Goal: Transaction & Acquisition: Obtain resource

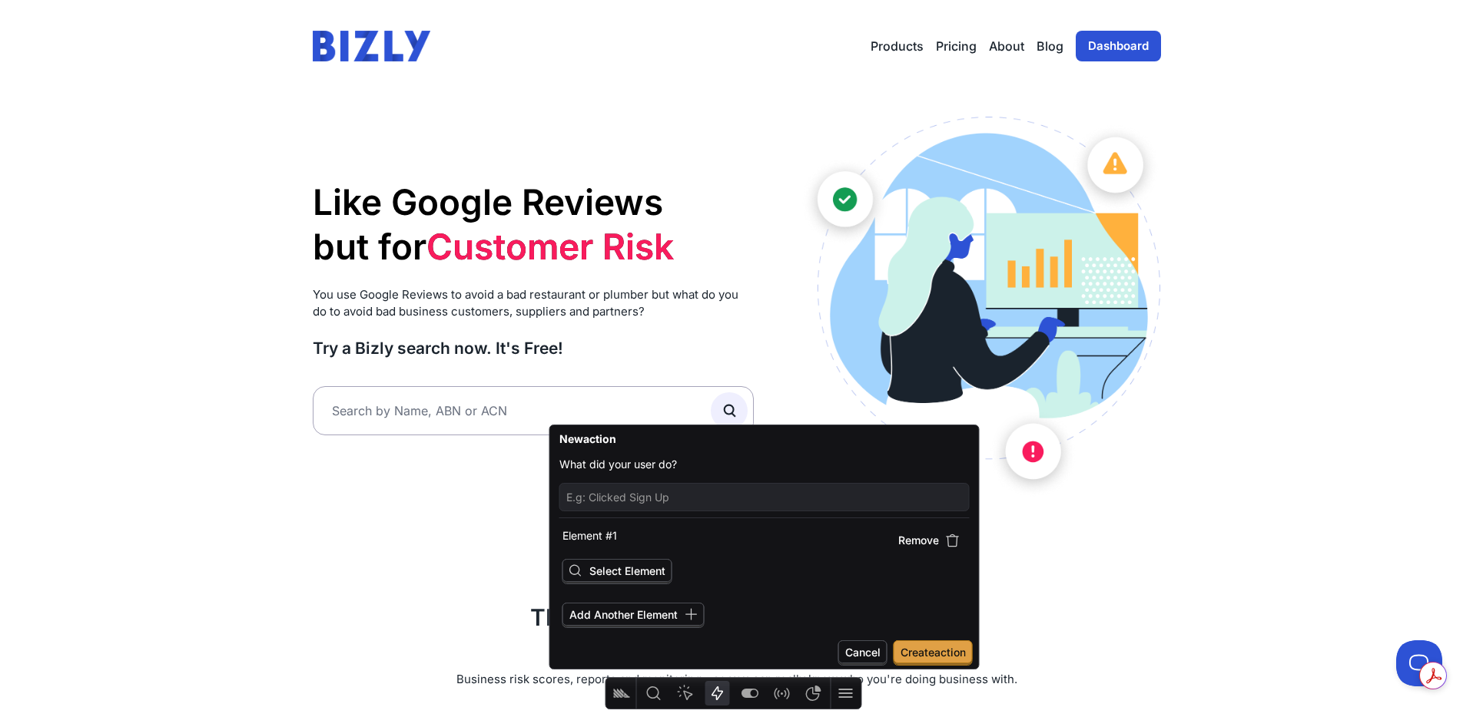
scroll to position [1, 0]
click at [385, 409] on input "text" at bounding box center [534, 410] width 442 height 49
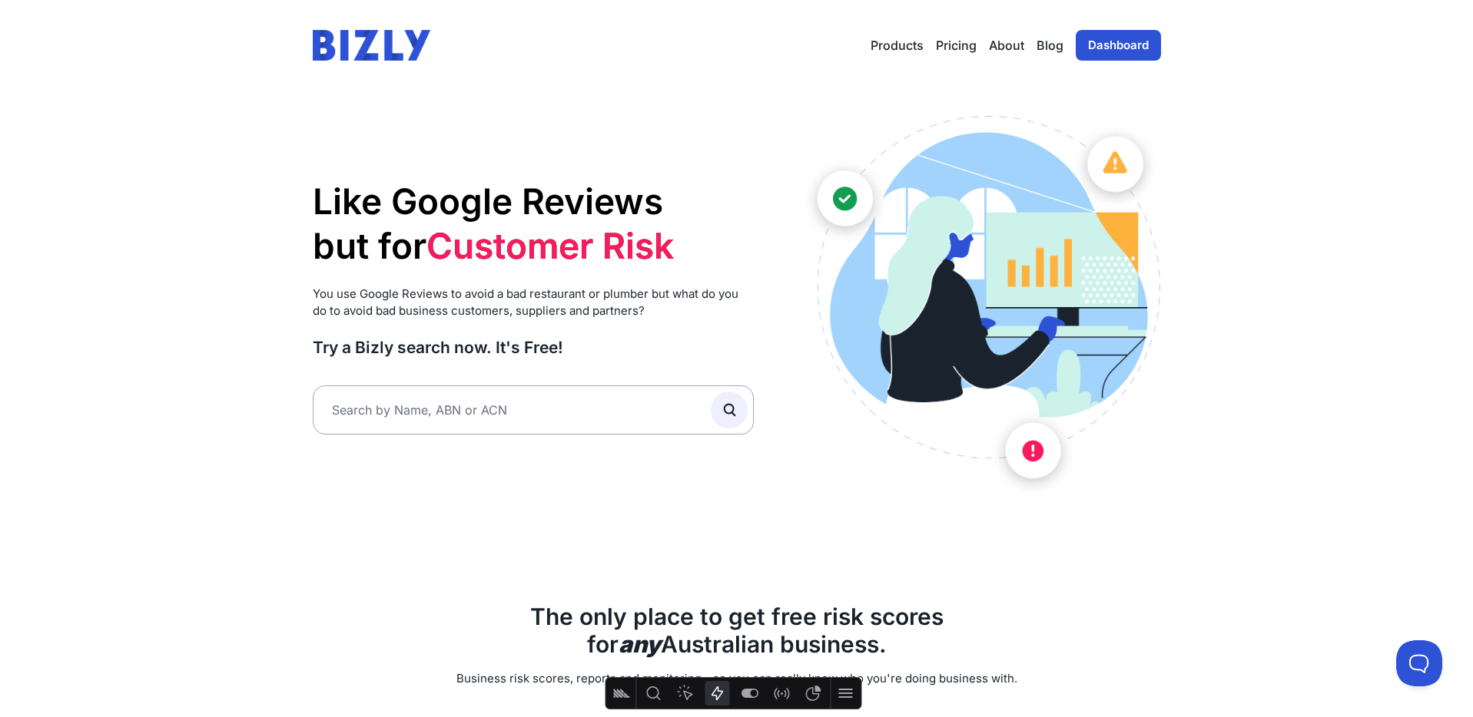
click at [1135, 38] on link "Dashboard" at bounding box center [1117, 45] width 85 height 31
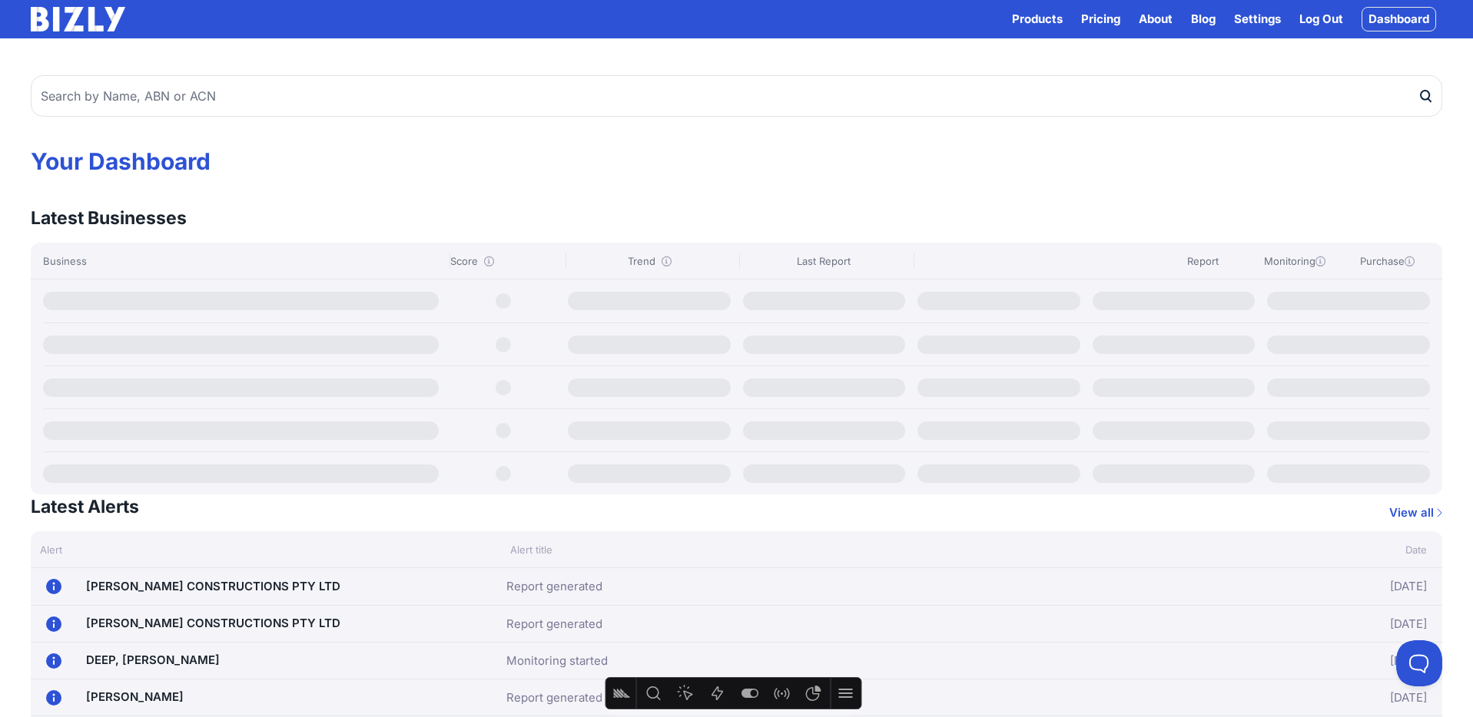
click at [1334, 14] on link "Log Out" at bounding box center [1321, 19] width 44 height 18
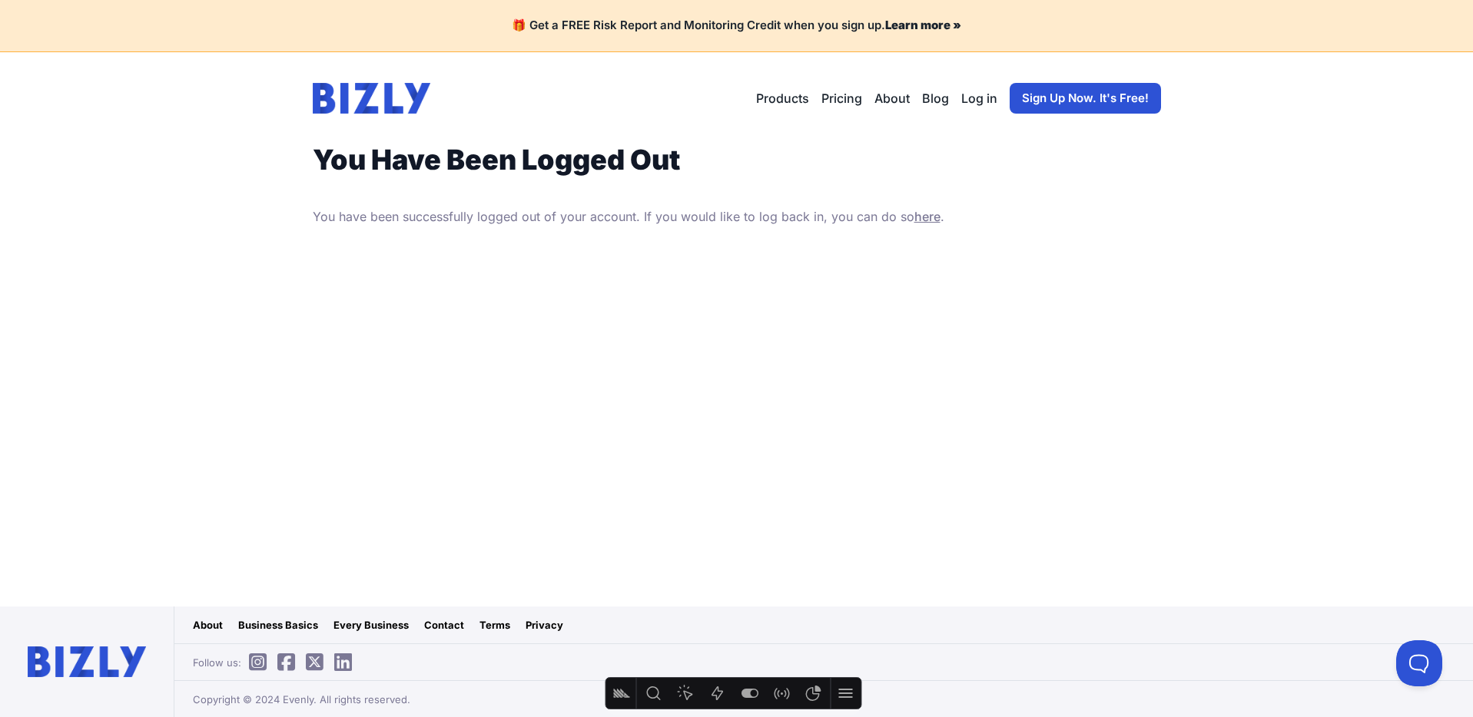
click at [393, 85] on img at bounding box center [372, 98] width 118 height 31
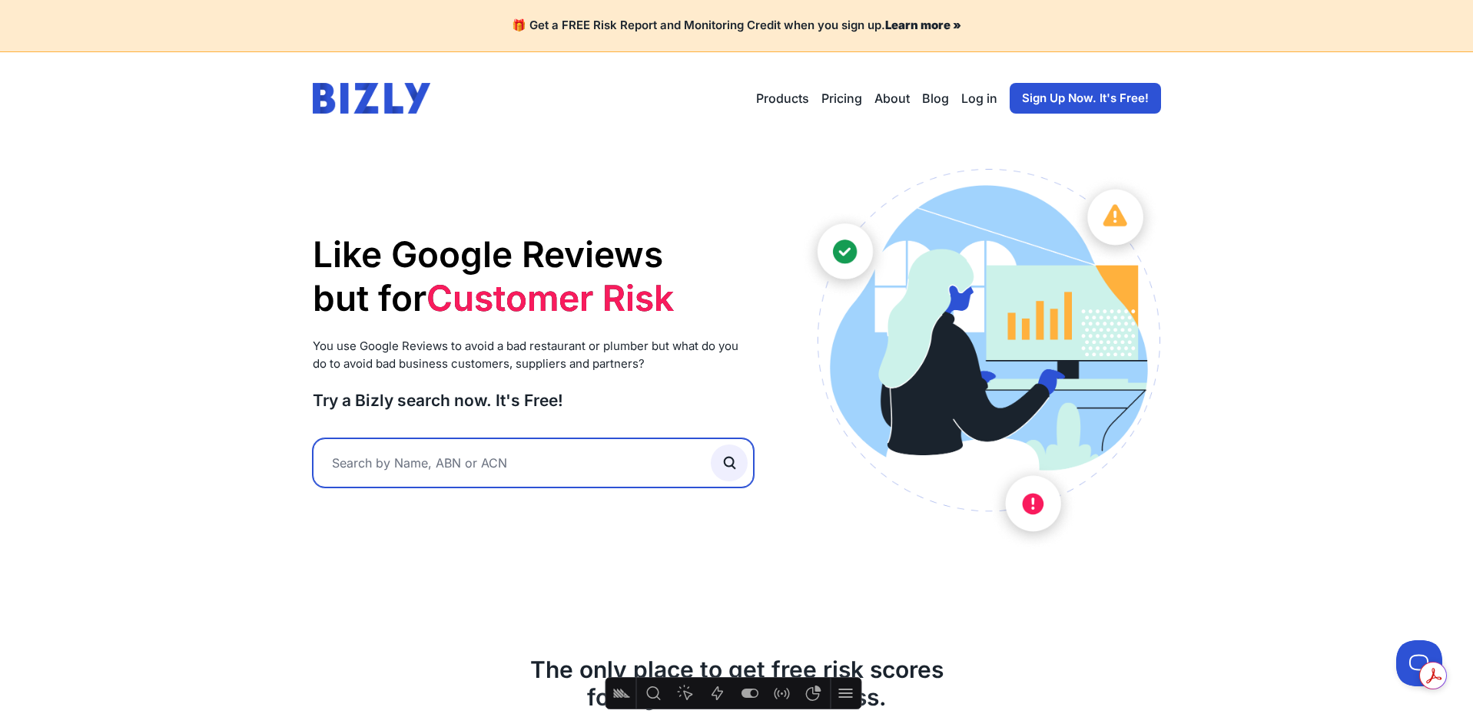
click at [449, 459] on input "text" at bounding box center [534, 463] width 442 height 49
type input "ggg"
click at [711, 445] on button "submit" at bounding box center [729, 463] width 37 height 37
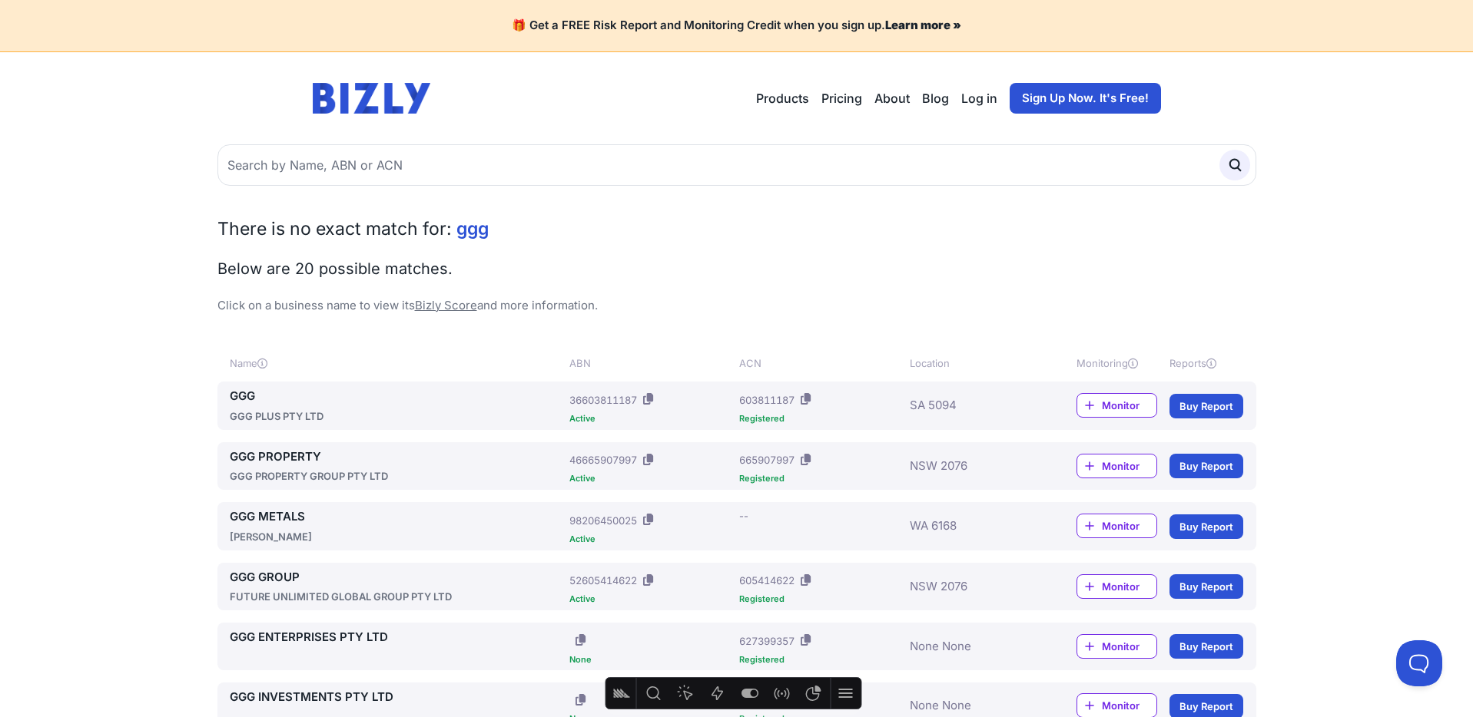
click at [244, 397] on link "GGG" at bounding box center [397, 397] width 334 height 18
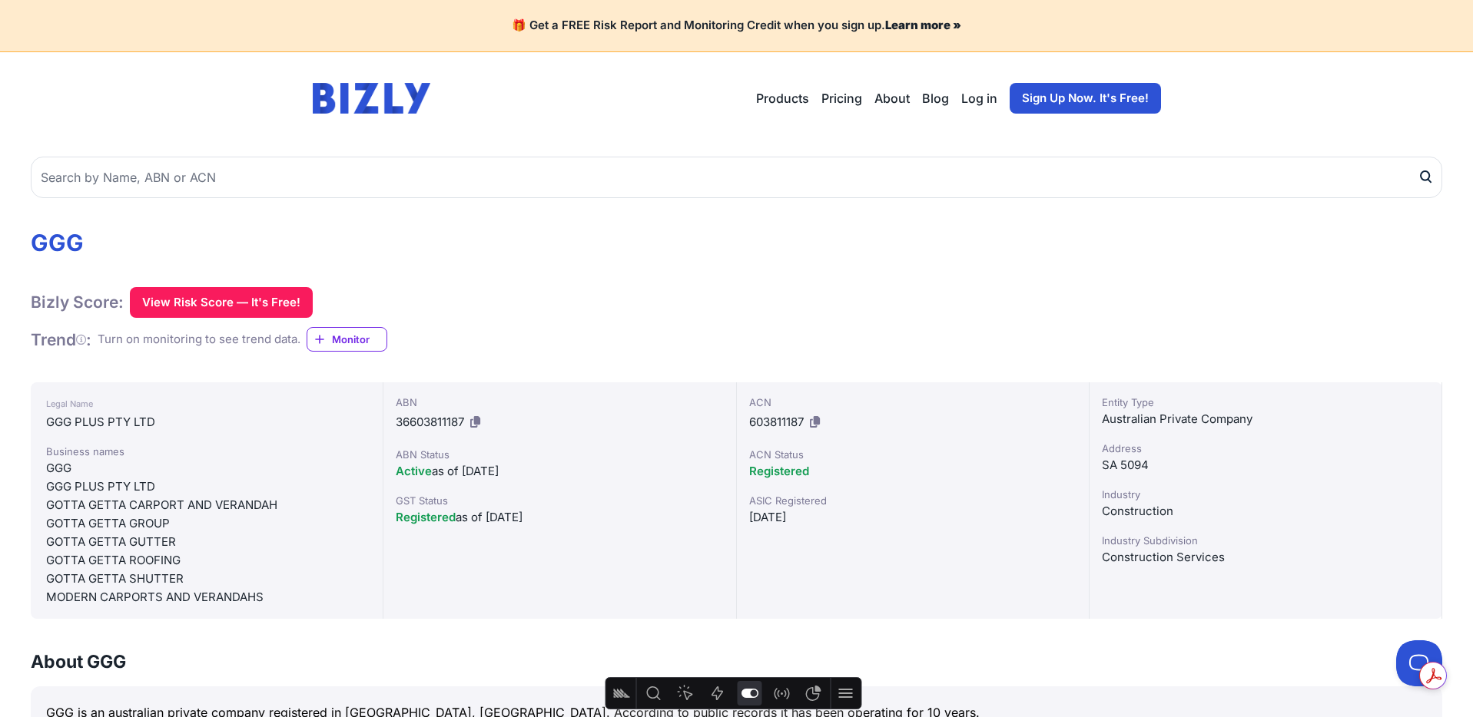
click at [745, 694] on icon "Feature flags" at bounding box center [749, 693] width 17 height 9
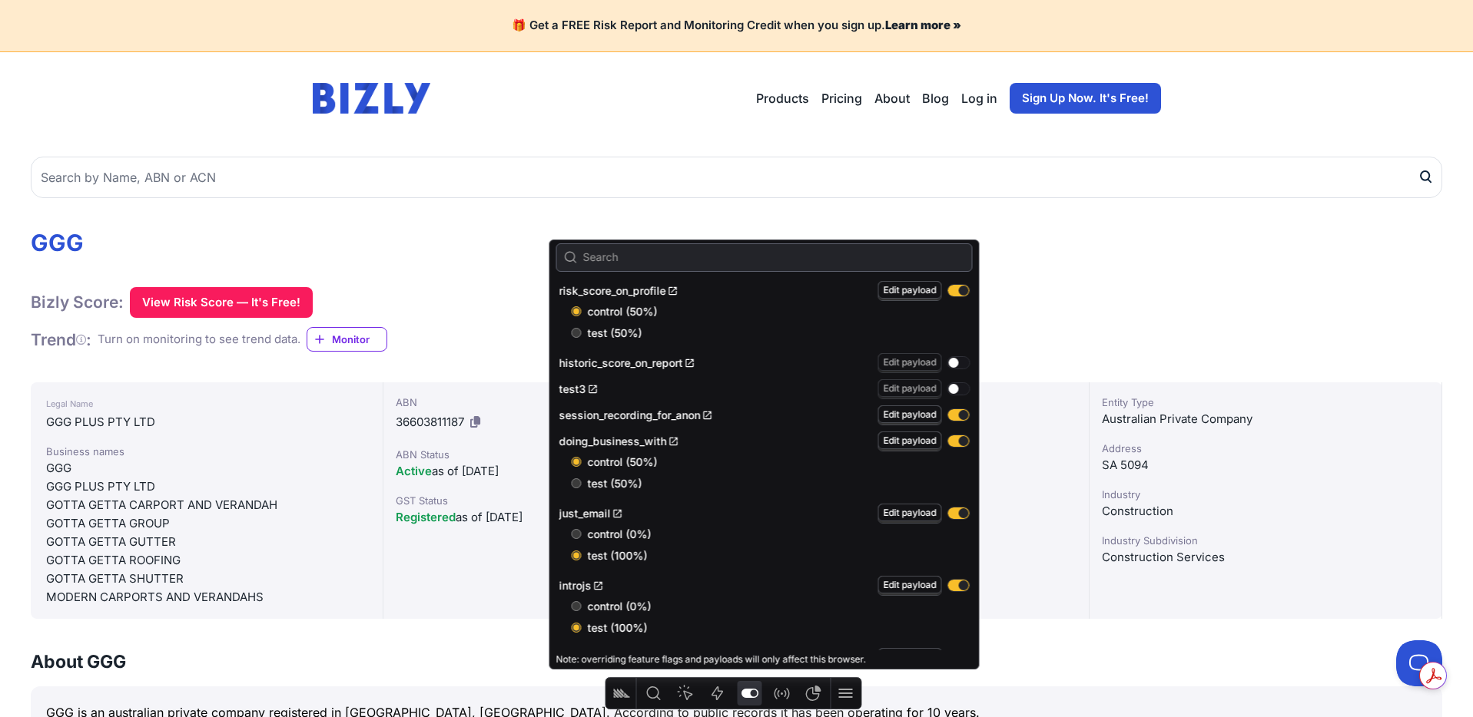
click at [577, 333] on input "test (50%)" at bounding box center [577, 333] width 10 height 10
radio input "true"
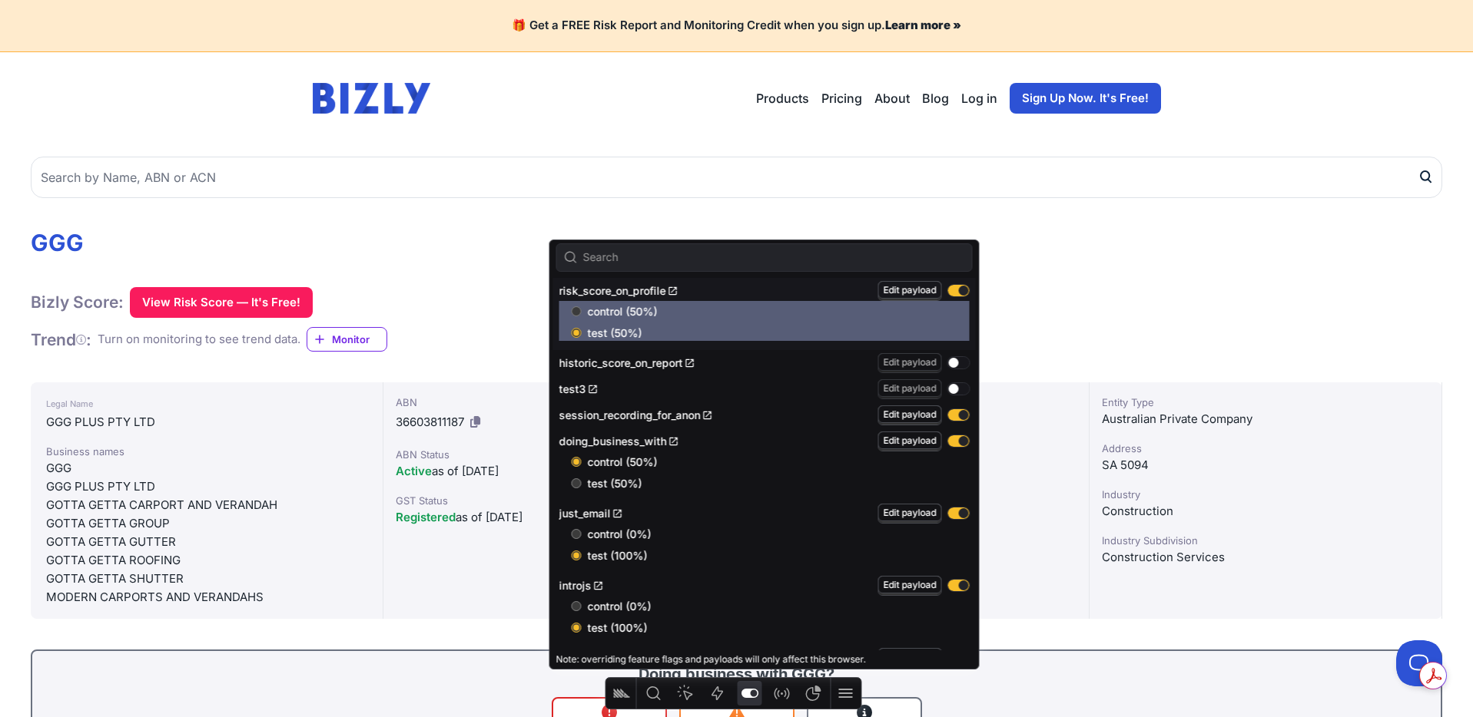
click at [575, 334] on input "test (50%)" at bounding box center [577, 333] width 10 height 10
click at [579, 311] on input "control (50%)" at bounding box center [577, 312] width 10 height 10
radio input "true"
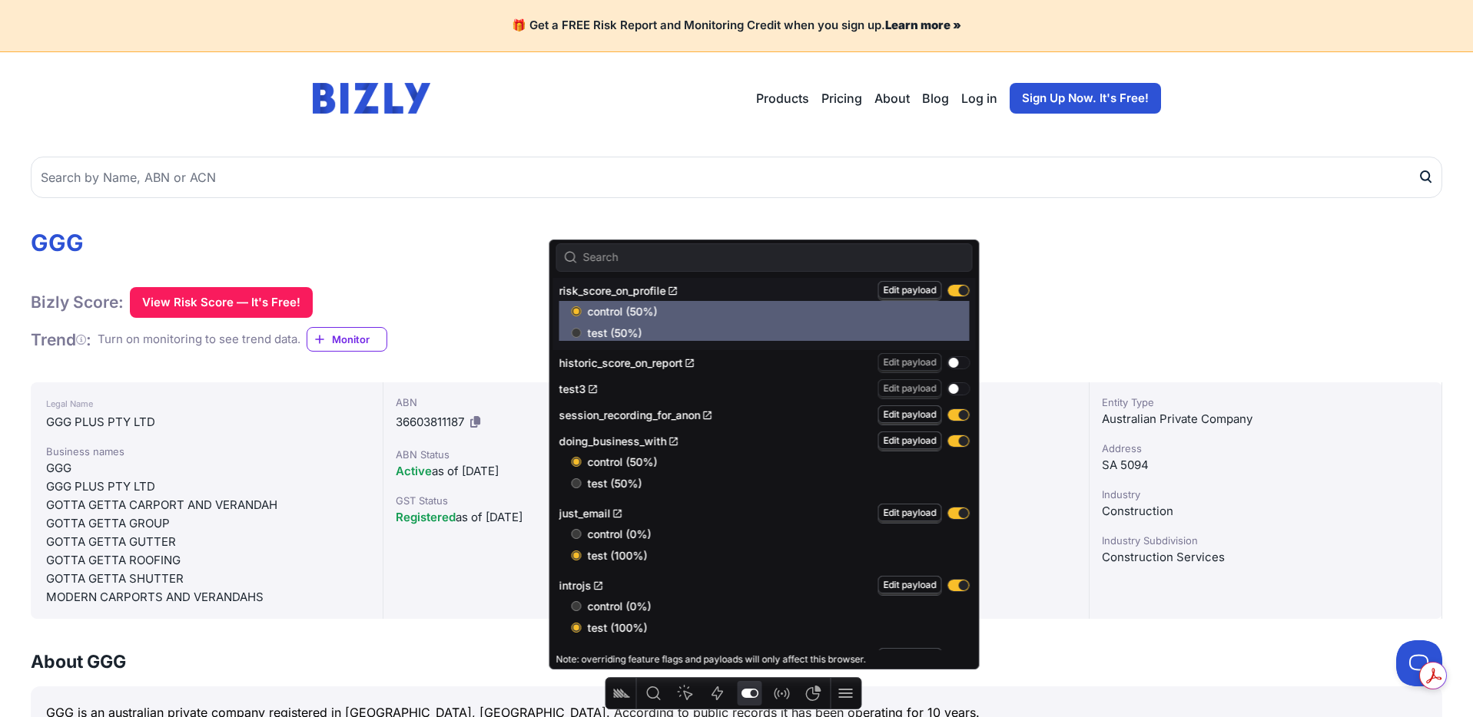
click at [578, 331] on input "test (50%)" at bounding box center [577, 333] width 10 height 10
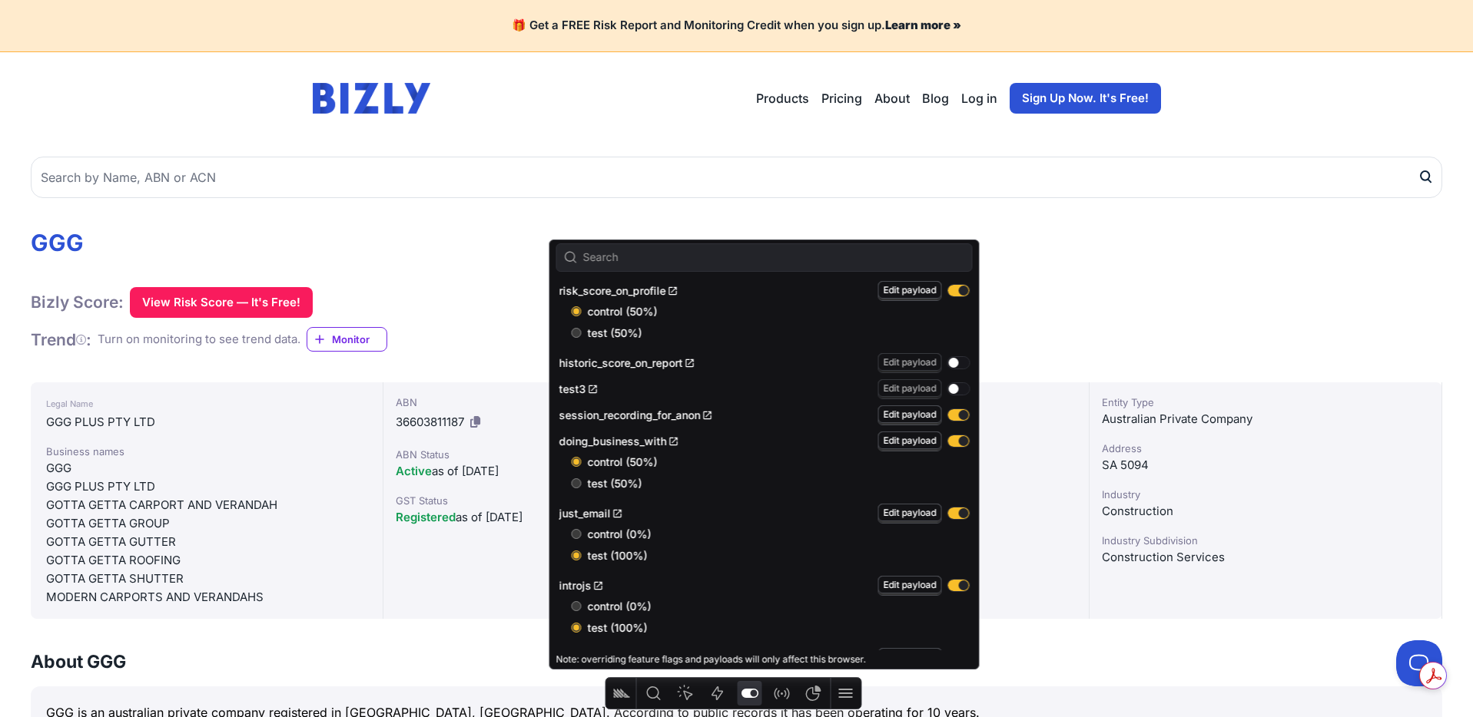
click at [578, 334] on input "test (50%)" at bounding box center [577, 333] width 10 height 10
radio input "true"
radio input "false"
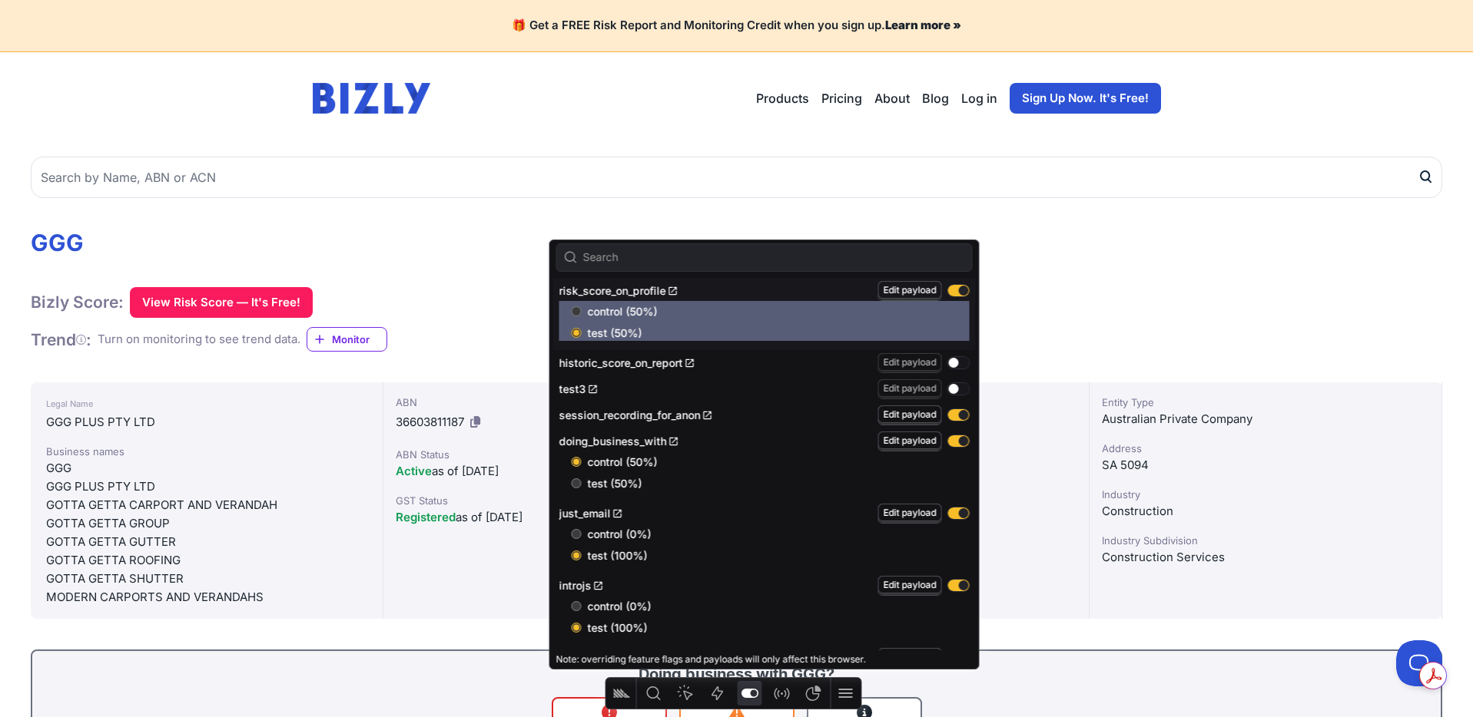
drag, startPoint x: 1214, startPoint y: 255, endPoint x: 1207, endPoint y: 254, distance: 7.7
click at [1215, 256] on h1 "GGG" at bounding box center [736, 243] width 1411 height 28
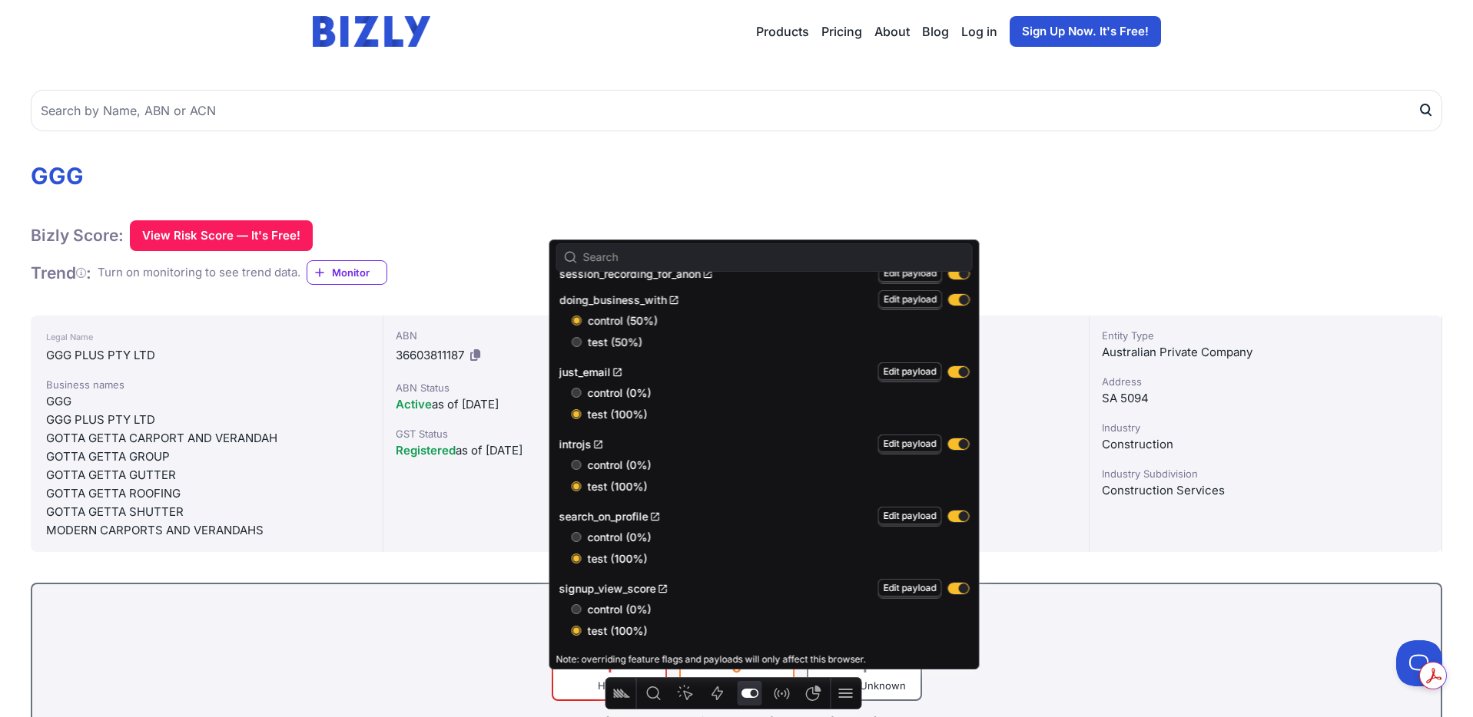
scroll to position [71, 0]
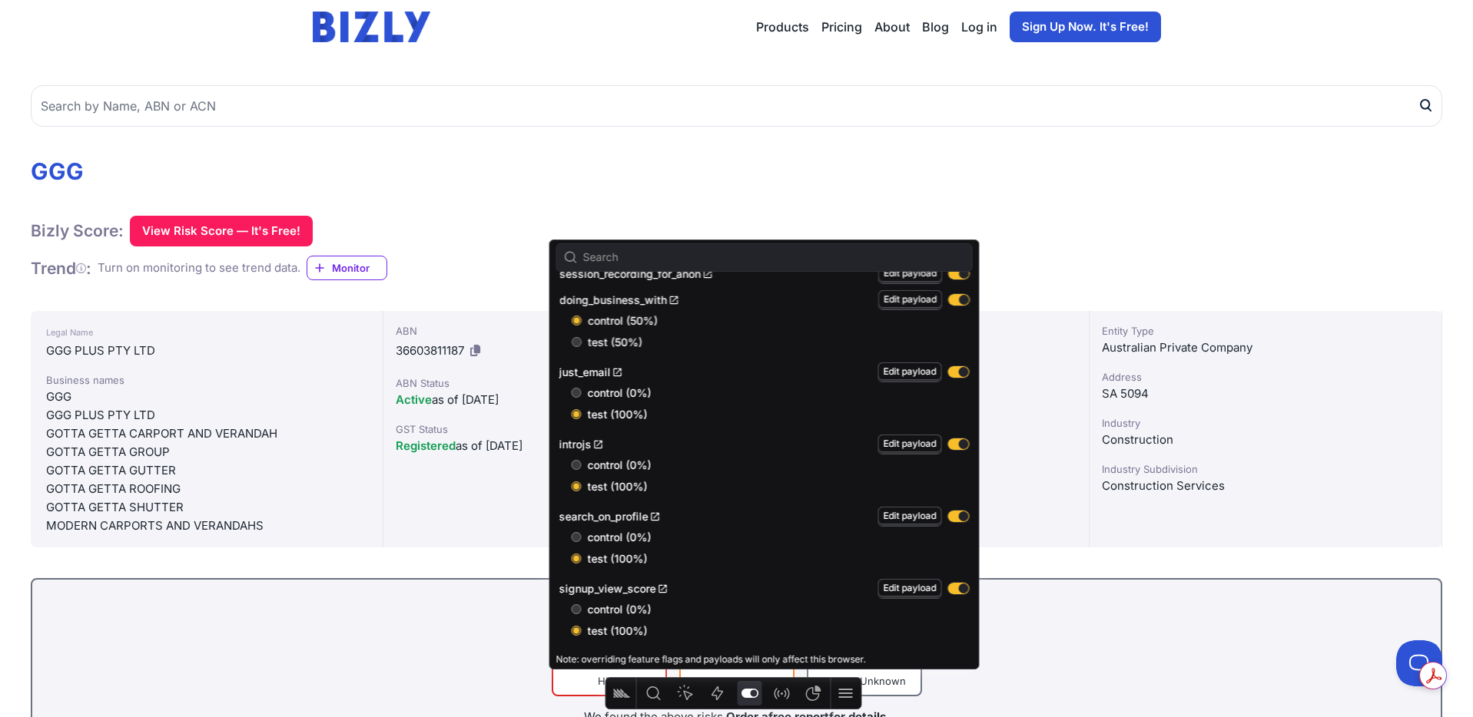
click at [579, 612] on input "control (0%)" at bounding box center [577, 610] width 10 height 10
radio input "true"
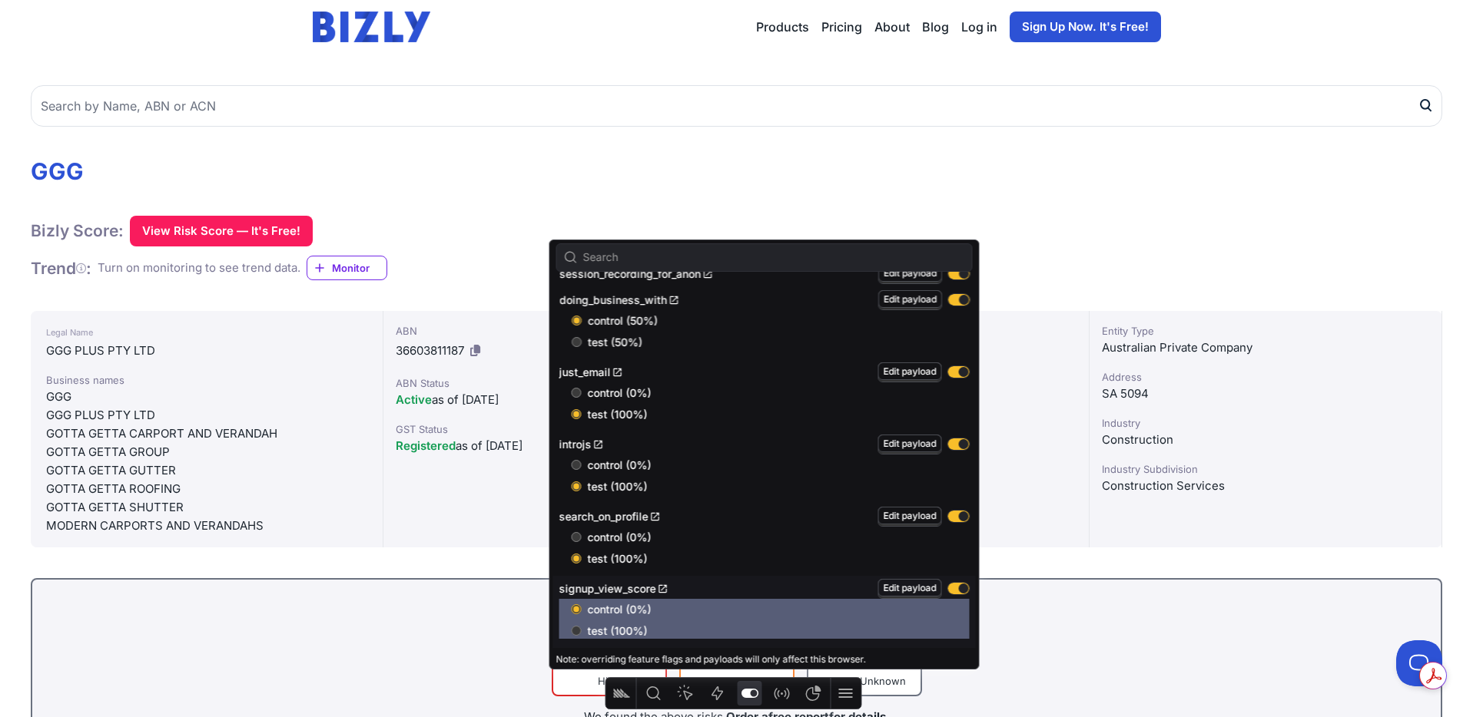
click at [577, 632] on input "test (100%)" at bounding box center [577, 631] width 10 height 10
radio input "true"
radio input "false"
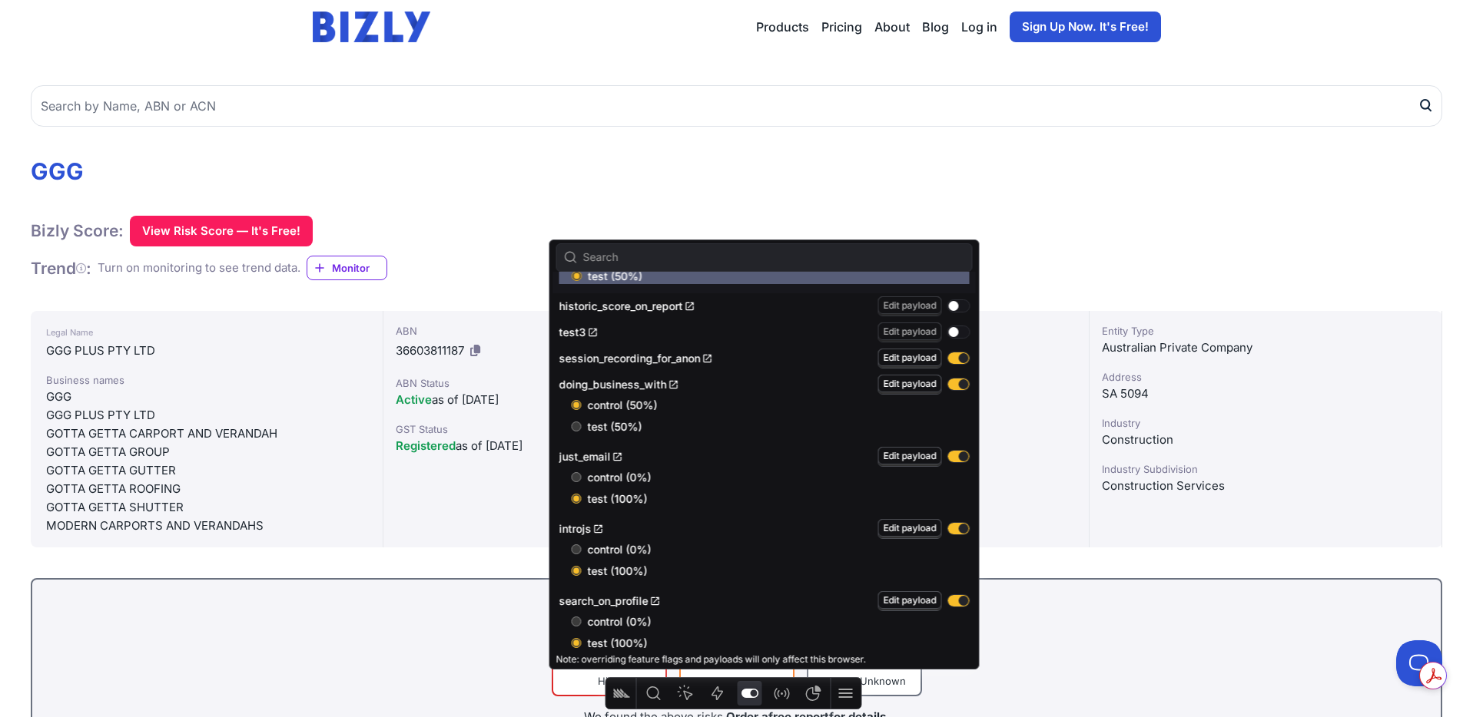
scroll to position [62, 0]
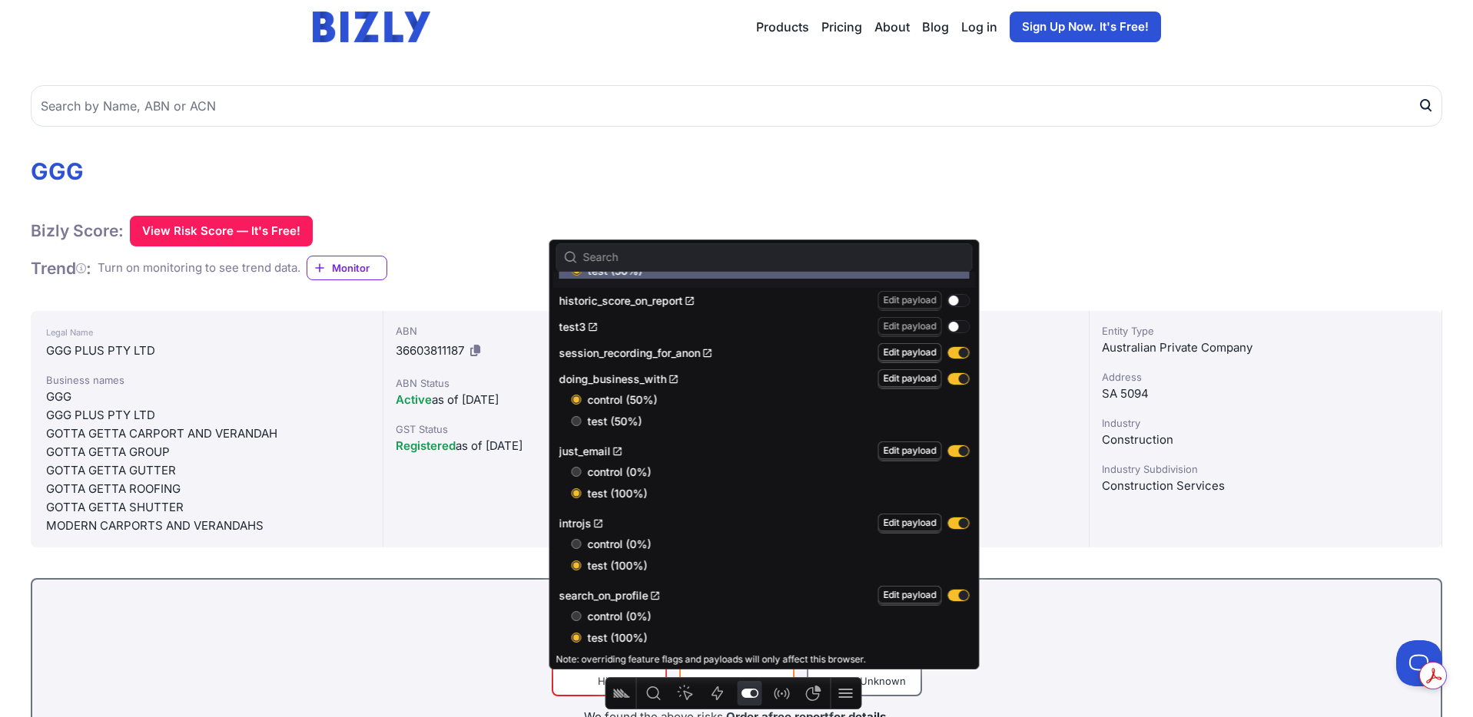
click at [577, 422] on input "test (50%)" at bounding box center [577, 421] width 10 height 10
radio input "true"
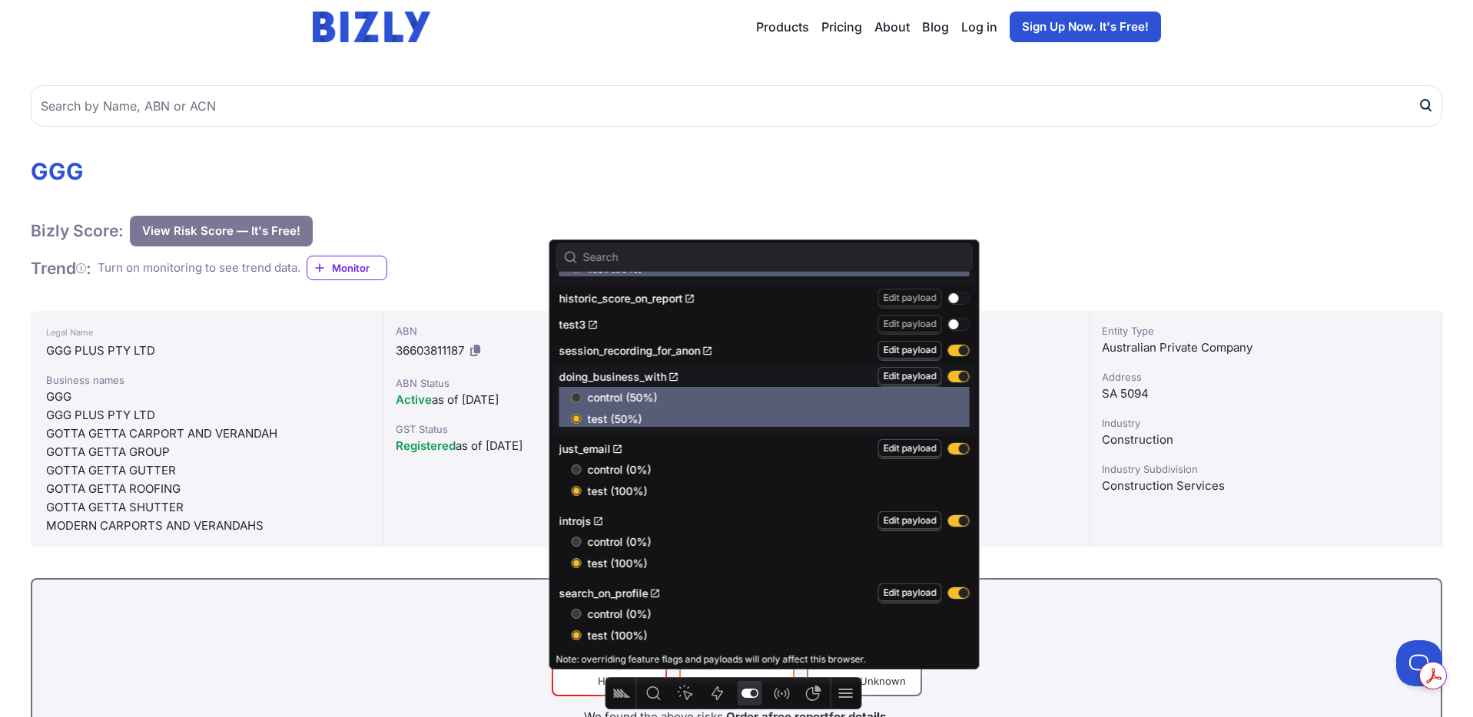
click at [575, 397] on input "control (50%)" at bounding box center [577, 398] width 10 height 10
radio input "true"
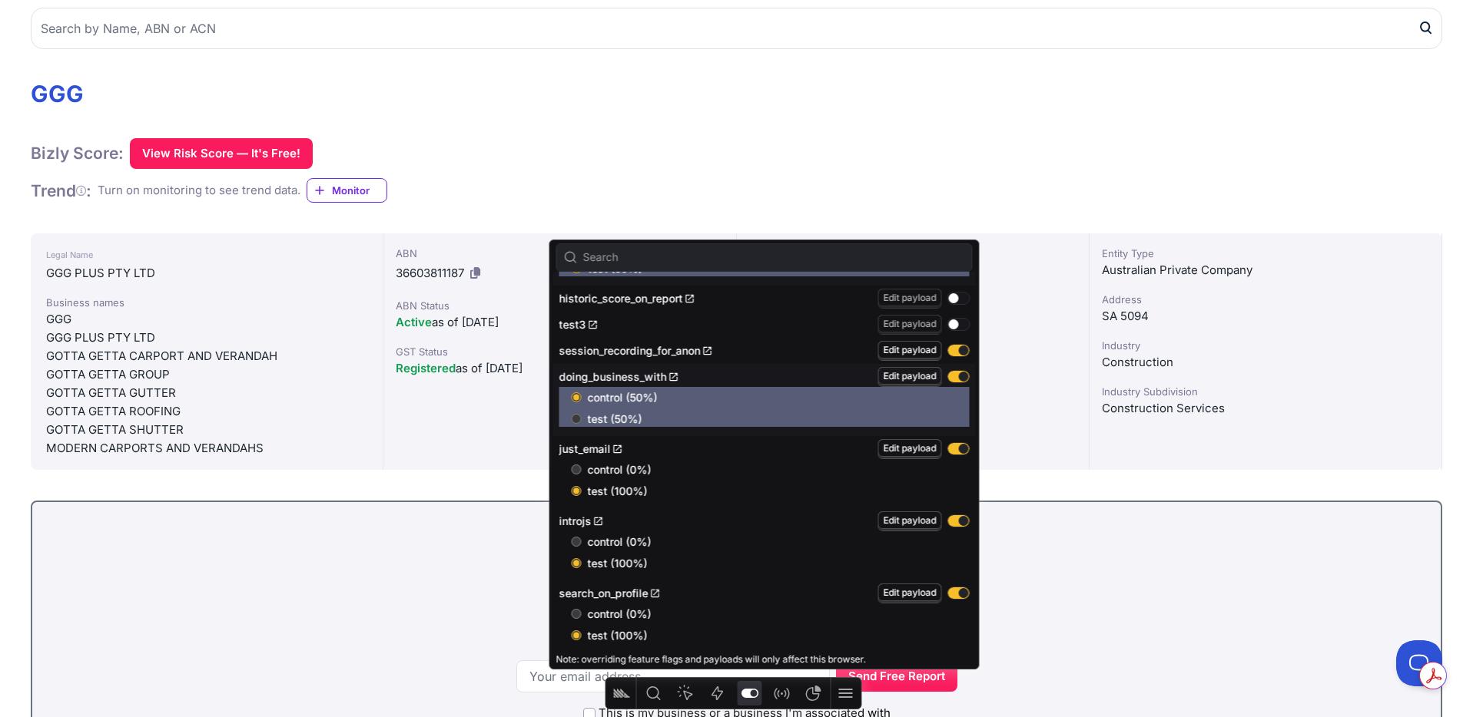
scroll to position [146, 0]
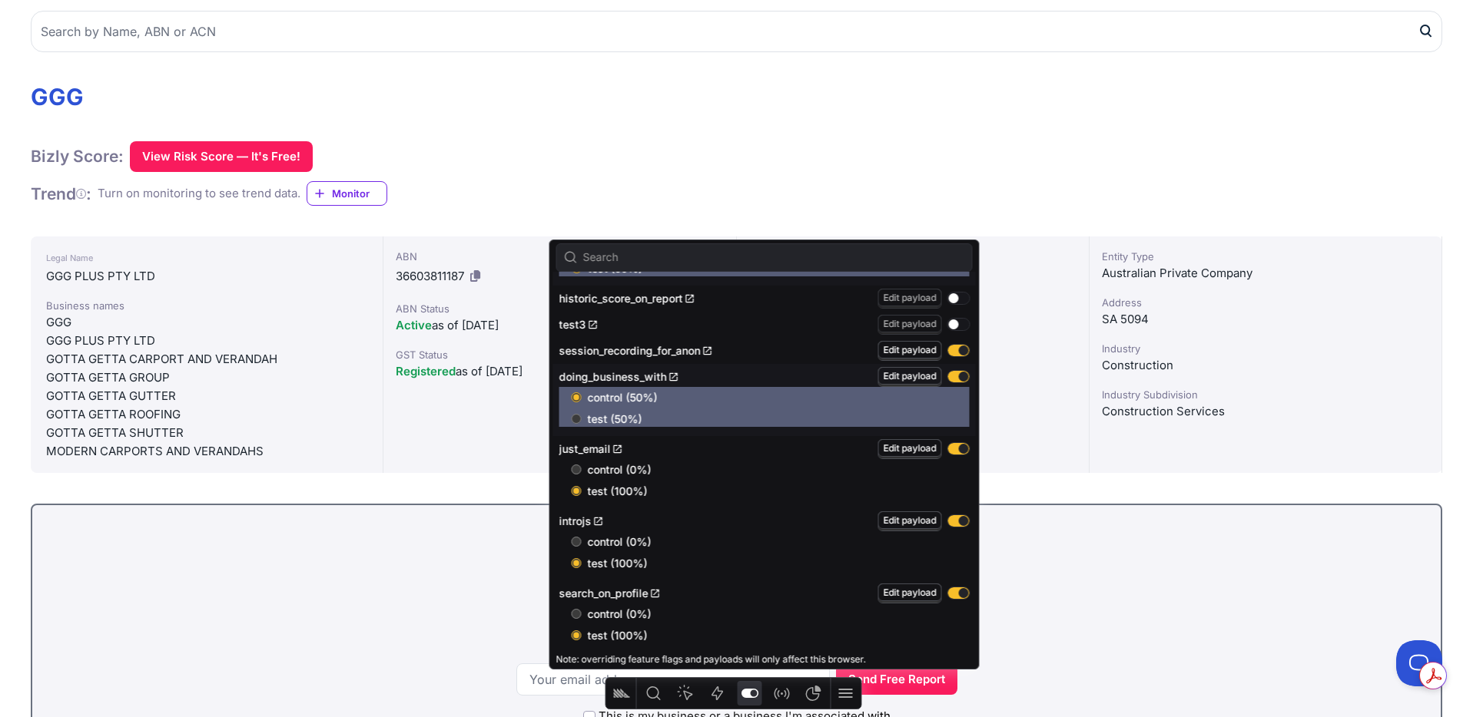
click at [576, 418] on input "test (50%)" at bounding box center [577, 419] width 10 height 10
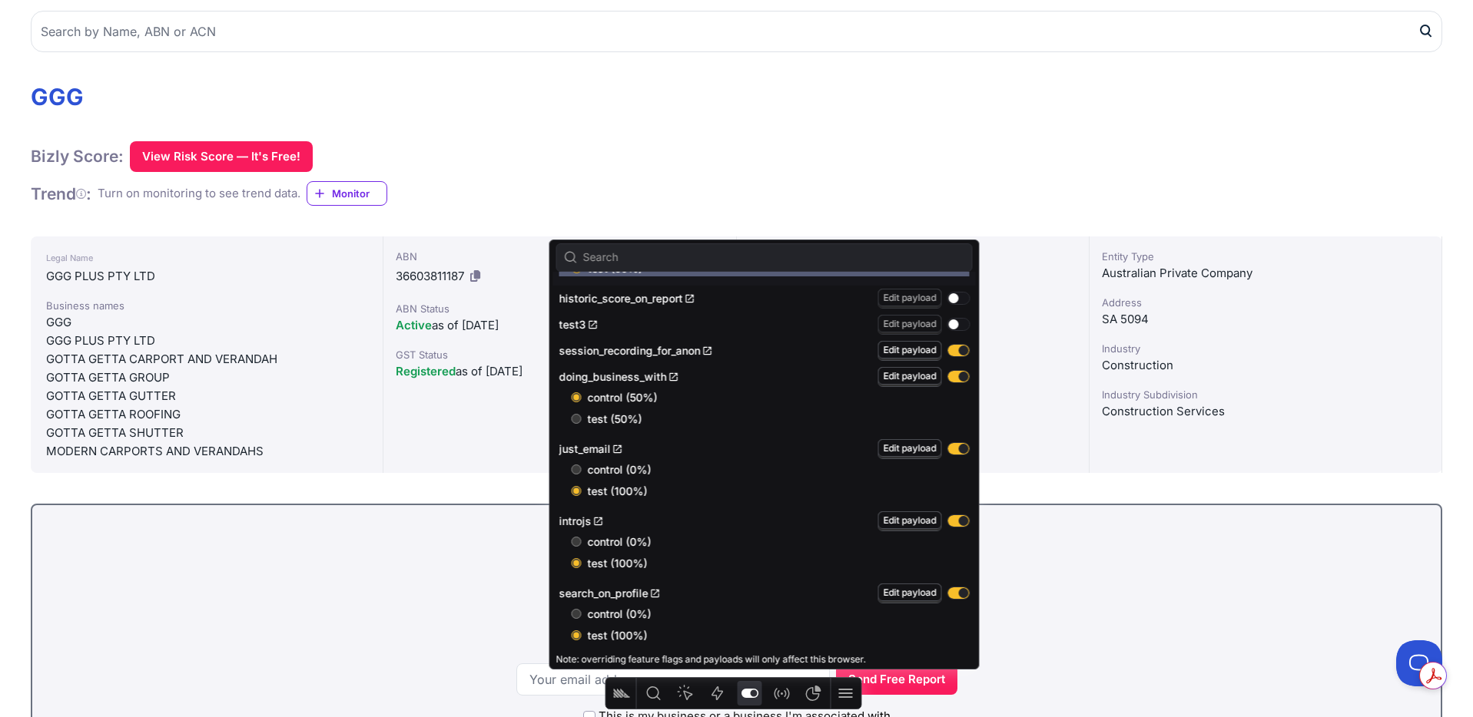
click at [576, 420] on input "test (50%)" at bounding box center [577, 419] width 10 height 10
radio input "true"
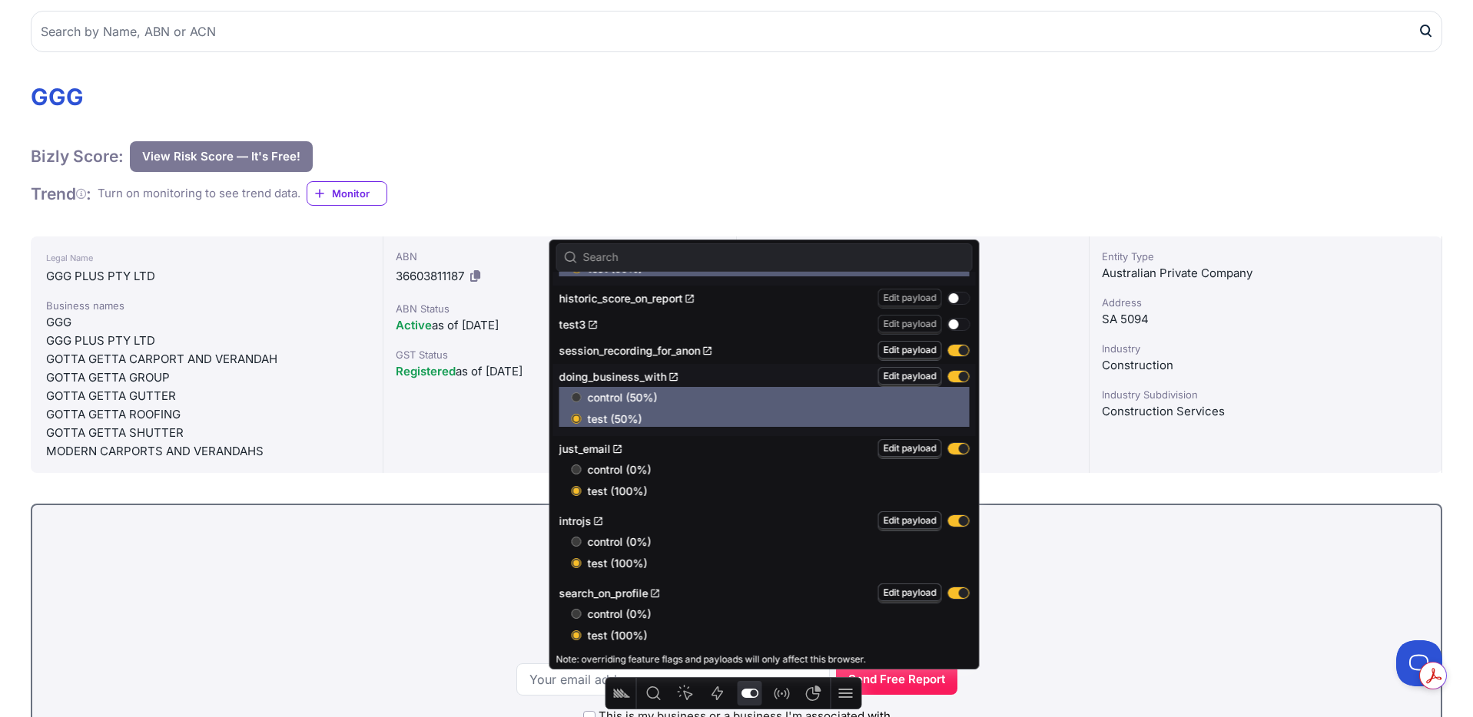
click at [577, 398] on input "control (50%)" at bounding box center [577, 398] width 10 height 10
radio input "true"
radio input "false"
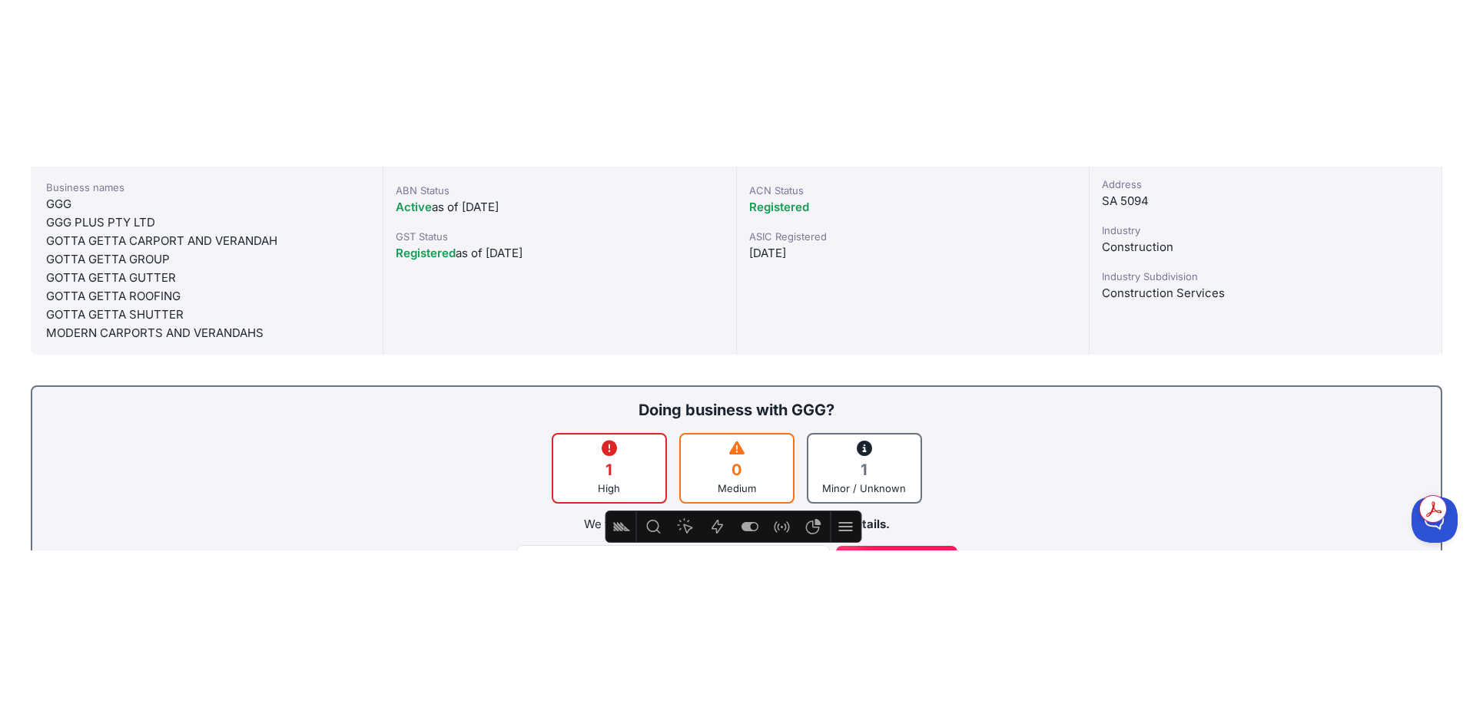
scroll to position [472, 0]
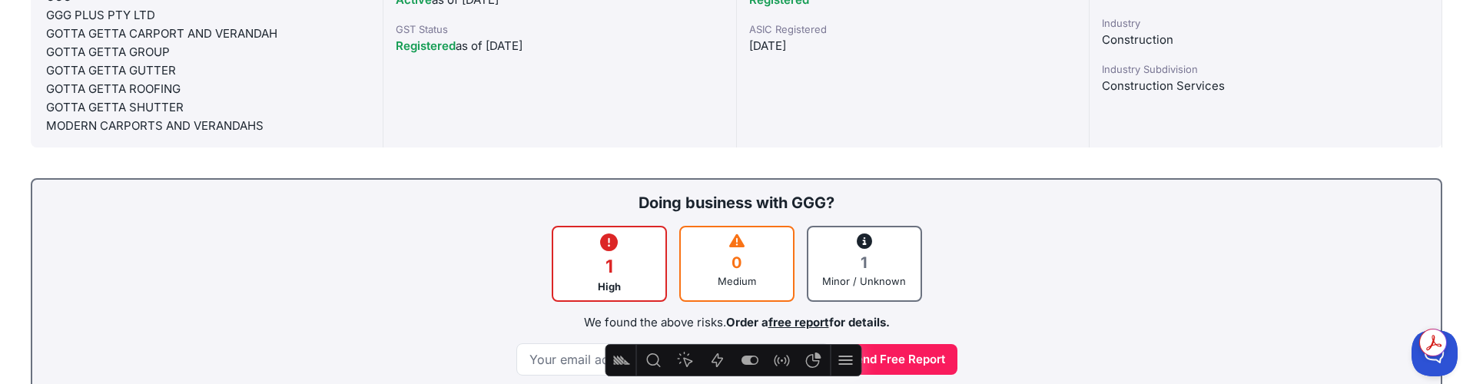
click at [1155, 302] on div "1 High 0 Medium 1 Minor / Unknown" at bounding box center [736, 264] width 1377 height 76
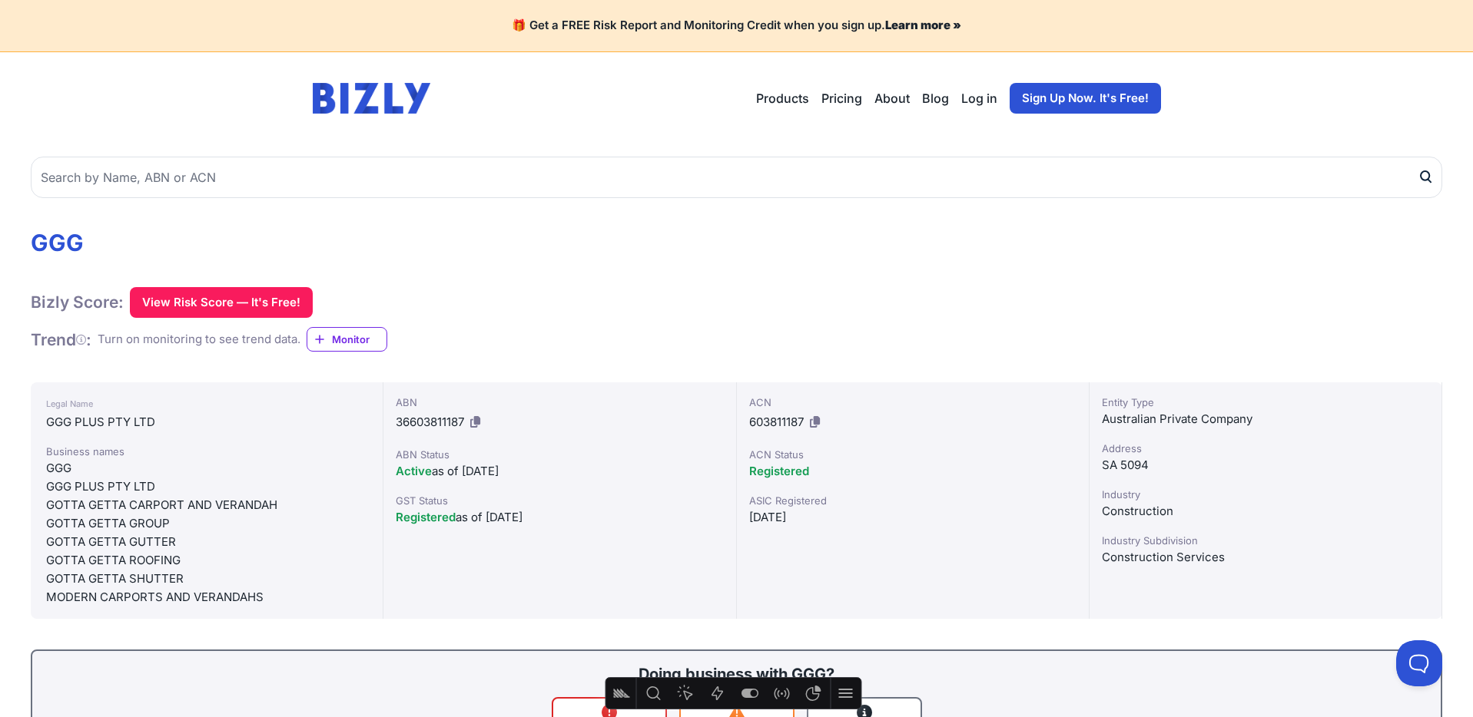
click at [989, 94] on link "Log in" at bounding box center [979, 98] width 36 height 18
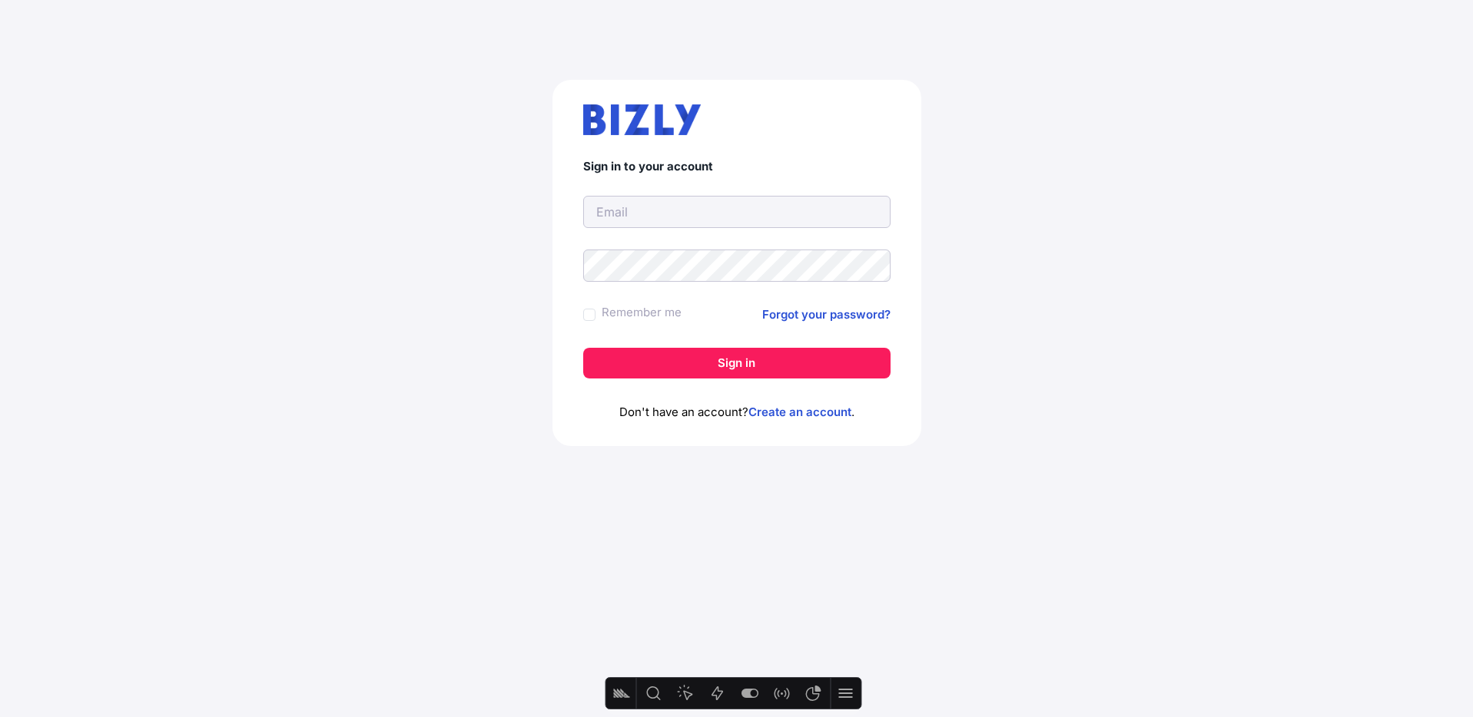
type input "[PERSON_NAME][EMAIL_ADDRESS][DOMAIN_NAME]"
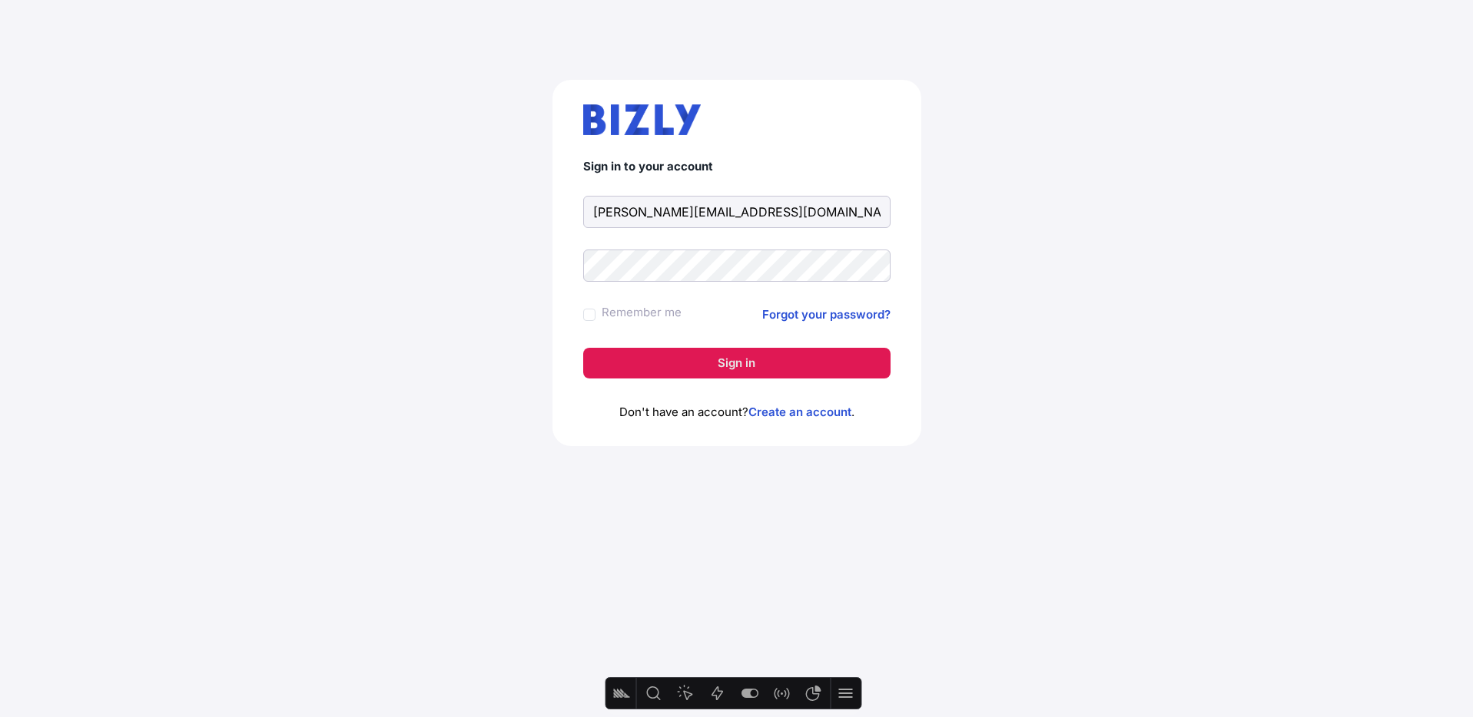
click at [782, 364] on button "Sign in" at bounding box center [736, 363] width 307 height 31
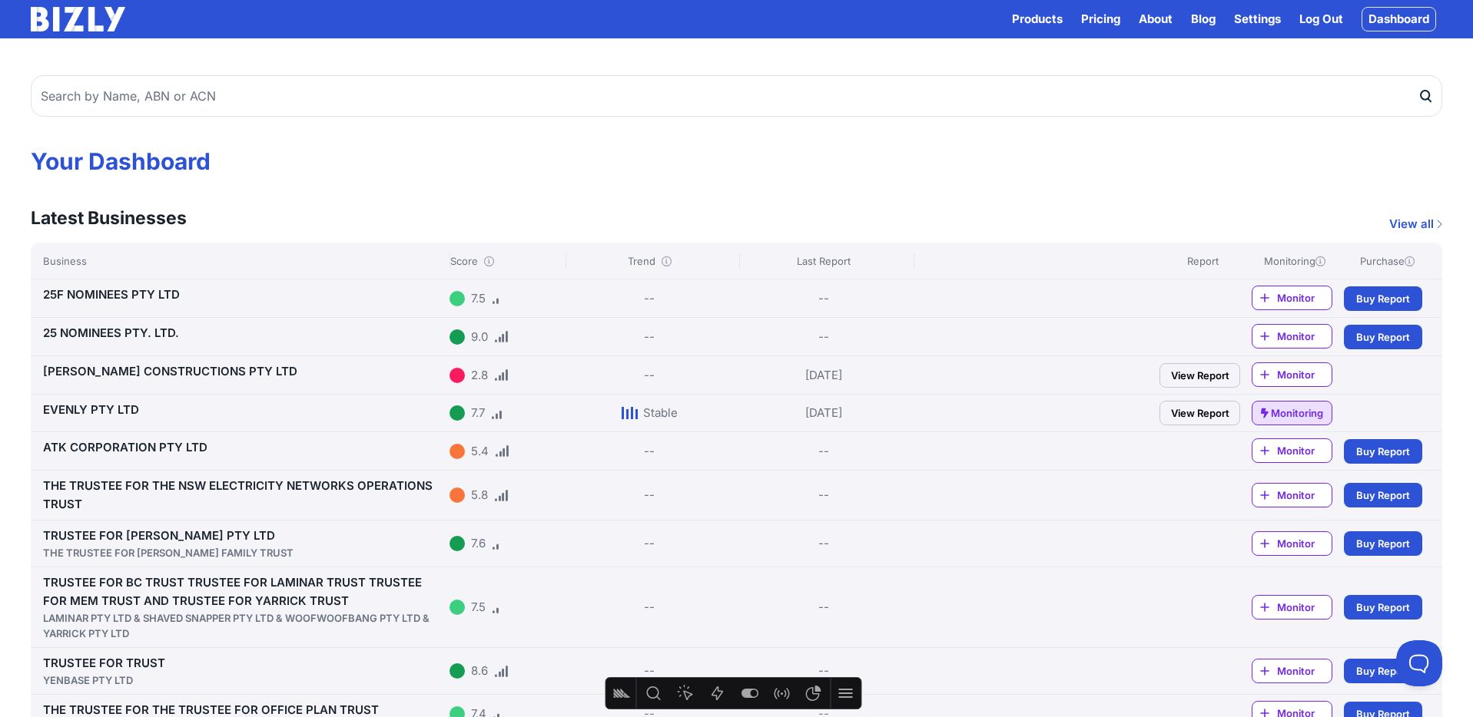
click at [118, 297] on link "25F NOMINEES PTY LTD" at bounding box center [111, 294] width 137 height 15
click at [101, 23] on img at bounding box center [78, 19] width 94 height 25
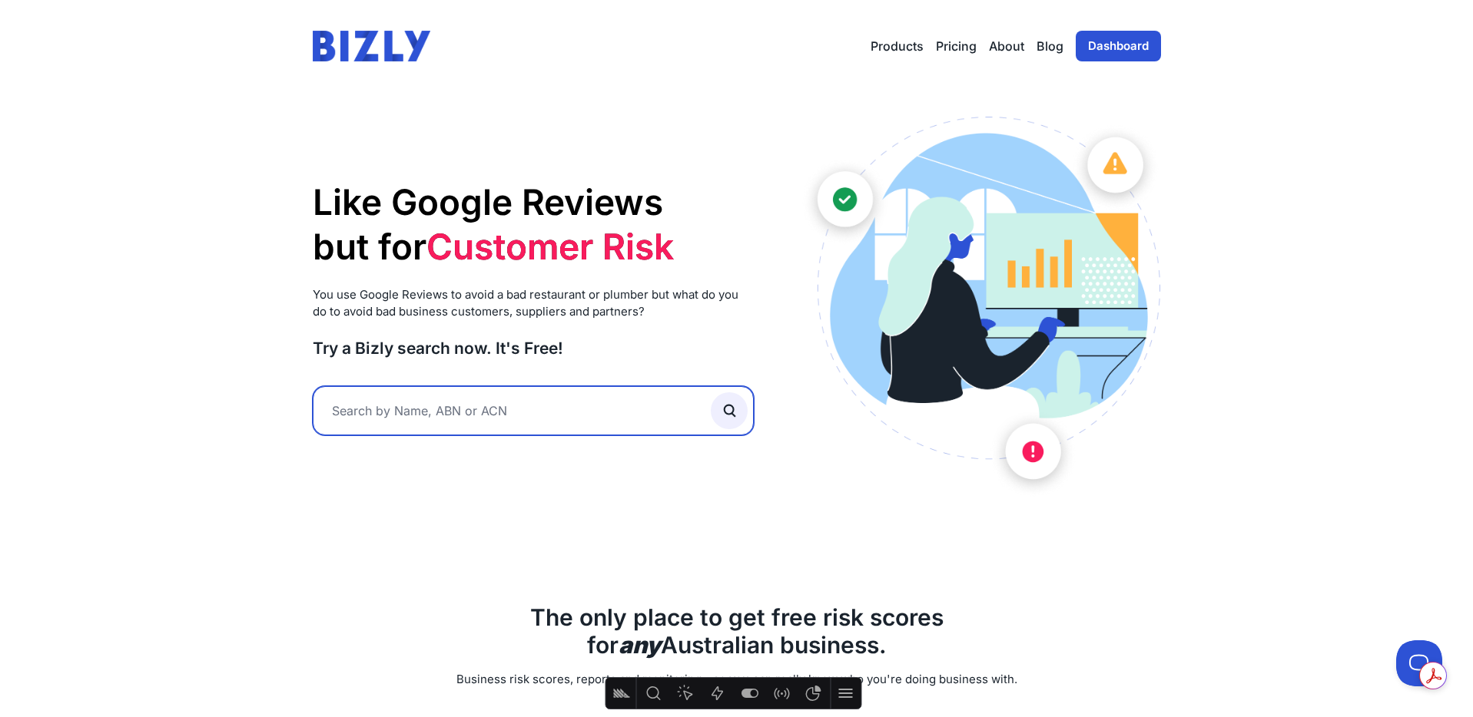
click at [546, 422] on input "text" at bounding box center [534, 410] width 442 height 49
type input "clicnk"
click at [711, 393] on button "submit" at bounding box center [729, 411] width 37 height 37
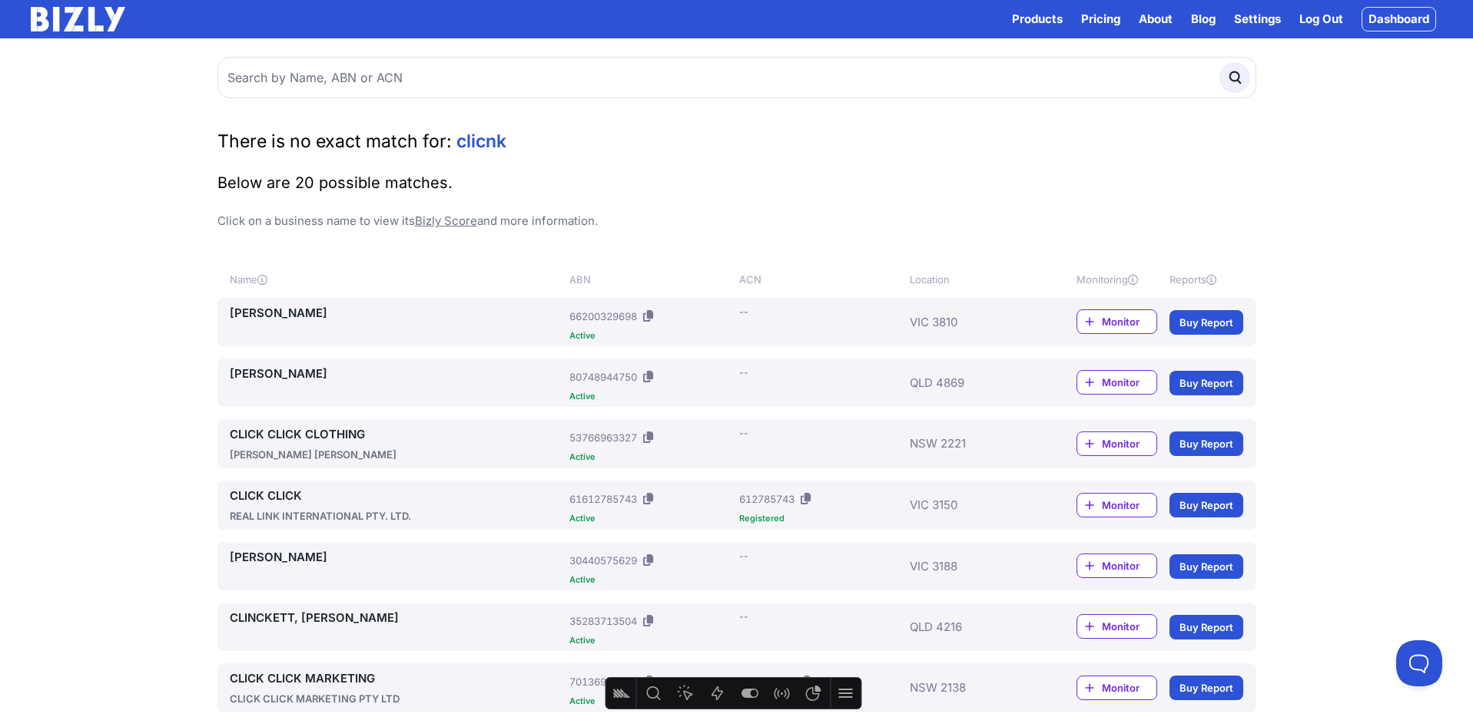
scroll to position [1, 0]
click at [1214, 276] on icon at bounding box center [1211, 279] width 10 height 10
click at [1216, 277] on icon at bounding box center [1211, 279] width 10 height 10
click at [1135, 277] on icon at bounding box center [1133, 279] width 10 height 10
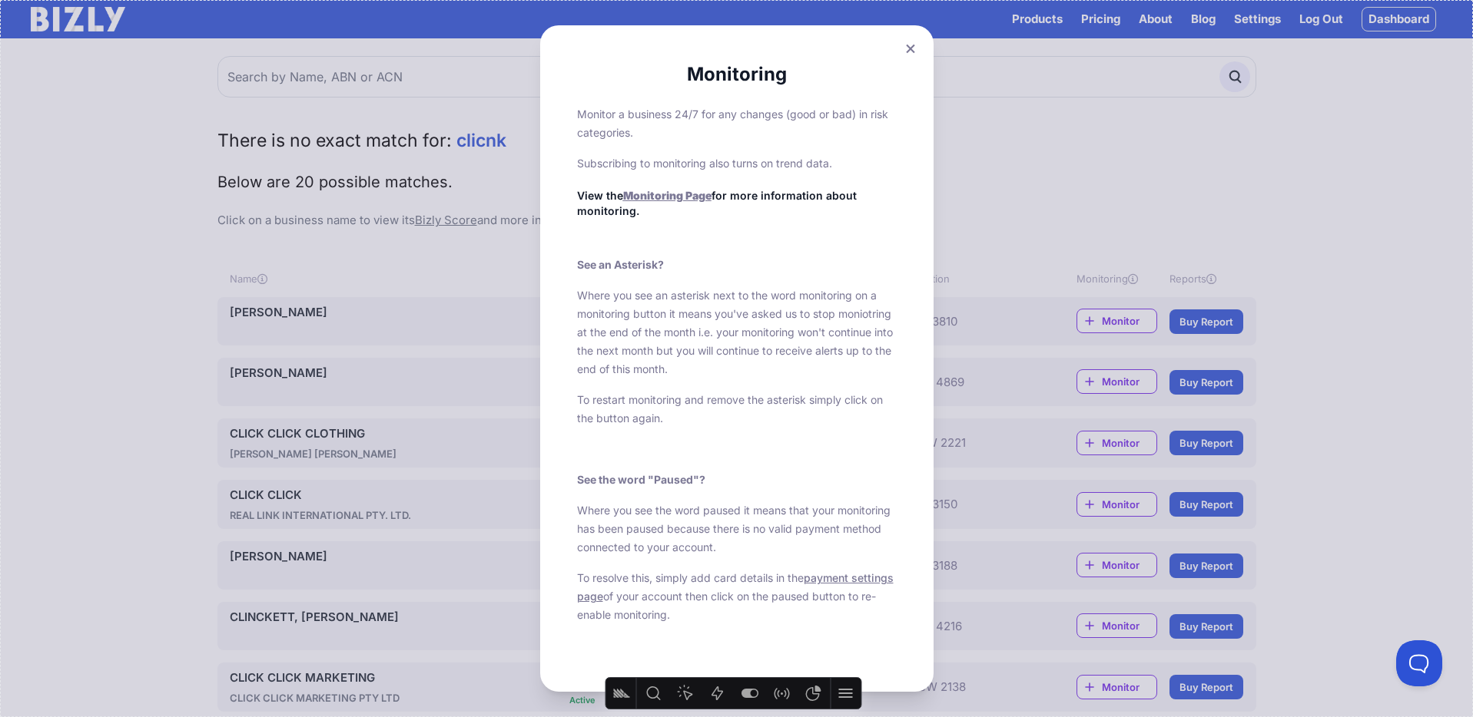
click at [1265, 273] on div "Monitoring Monitor a business 24/7 for any changes (good or bad) in risk catego…" at bounding box center [736, 358] width 1473 height 717
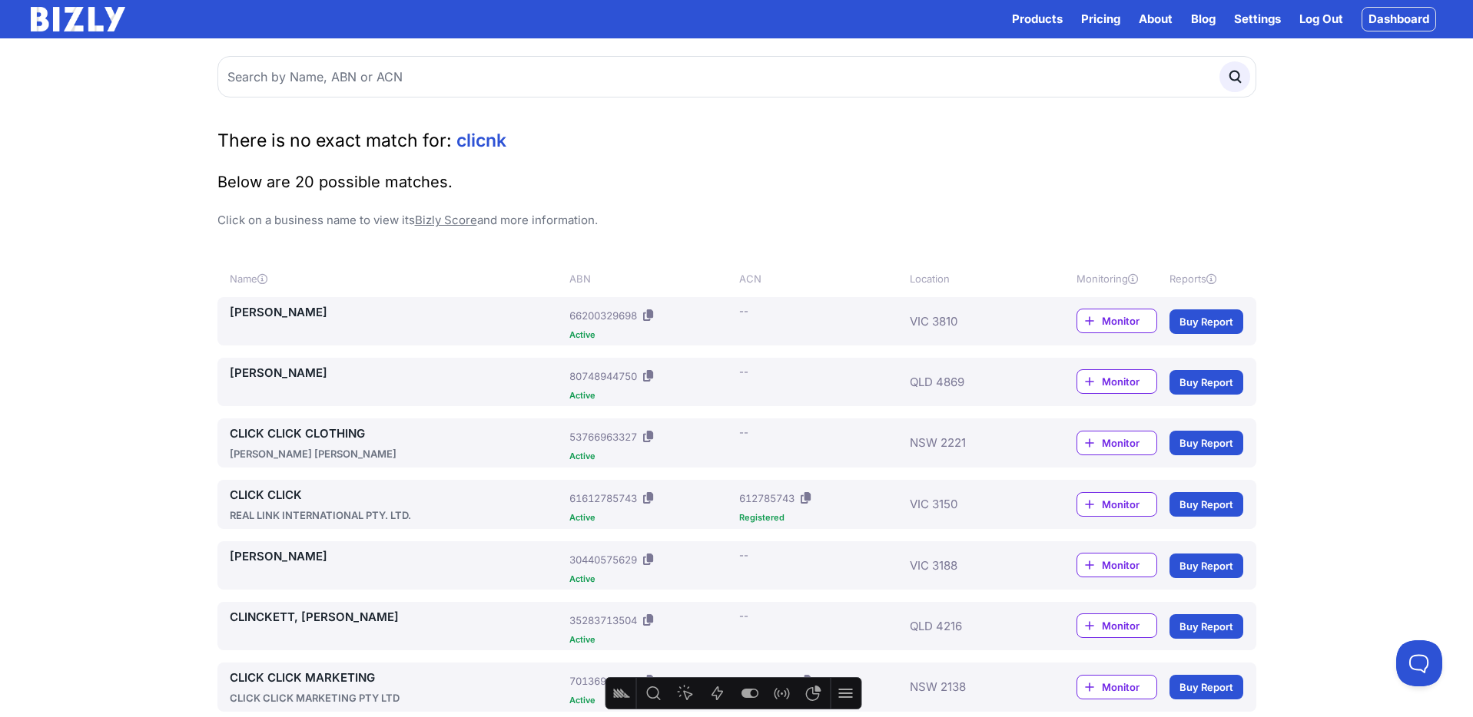
click at [1132, 278] on icon at bounding box center [1133, 279] width 10 height 10
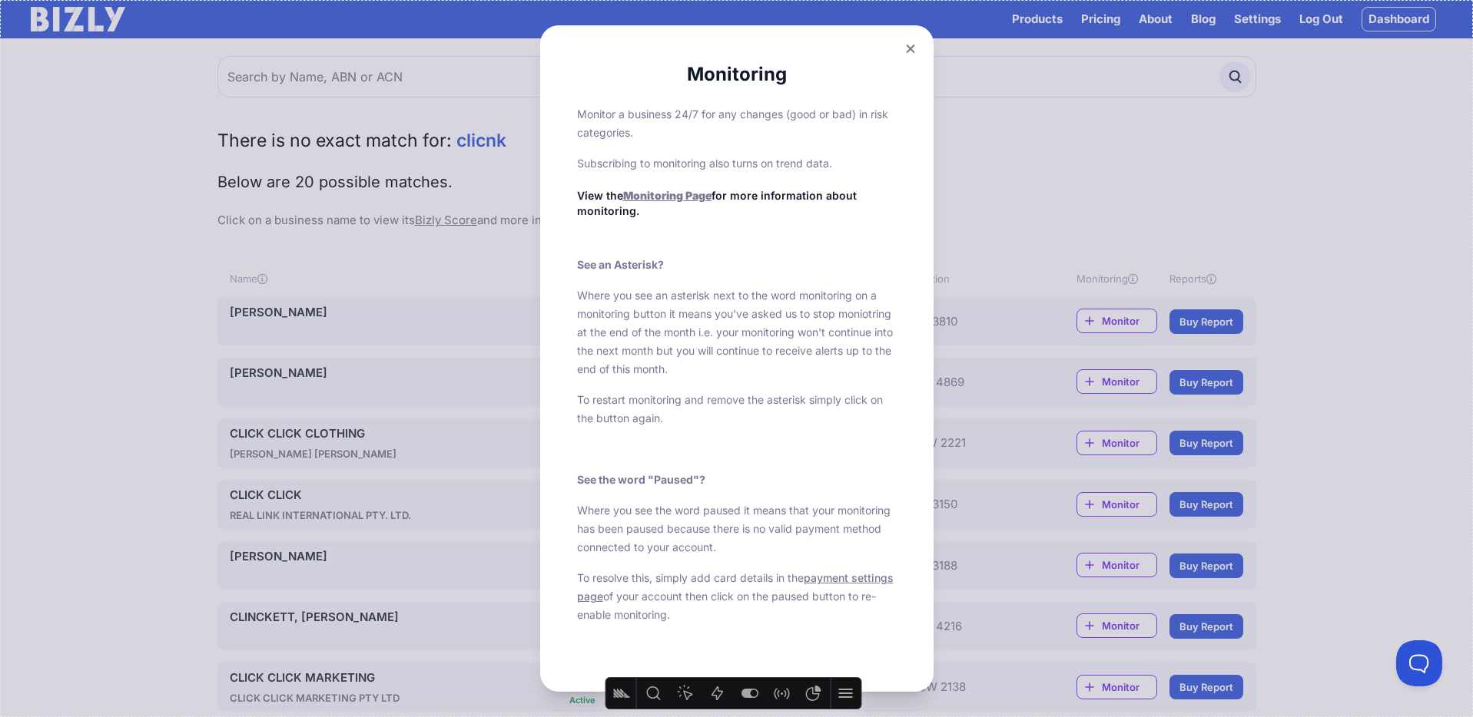
click at [1029, 240] on div "Monitoring Monitor a business 24/7 for any changes (good or bad) in risk catego…" at bounding box center [736, 358] width 1473 height 717
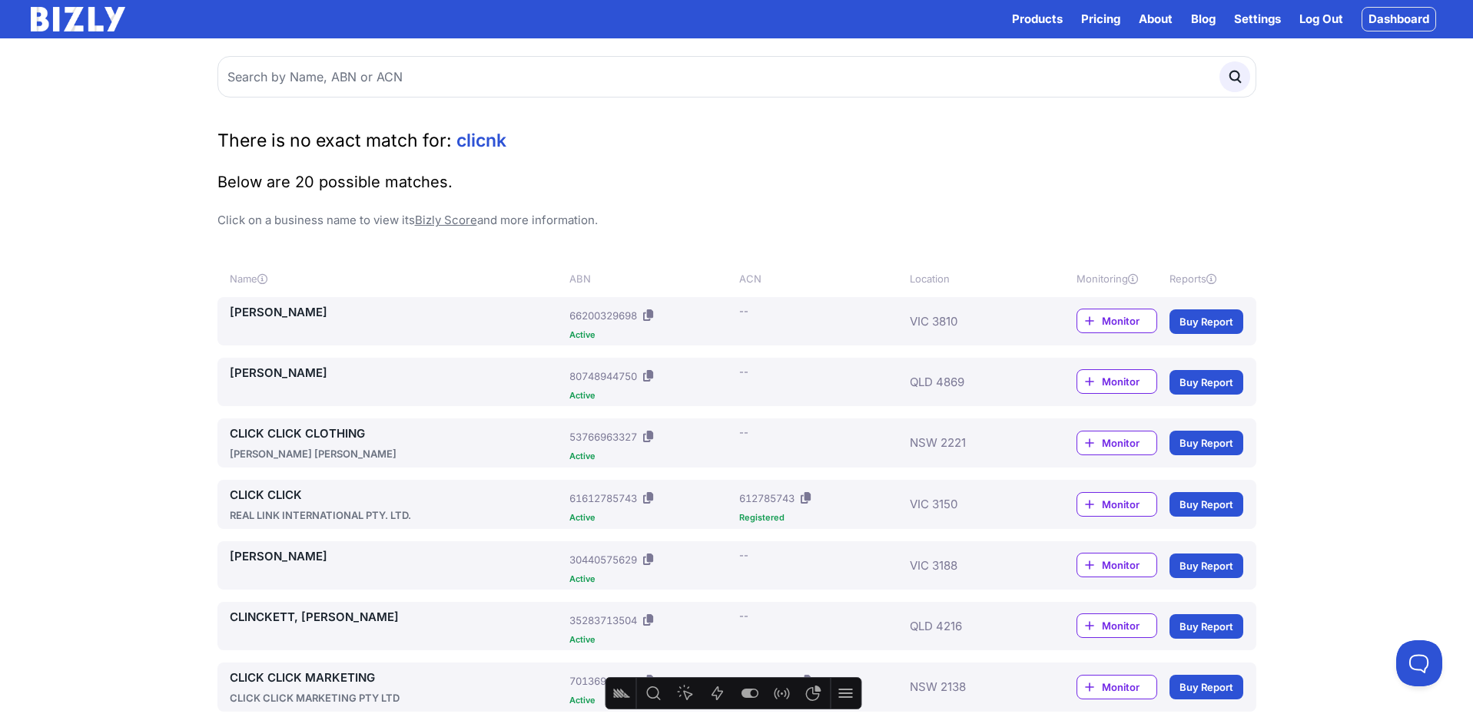
click at [1212, 278] on icon at bounding box center [1211, 279] width 10 height 10
click at [267, 278] on icon at bounding box center [262, 279] width 10 height 10
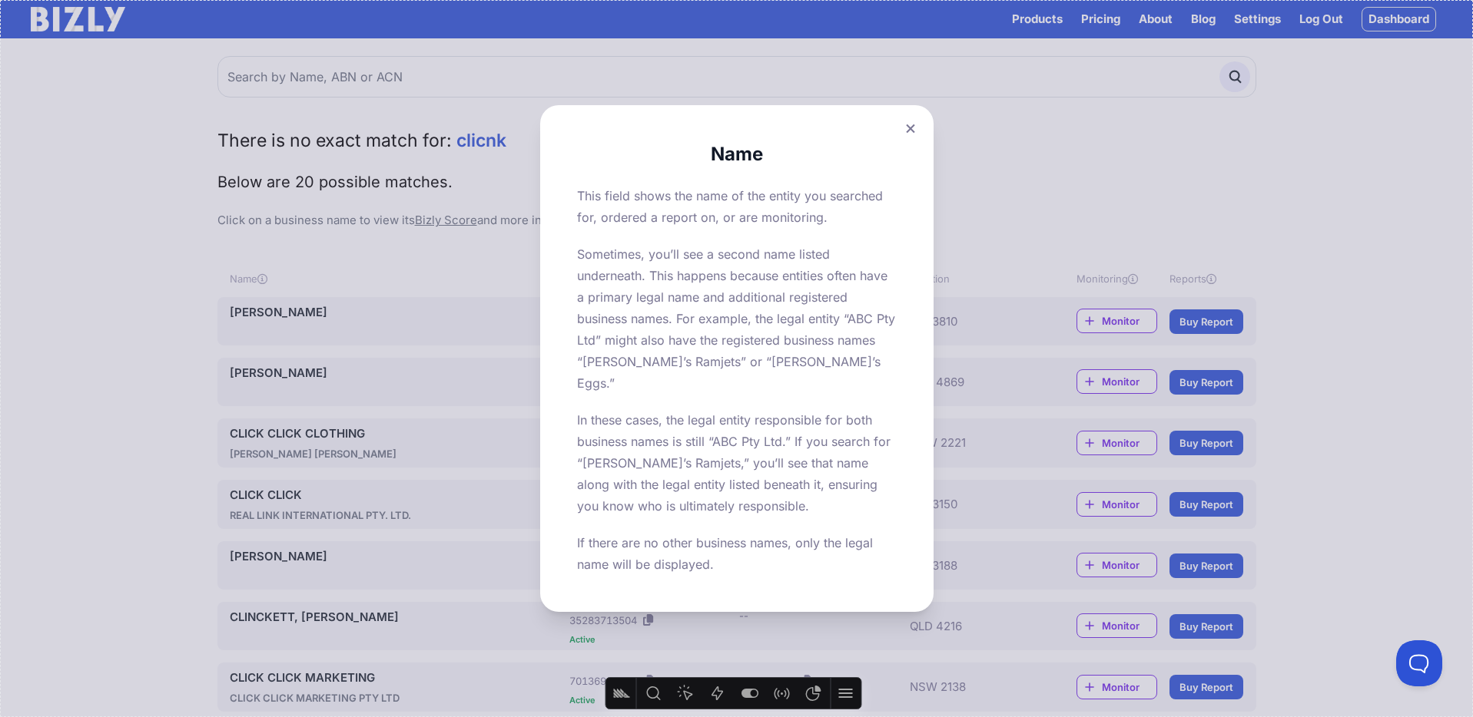
click at [913, 133] on icon at bounding box center [910, 128] width 8 height 8
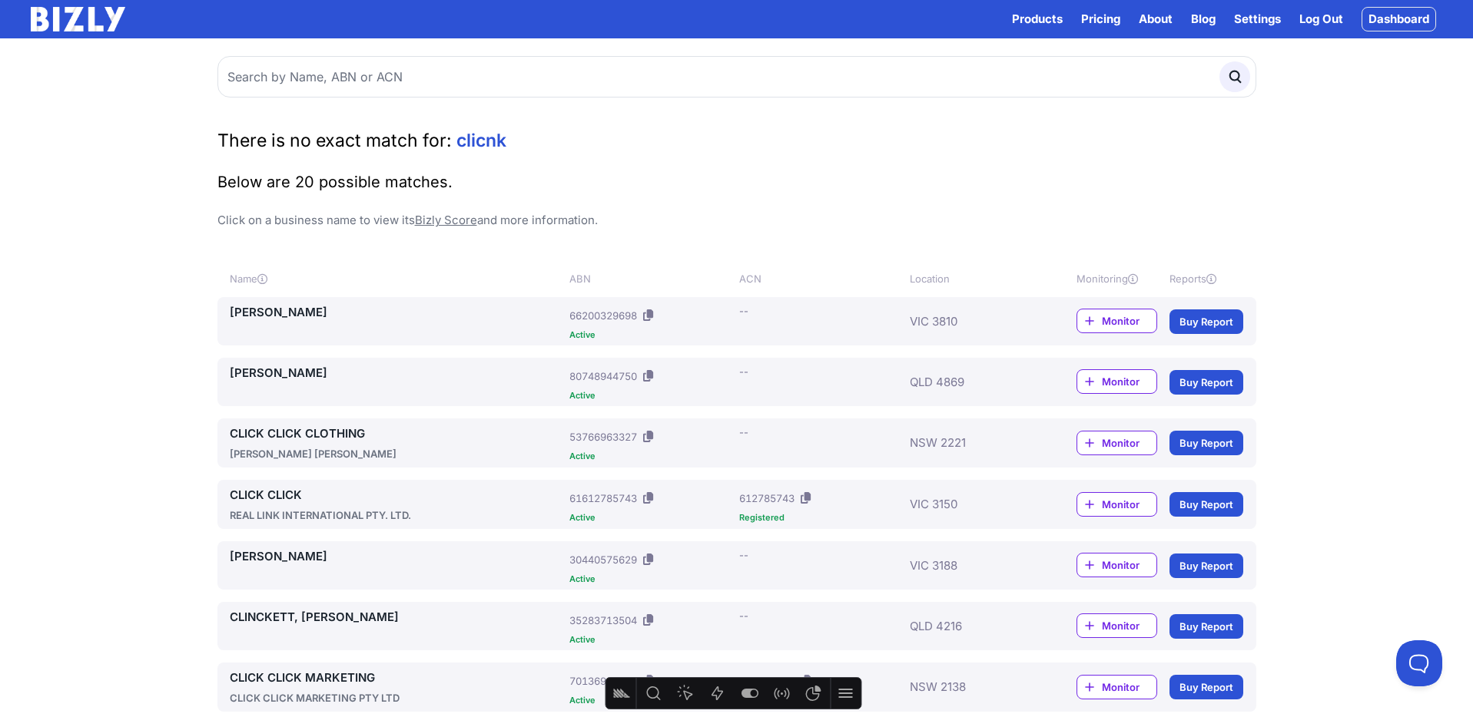
click at [1211, 278] on icon at bounding box center [1211, 279] width 10 height 10
click at [1213, 278] on icon at bounding box center [1211, 279] width 10 height 10
click at [1135, 280] on icon at bounding box center [1133, 279] width 10 height 10
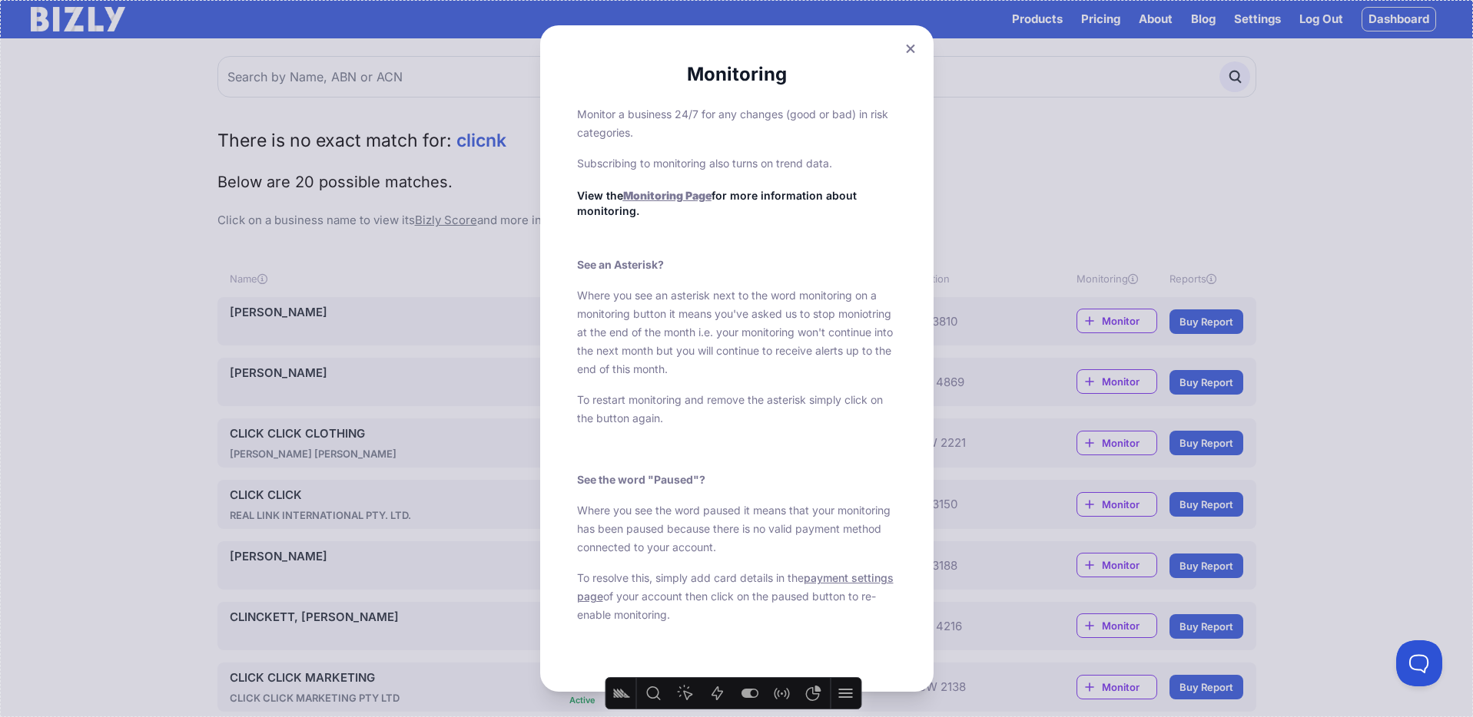
click at [908, 48] on icon at bounding box center [910, 49] width 8 height 8
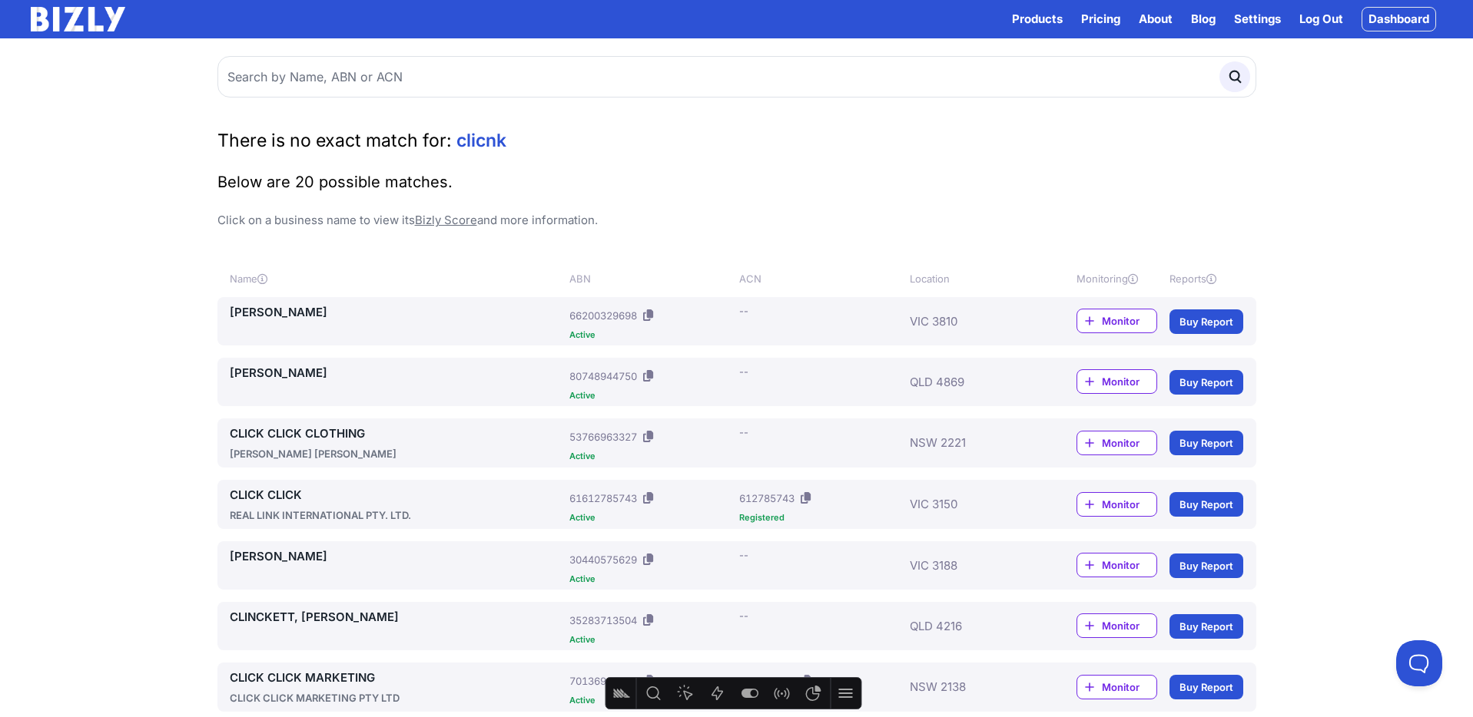
click at [1213, 280] on icon at bounding box center [1211, 279] width 10 height 10
click at [653, 313] on icon at bounding box center [648, 316] width 10 height 12
click at [359, 308] on link "CLARK, CLIFFORD JAMES" at bounding box center [397, 312] width 334 height 18
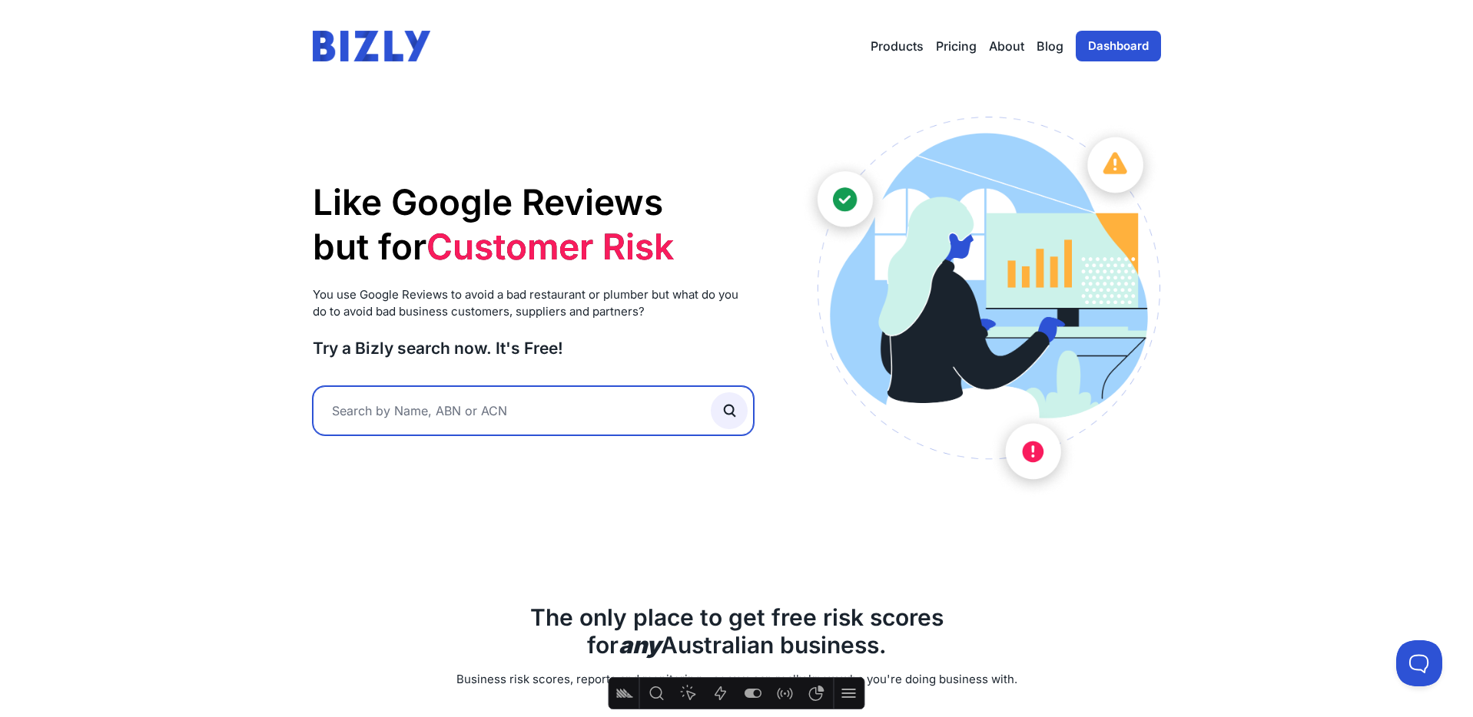
click at [432, 409] on input "text" at bounding box center [534, 410] width 442 height 49
paste input "66200329698"
type input "66200329698"
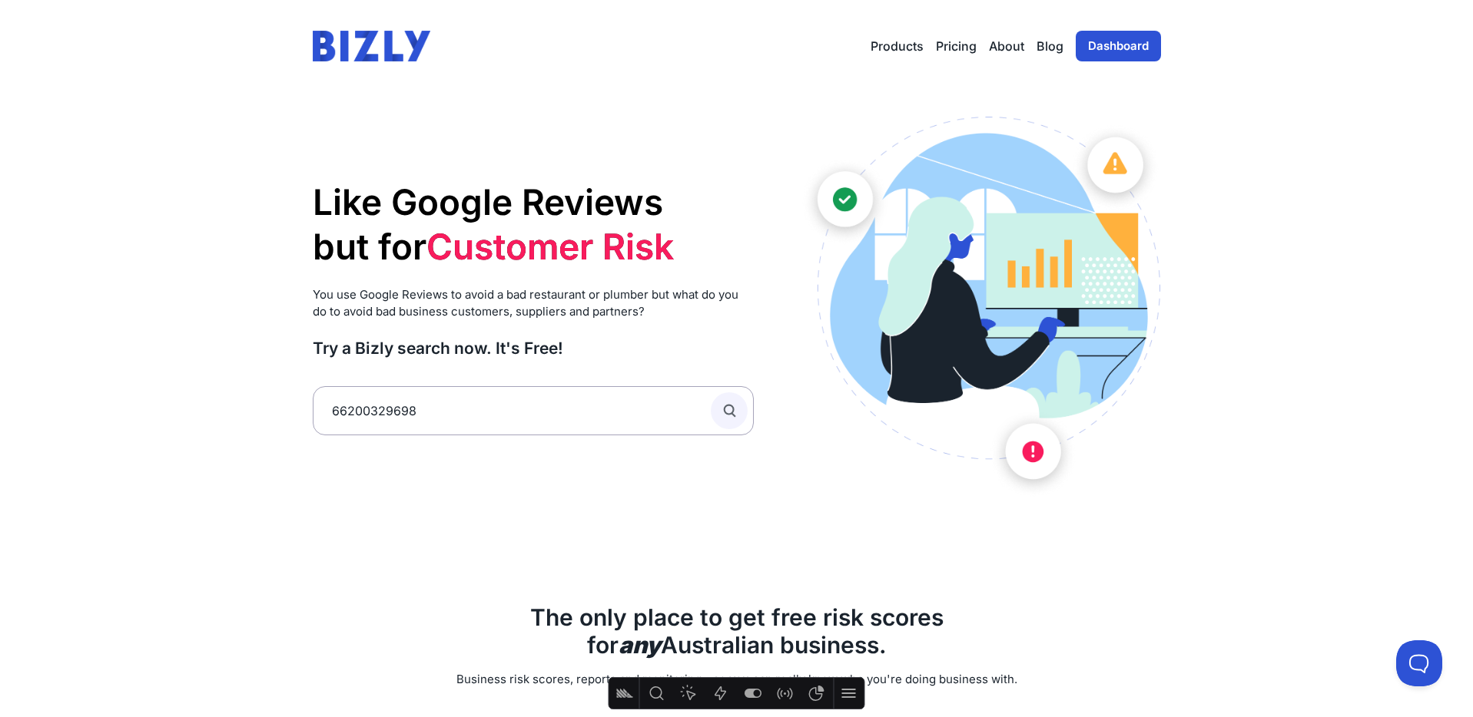
click at [727, 413] on circle "submit" at bounding box center [728, 410] width 9 height 9
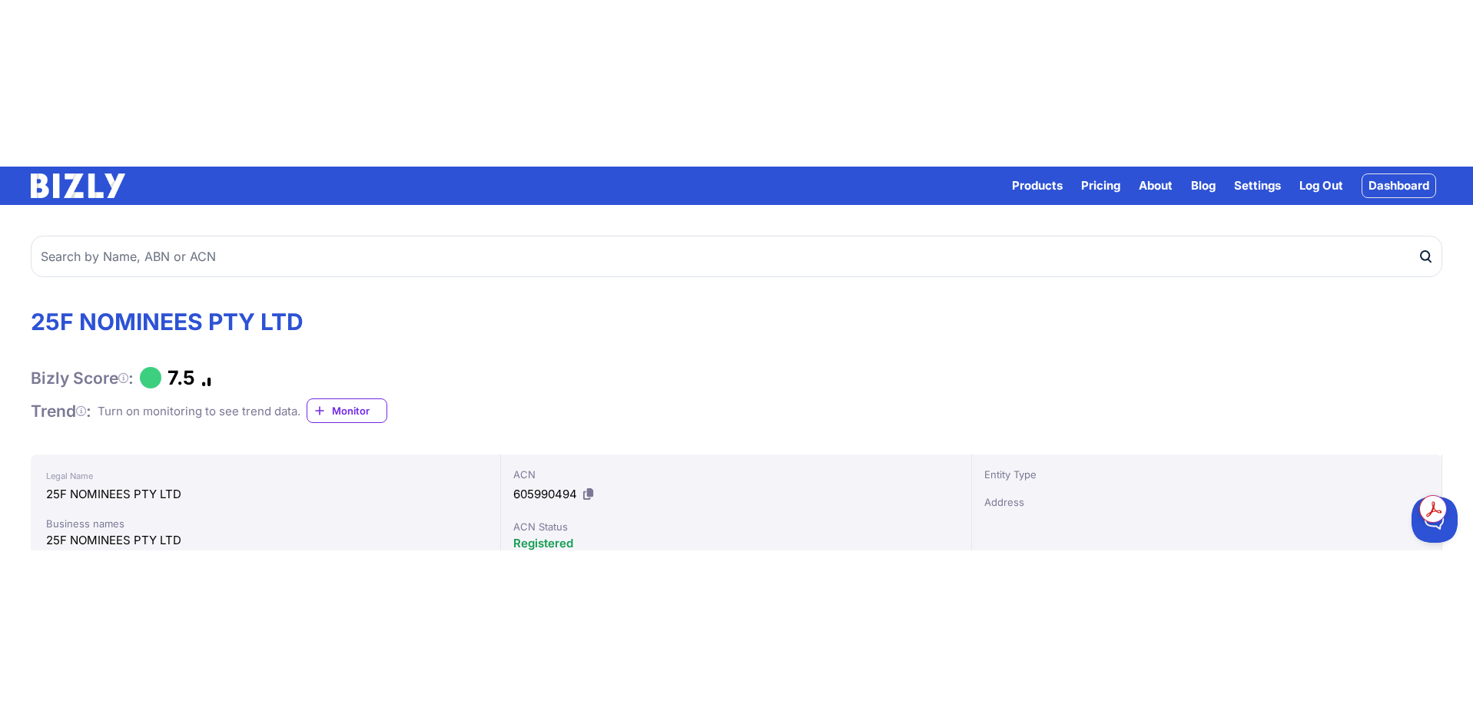
scroll to position [258, 0]
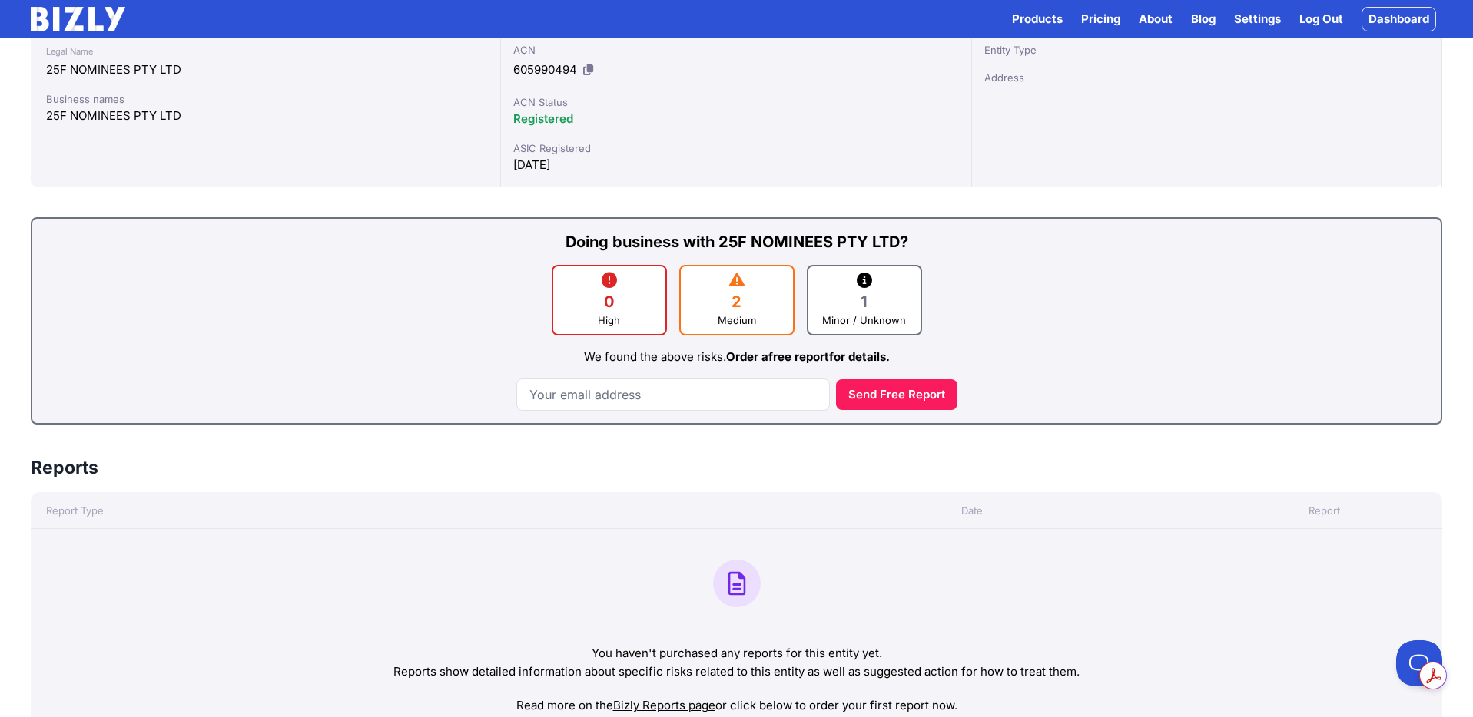
click at [777, 358] on link "free report" at bounding box center [798, 357] width 61 height 15
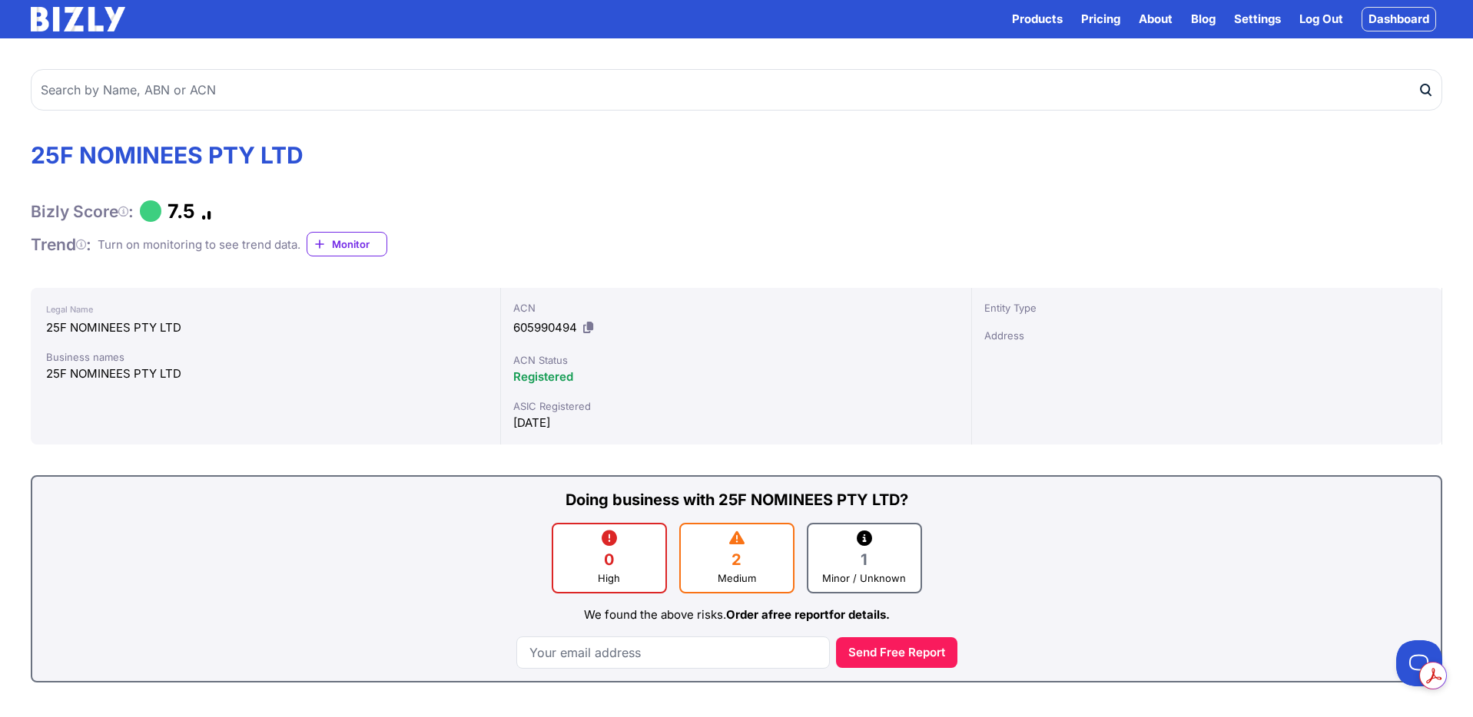
click at [775, 618] on link "free report" at bounding box center [798, 615] width 61 height 15
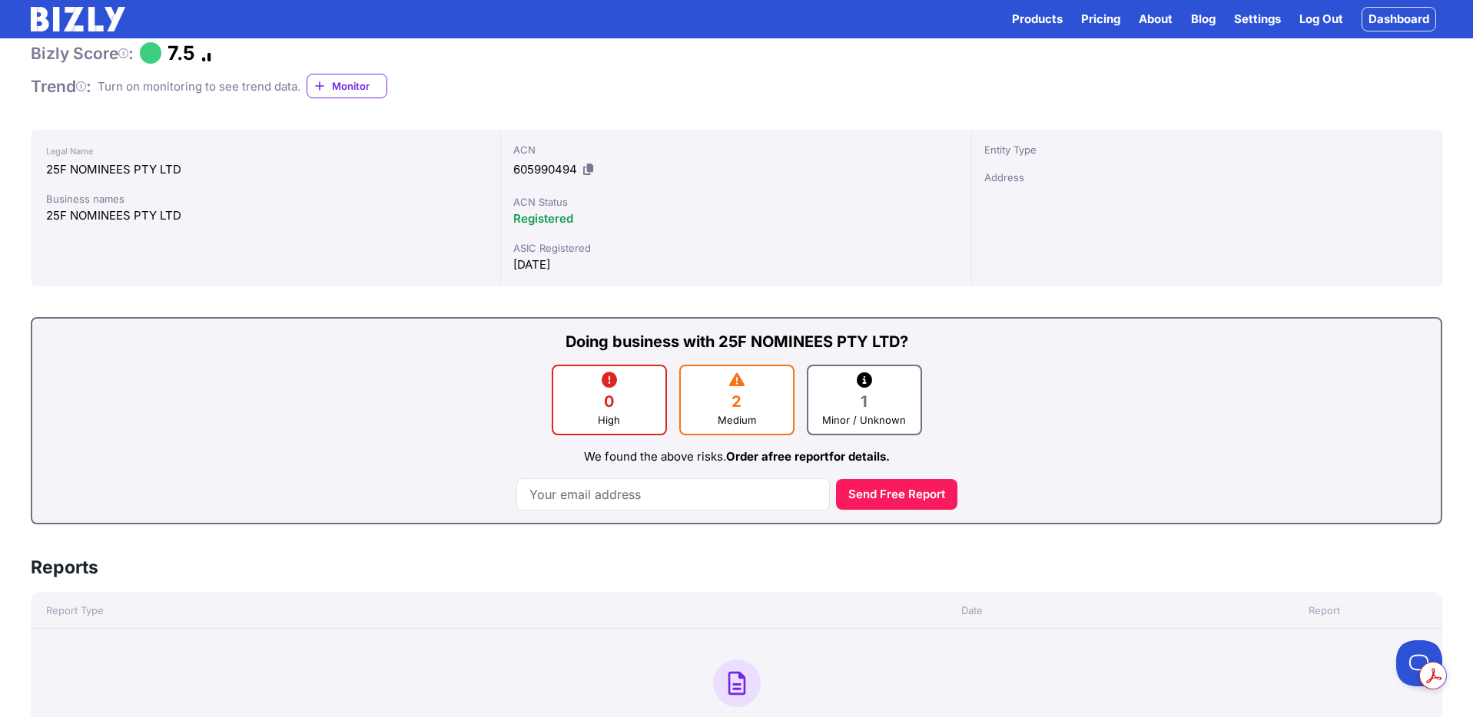
scroll to position [157, 0]
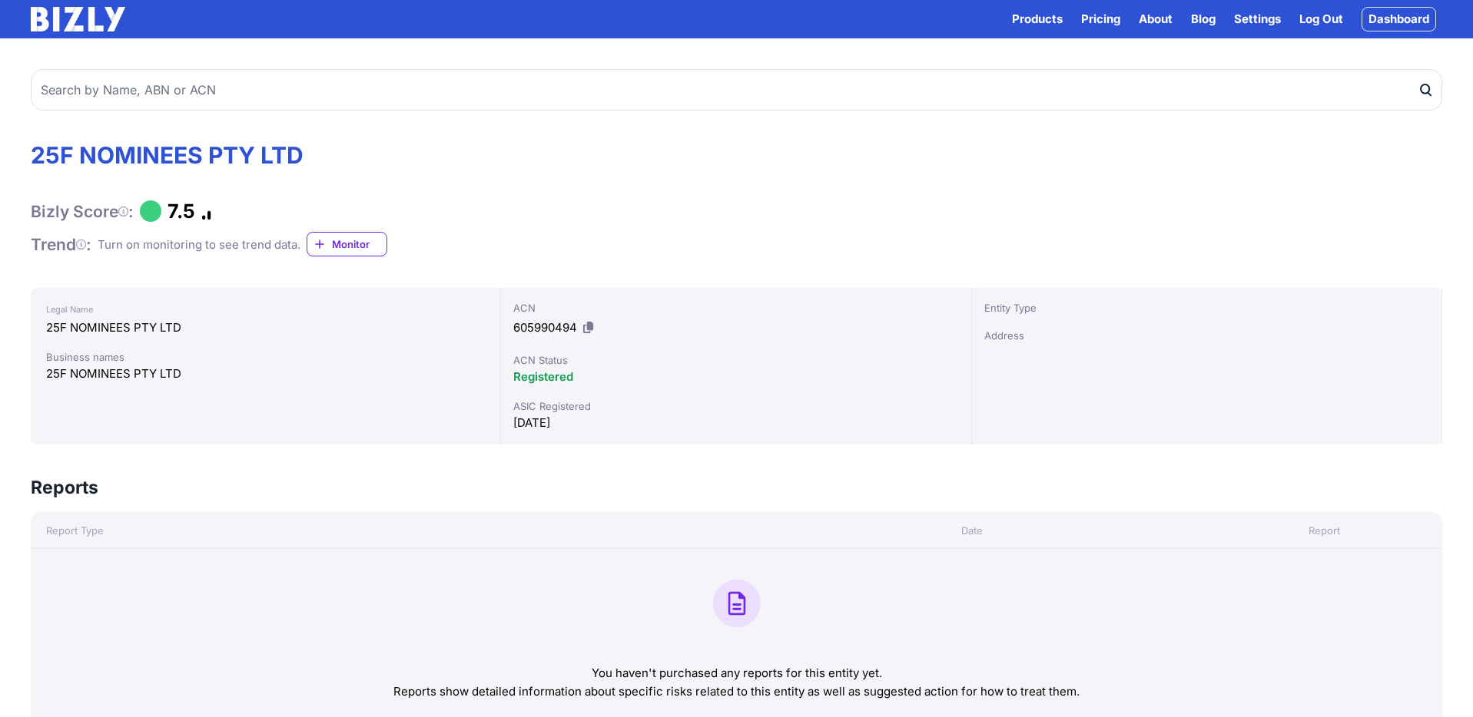
scroll to position [156, 0]
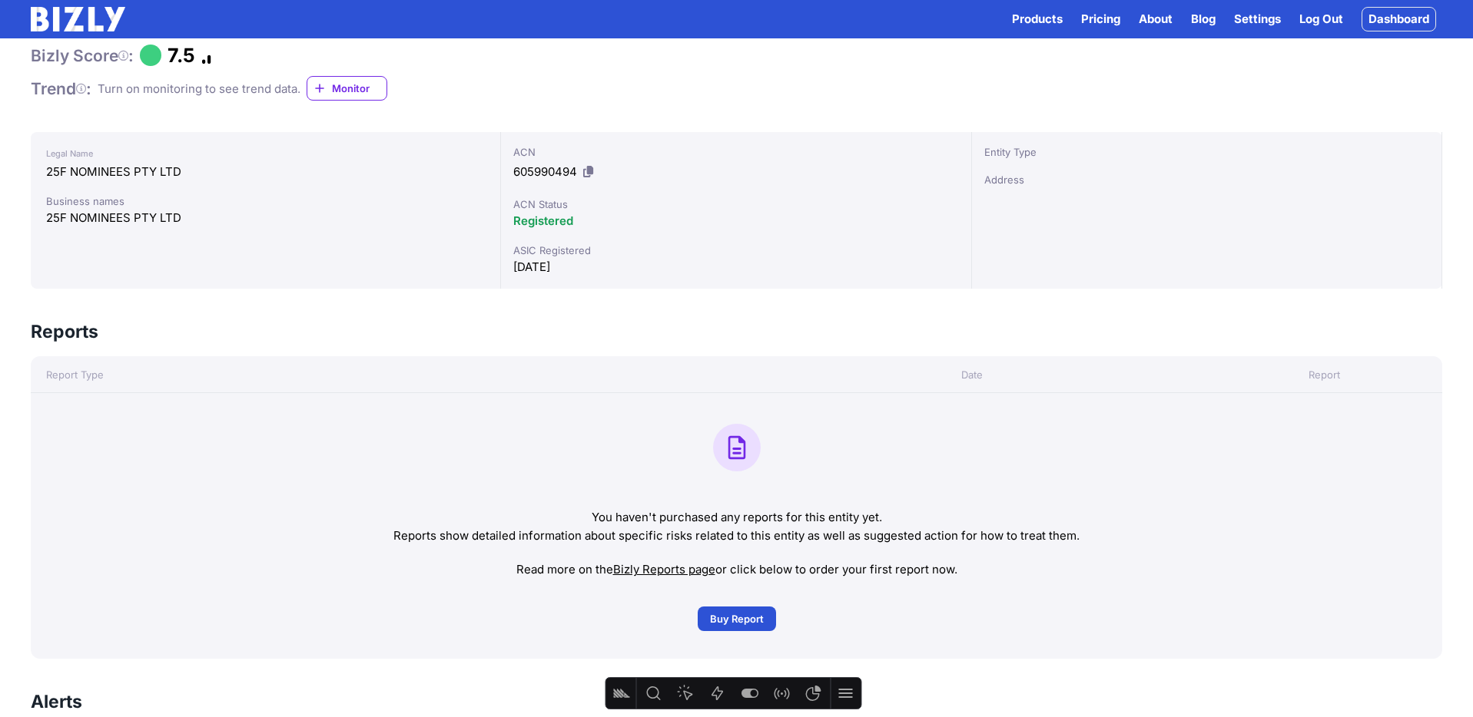
click at [1340, 19] on link "Log Out" at bounding box center [1321, 19] width 44 height 18
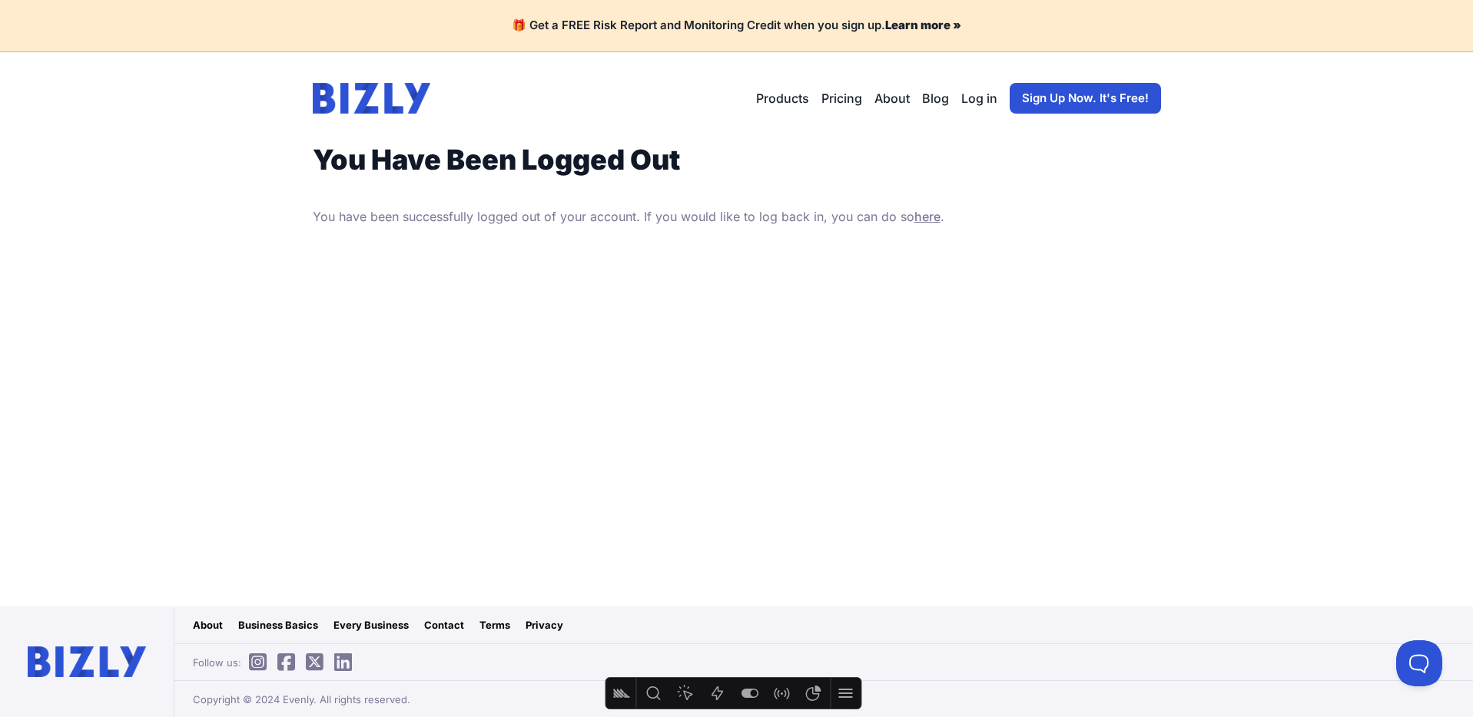
click at [414, 82] on header "Open main menu Products Bizly Scores Bizly Reports Bizly Monitoring Pricing Abo…" at bounding box center [736, 98] width 885 height 92
click at [398, 98] on img at bounding box center [372, 98] width 118 height 31
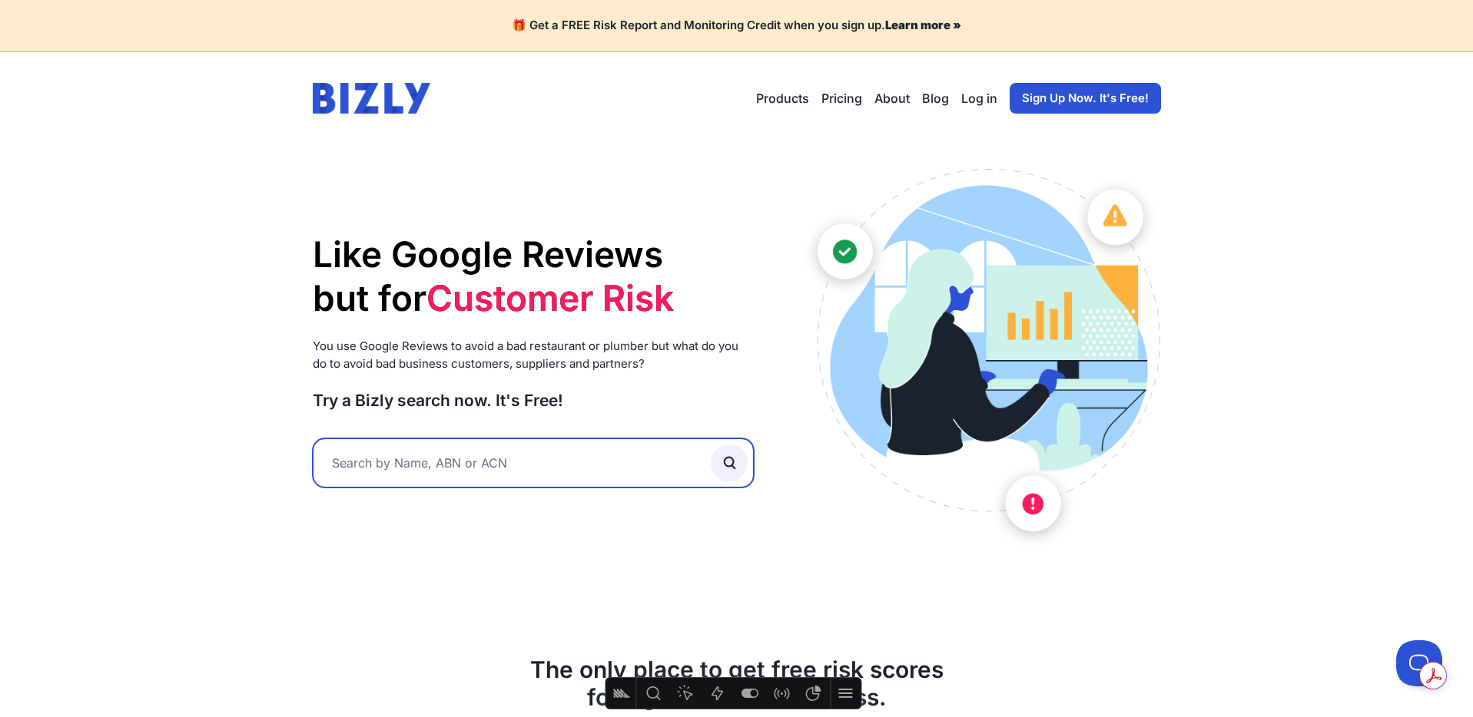
click at [486, 458] on input "text" at bounding box center [534, 463] width 442 height 49
type input "asdas"
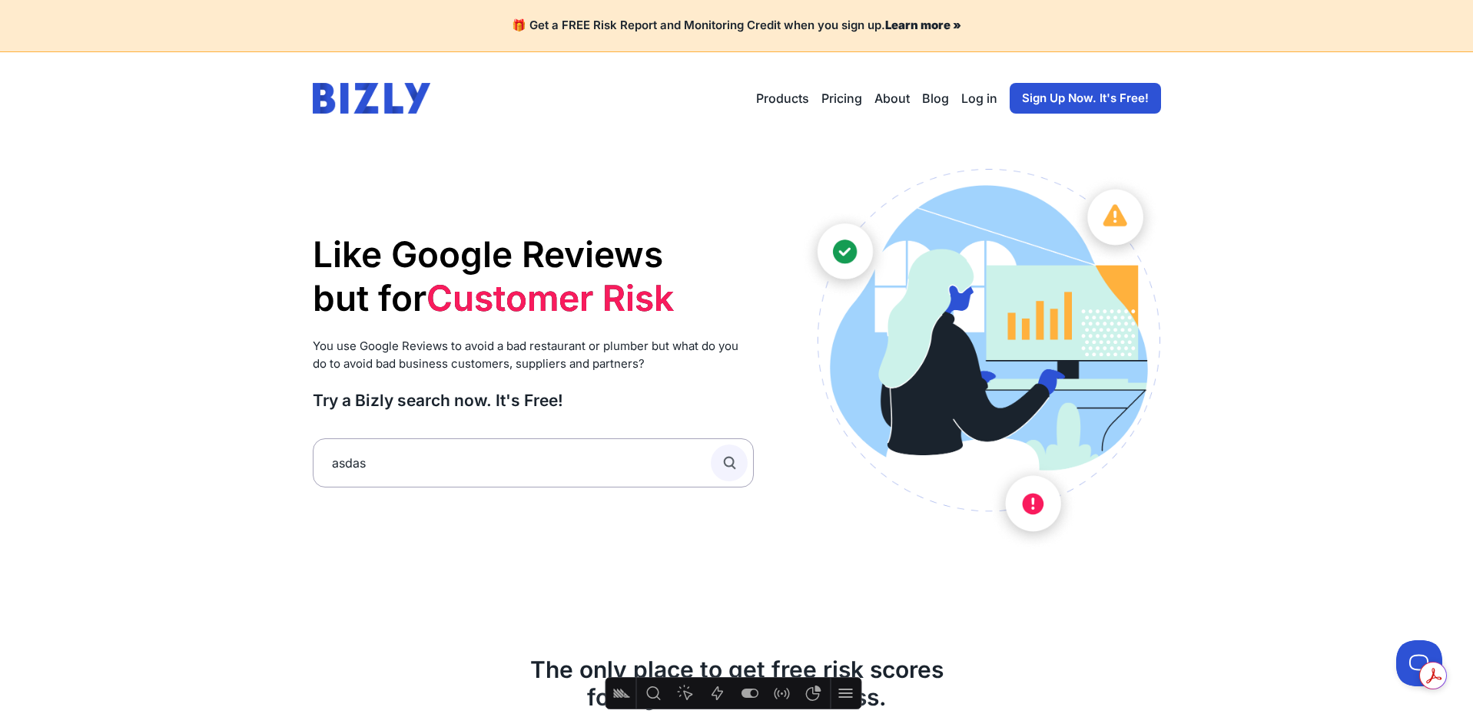
click at [723, 463] on icon "submit" at bounding box center [729, 463] width 17 height 17
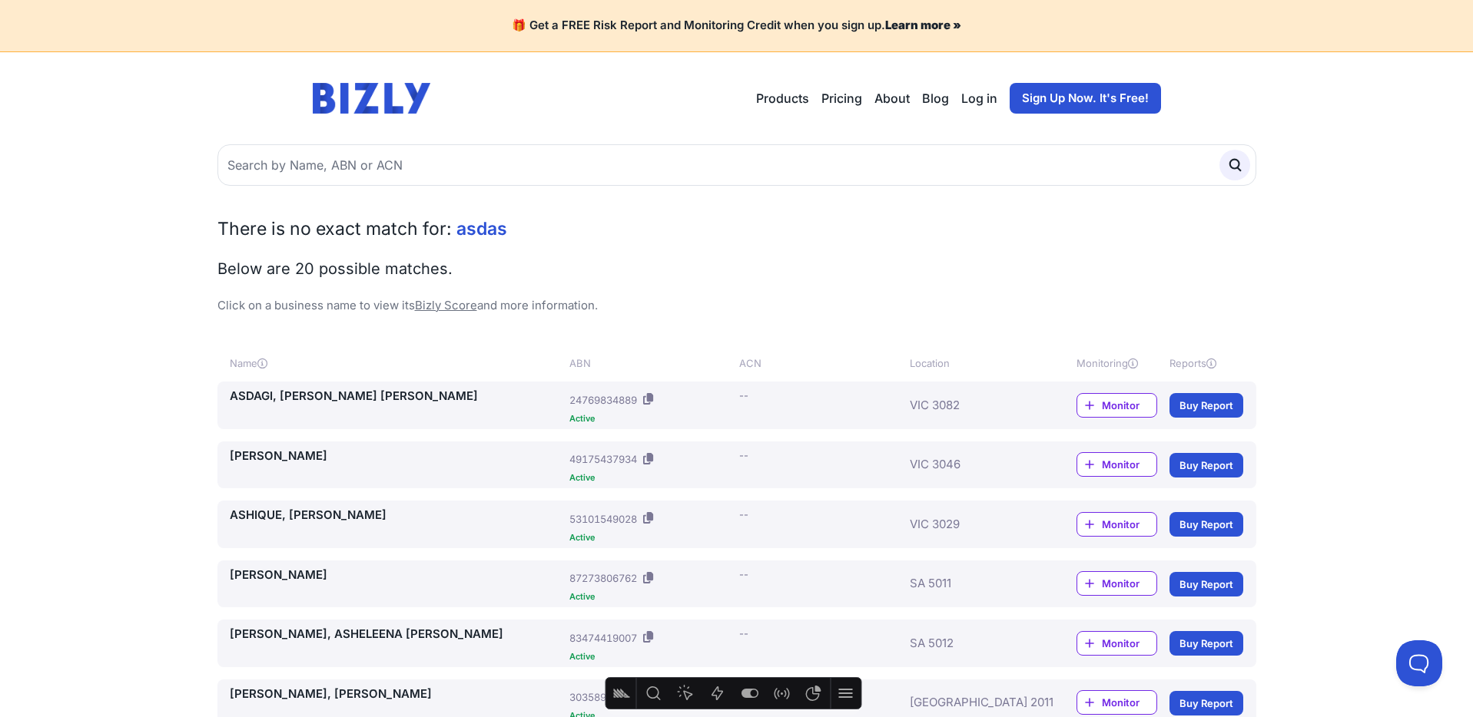
click at [362, 396] on link "ASDAGI, [PERSON_NAME] [PERSON_NAME]" at bounding box center [397, 397] width 334 height 18
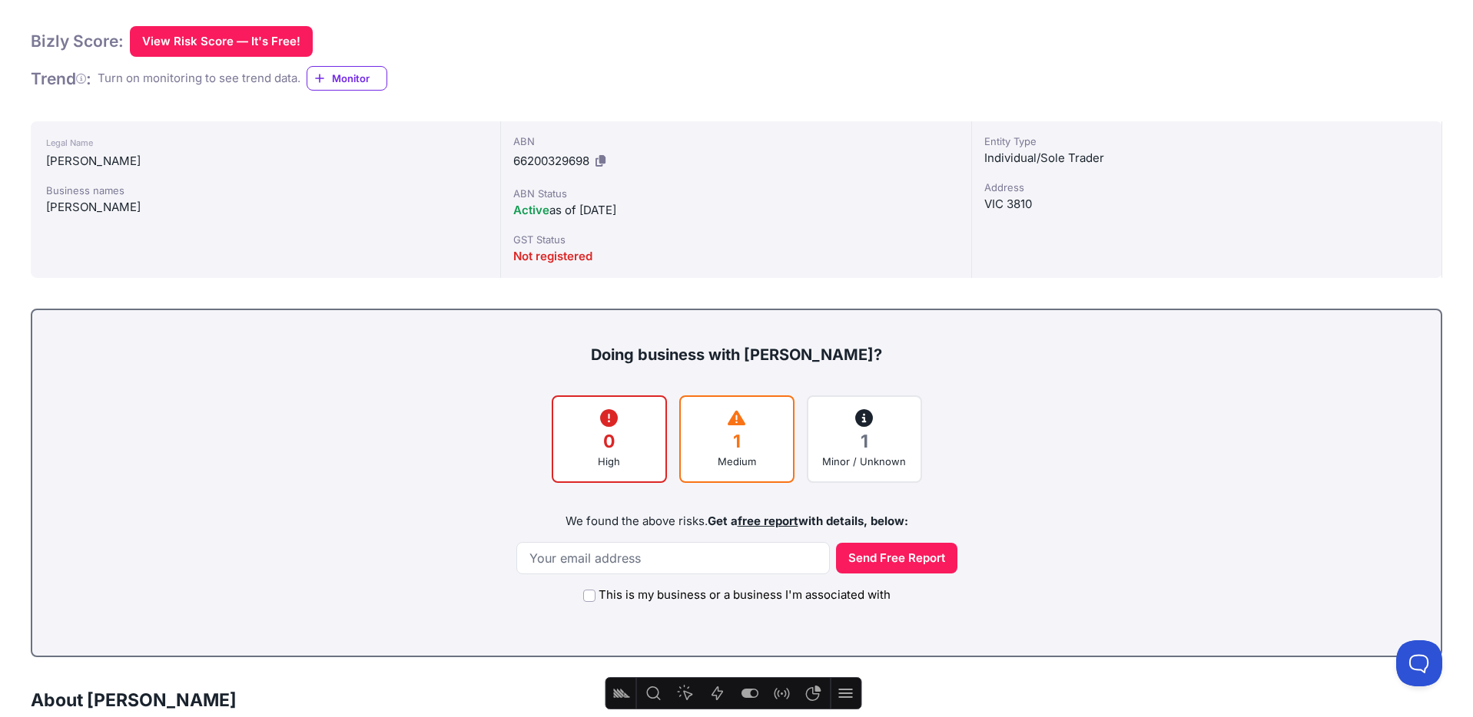
scroll to position [263, 0]
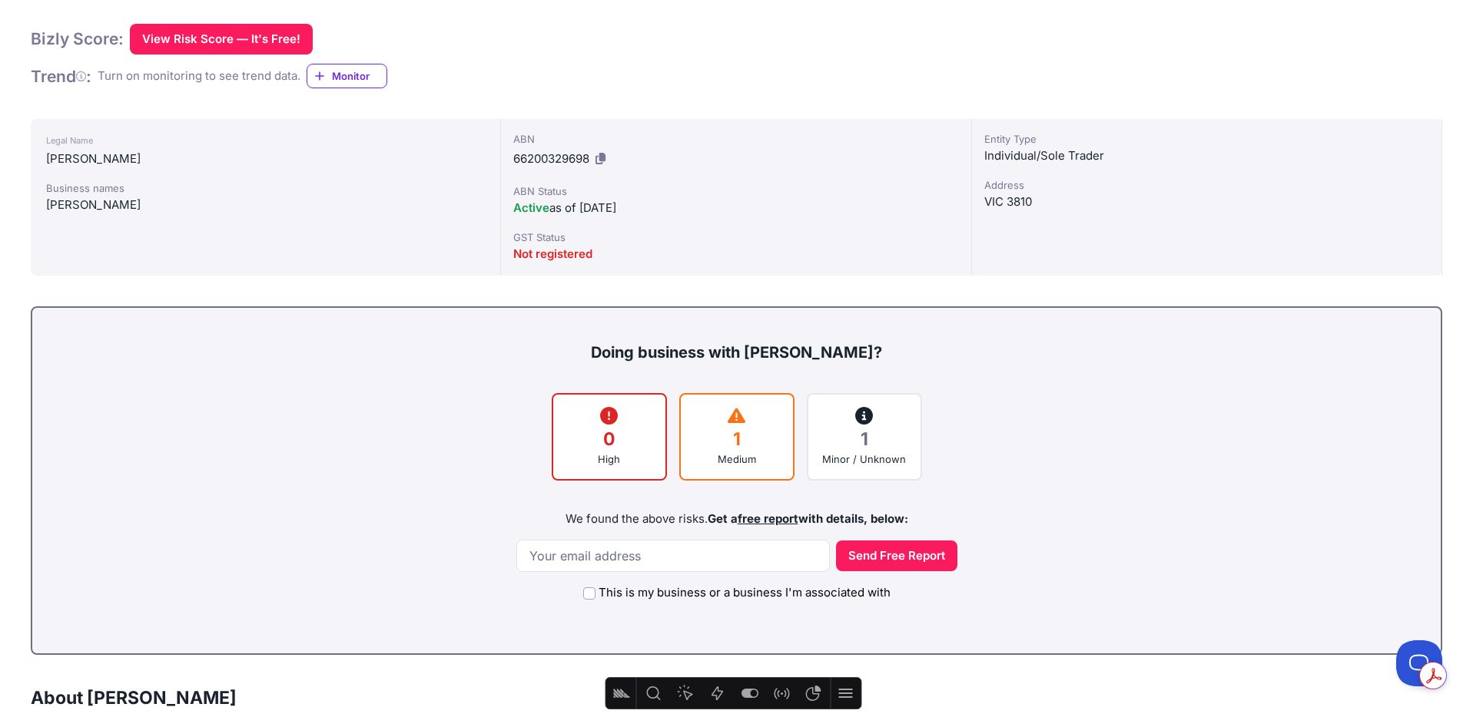
click at [758, 519] on link "free report" at bounding box center [767, 519] width 61 height 15
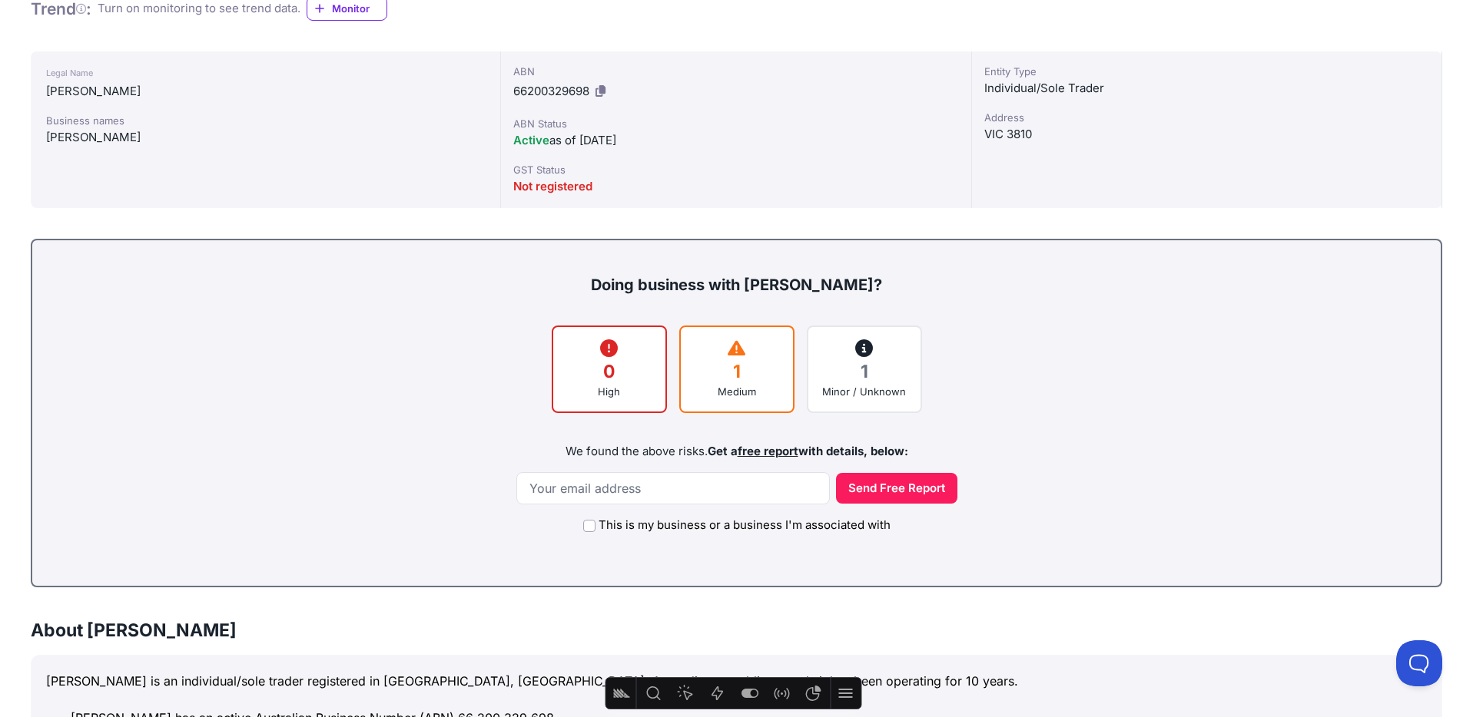
scroll to position [330, 0]
click at [1074, 305] on div "Doing business with CLARK, CLIFFORD JAMES? 0 High 1 Medium 1 Minor / Unknown We…" at bounding box center [736, 414] width 1411 height 349
click at [891, 328] on div "1 Minor / Unknown" at bounding box center [864, 370] width 115 height 88
click at [879, 328] on div "1 Minor / Unknown" at bounding box center [864, 370] width 115 height 88
click at [1050, 346] on div "0 High 1 Medium 1 Minor / Unknown" at bounding box center [736, 370] width 1377 height 88
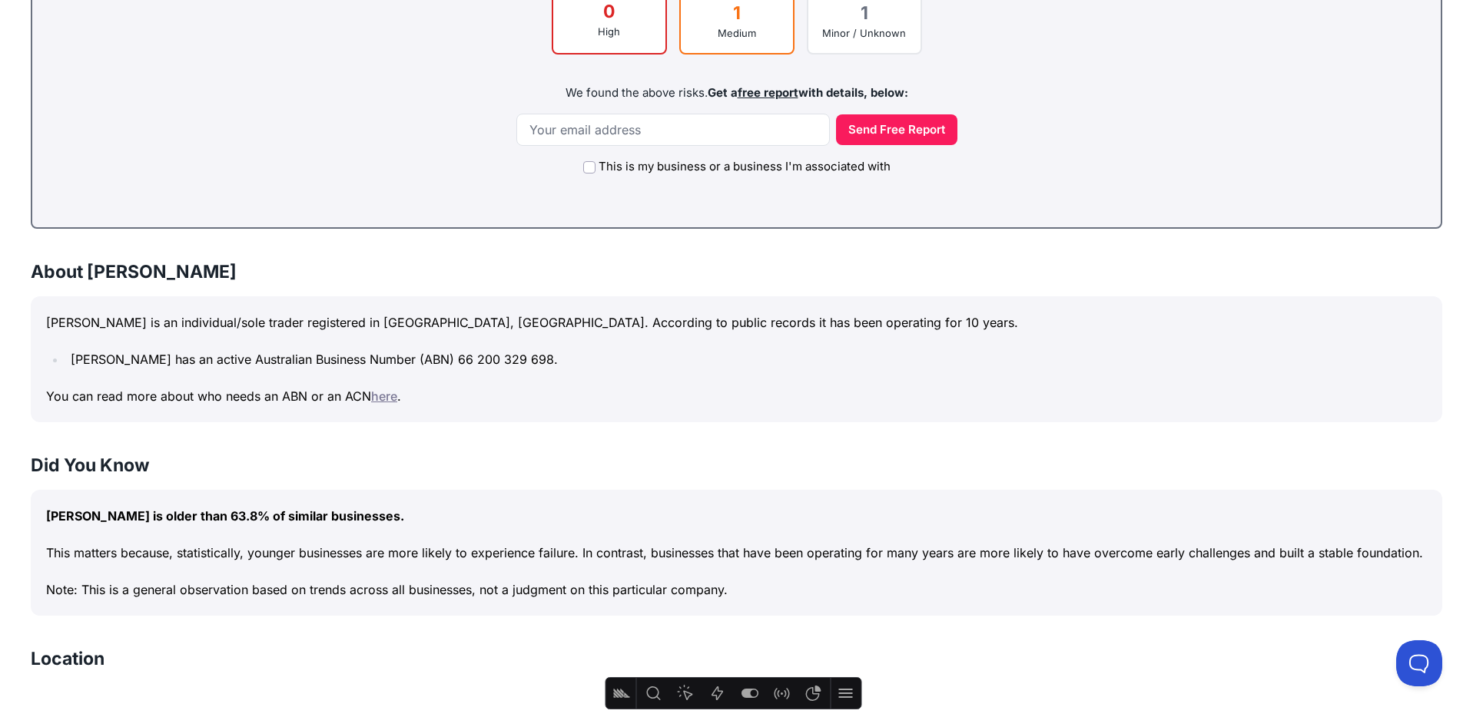
scroll to position [685, 0]
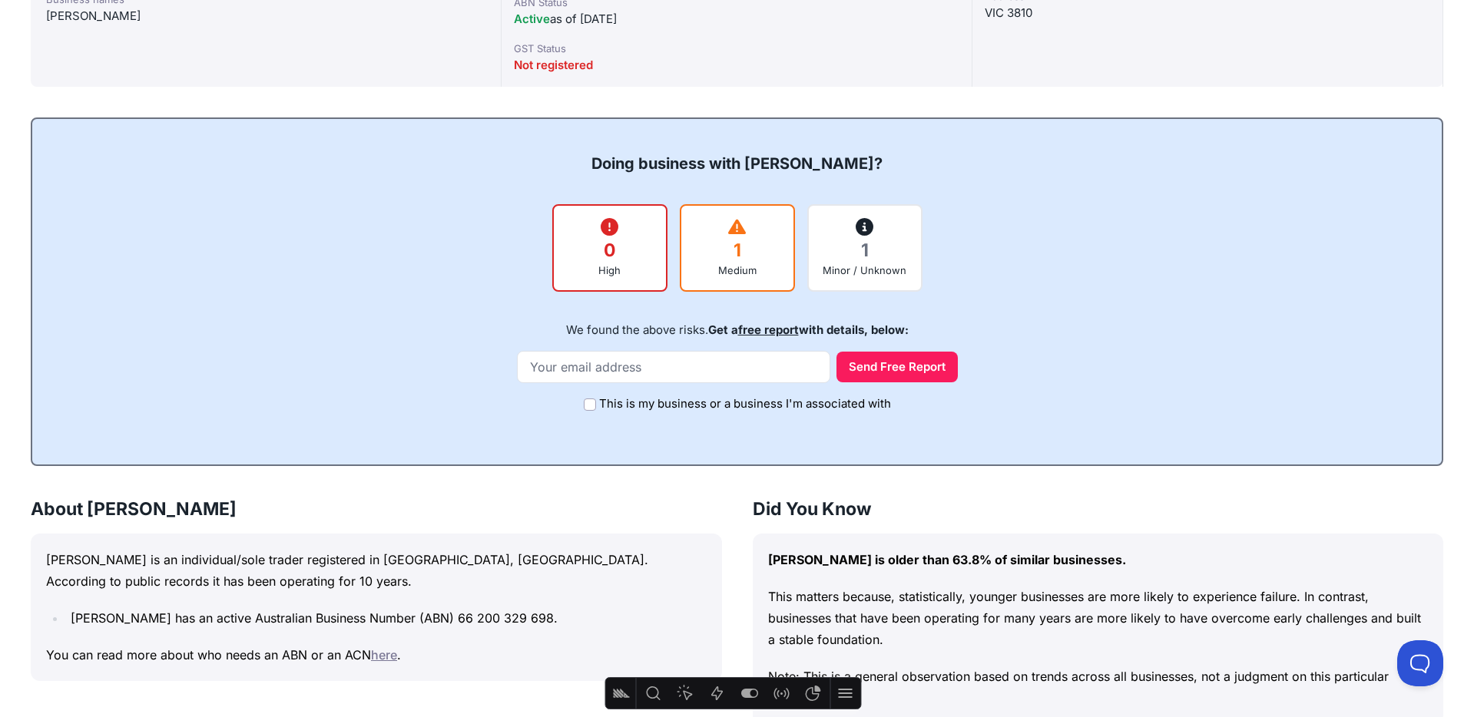
scroll to position [456, 0]
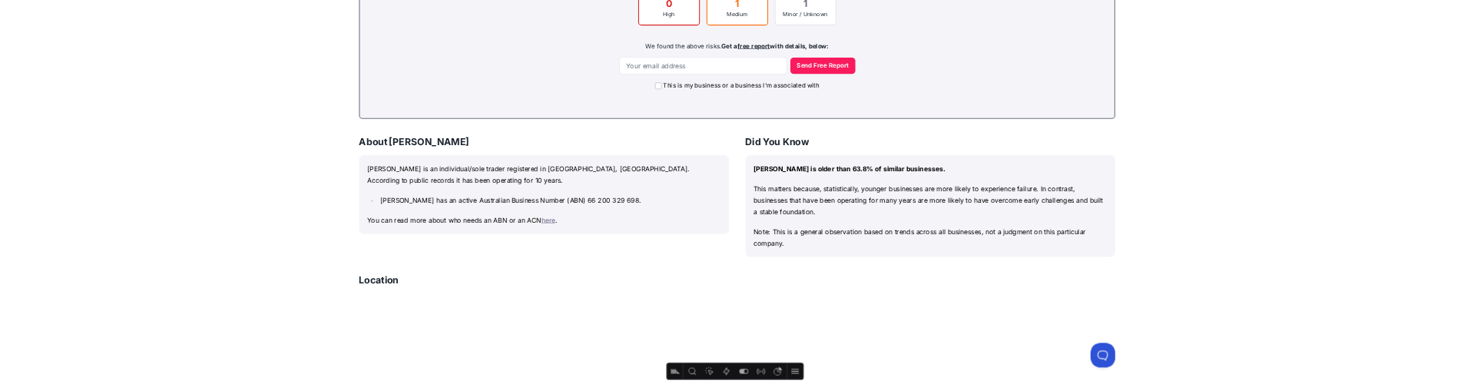
scroll to position [691, 0]
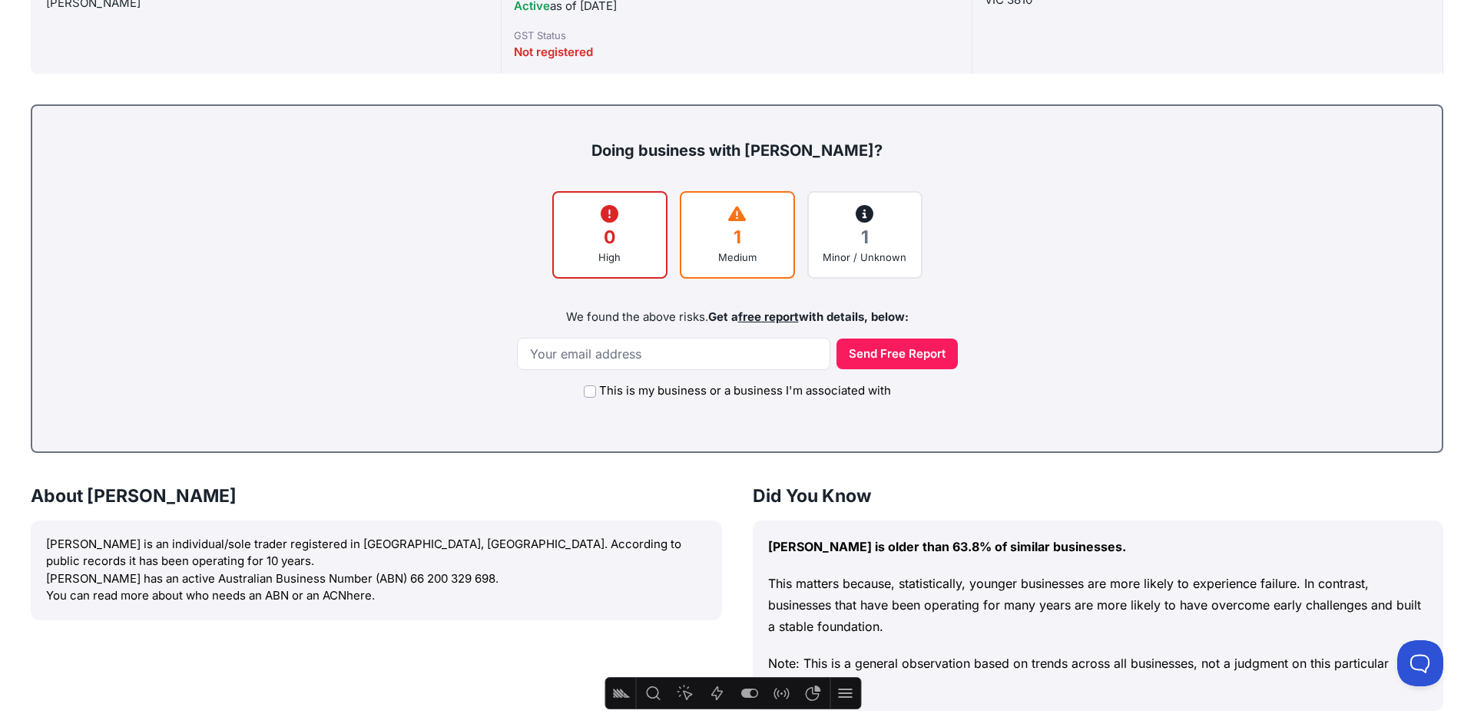
scroll to position [438, 0]
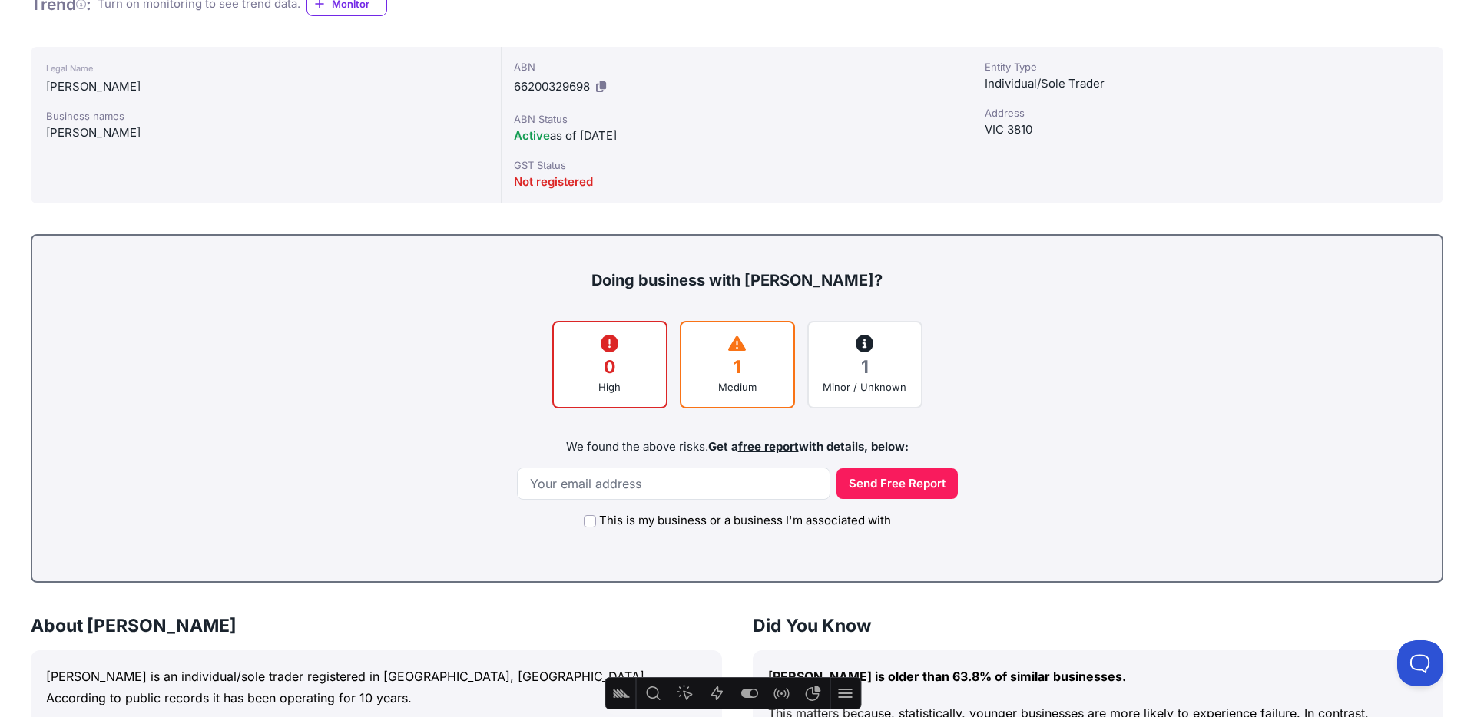
scroll to position [336, 0]
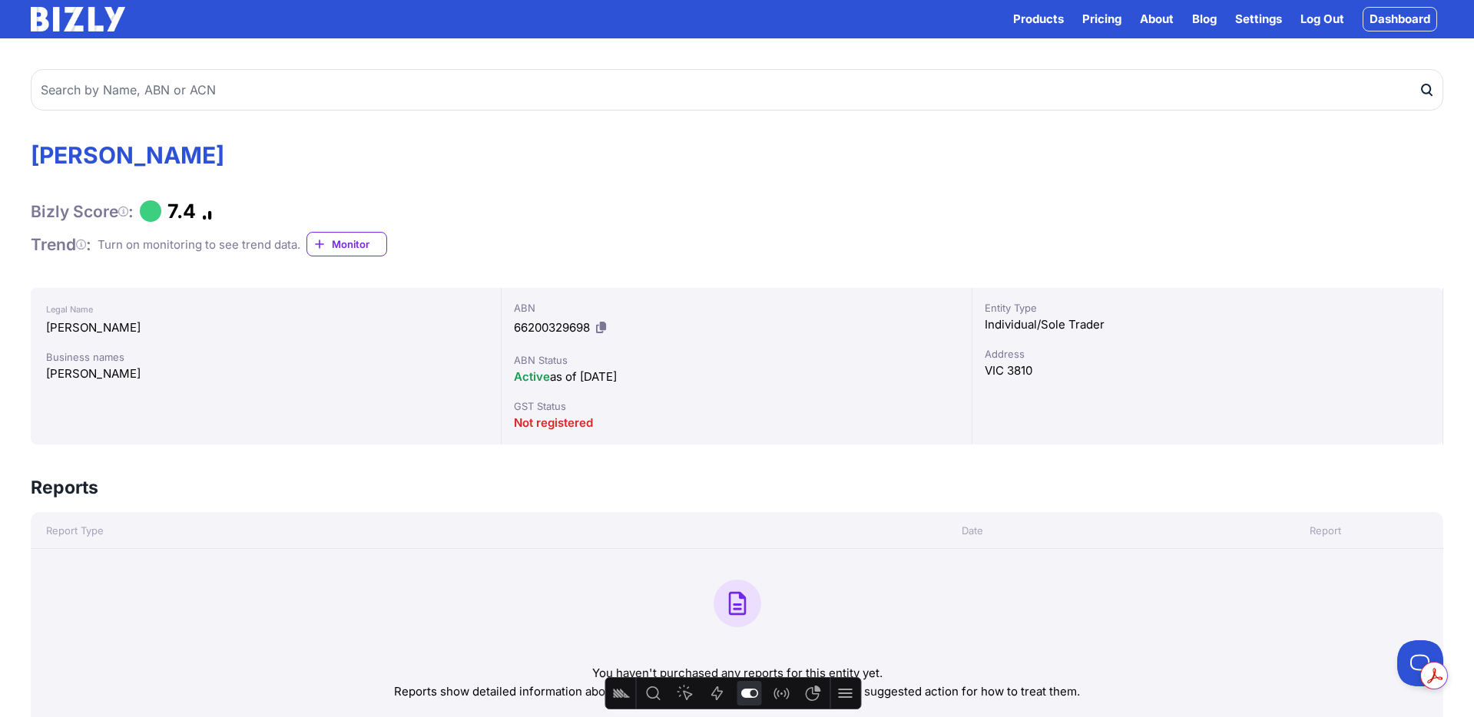
click at [760, 691] on button "Feature flags" at bounding box center [749, 693] width 25 height 25
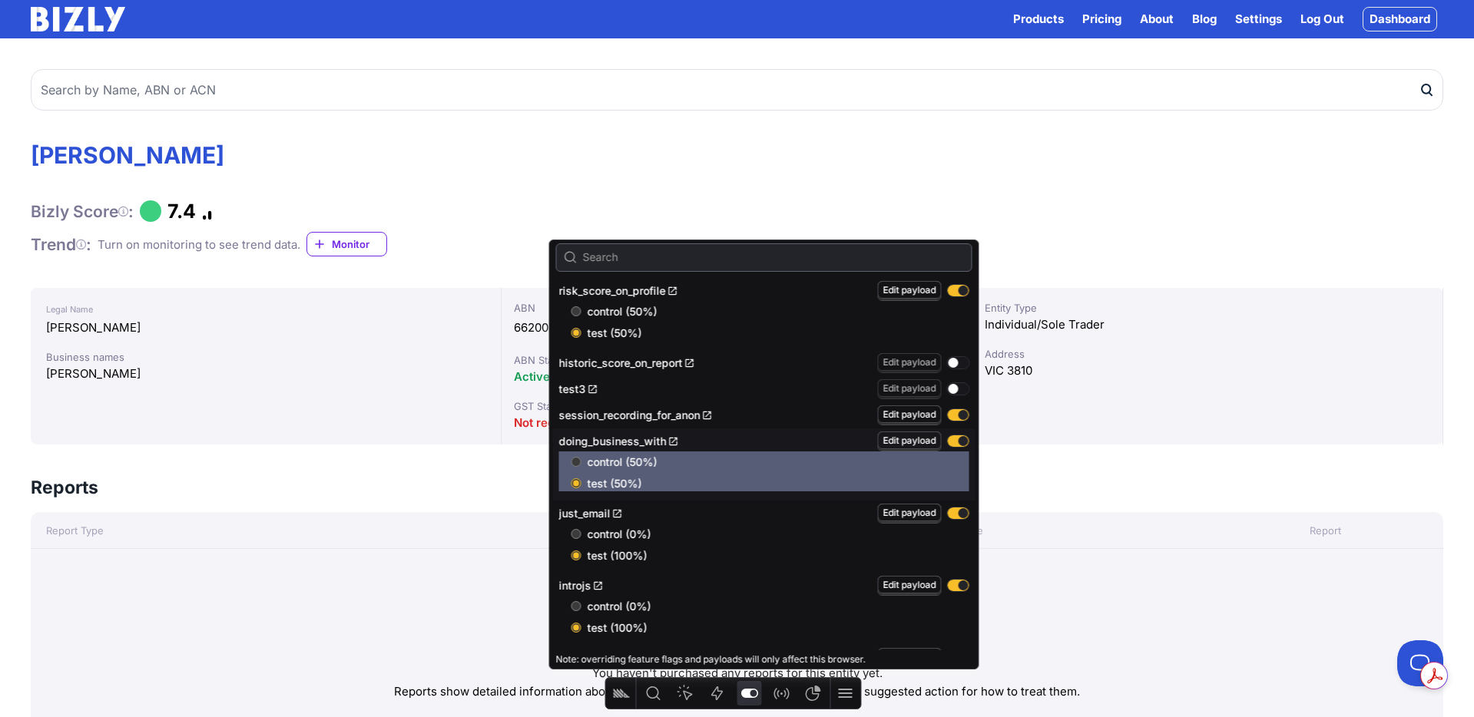
scroll to position [4, 0]
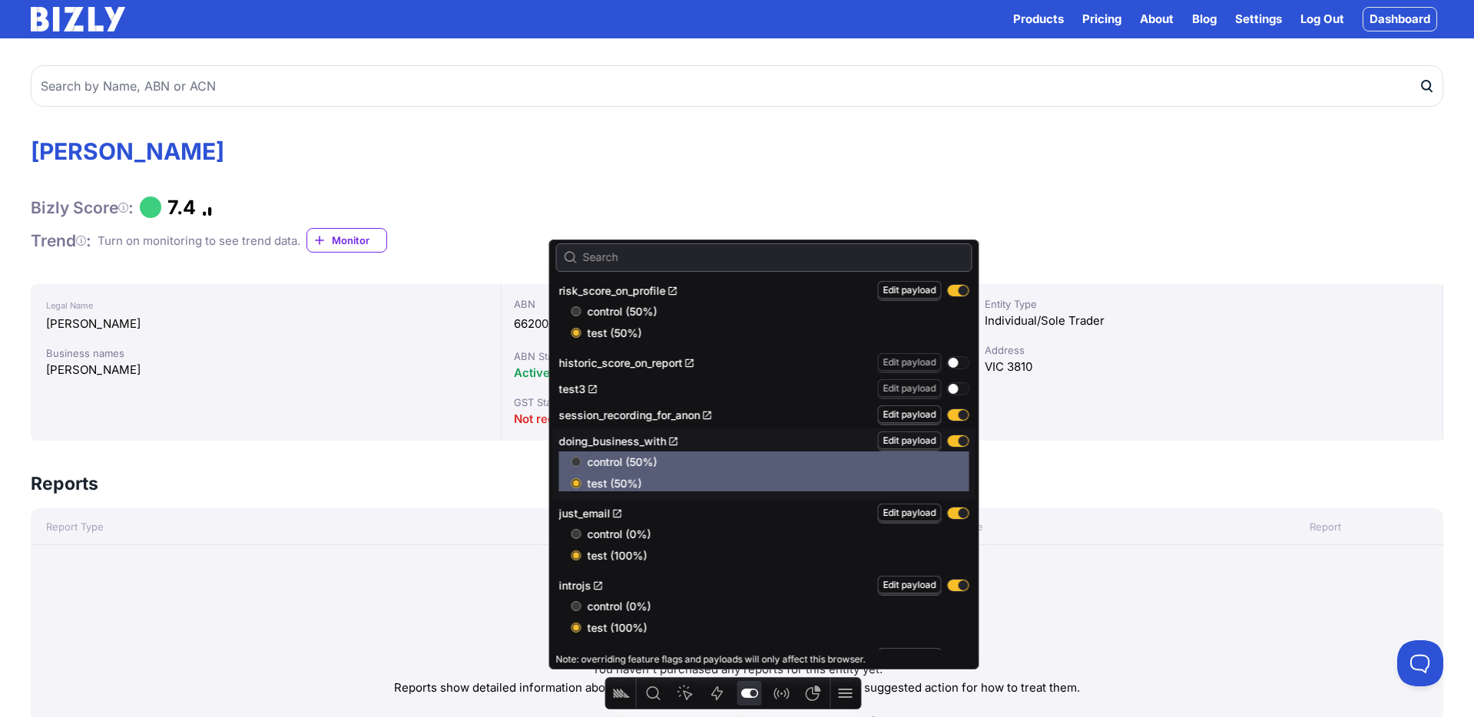
click at [860, 204] on div "Bizly Score : 7.4" at bounding box center [737, 207] width 1413 height 23
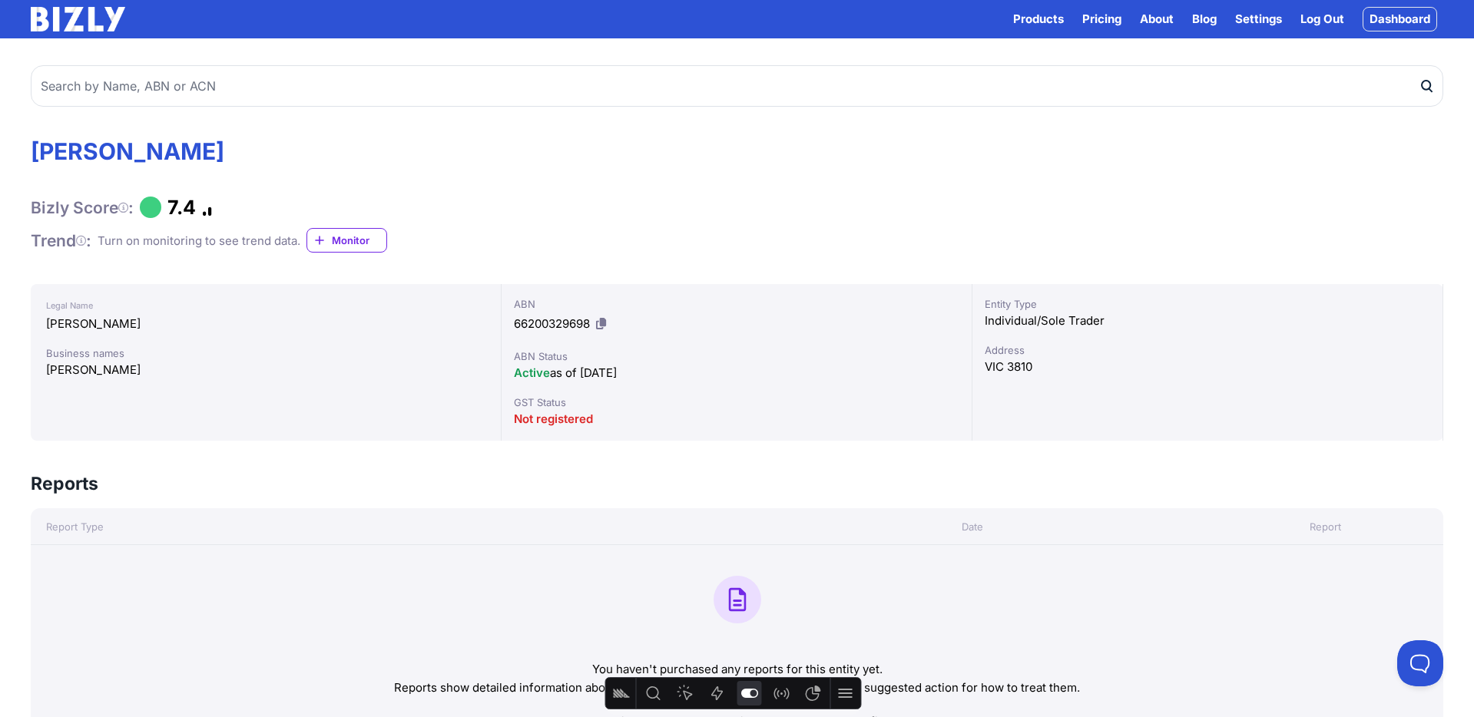
click at [1328, 16] on link "Log Out" at bounding box center [1323, 19] width 44 height 18
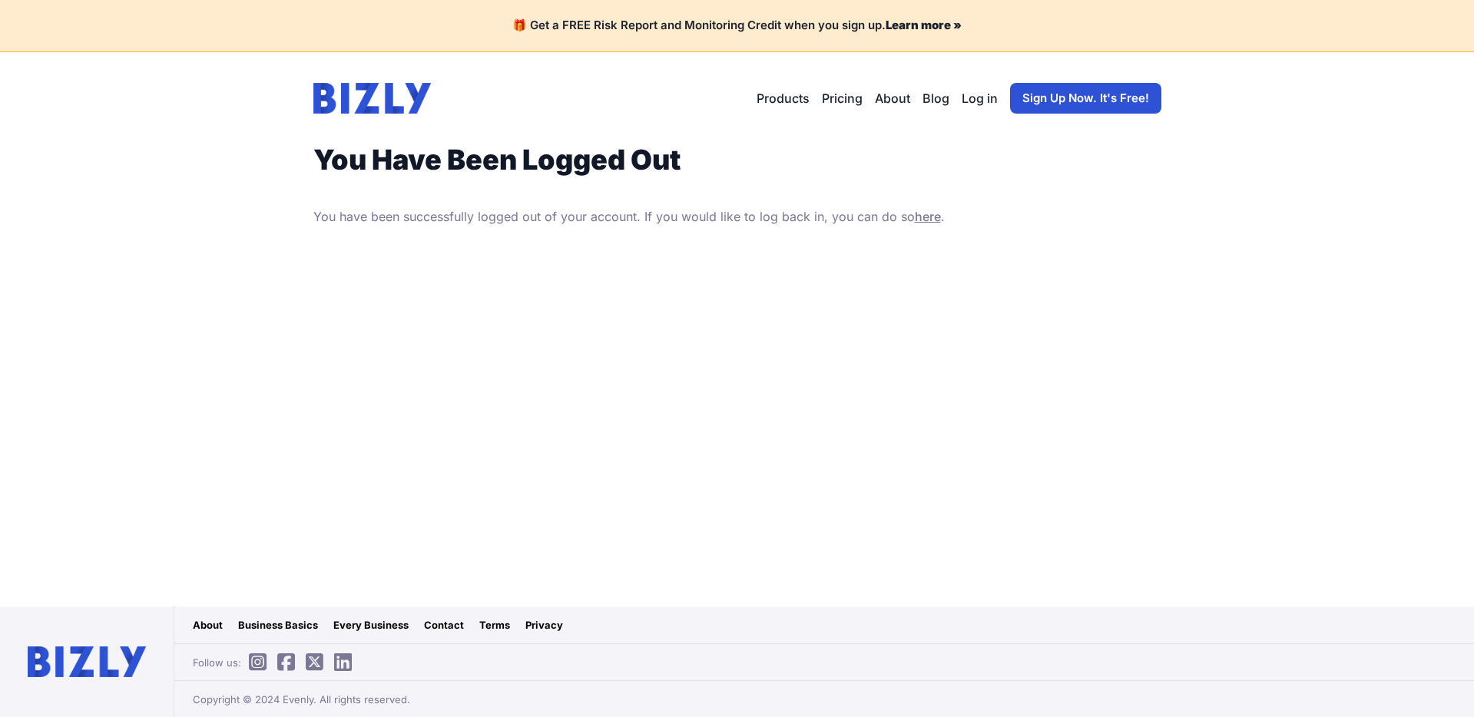
click at [343, 94] on img at bounding box center [372, 98] width 118 height 31
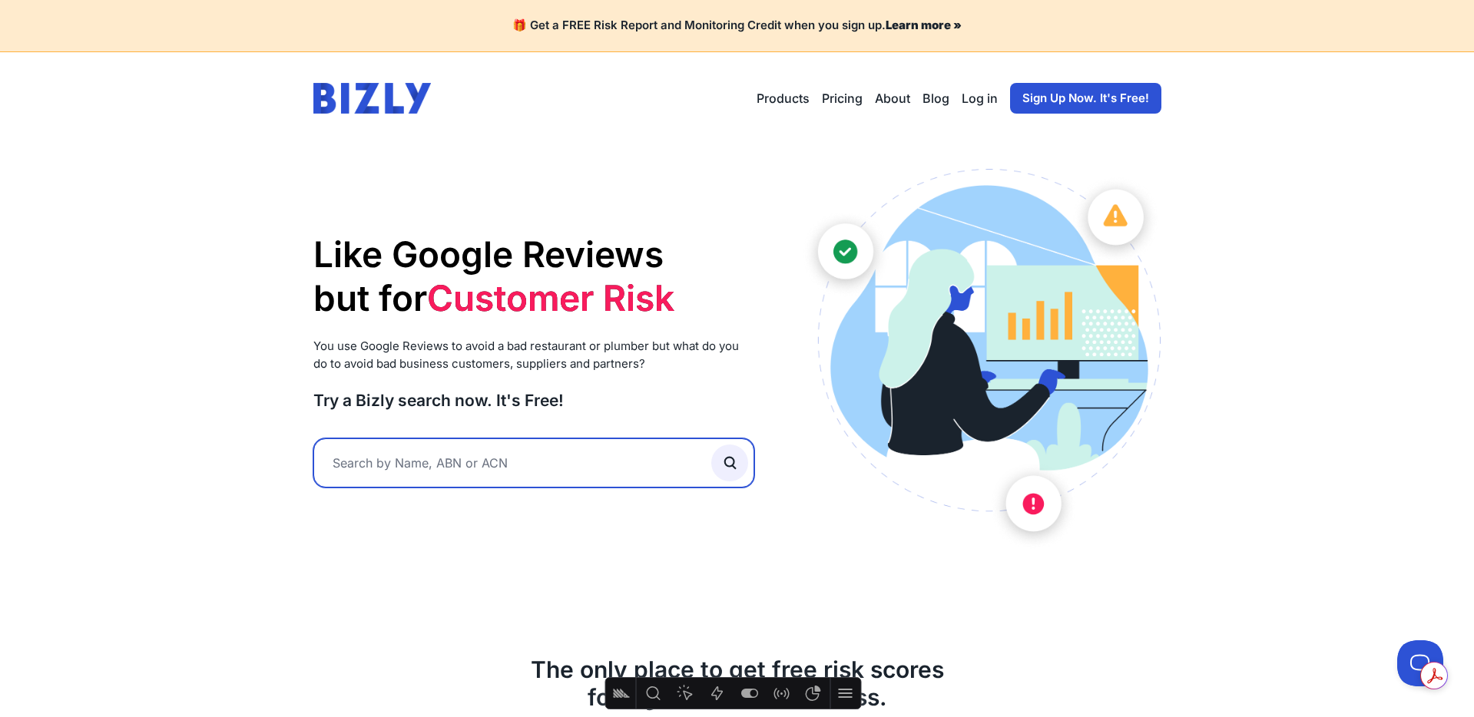
click at [500, 453] on input "text" at bounding box center [534, 463] width 442 height 49
type input "xxc"
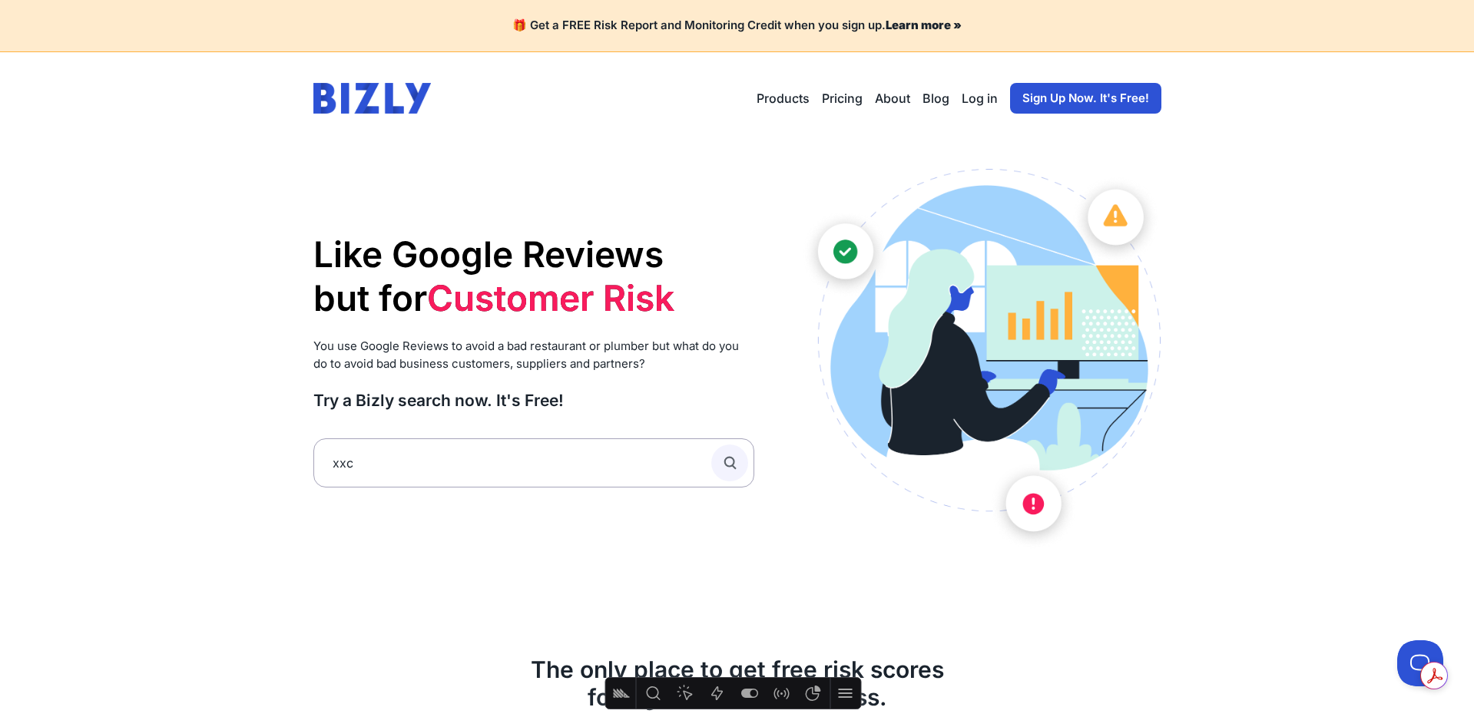
click at [724, 469] on icon "submit" at bounding box center [729, 463] width 17 height 17
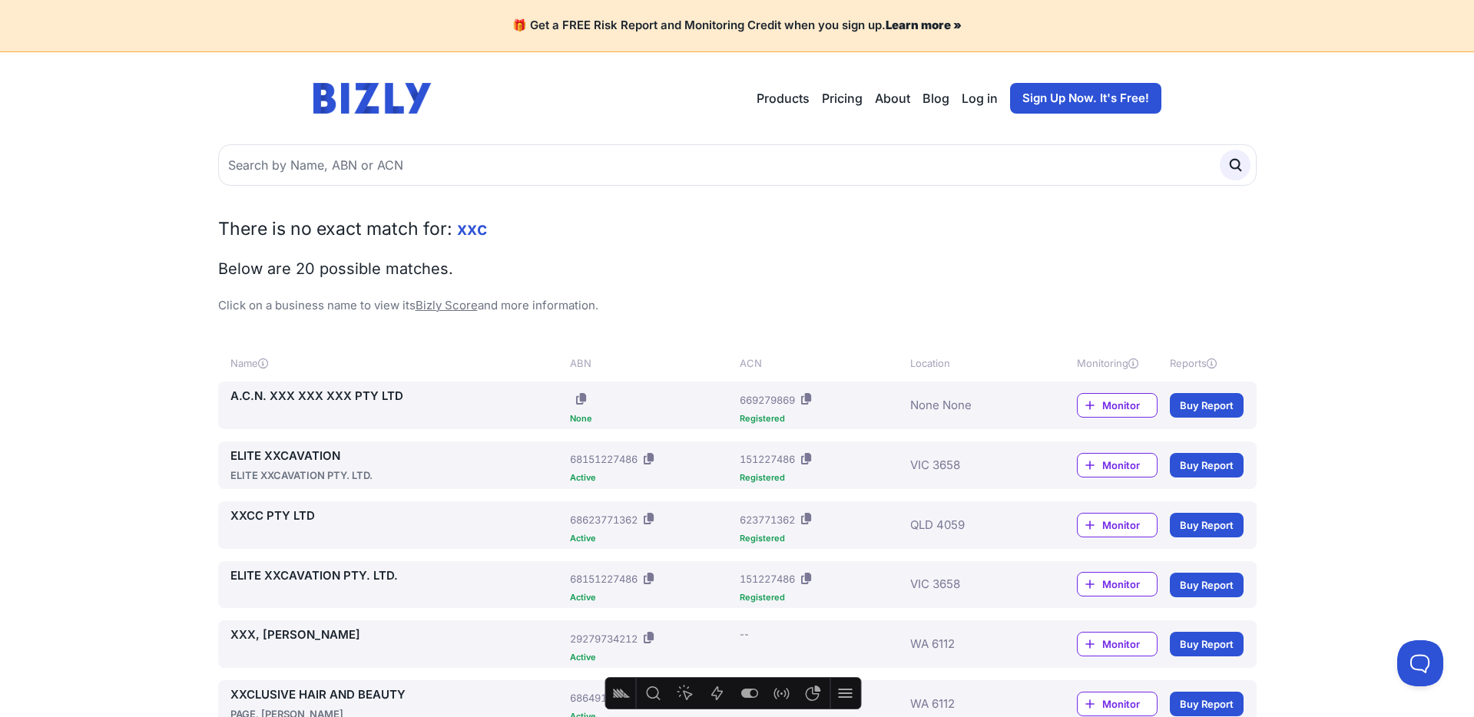
click at [316, 393] on link "A.C.N. XXX XXX XXX PTY LTD" at bounding box center [397, 397] width 334 height 18
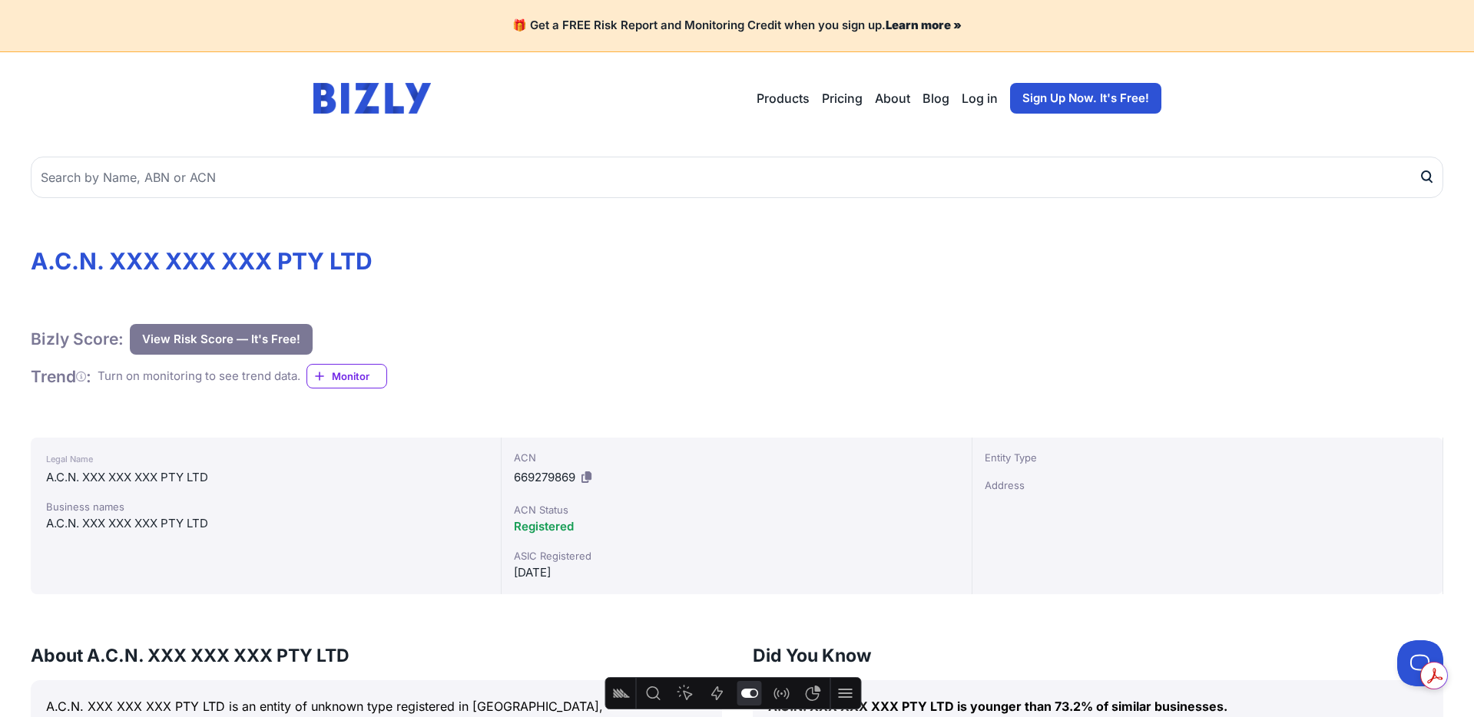
click at [747, 694] on icon "Feature flags" at bounding box center [749, 693] width 17 height 9
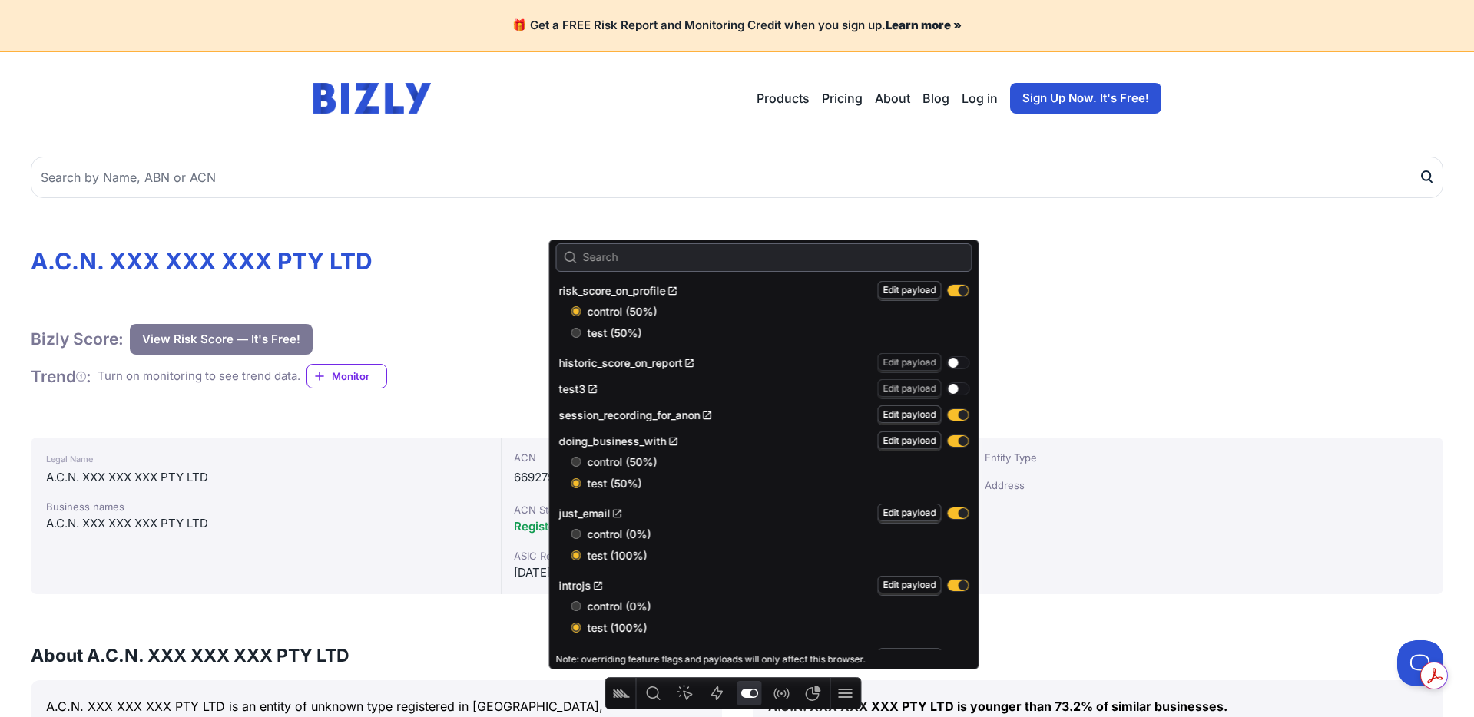
click at [573, 333] on input "test (50%)" at bounding box center [577, 333] width 10 height 10
radio input "true"
radio input "false"
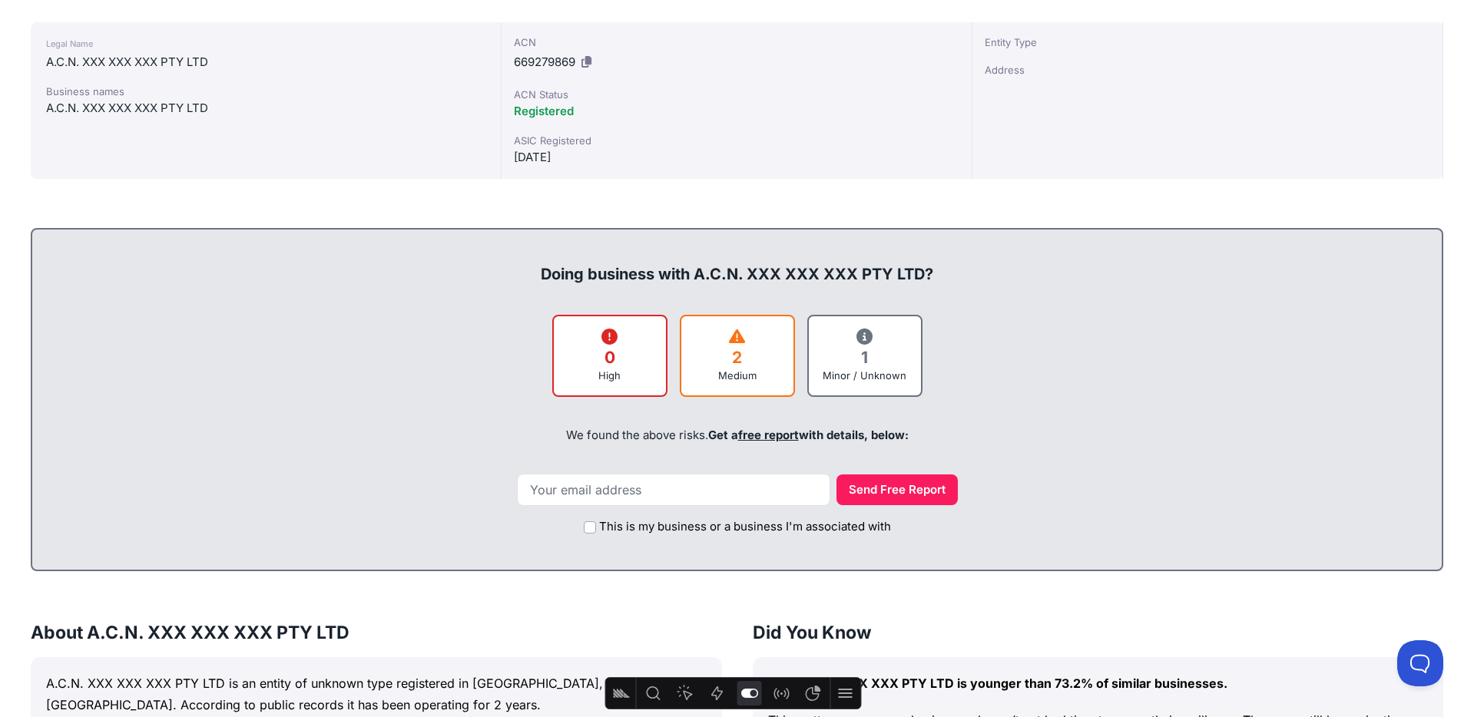
scroll to position [422, 0]
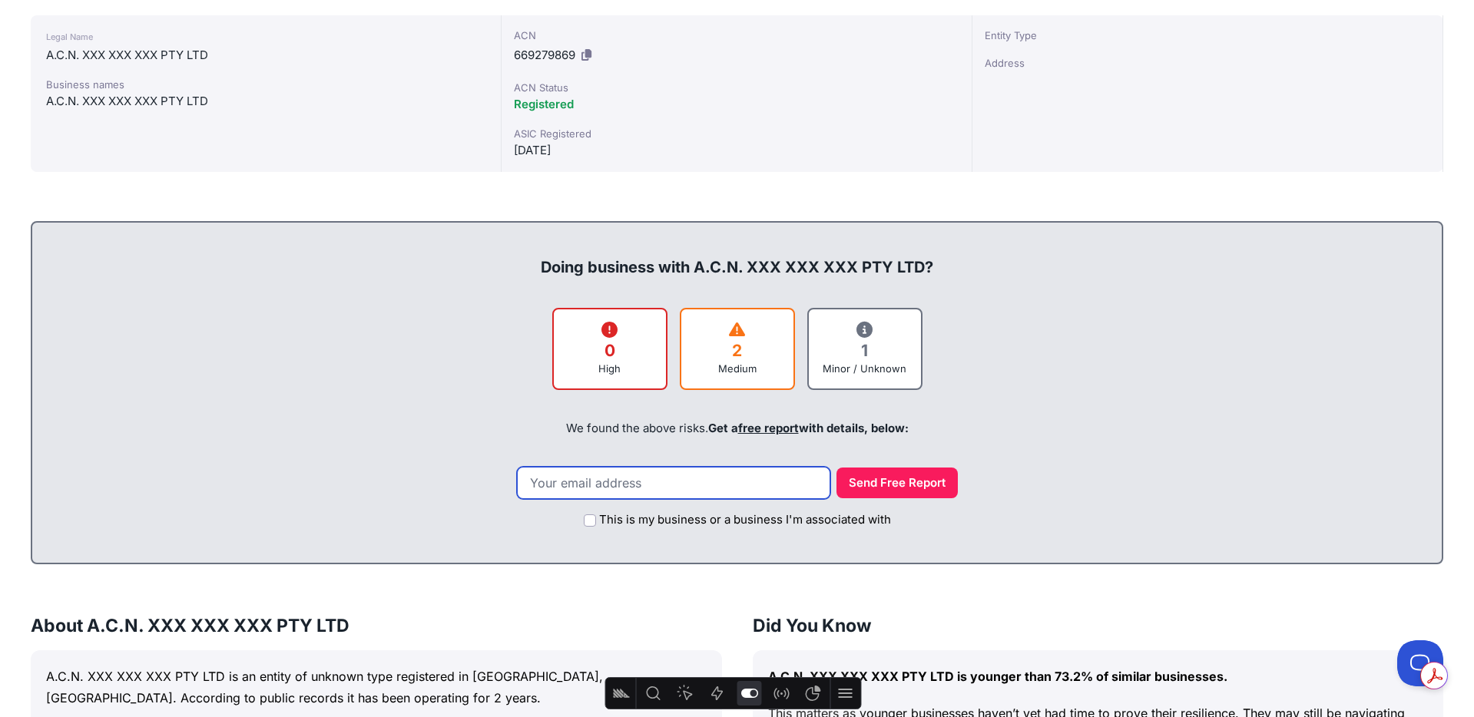
click at [669, 487] on input "email" at bounding box center [673, 483] width 313 height 32
click at [1057, 415] on div "We found the above risks. Get a free report with details, below:" at bounding box center [737, 429] width 1379 height 52
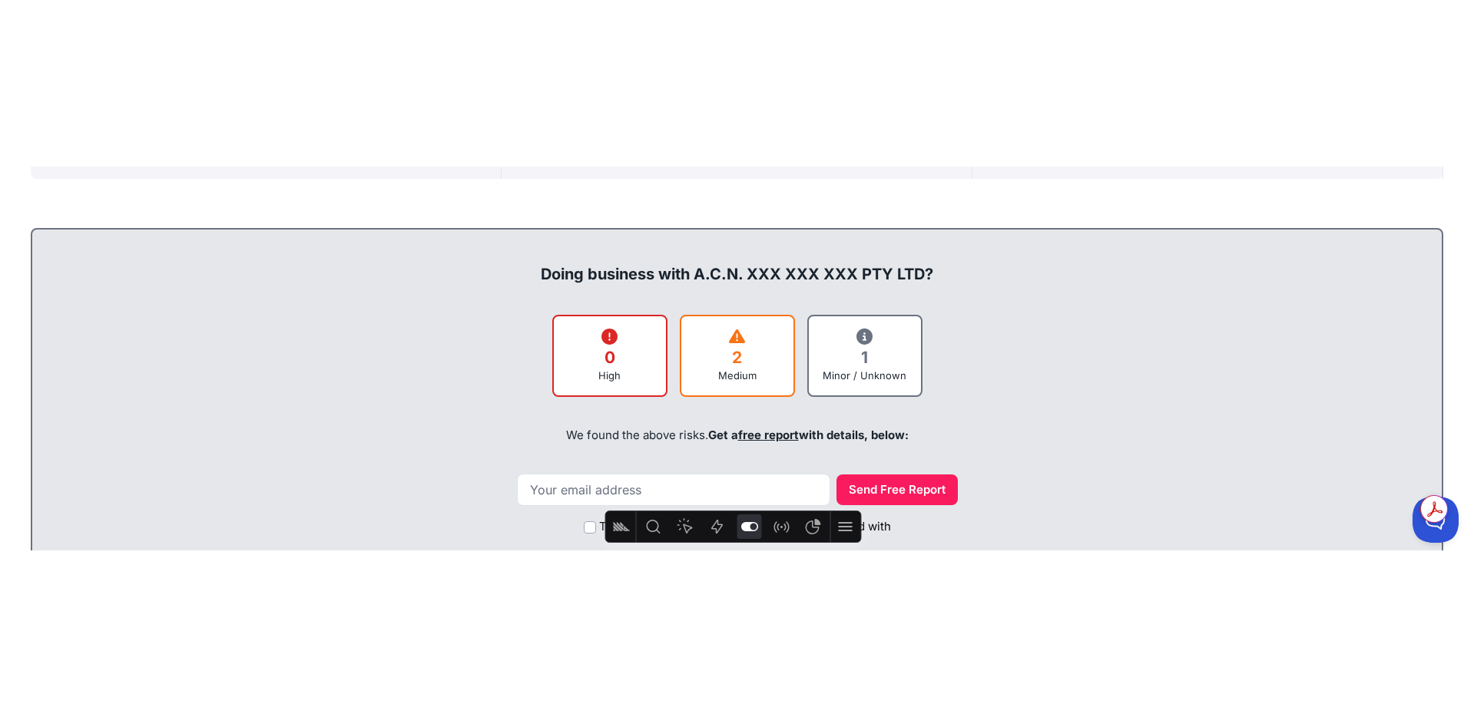
scroll to position [591, 0]
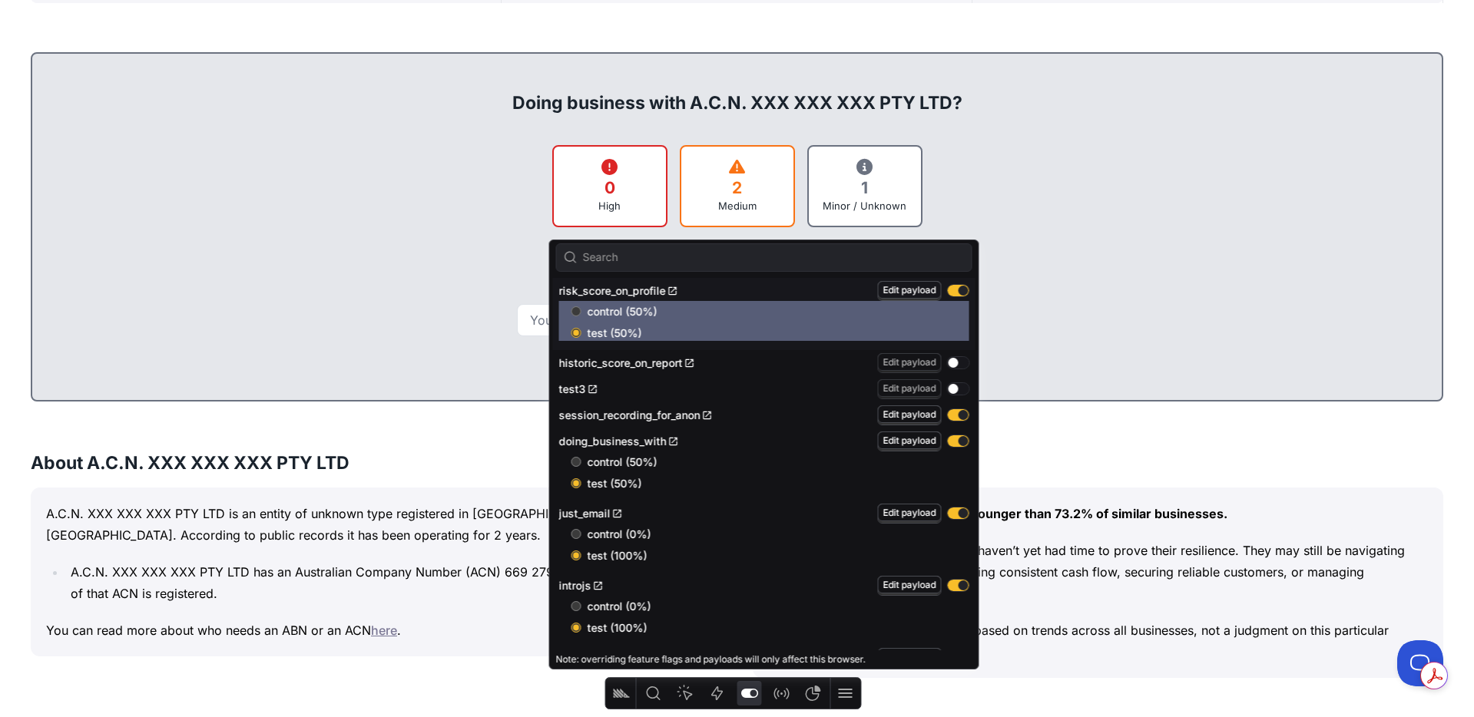
click at [1323, 331] on div "Send Free Report" at bounding box center [737, 320] width 1379 height 32
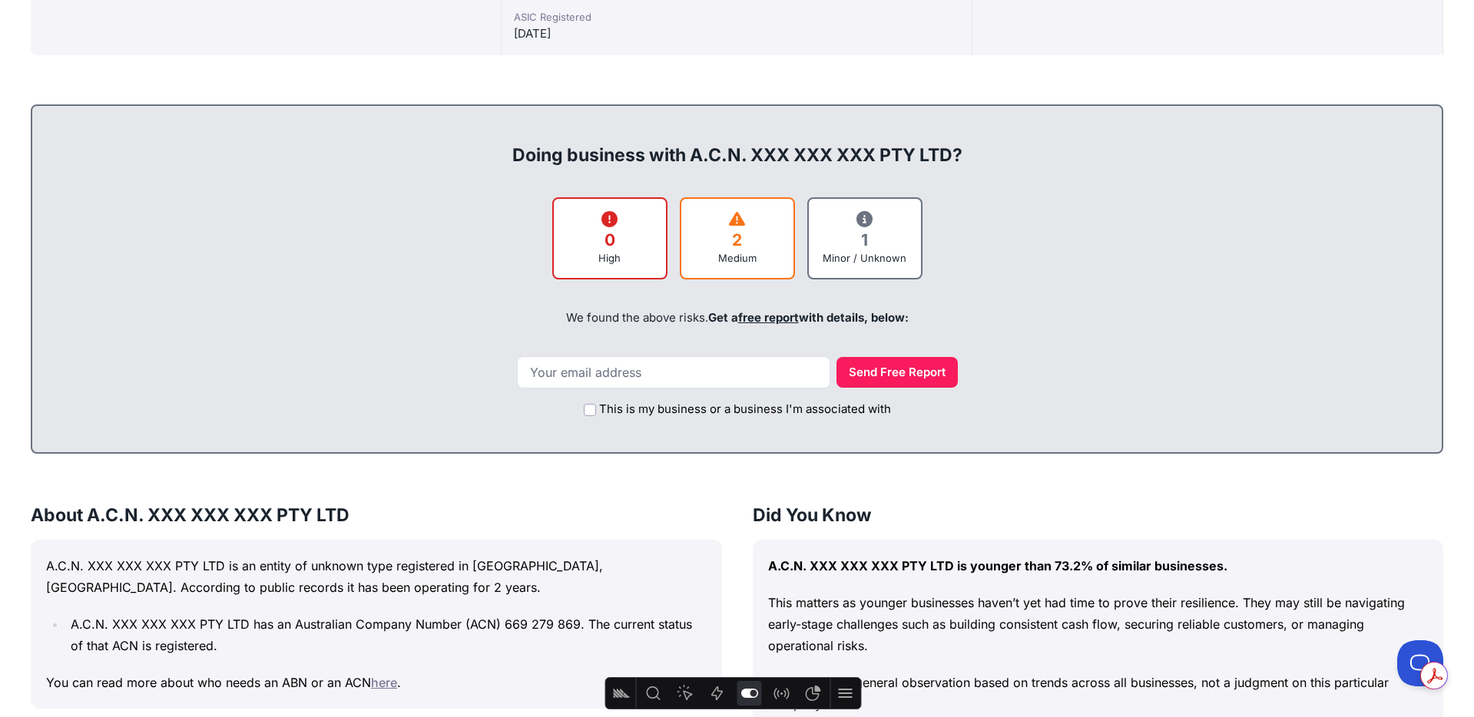
scroll to position [330, 0]
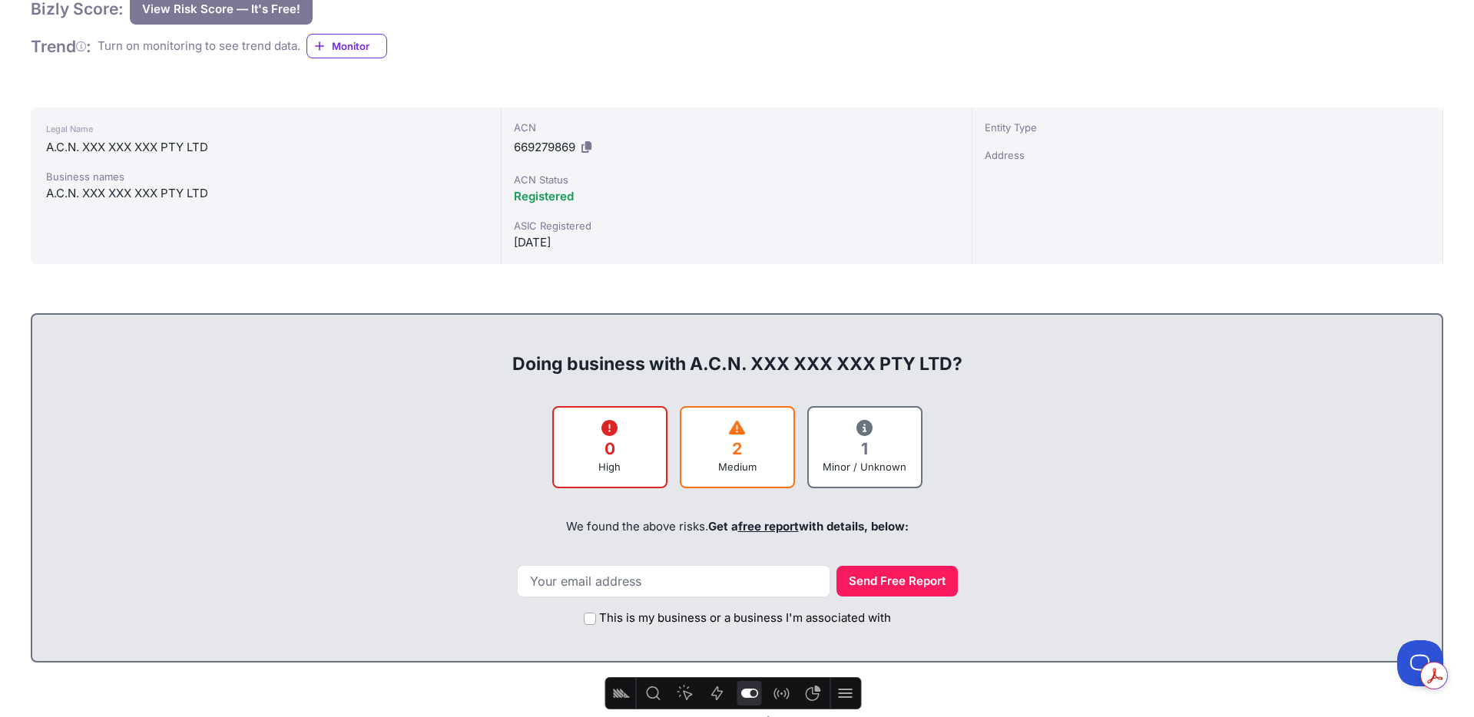
click at [868, 429] on icon at bounding box center [865, 428] width 16 height 16
click at [685, 578] on input "email" at bounding box center [673, 581] width 313 height 32
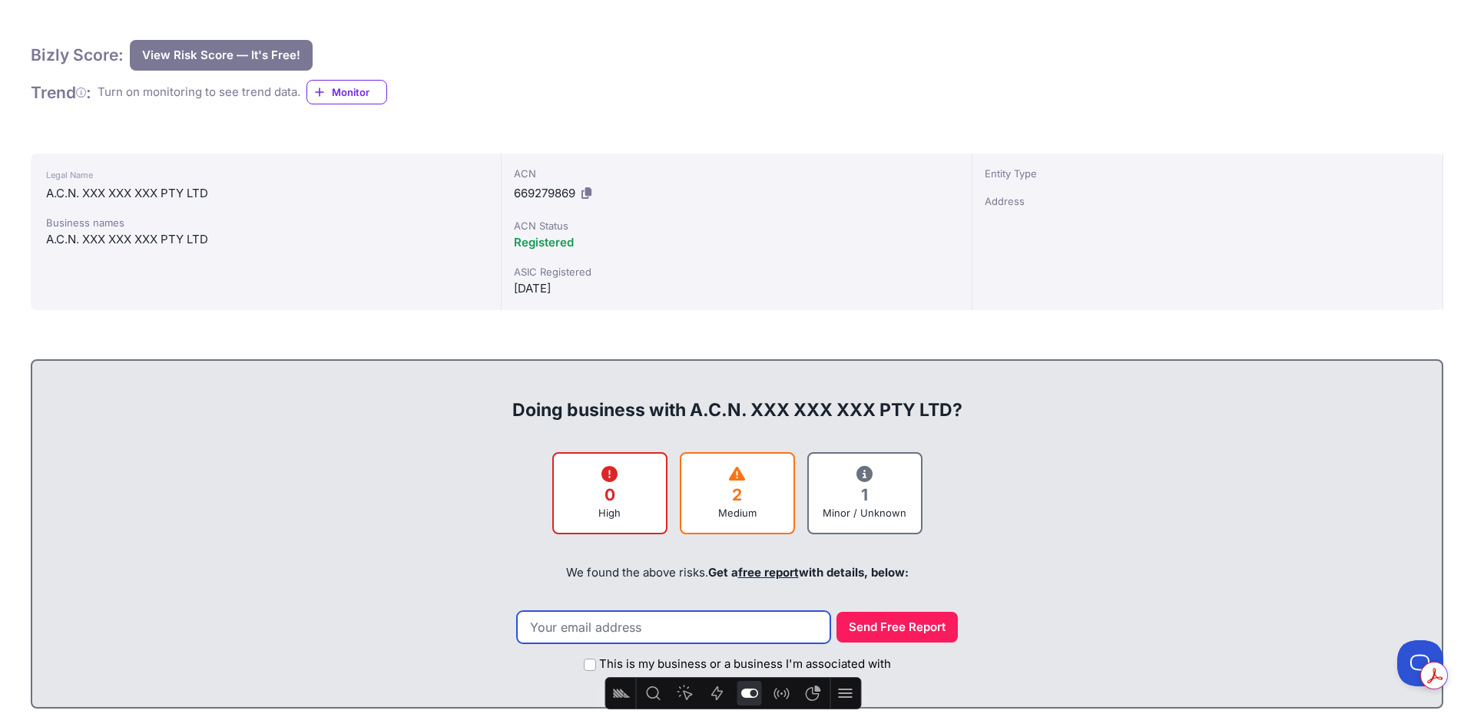
scroll to position [295, 0]
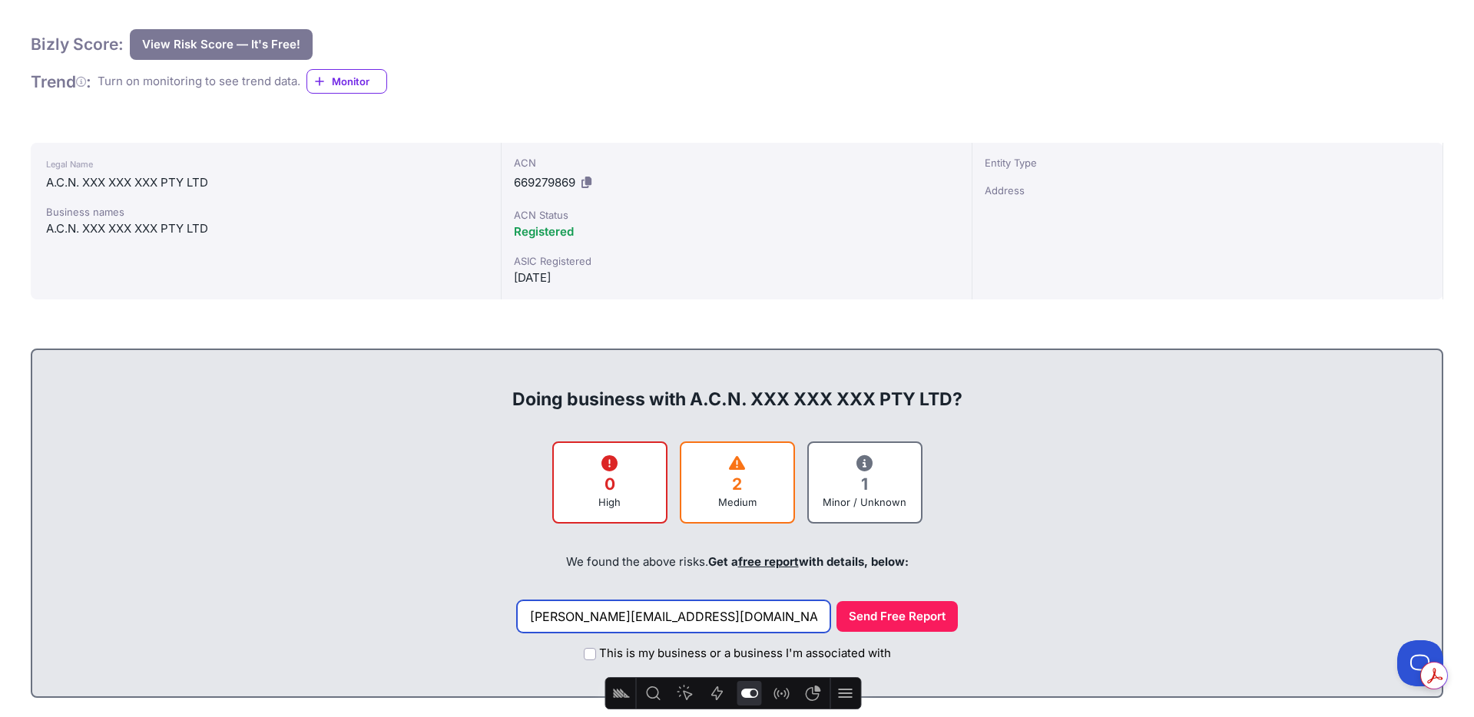
type input "kim+testreport@25fifteen.com"
click at [837, 601] on button "Send Free Report" at bounding box center [897, 616] width 121 height 31
click at [588, 649] on input "This is my business or a business I'm associated with" at bounding box center [590, 654] width 12 height 12
checkbox input "true"
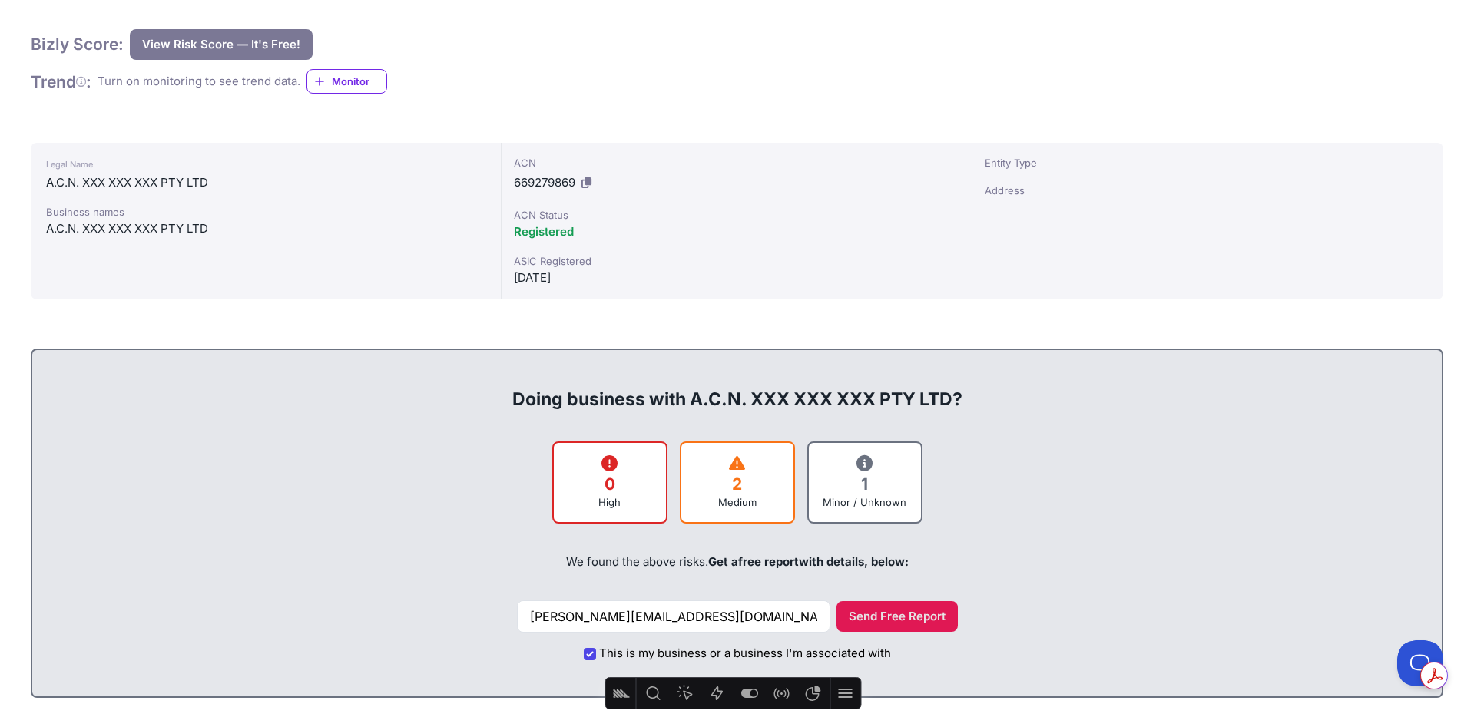
click at [876, 613] on button "Send Free Report" at bounding box center [897, 616] width 121 height 31
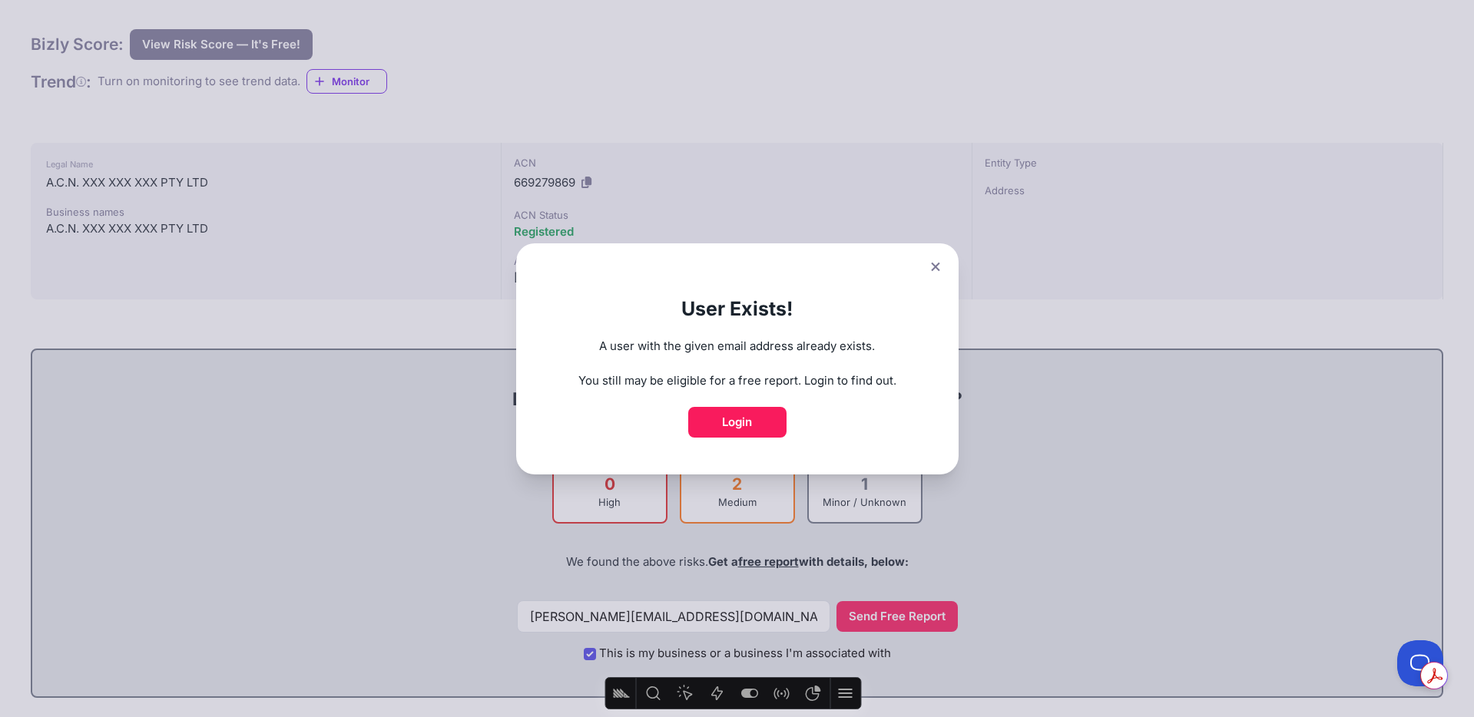
drag, startPoint x: 936, startPoint y: 265, endPoint x: 917, endPoint y: 284, distance: 26.6
click at [936, 265] on icon at bounding box center [935, 266] width 8 height 8
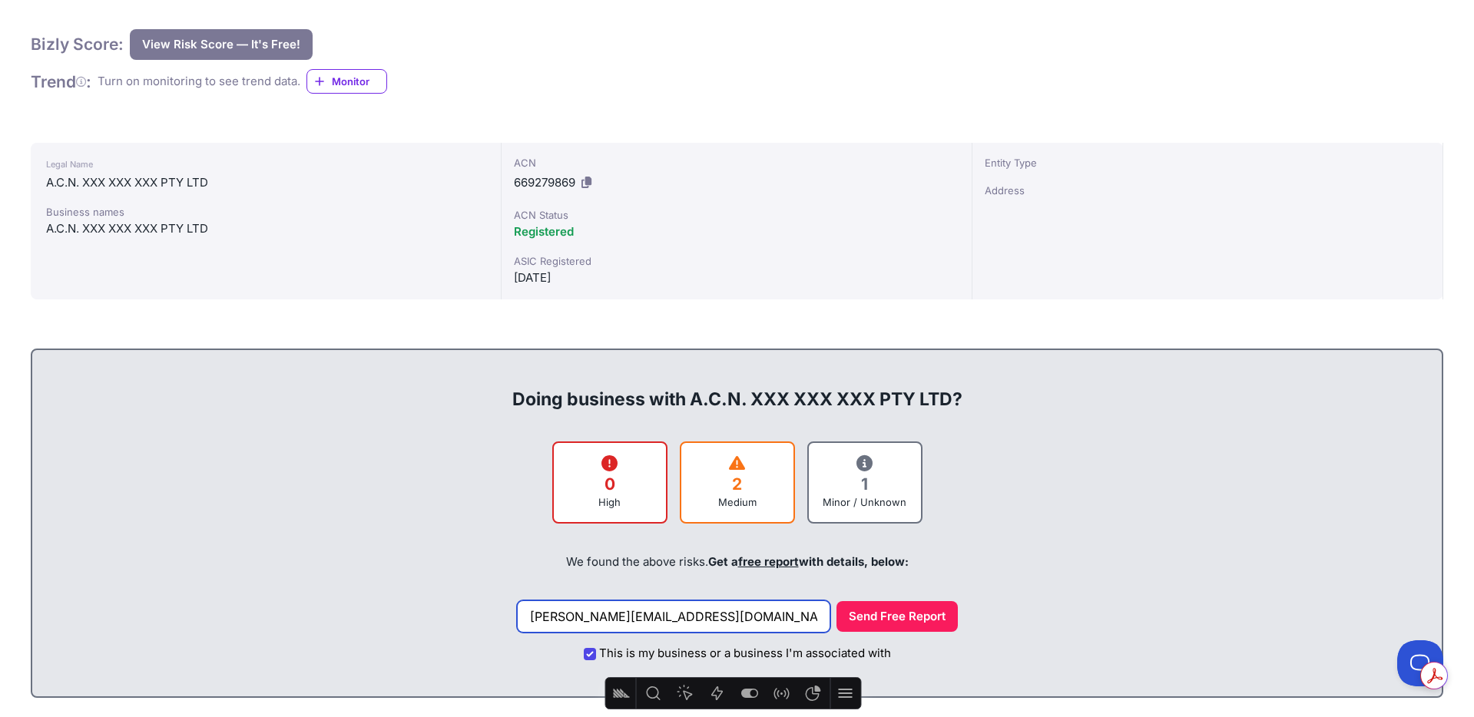
click at [649, 612] on input "kim+testreport@25fifteen.com" at bounding box center [673, 617] width 313 height 32
type input "[PERSON_NAME][EMAIL_ADDRESS][DOMAIN_NAME]"
click at [851, 612] on button "Send Free Report" at bounding box center [897, 616] width 121 height 31
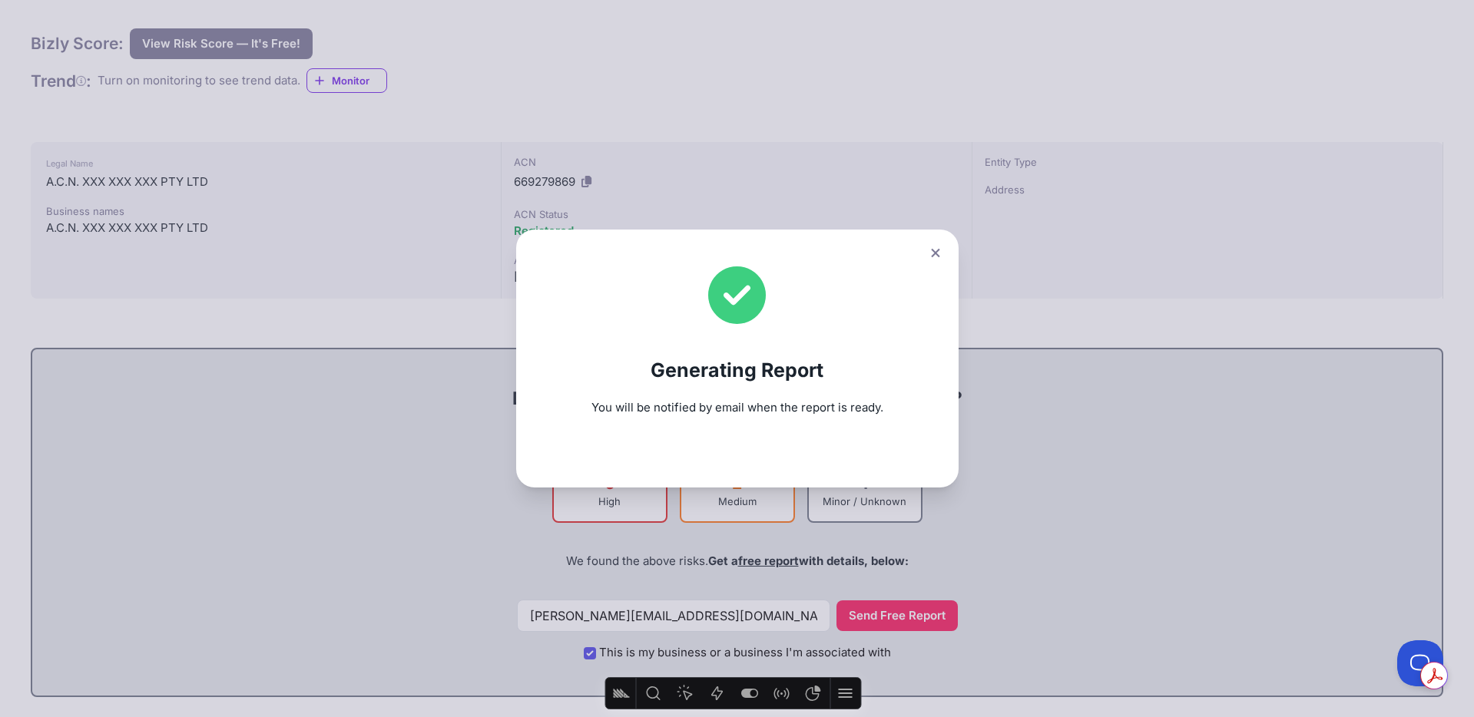
scroll to position [298, 0]
click at [932, 248] on button at bounding box center [936, 253] width 22 height 22
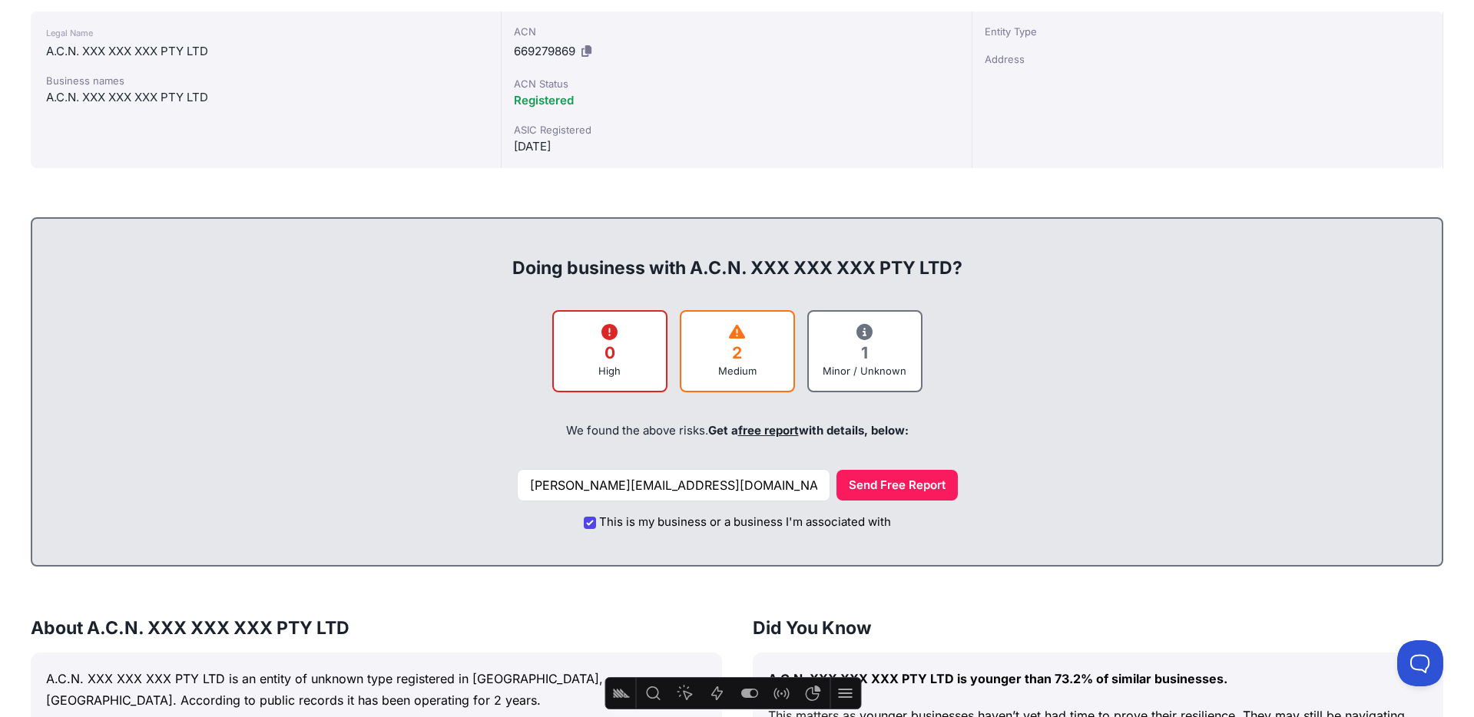
scroll to position [428, 0]
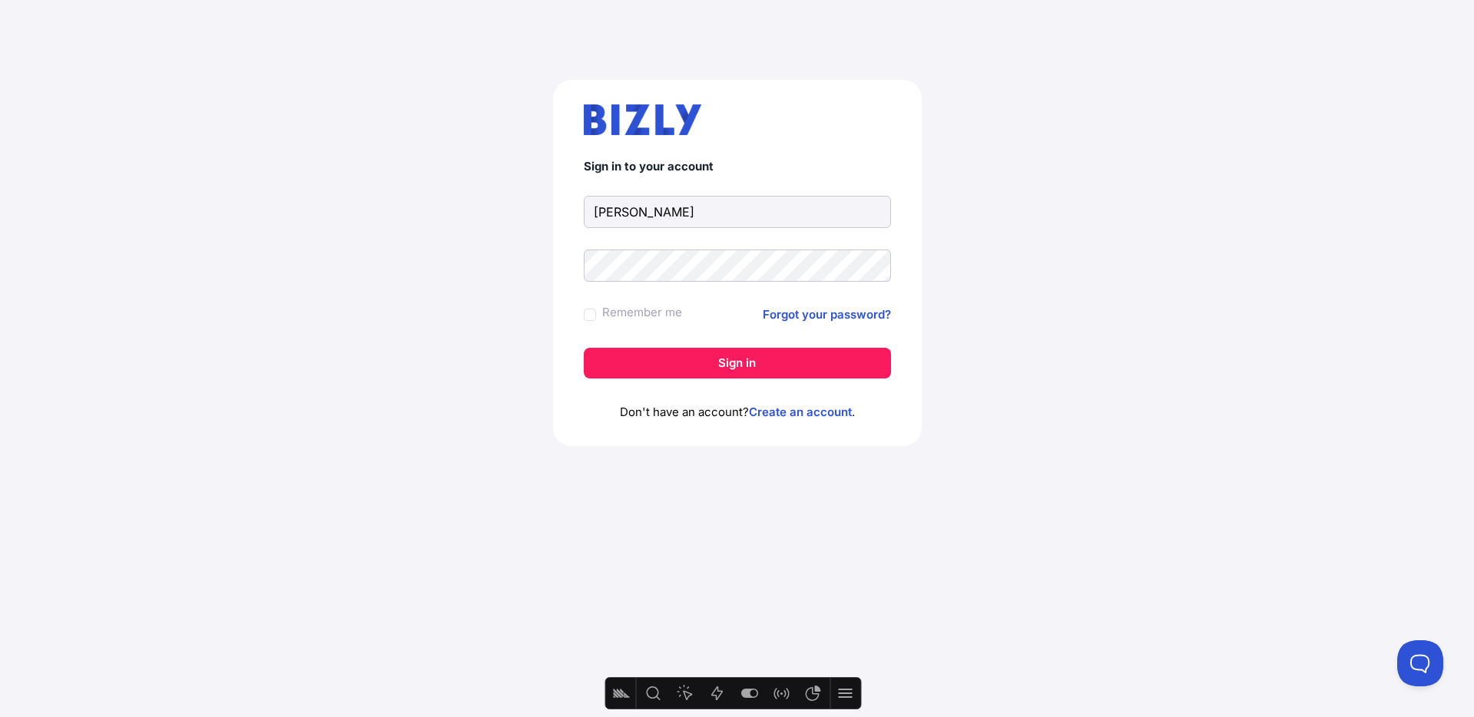
click at [676, 218] on input "kim" at bounding box center [737, 212] width 307 height 32
type input "kim+testreport"
type input "[PERSON_NAME][EMAIL_ADDRESS][DOMAIN_NAME]"
click at [757, 360] on button "Sign in" at bounding box center [737, 363] width 307 height 31
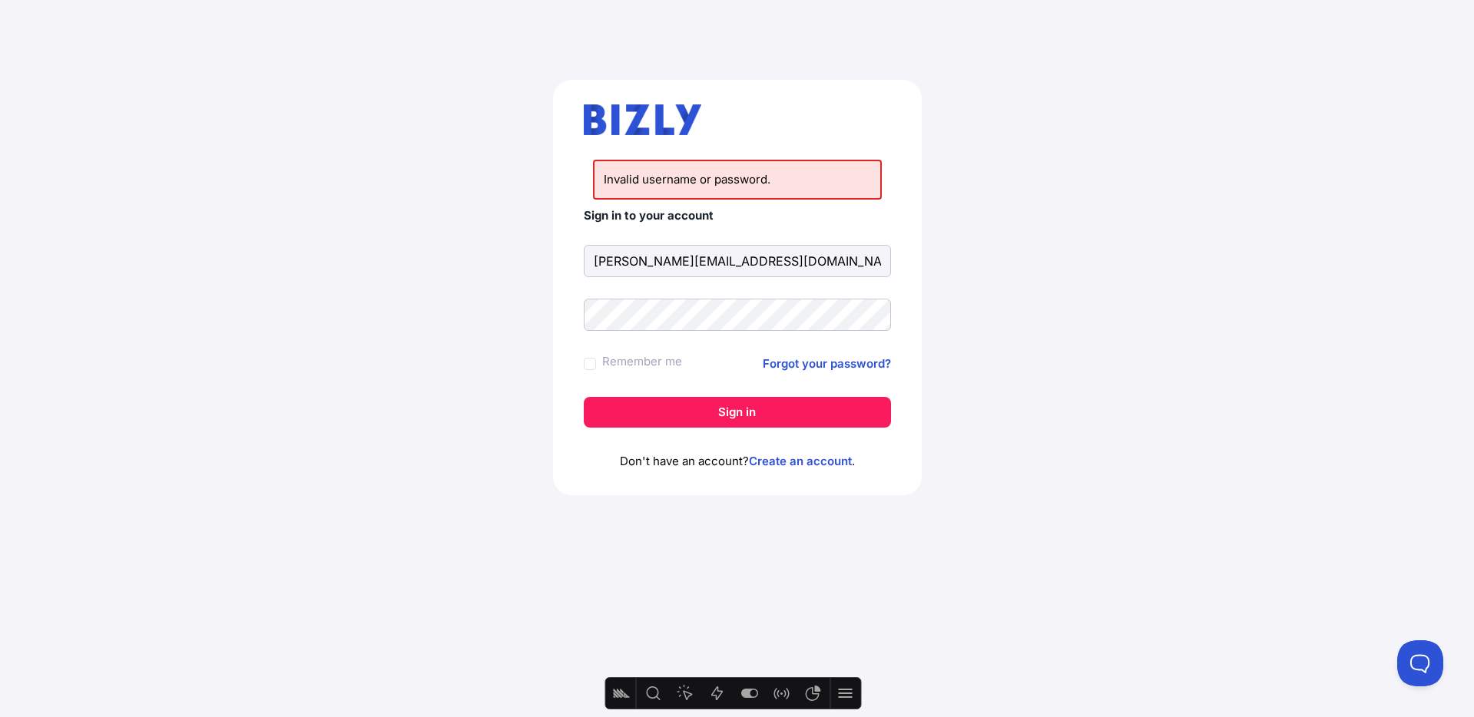
type input "[PERSON_NAME][EMAIL_ADDRESS][DOMAIN_NAME]"
click at [777, 409] on button "Sign in" at bounding box center [737, 412] width 307 height 31
type input "[PERSON_NAME][EMAIL_ADDRESS][DOMAIN_NAME]"
click at [692, 333] on form "Sign in to your account [PERSON_NAME][EMAIL_ADDRESS][DOMAIN_NAME] Remember me F…" at bounding box center [737, 318] width 307 height 219
click at [715, 389] on form "Sign in to your account [PERSON_NAME][EMAIL_ADDRESS][DOMAIN_NAME] Remember me F…" at bounding box center [737, 318] width 307 height 219
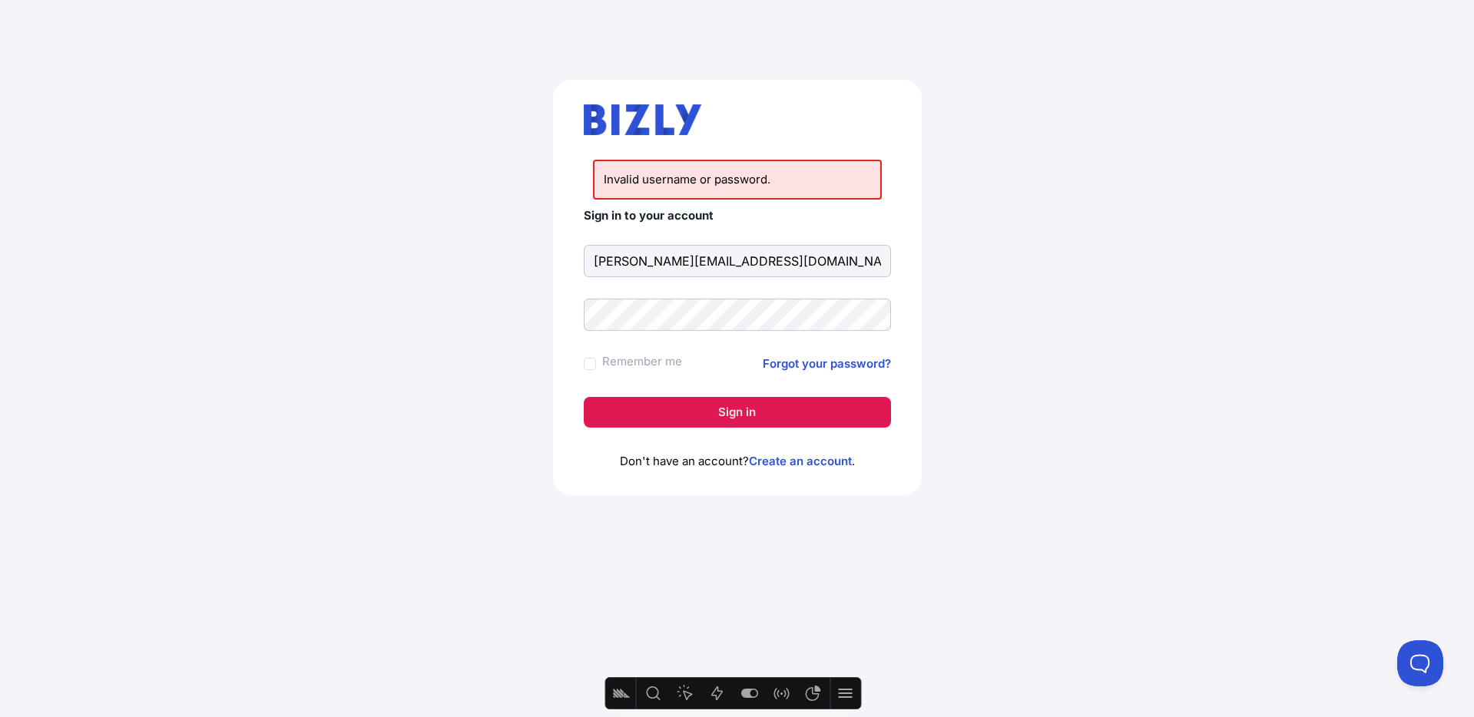
click at [716, 409] on button "Sign in" at bounding box center [737, 412] width 307 height 31
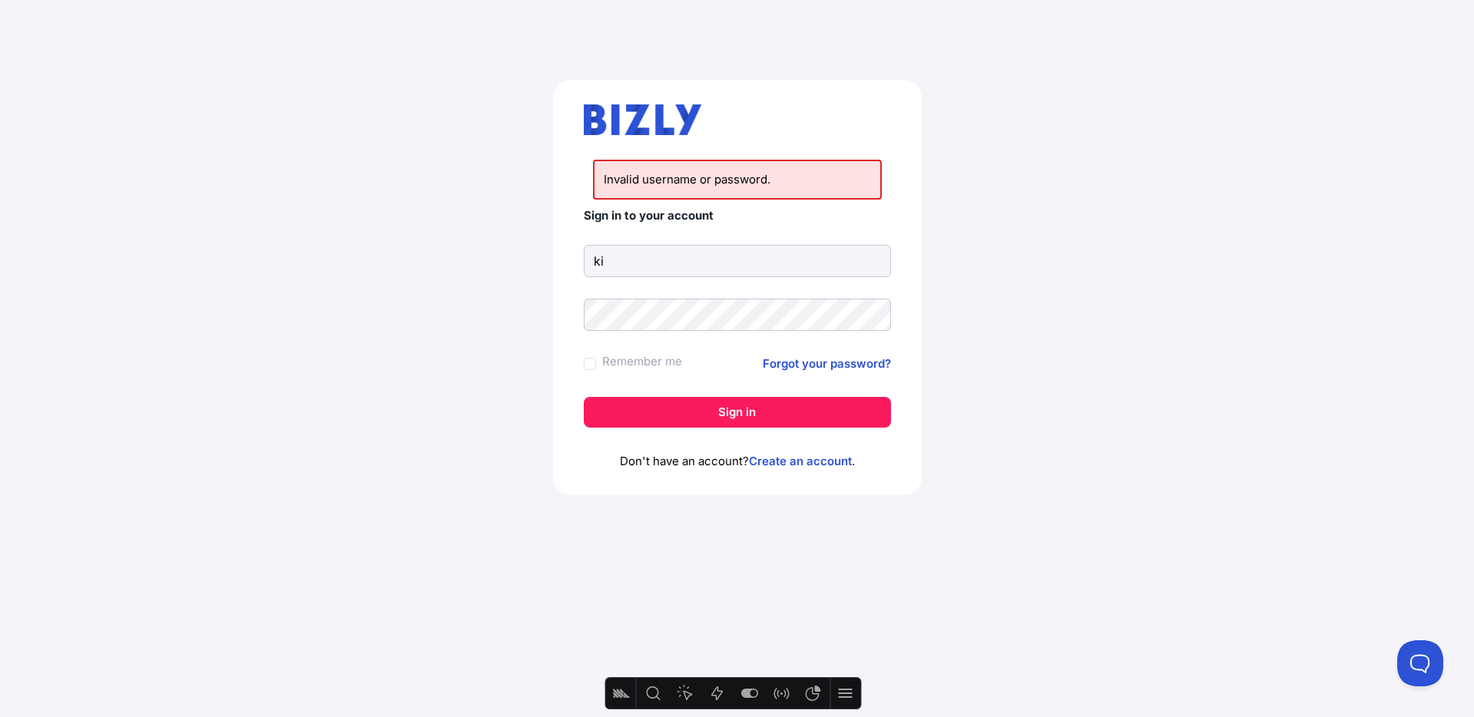
type input "k"
click at [724, 257] on input "[PERSON_NAME][EMAIL_ADDRESS][DOMAIN_NAME]" at bounding box center [737, 261] width 307 height 32
type input "[PERSON_NAME][EMAIL_ADDRESS][DOMAIN_NAME]"
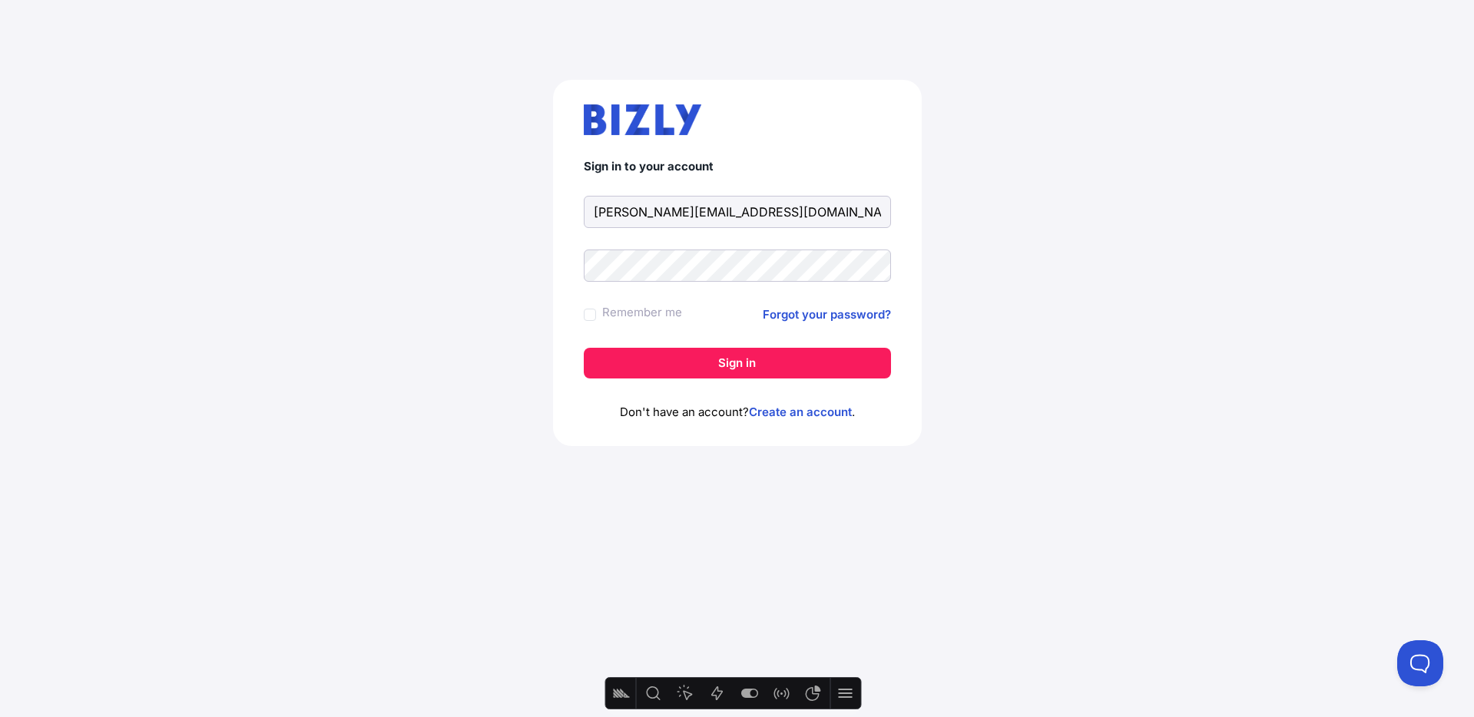
click at [723, 210] on input "kim+testreport200825@25fifteen.com" at bounding box center [737, 212] width 307 height 32
type input "kim+testreport@25fifteen.com"
click at [760, 365] on button "Sign in" at bounding box center [737, 363] width 307 height 31
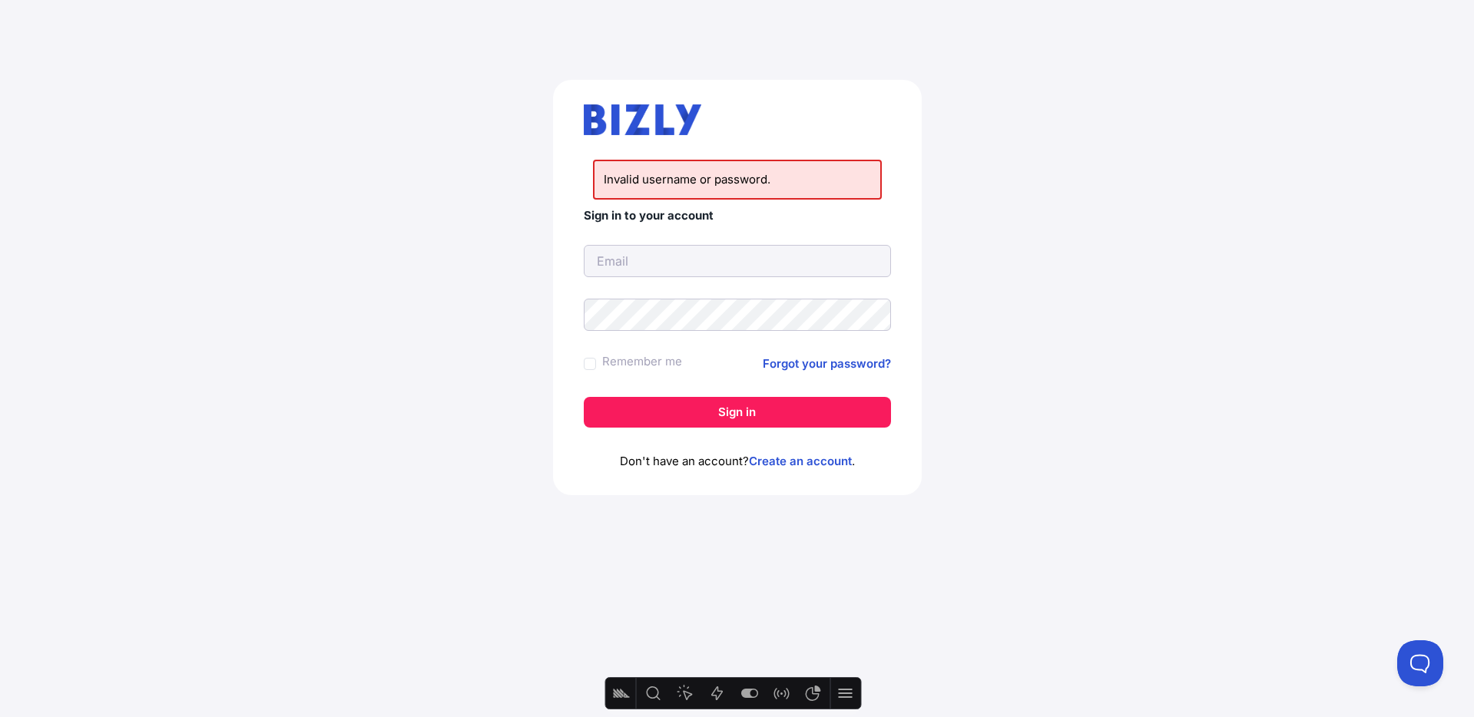
type input "kim@evenly.com.au"
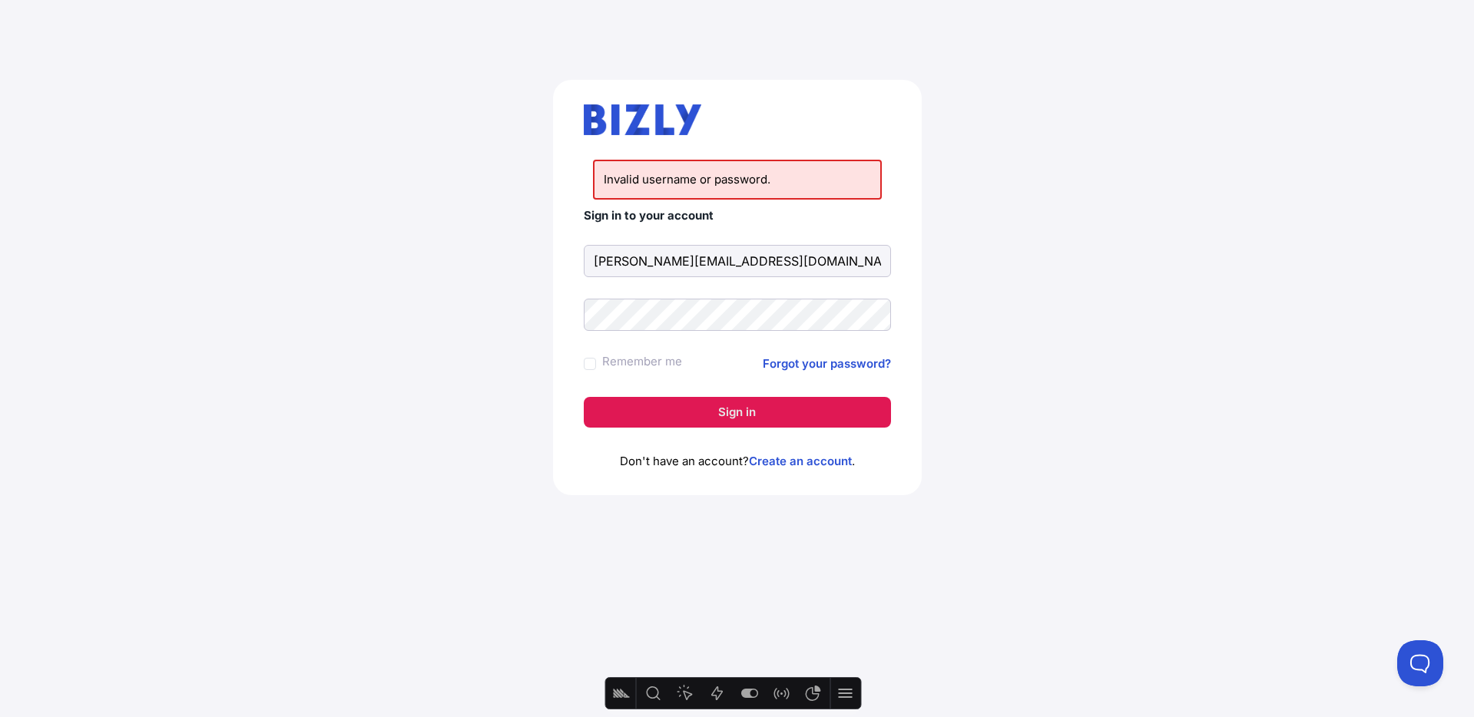
click at [748, 420] on button "Sign in" at bounding box center [737, 412] width 307 height 31
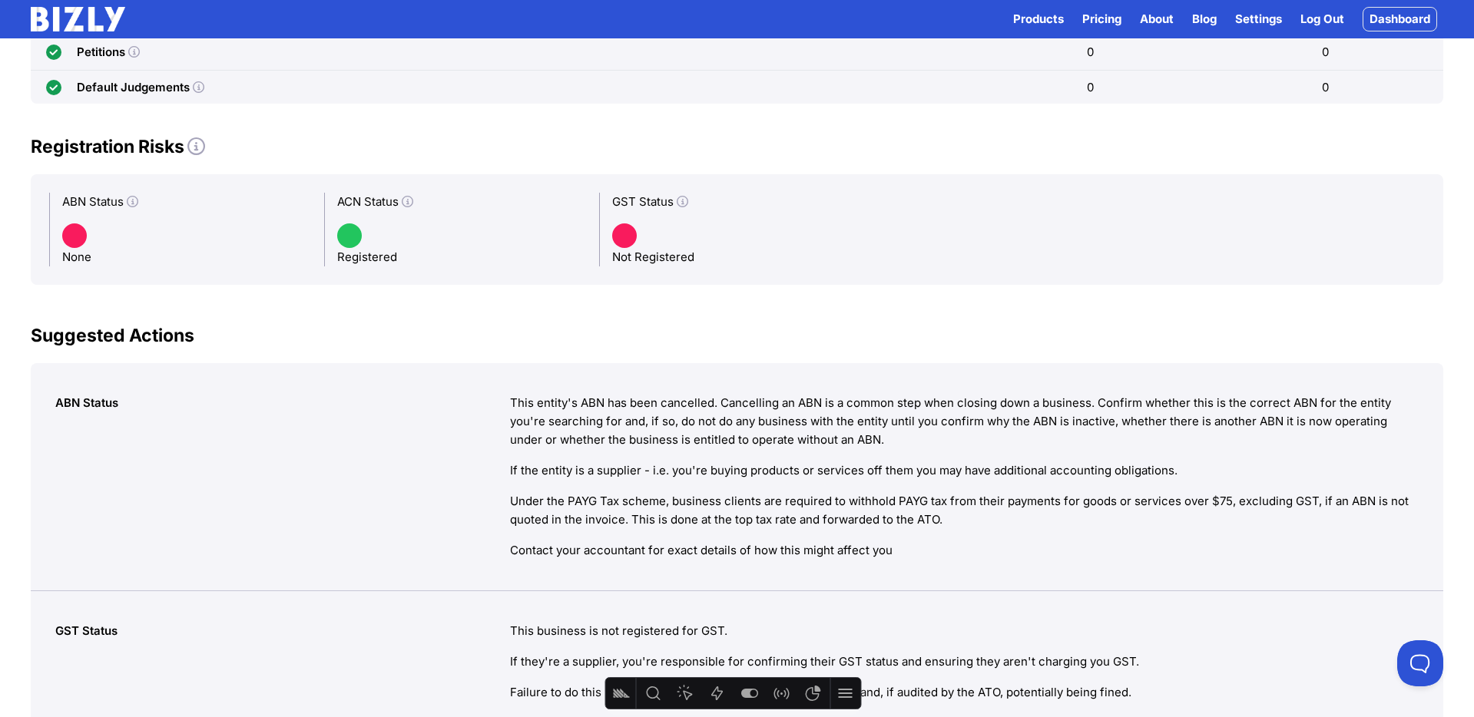
scroll to position [1050, 0]
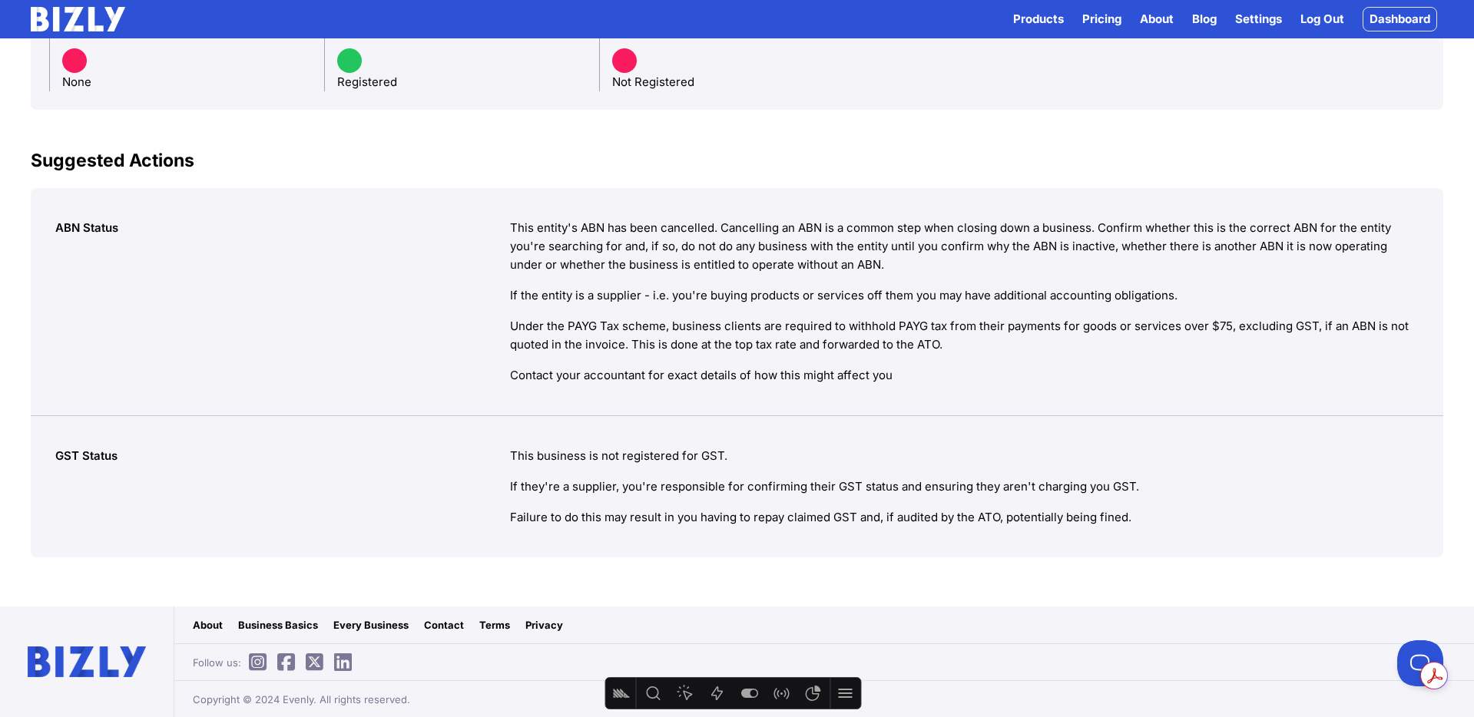
click at [1320, 18] on link "Log Out" at bounding box center [1323, 19] width 44 height 18
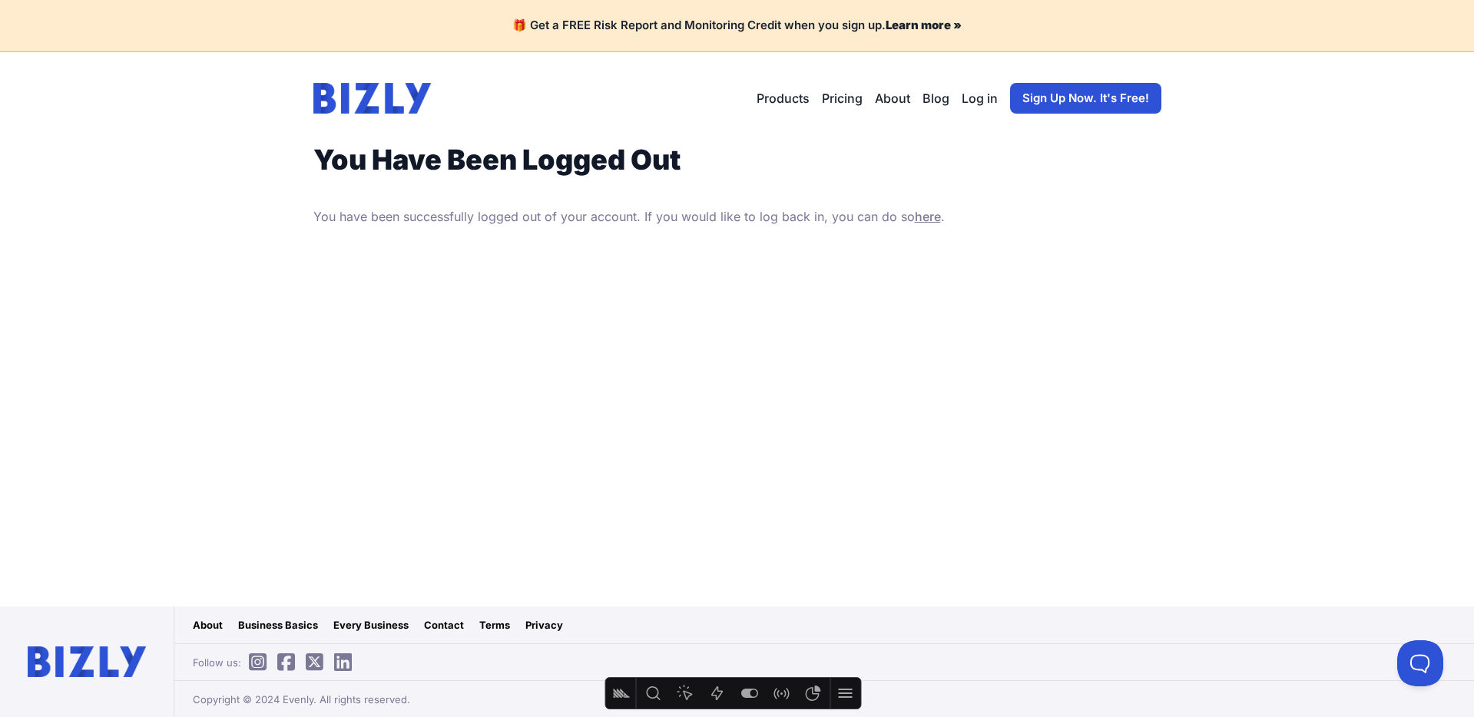
click at [372, 101] on img at bounding box center [372, 98] width 118 height 31
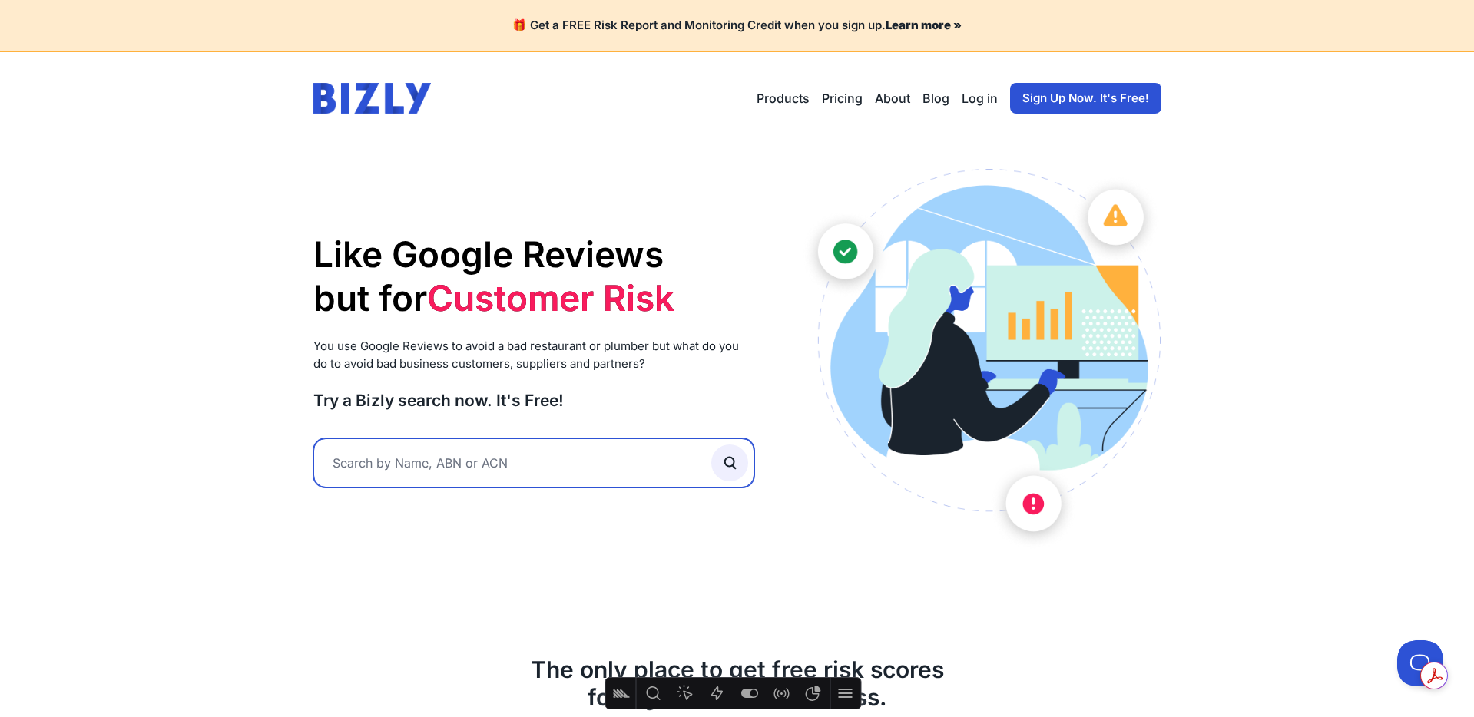
click at [449, 472] on input "text" at bounding box center [534, 463] width 442 height 49
type input "gfgfg"
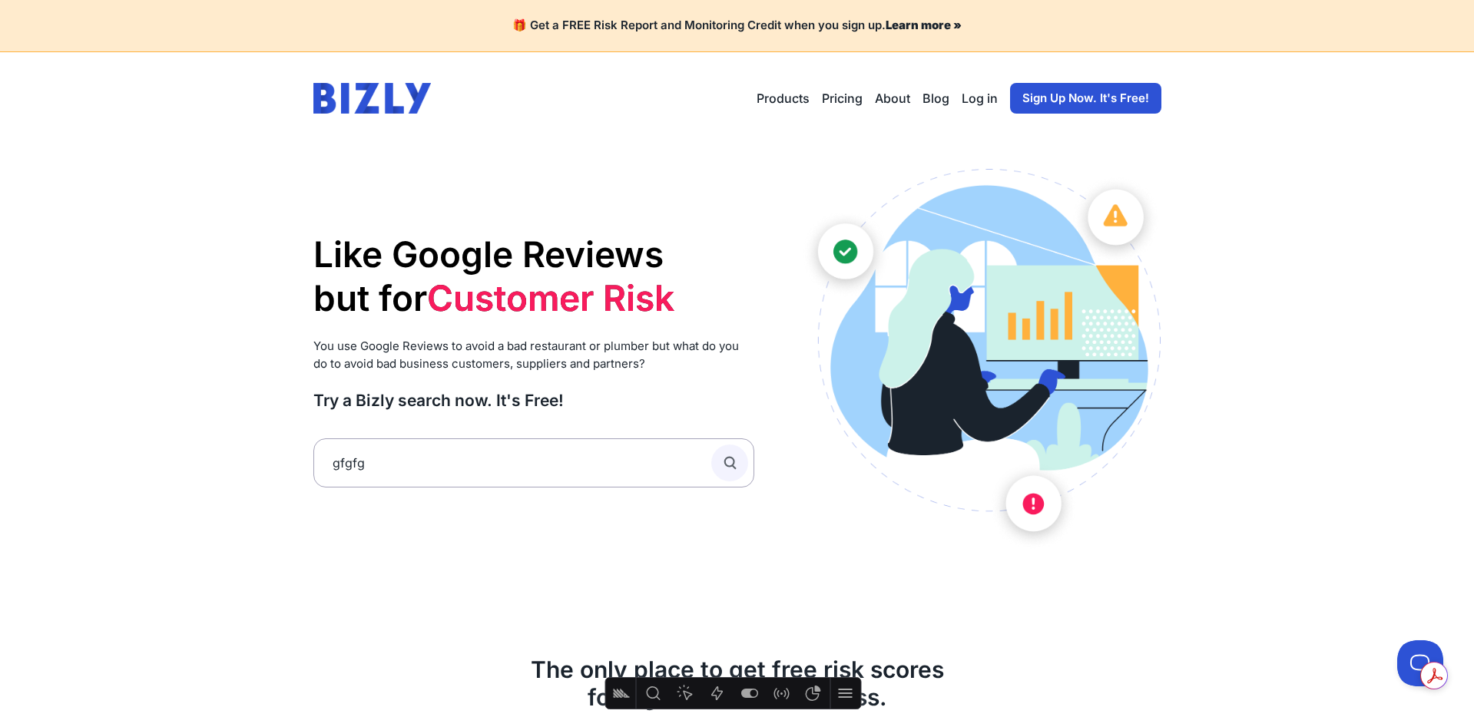
click at [726, 458] on circle "submit" at bounding box center [729, 461] width 9 height 9
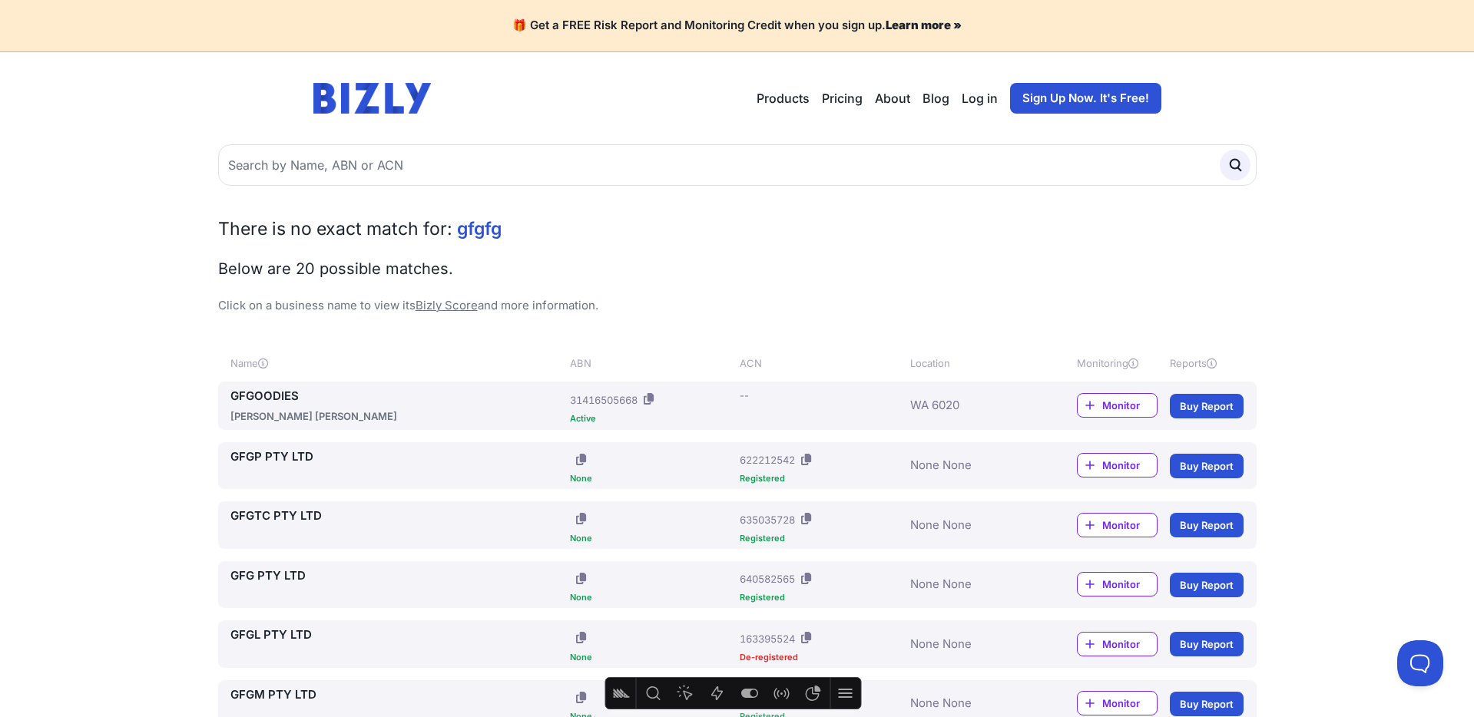
click at [265, 455] on link "GFGP PTY LTD" at bounding box center [397, 458] width 334 height 18
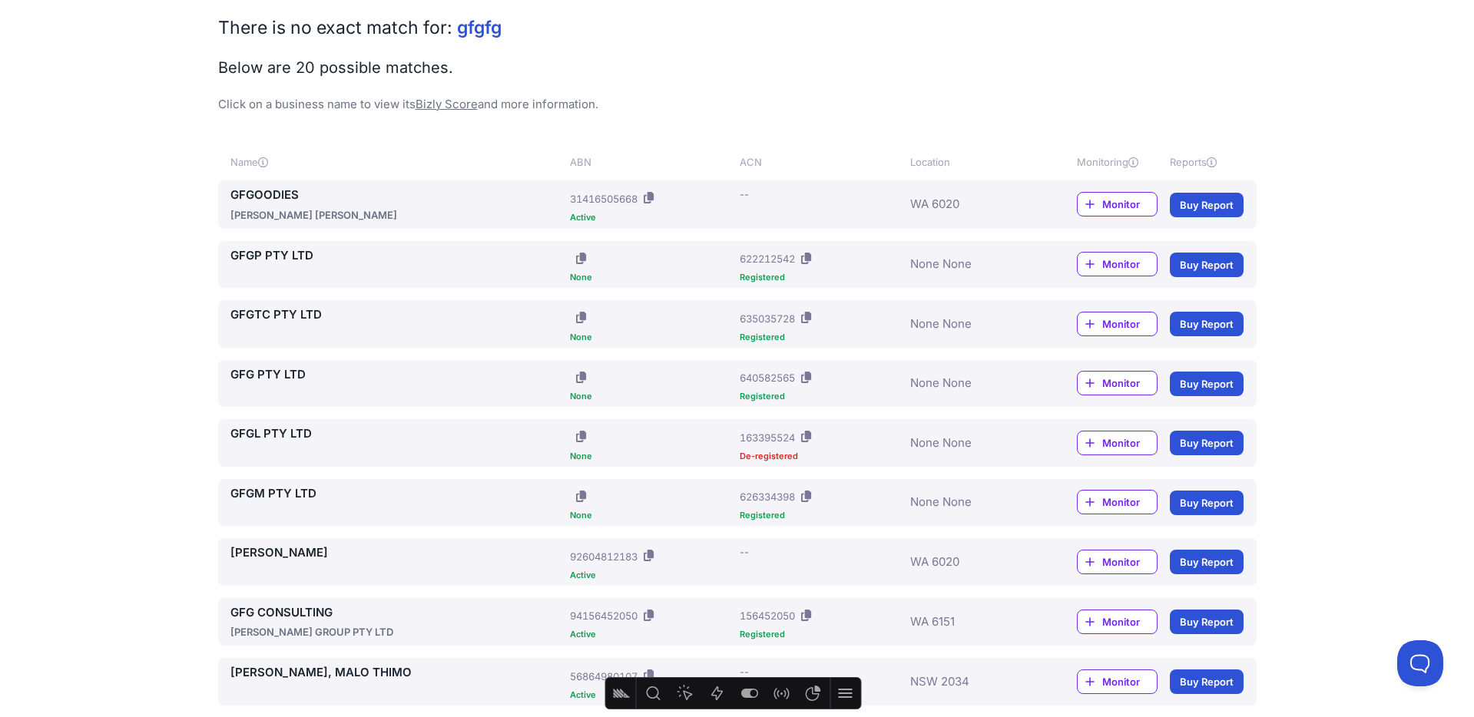
scroll to position [204, 0]
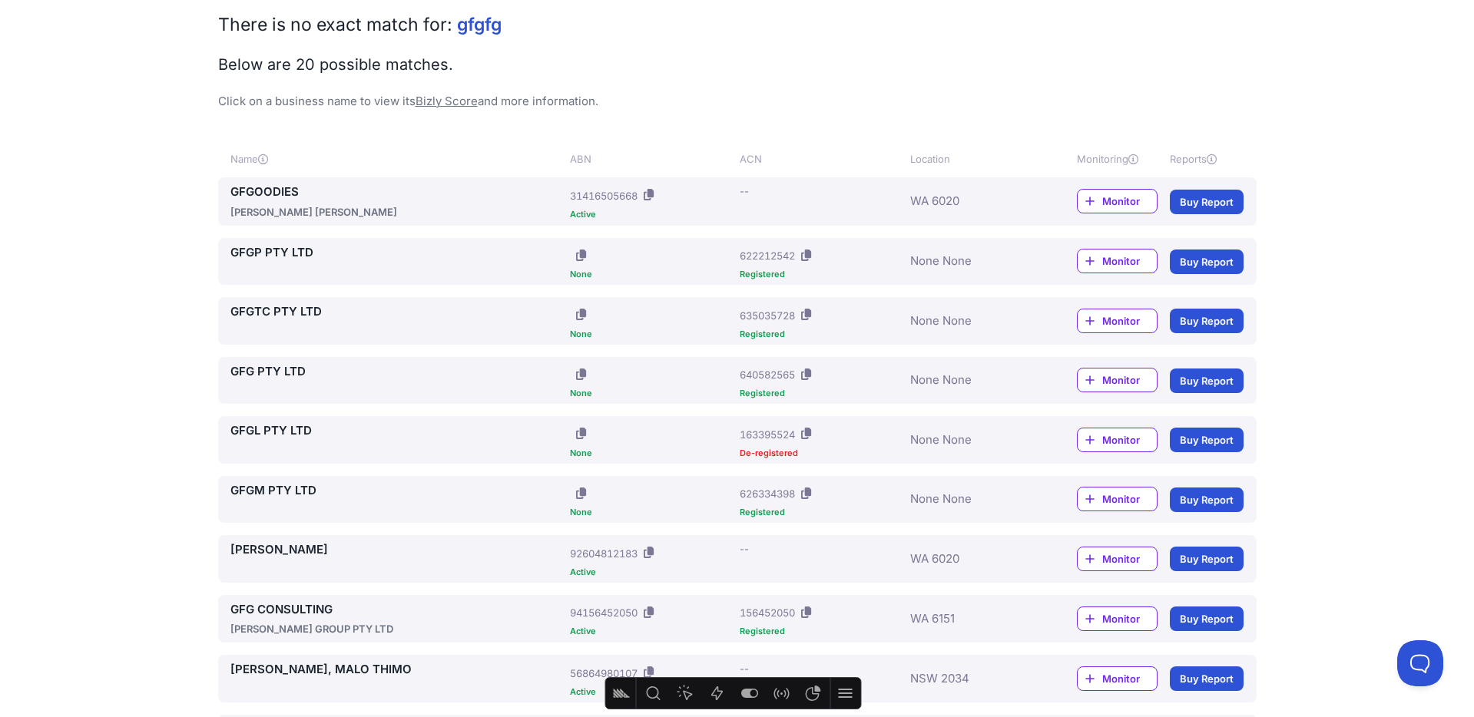
click at [284, 426] on link "GFGL PTY LTD" at bounding box center [397, 431] width 334 height 18
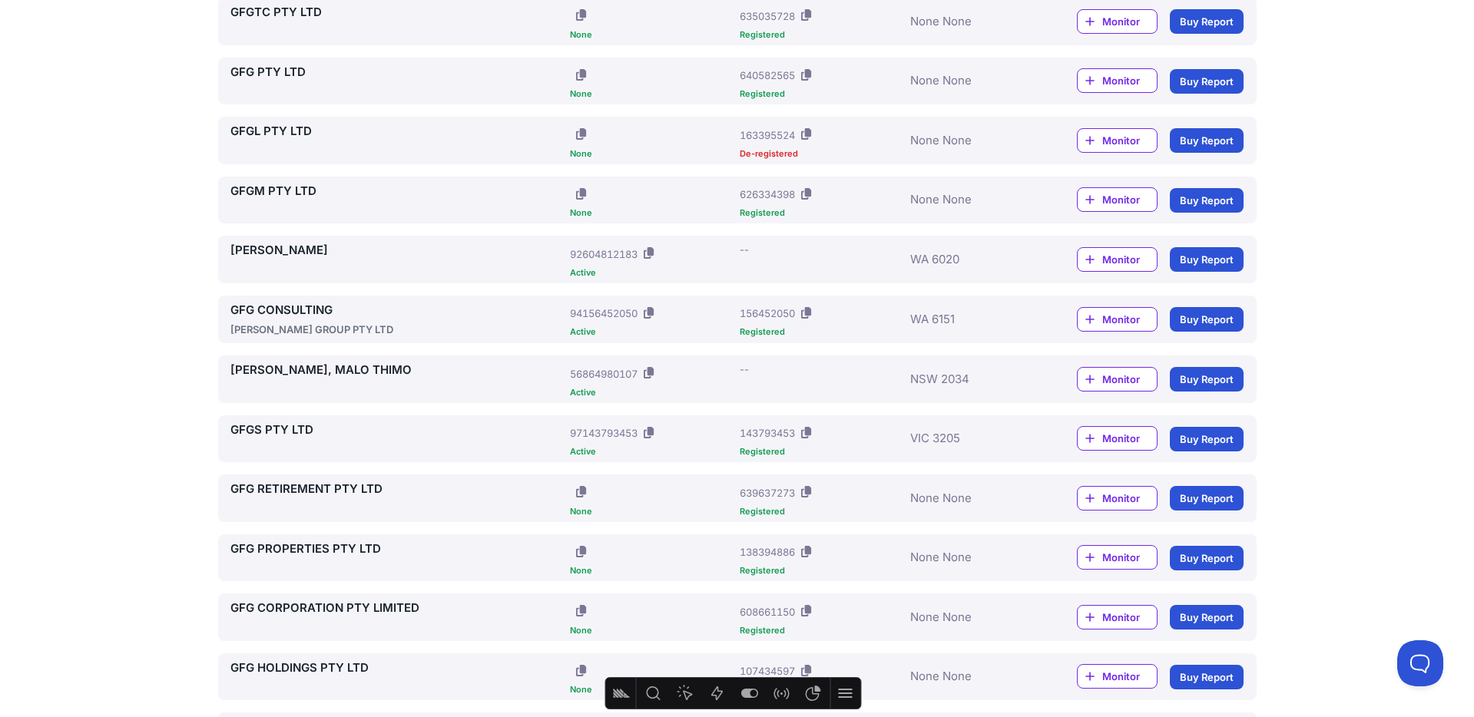
scroll to position [505, 0]
click at [297, 310] on link "GFG CONSULTING" at bounding box center [397, 310] width 334 height 18
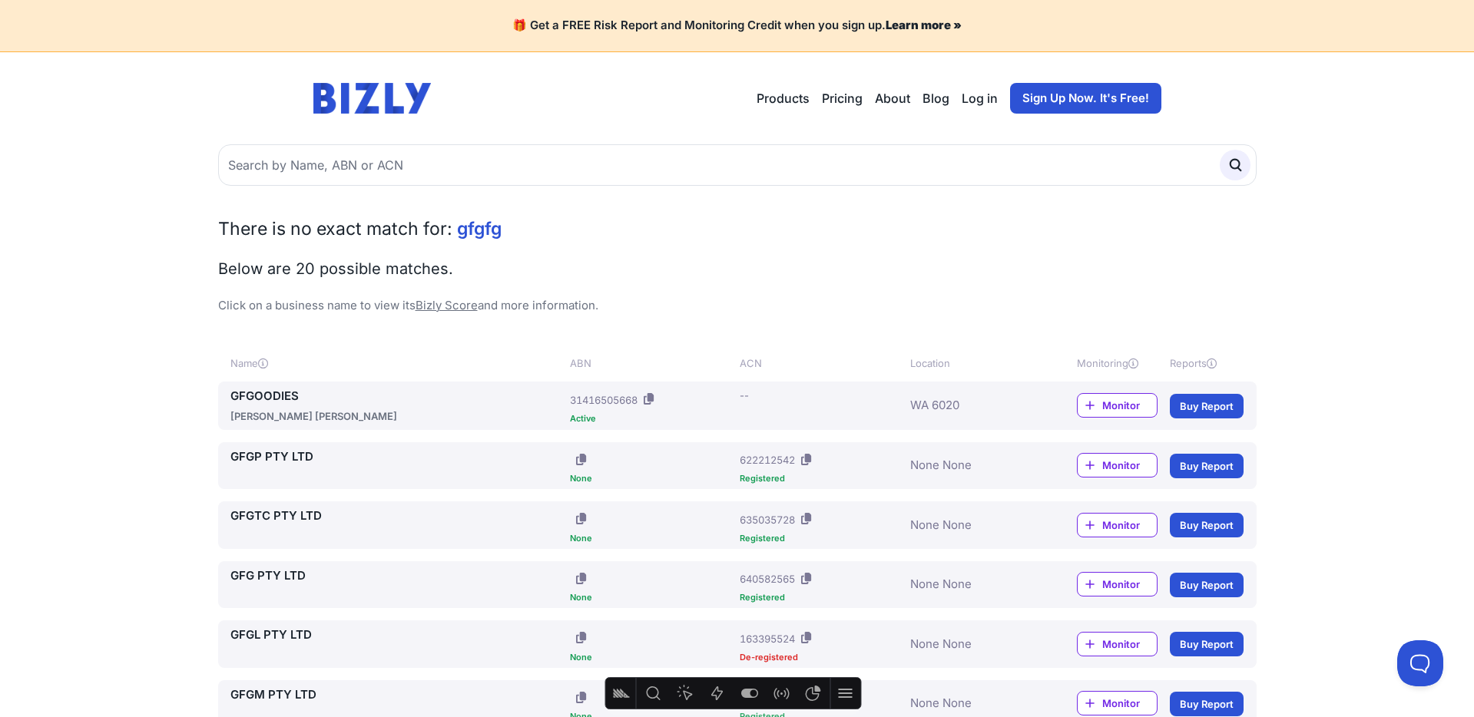
click at [995, 98] on link "Log in" at bounding box center [980, 98] width 36 height 18
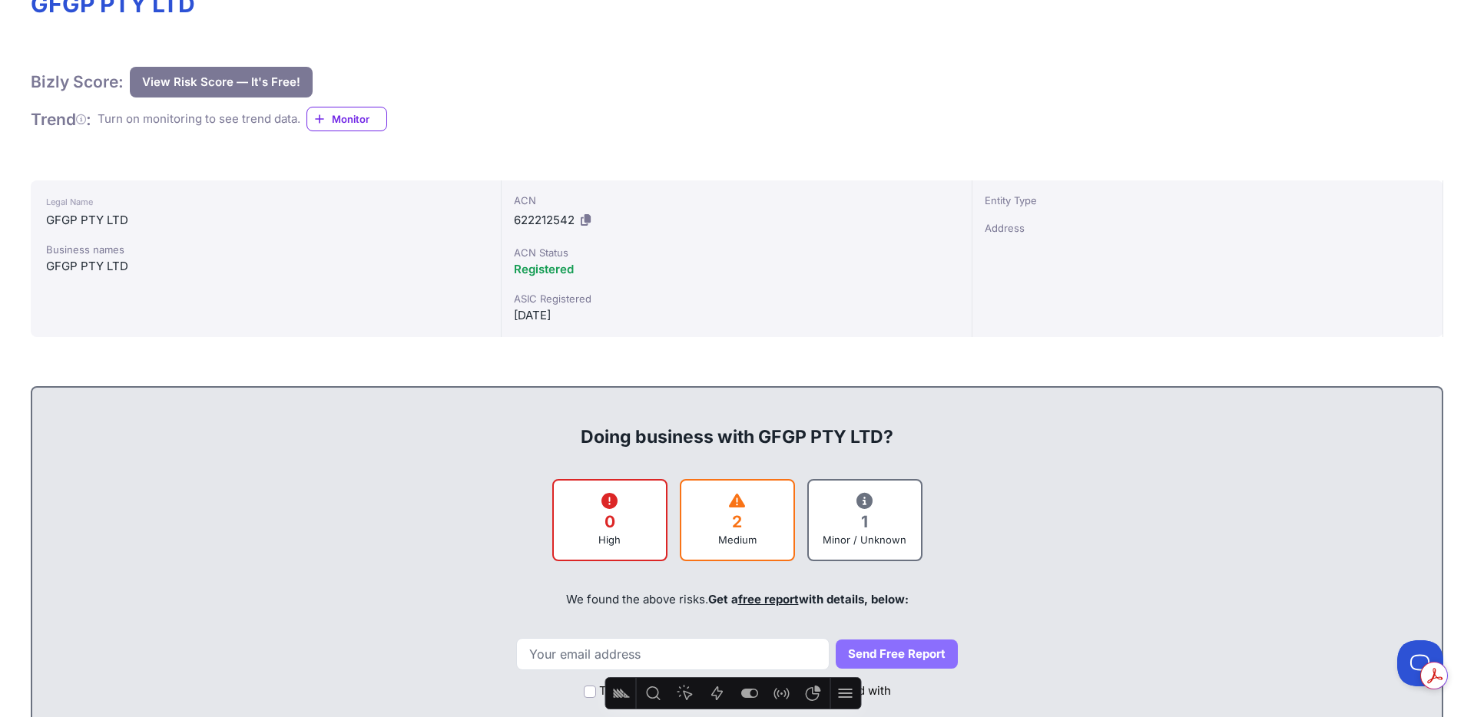
scroll to position [258, 0]
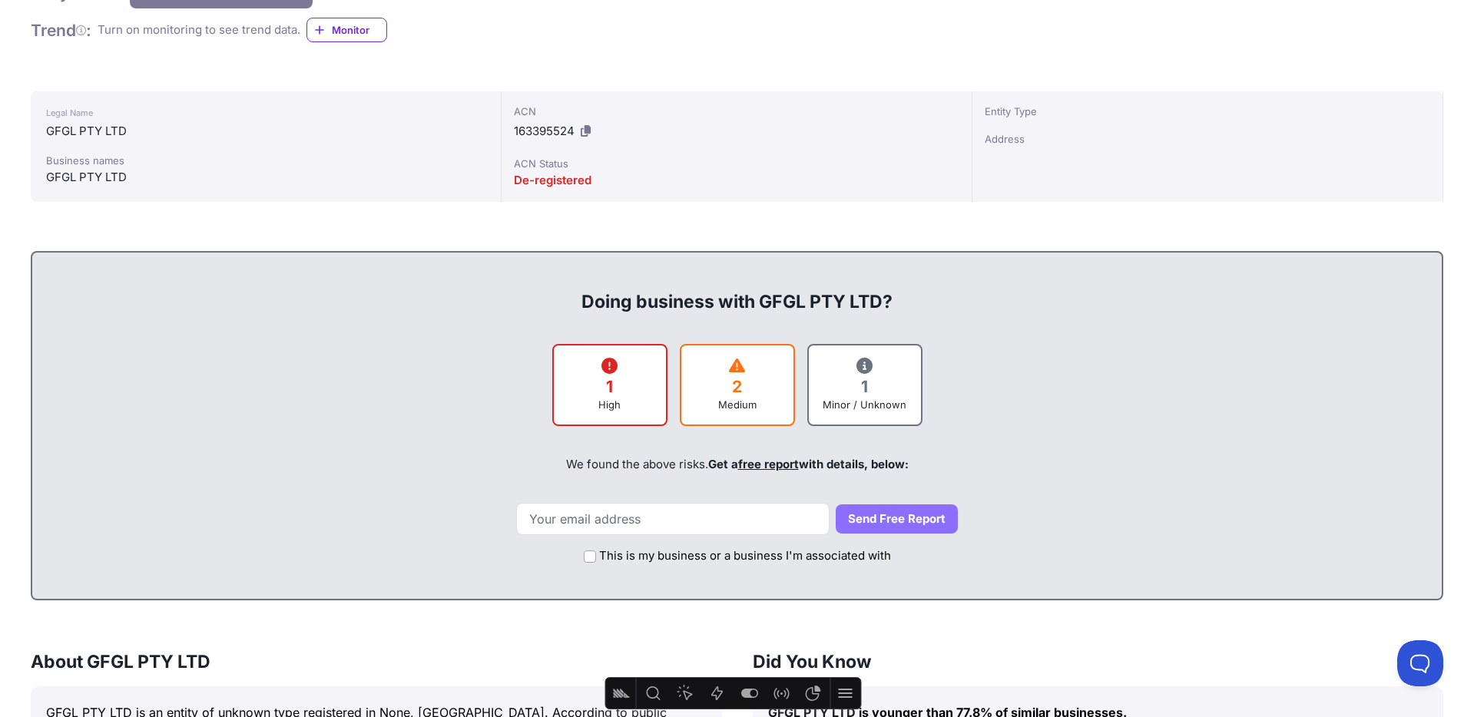
scroll to position [358, 0]
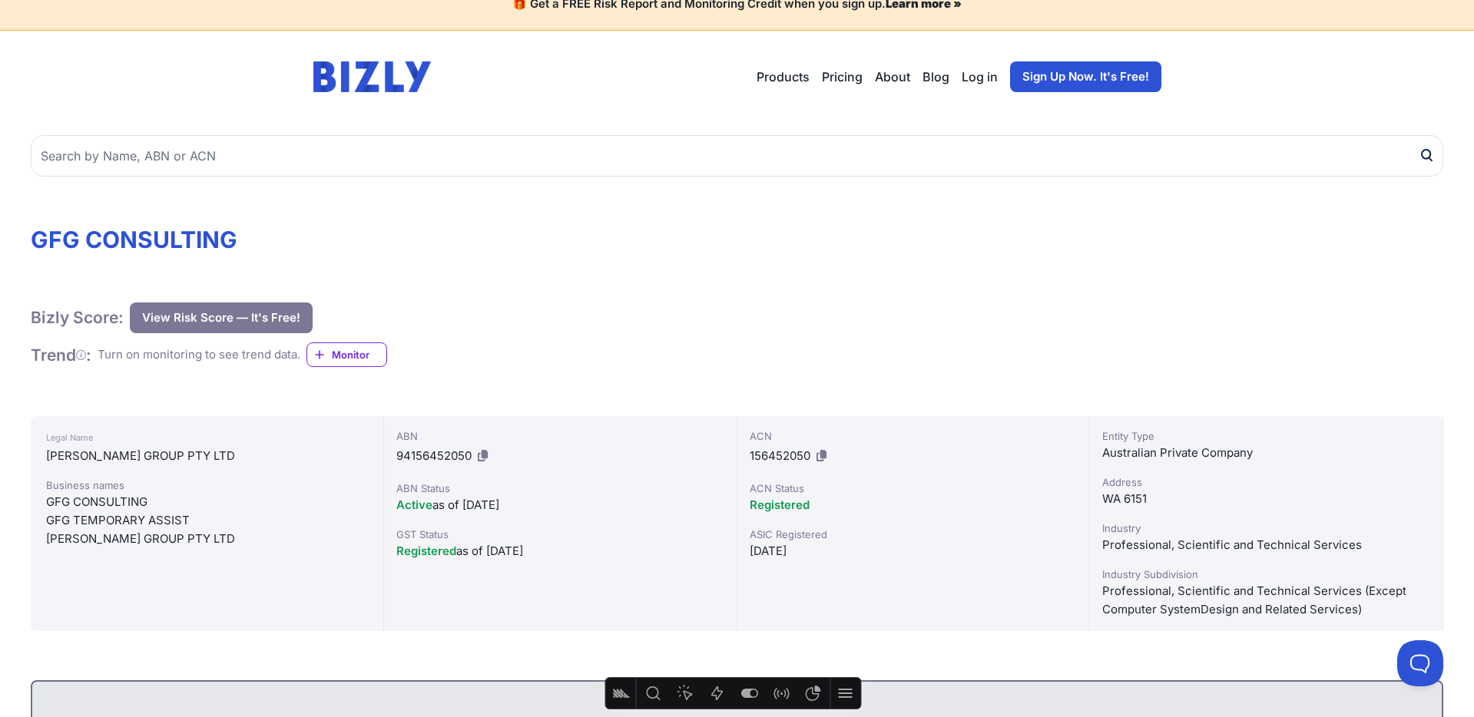
scroll to position [10, 0]
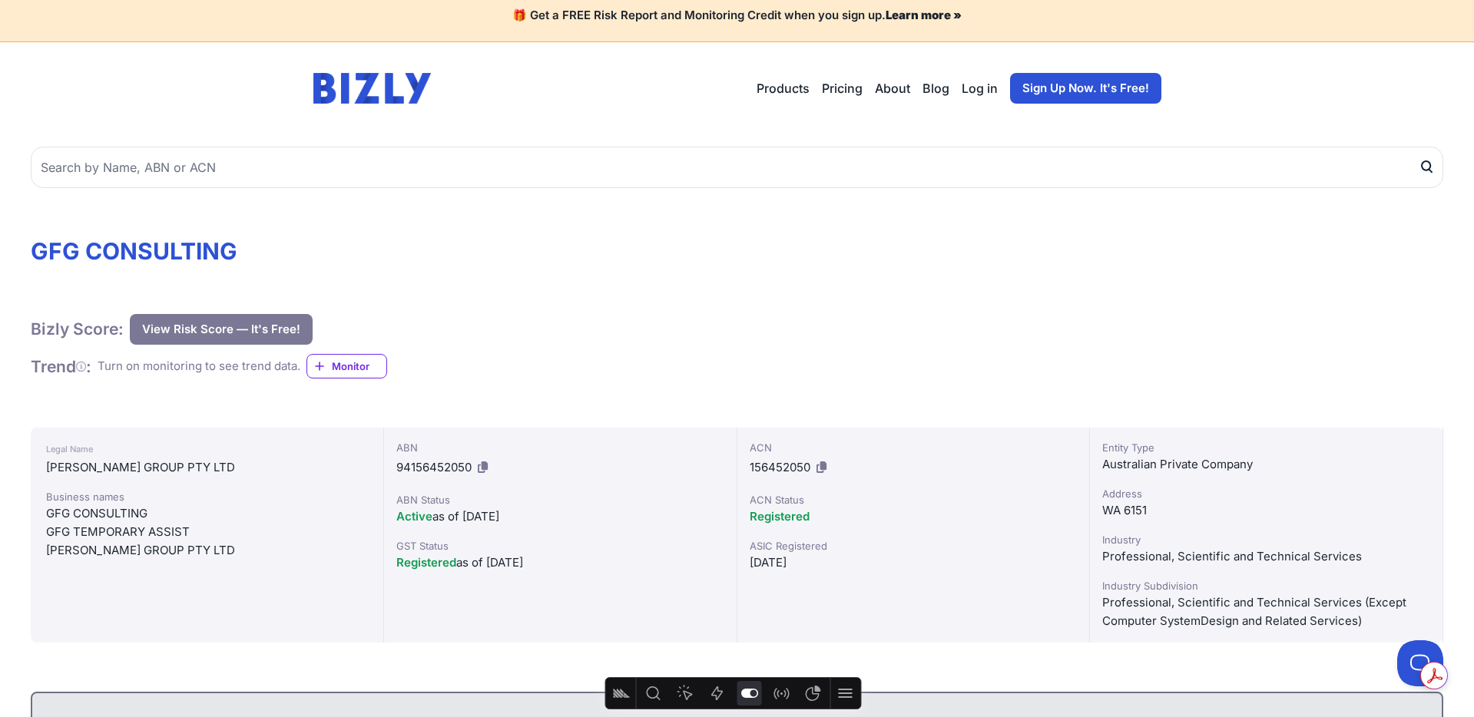
click at [751, 703] on button "Feature flags" at bounding box center [749, 693] width 25 height 25
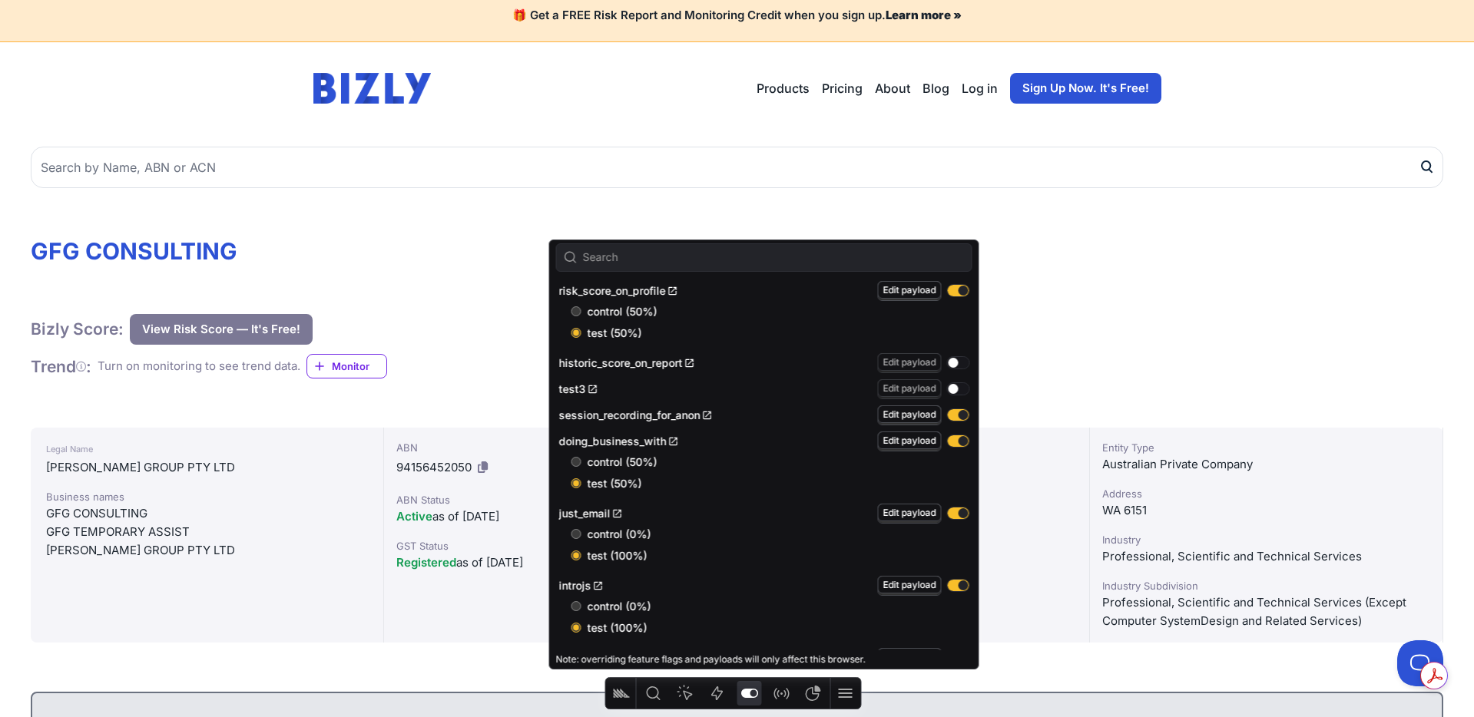
click at [573, 463] on input "control (50%)" at bounding box center [577, 462] width 10 height 10
radio input "true"
radio input "false"
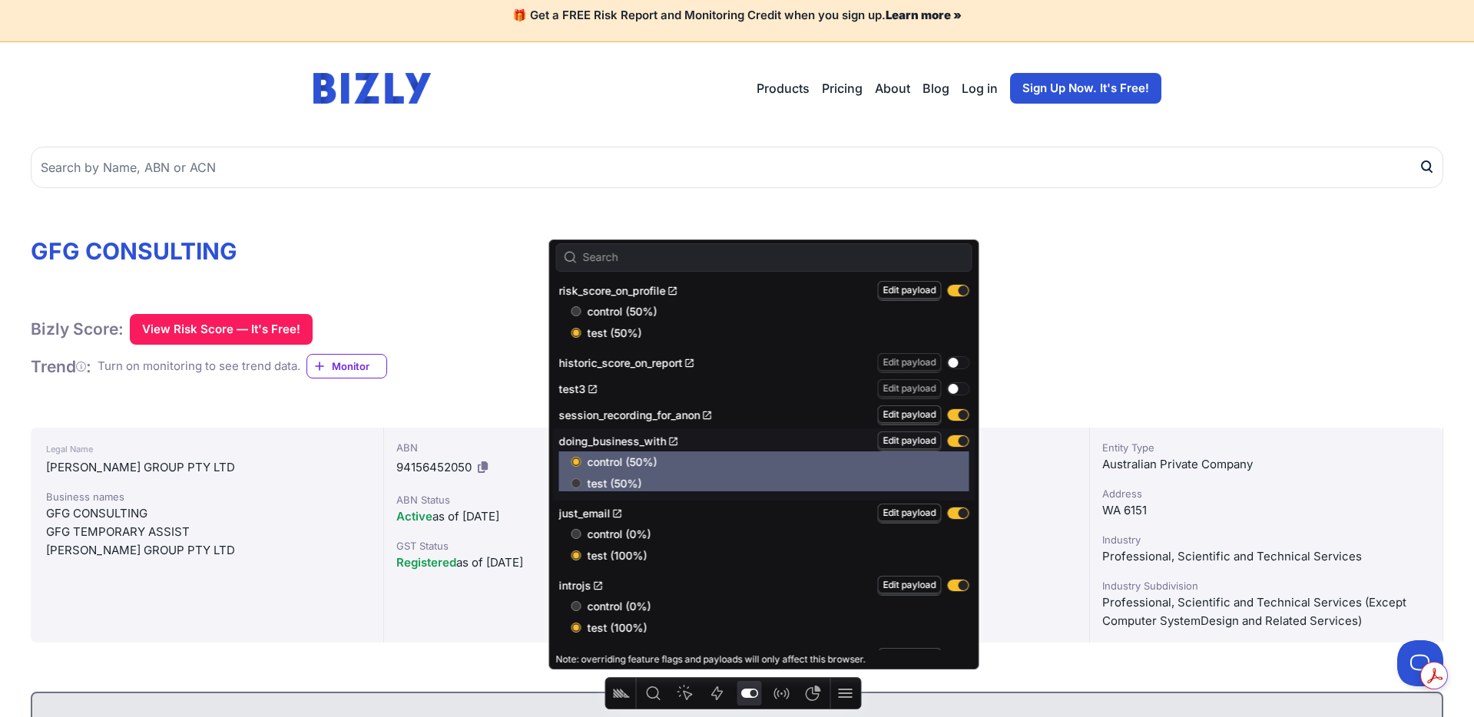
click at [1114, 340] on div "Bizly Score: View Risk Score — It's Free! View Risk Score — It's Free!" at bounding box center [737, 329] width 1413 height 31
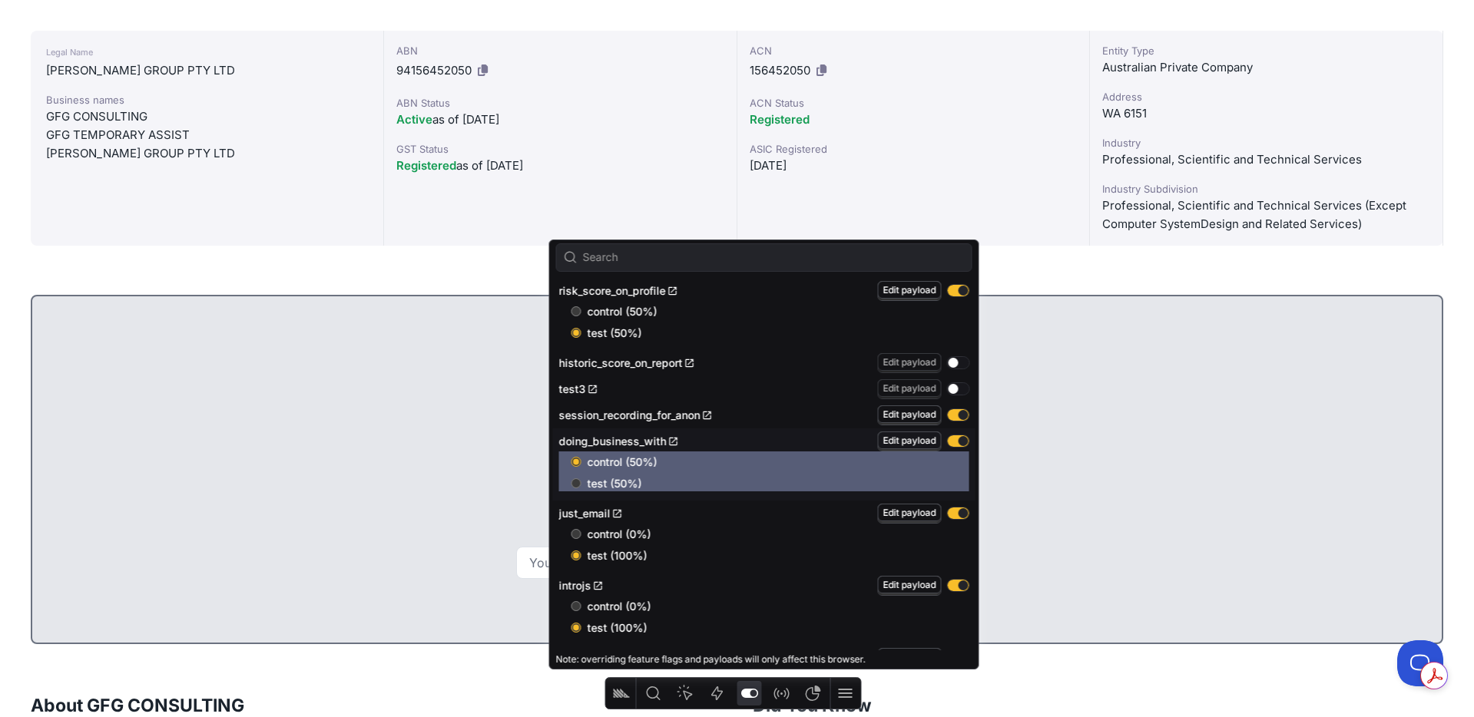
scroll to position [1, 0]
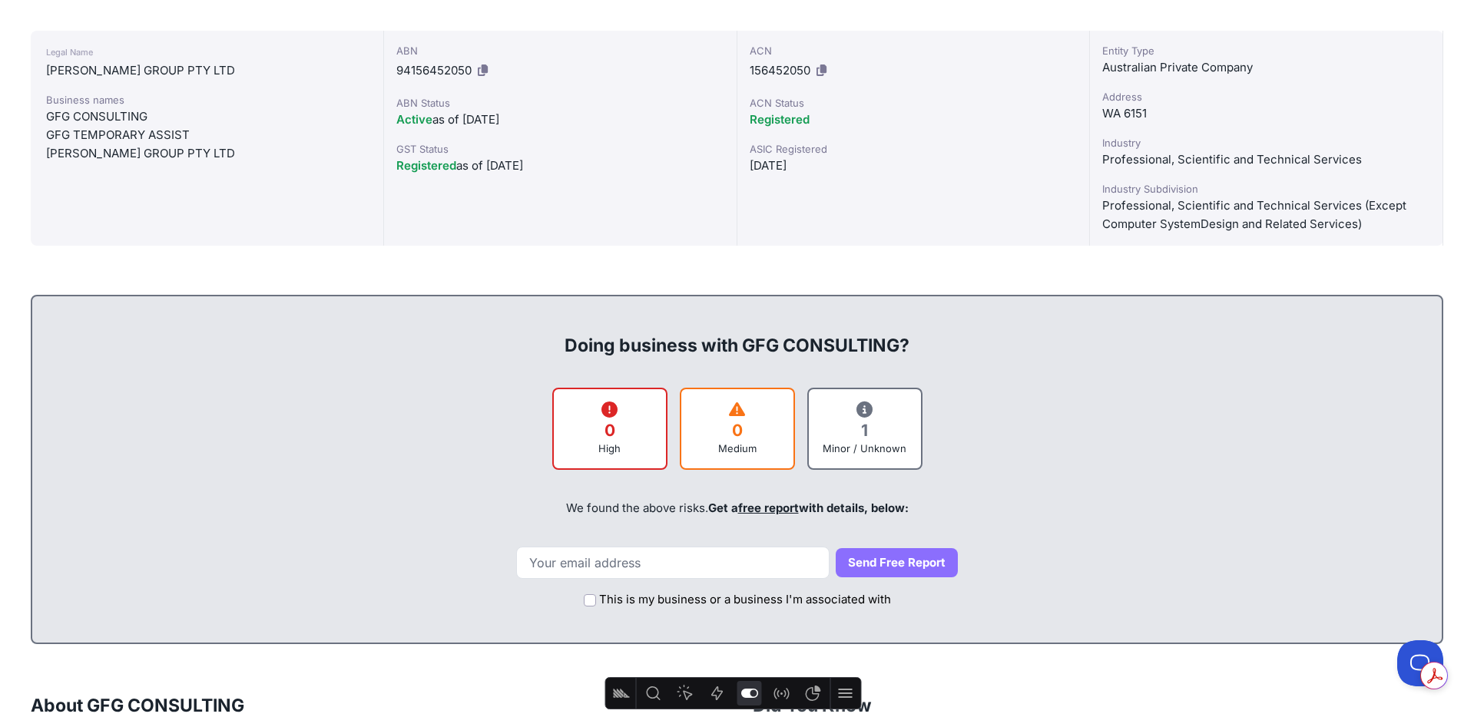
click at [310, 162] on div "Legal Name GLEN FLOOD GROUP PTY LTD Business names GFG CONSULTING GFG TEMPORARY…" at bounding box center [207, 138] width 353 height 215
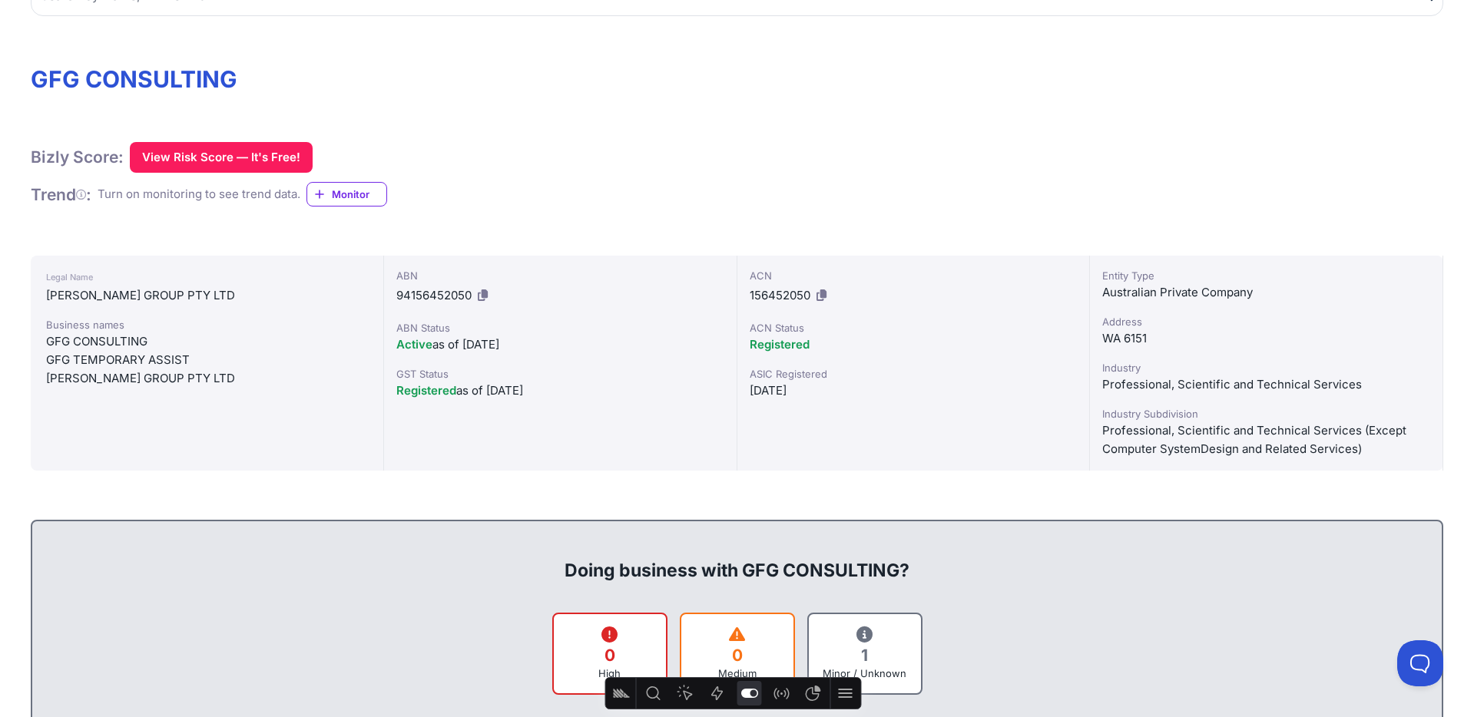
scroll to position [0, 0]
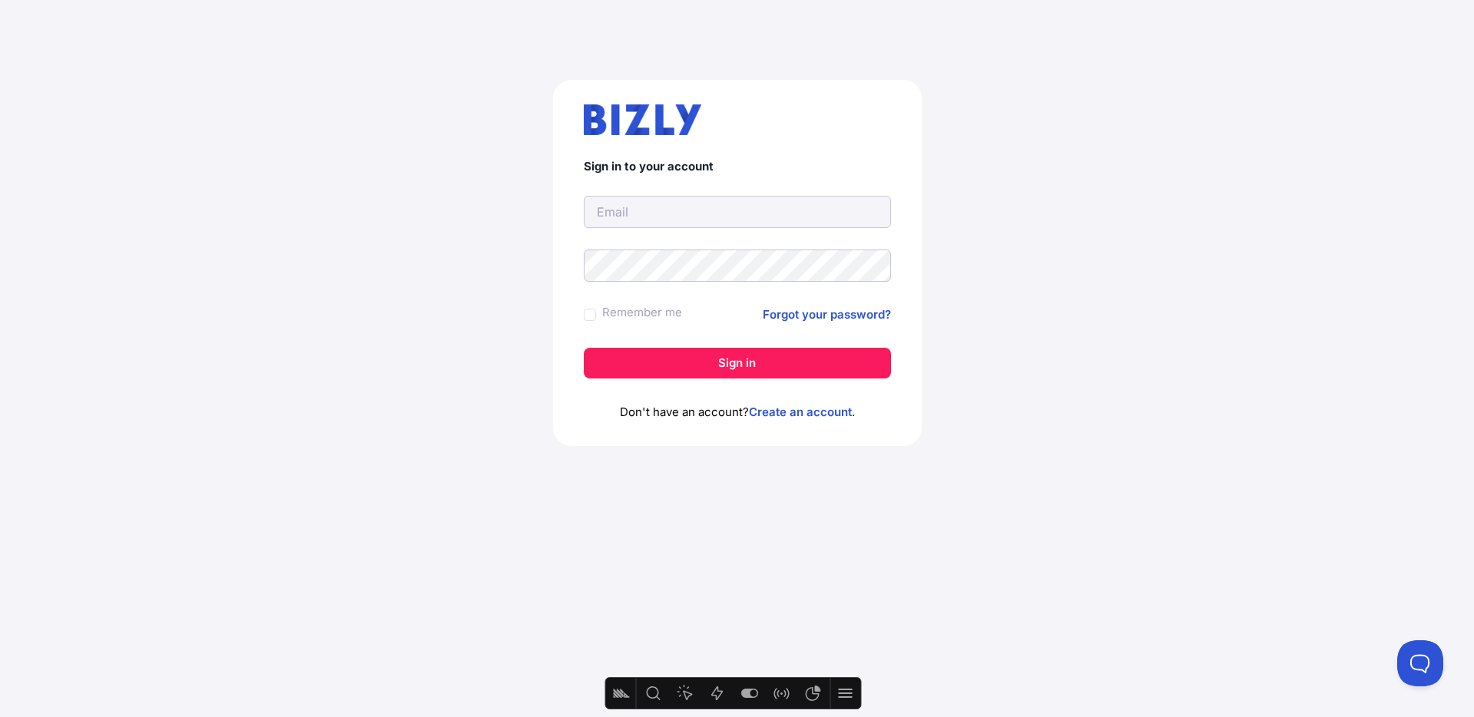
type input "[PERSON_NAME][EMAIL_ADDRESS][DOMAIN_NAME]"
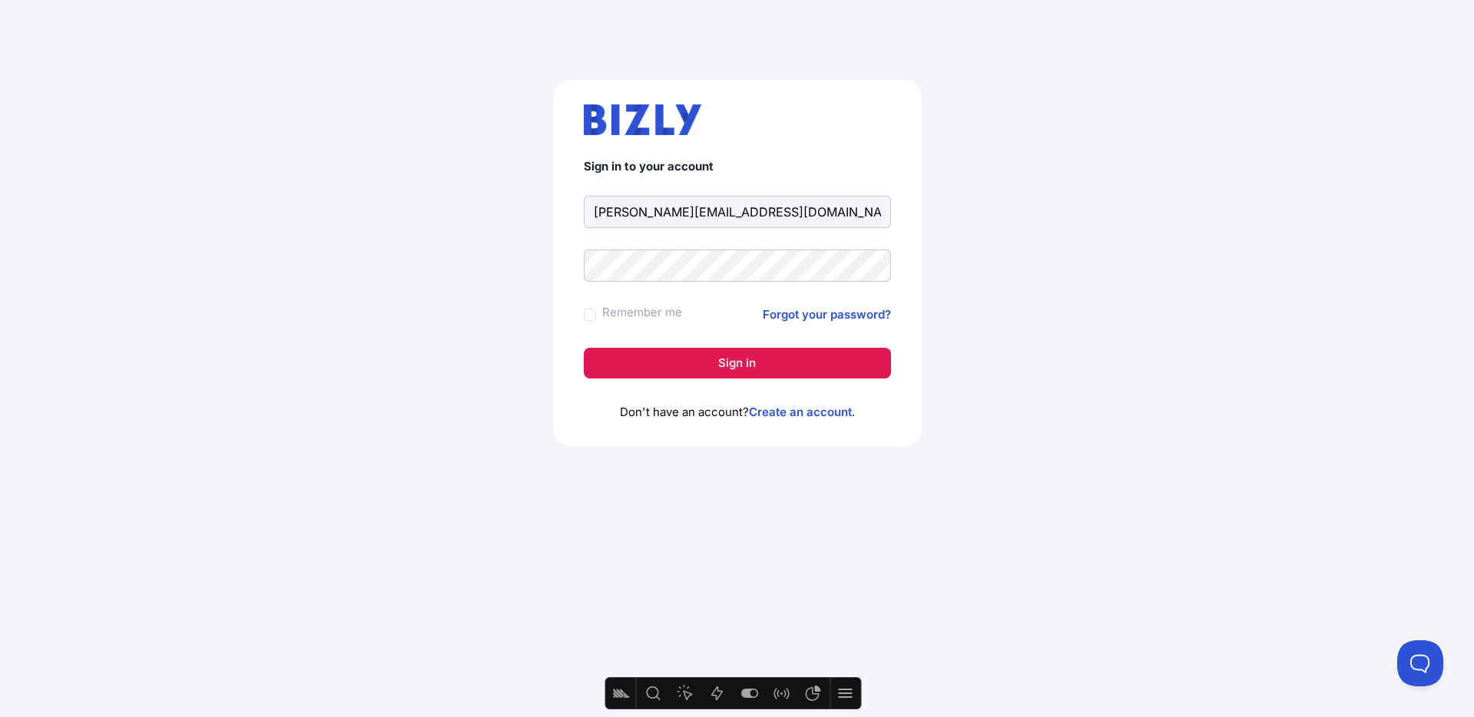
click at [748, 365] on button "Sign in" at bounding box center [737, 363] width 307 height 31
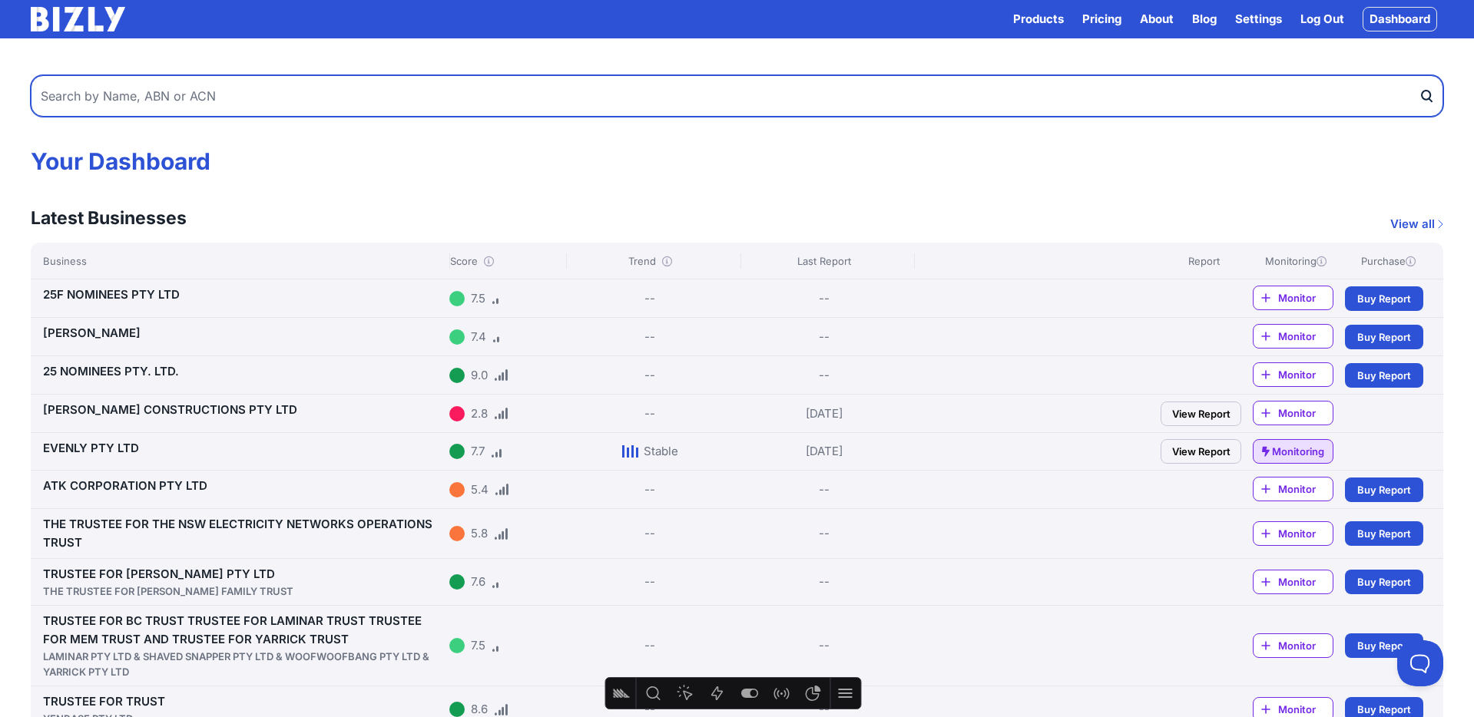
click at [382, 105] on input "text" at bounding box center [737, 95] width 1413 height 41
paste input "A.C.N. XXX XXX XXX PTY LTD"
type input "A.C.N. XXX XXX XXX PTY LTD"
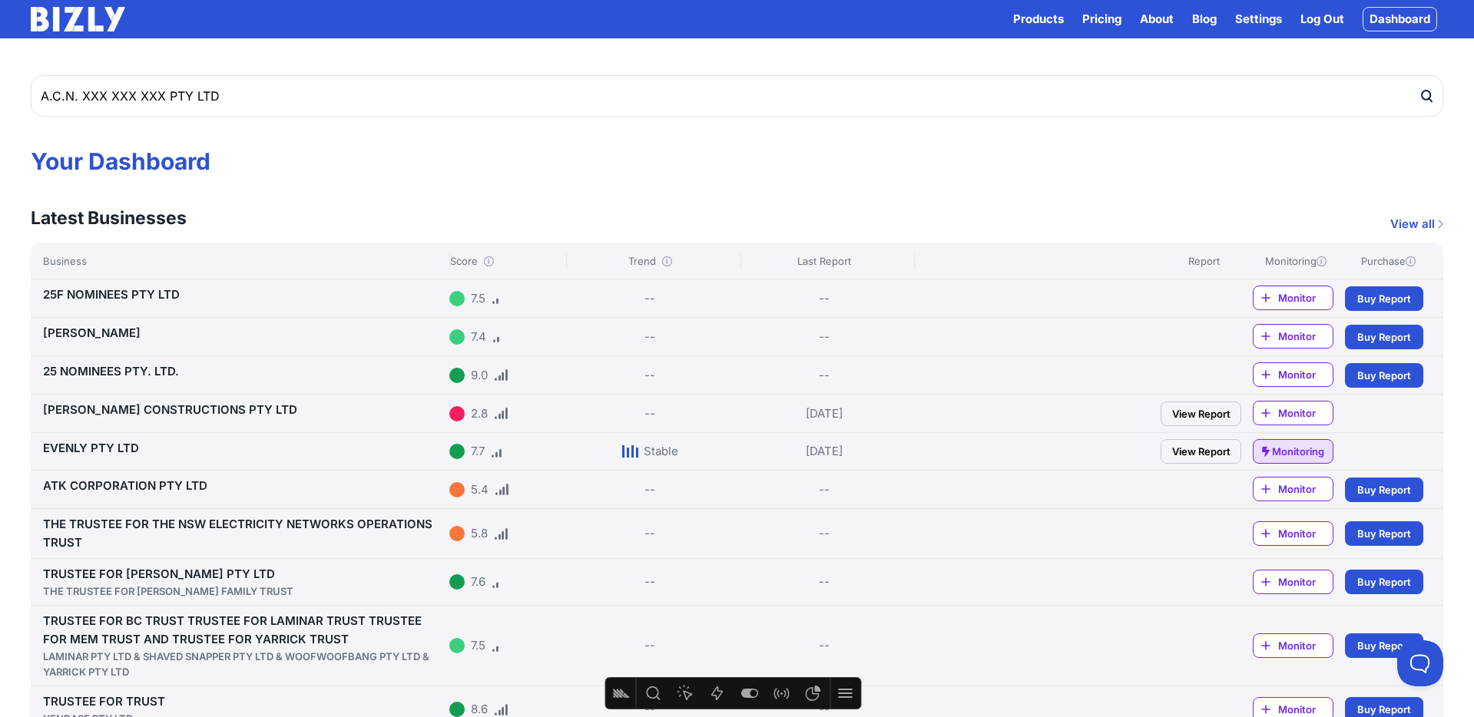
click at [1426, 104] on icon "submit" at bounding box center [1426, 96] width 15 height 16
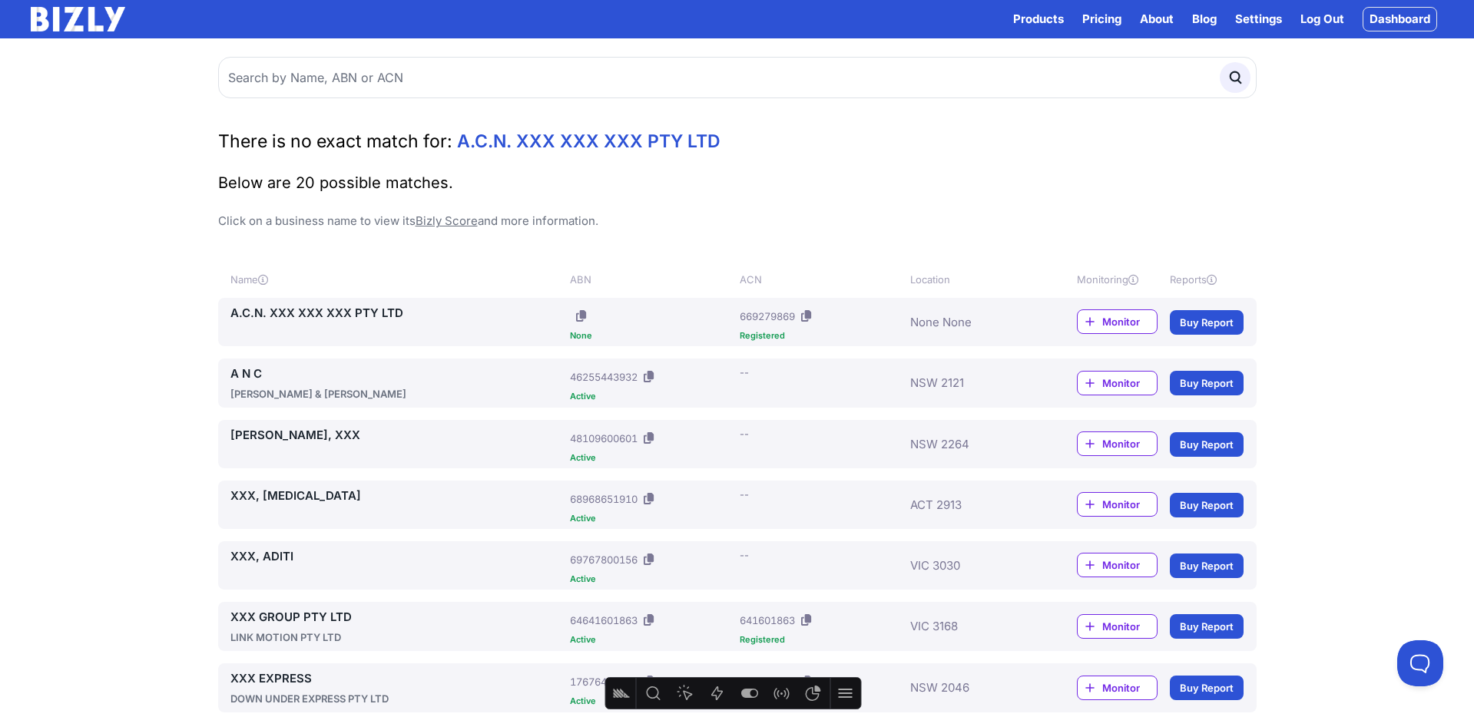
click at [1222, 322] on link "Buy Report" at bounding box center [1207, 322] width 74 height 25
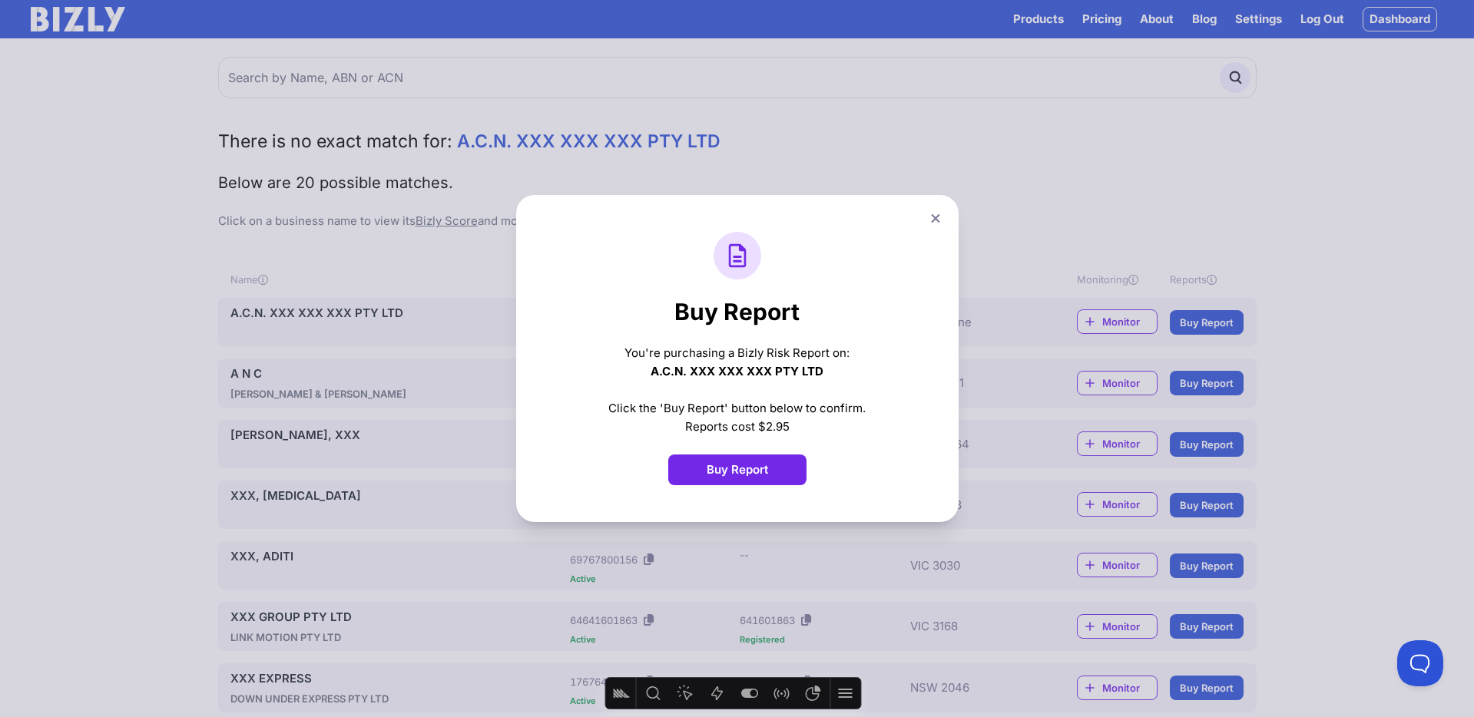
click at [744, 471] on button "Buy Report" at bounding box center [737, 470] width 138 height 31
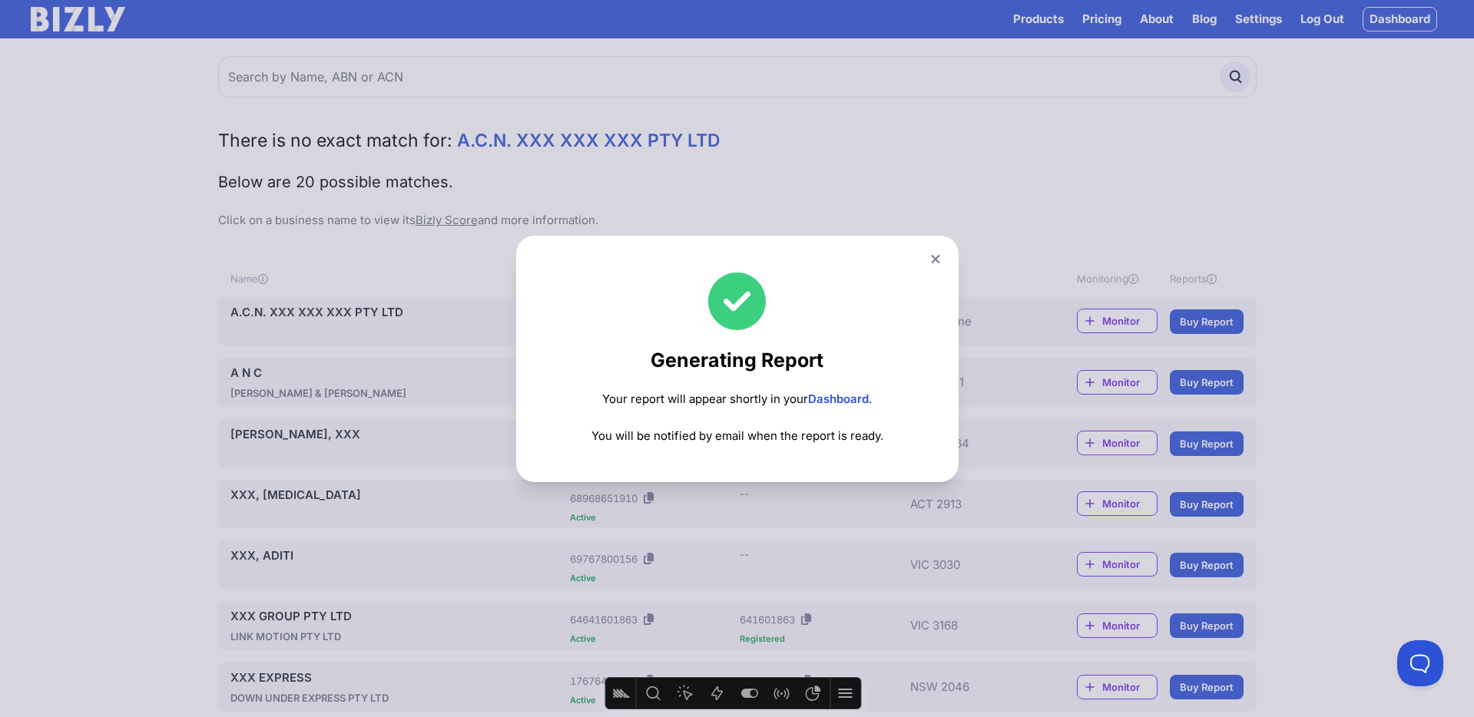
scroll to position [3, 0]
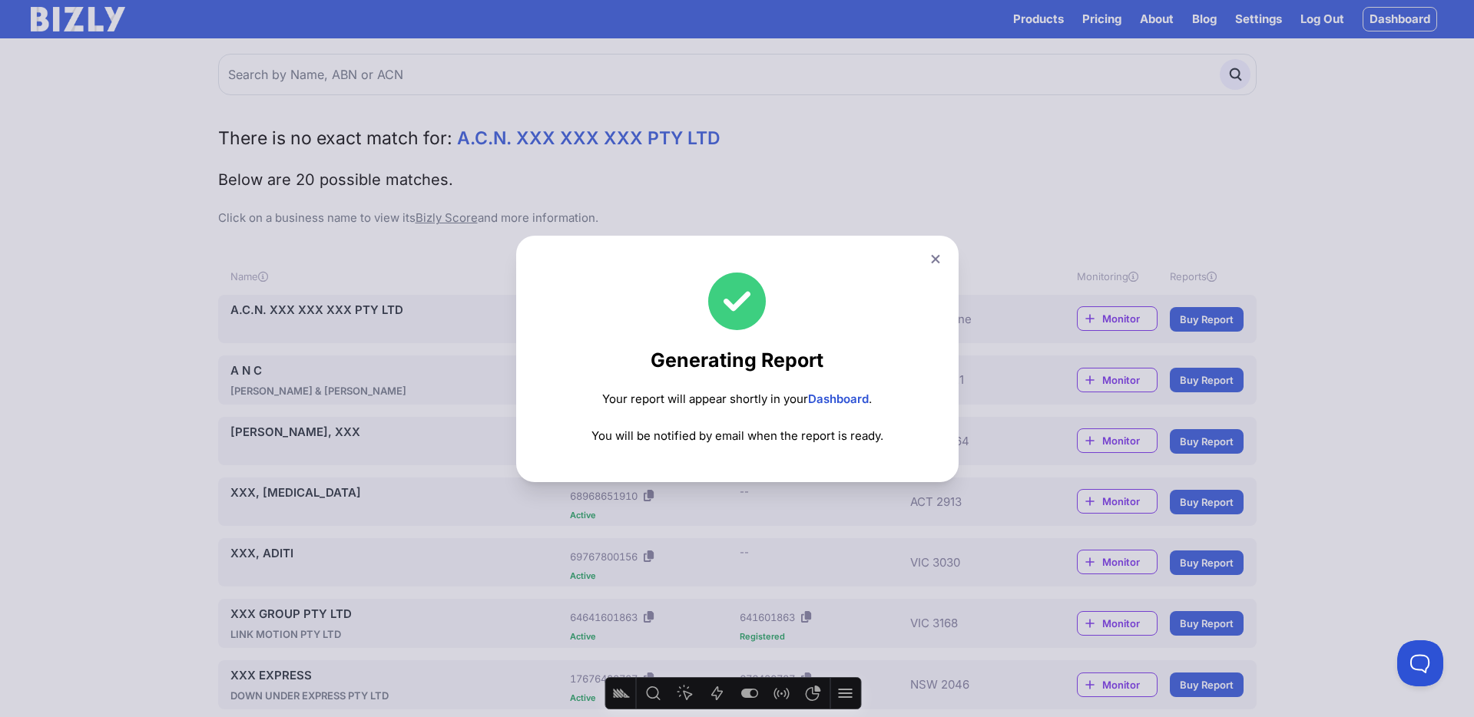
click at [832, 399] on link "Dashboard" at bounding box center [838, 399] width 61 height 15
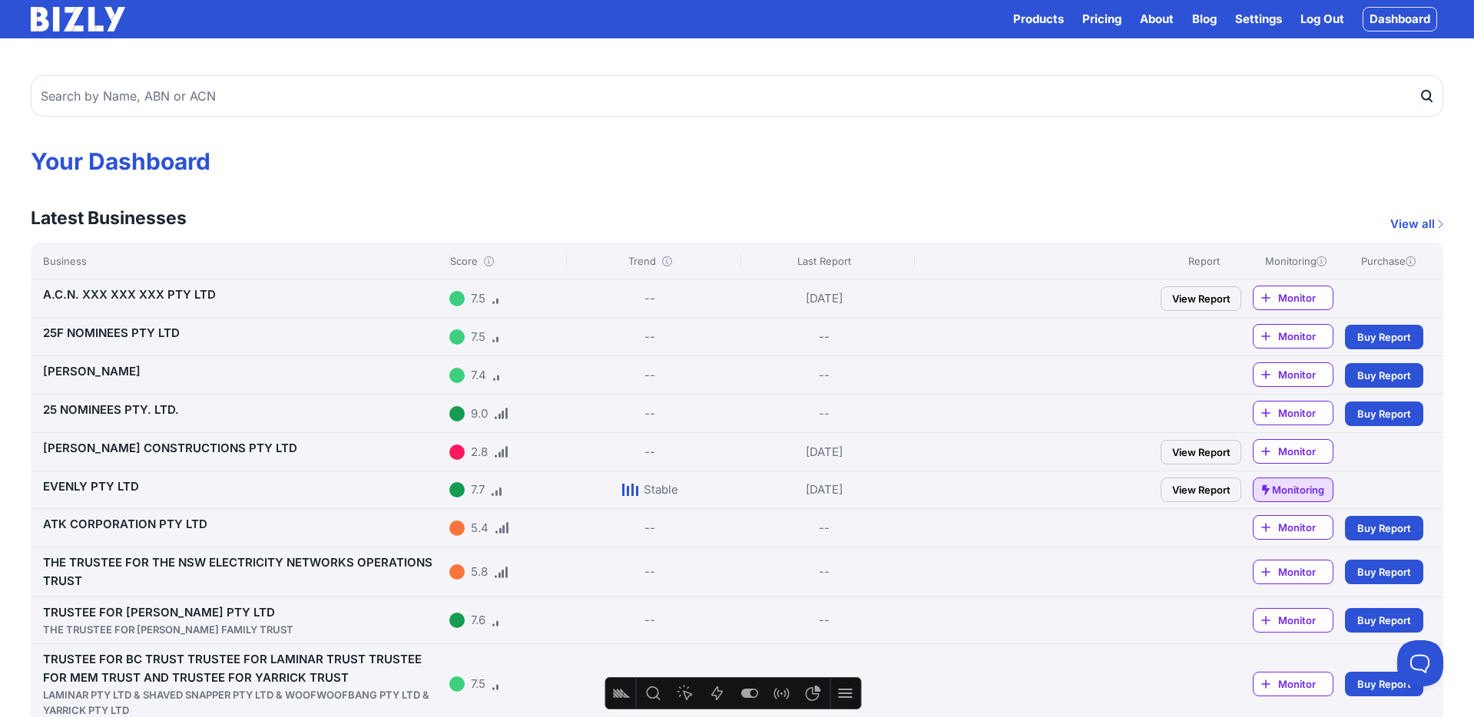
click at [1194, 300] on link "View Report" at bounding box center [1201, 299] width 81 height 25
click at [126, 299] on link "A.C.N. XXX XXX XXX PTY LTD" at bounding box center [129, 294] width 173 height 15
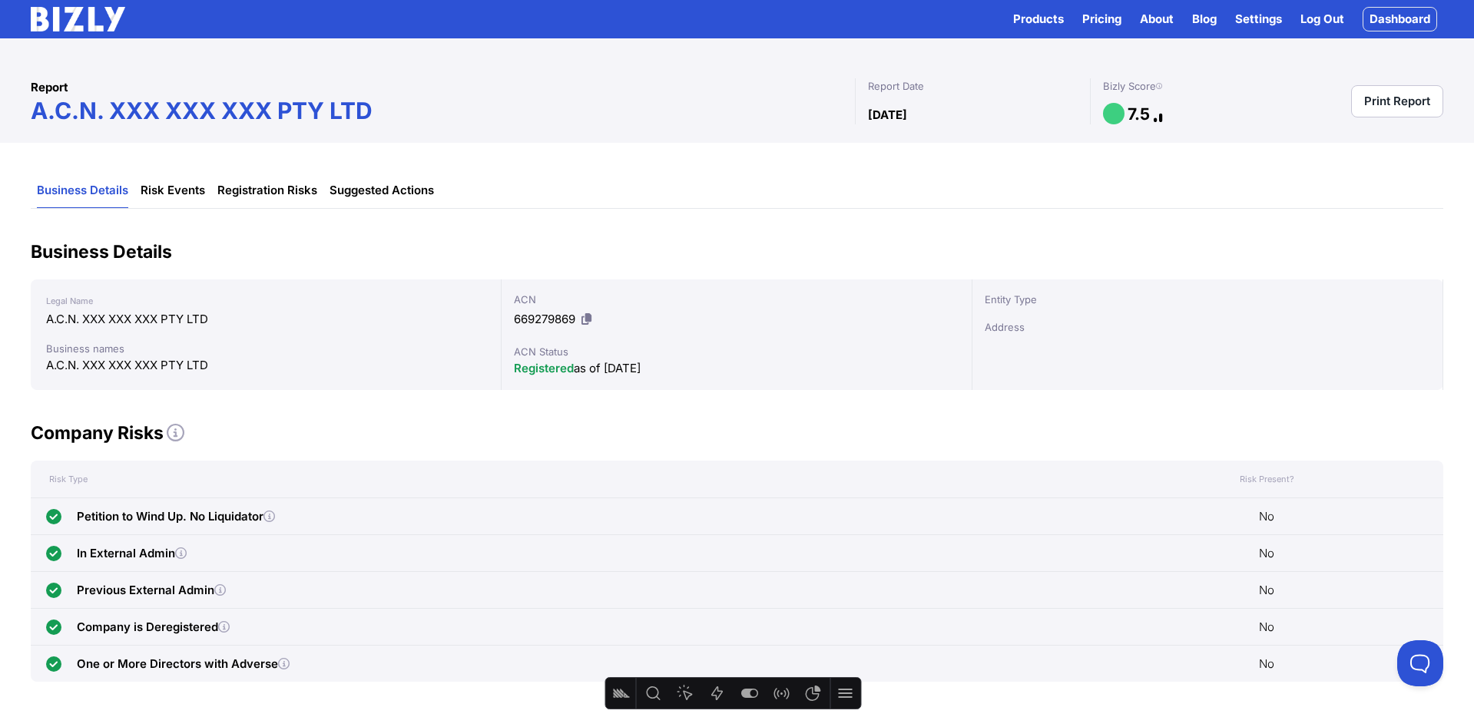
click at [1393, 97] on link "Print Report" at bounding box center [1397, 101] width 92 height 32
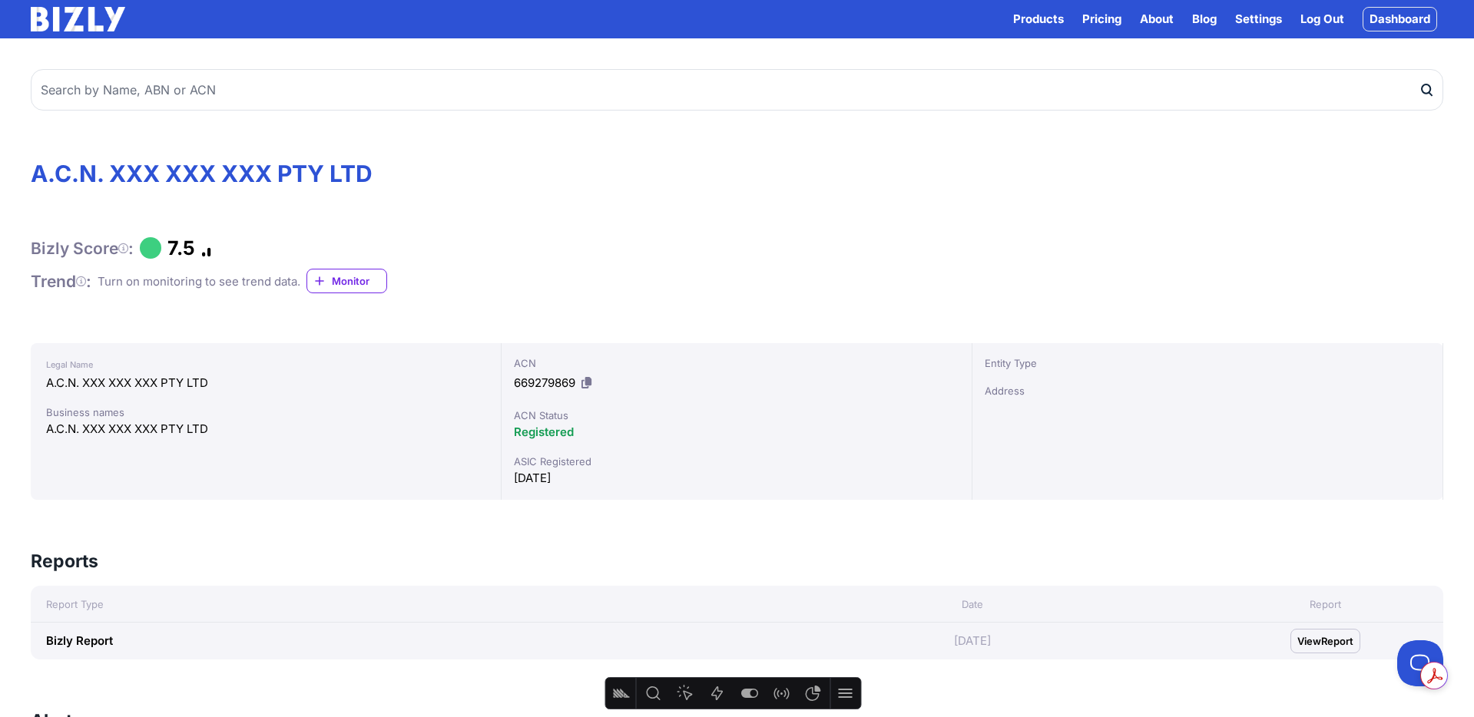
click at [1307, 17] on link "Log Out" at bounding box center [1323, 19] width 44 height 18
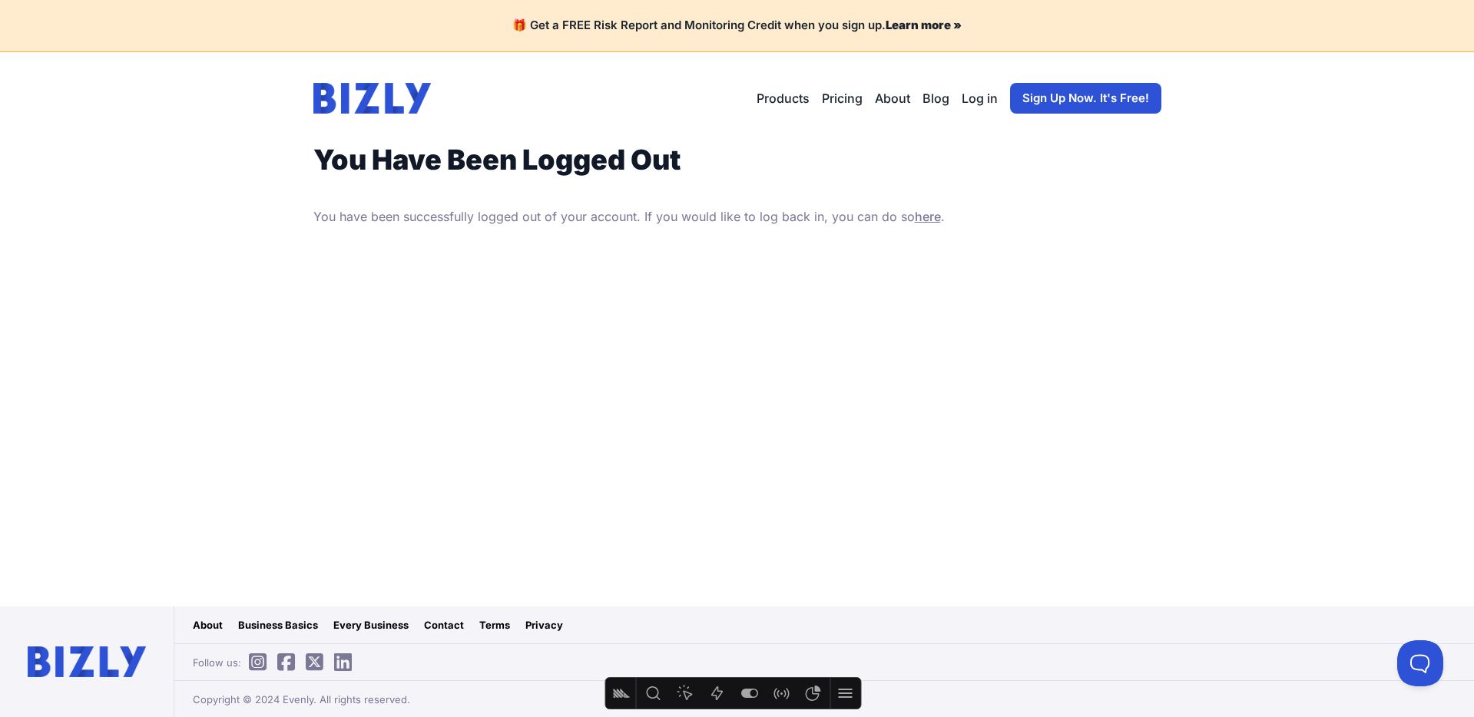
click at [378, 98] on img at bounding box center [372, 98] width 118 height 31
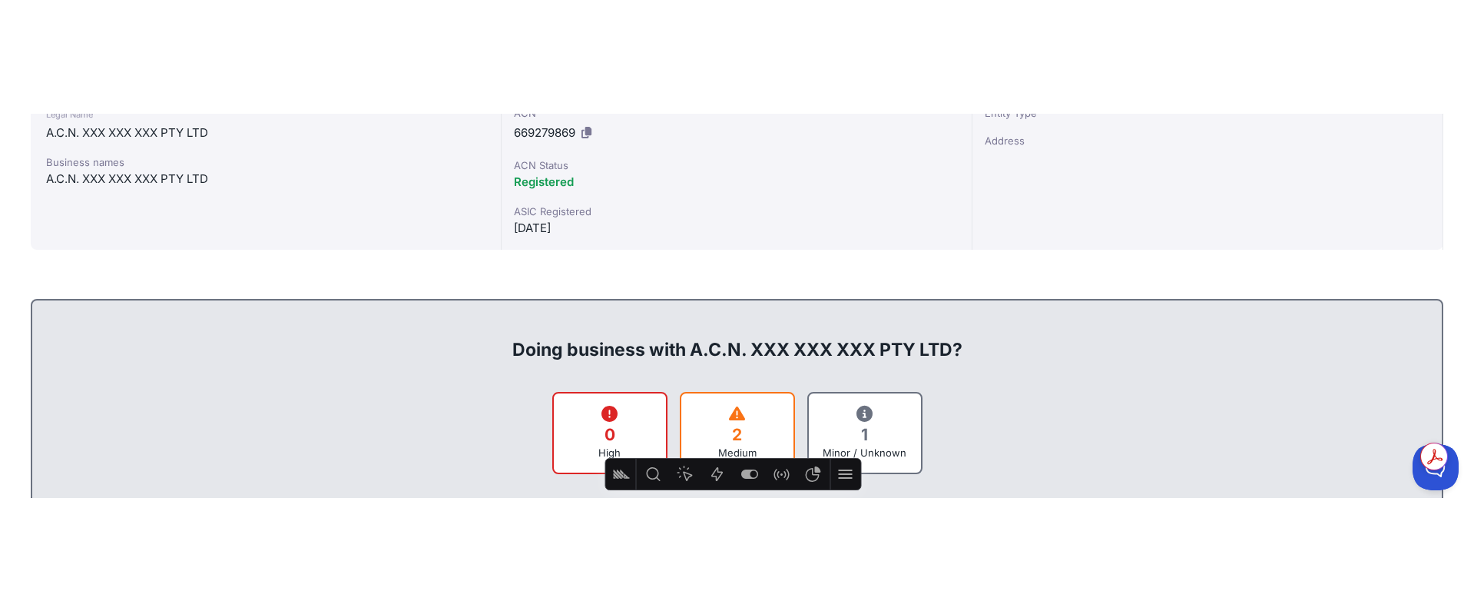
scroll to position [452, 0]
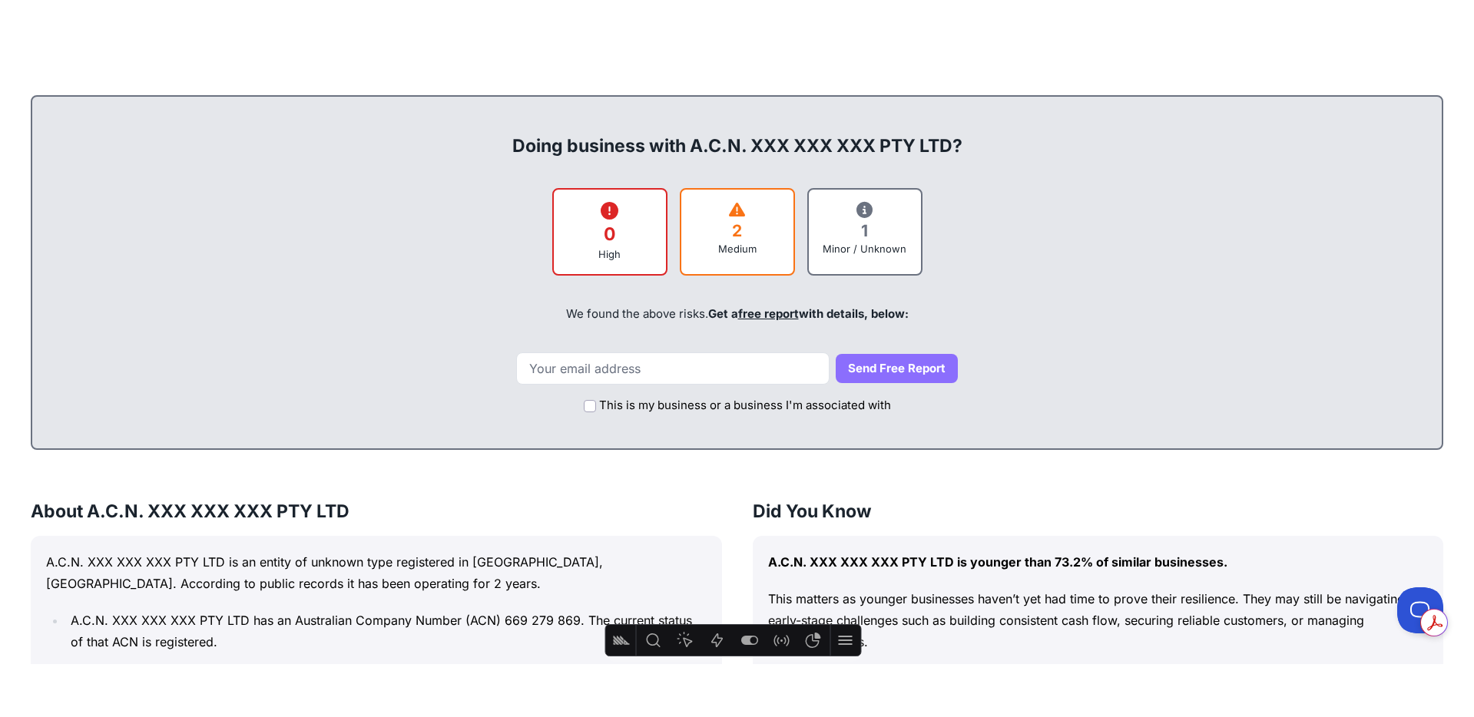
scroll to position [618, 0]
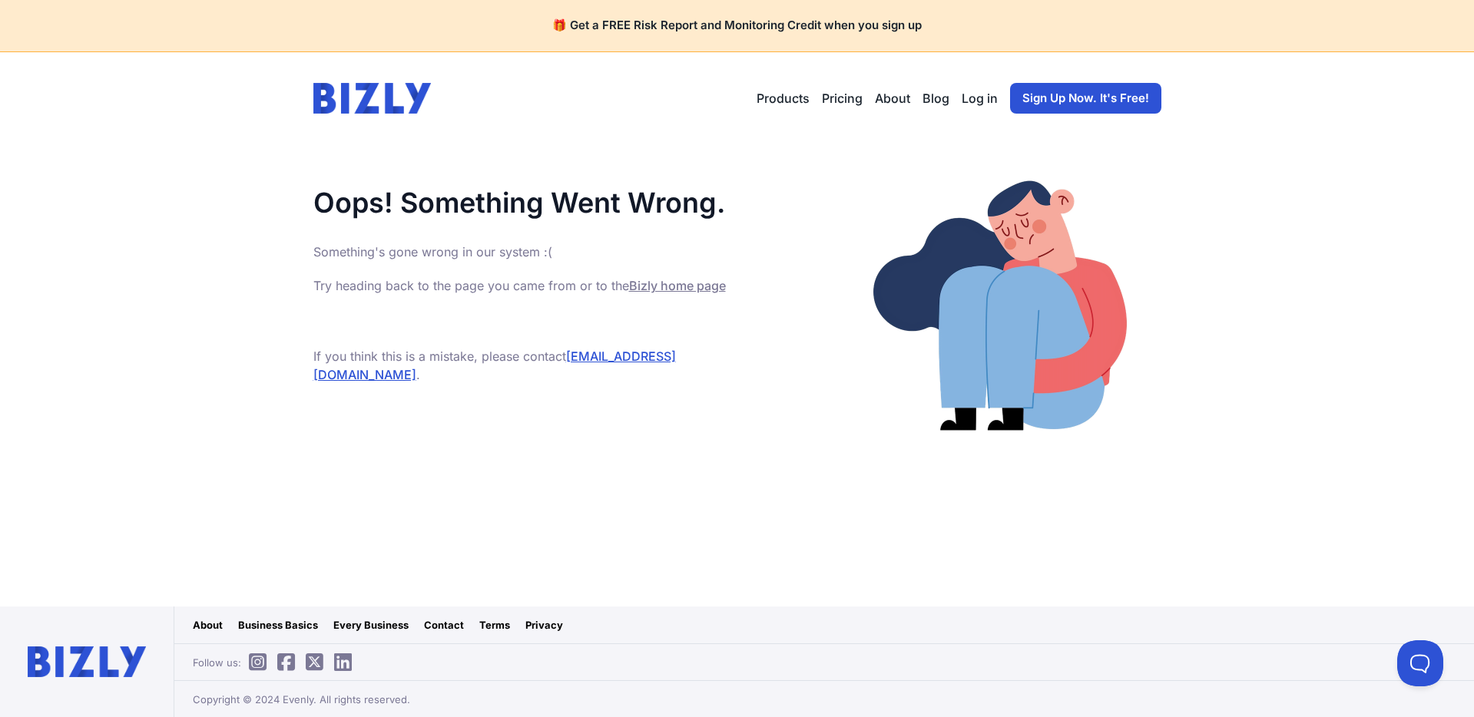
click at [396, 106] on img at bounding box center [372, 98] width 118 height 31
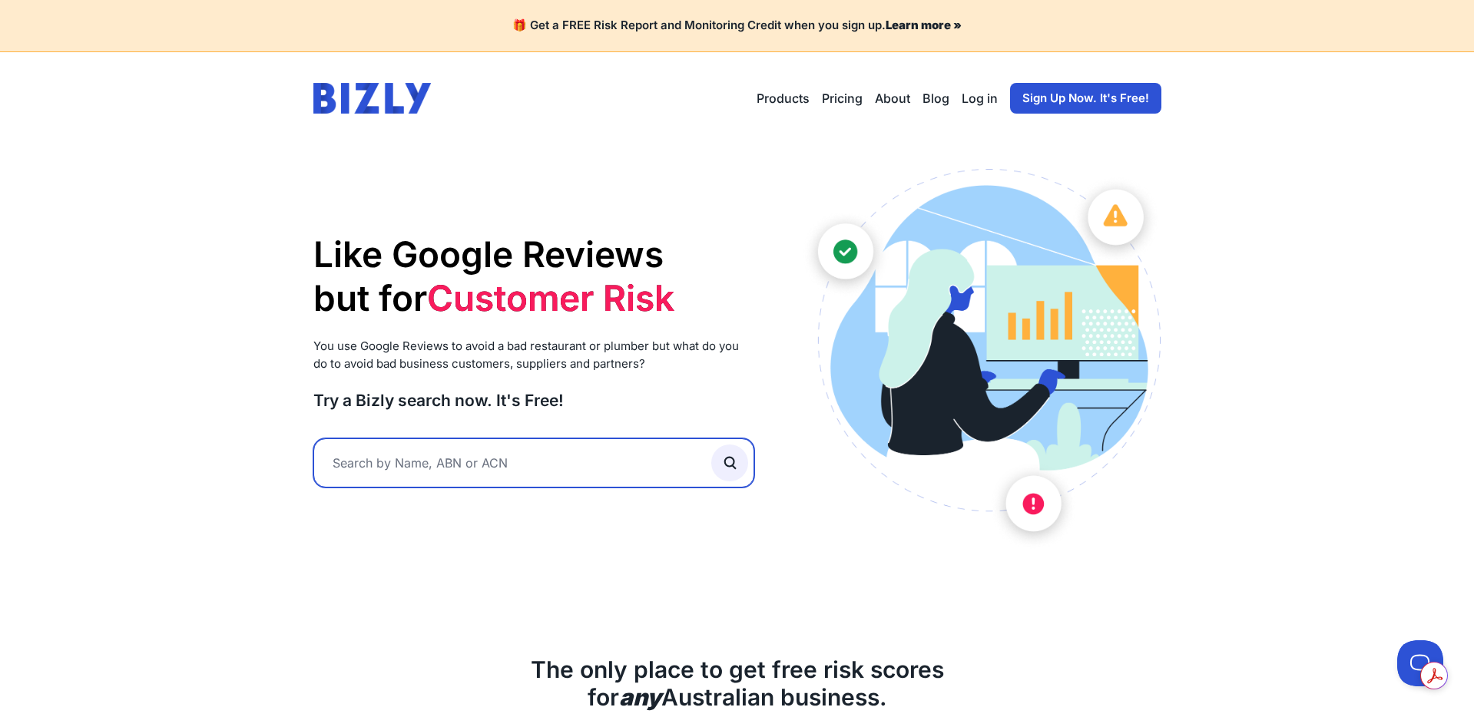
click at [470, 474] on input "text" at bounding box center [534, 463] width 442 height 49
type input "dasasda"
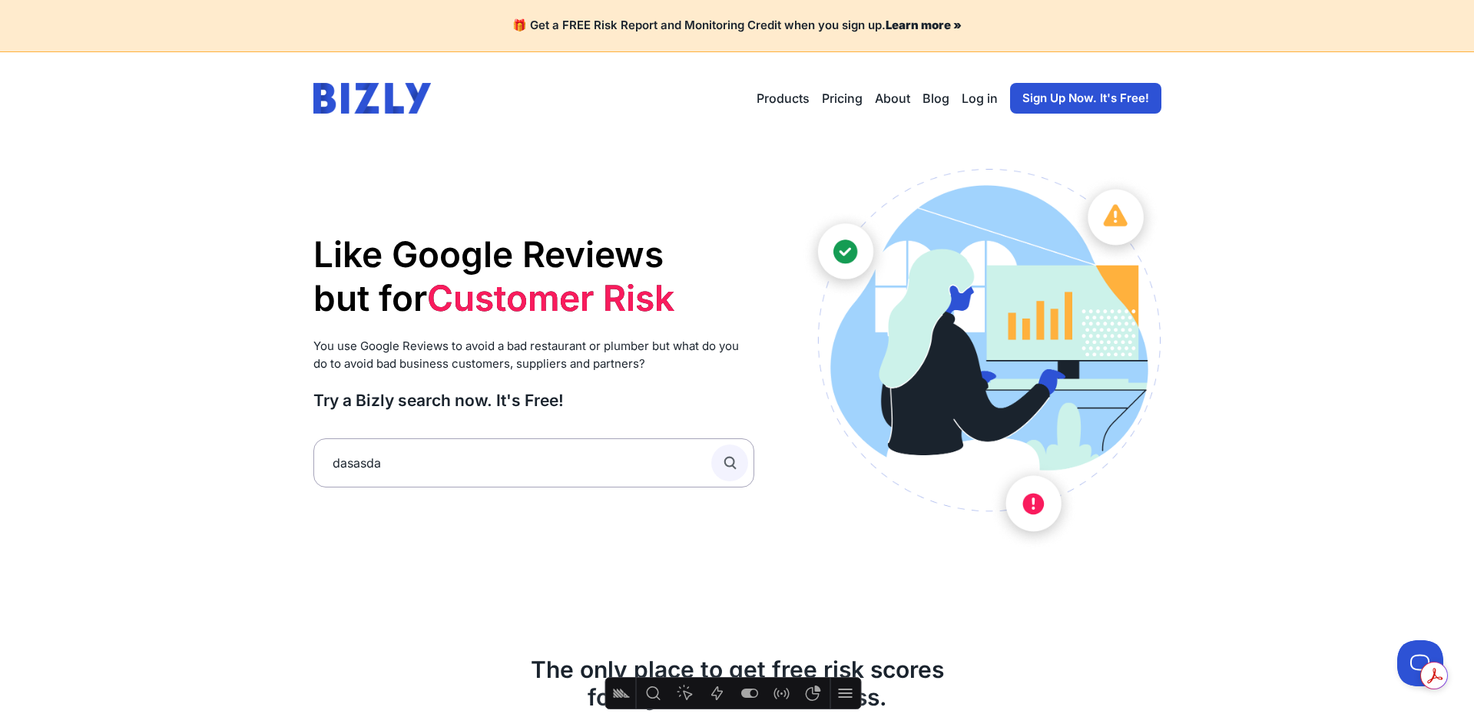
click at [744, 463] on button "submit" at bounding box center [729, 463] width 37 height 37
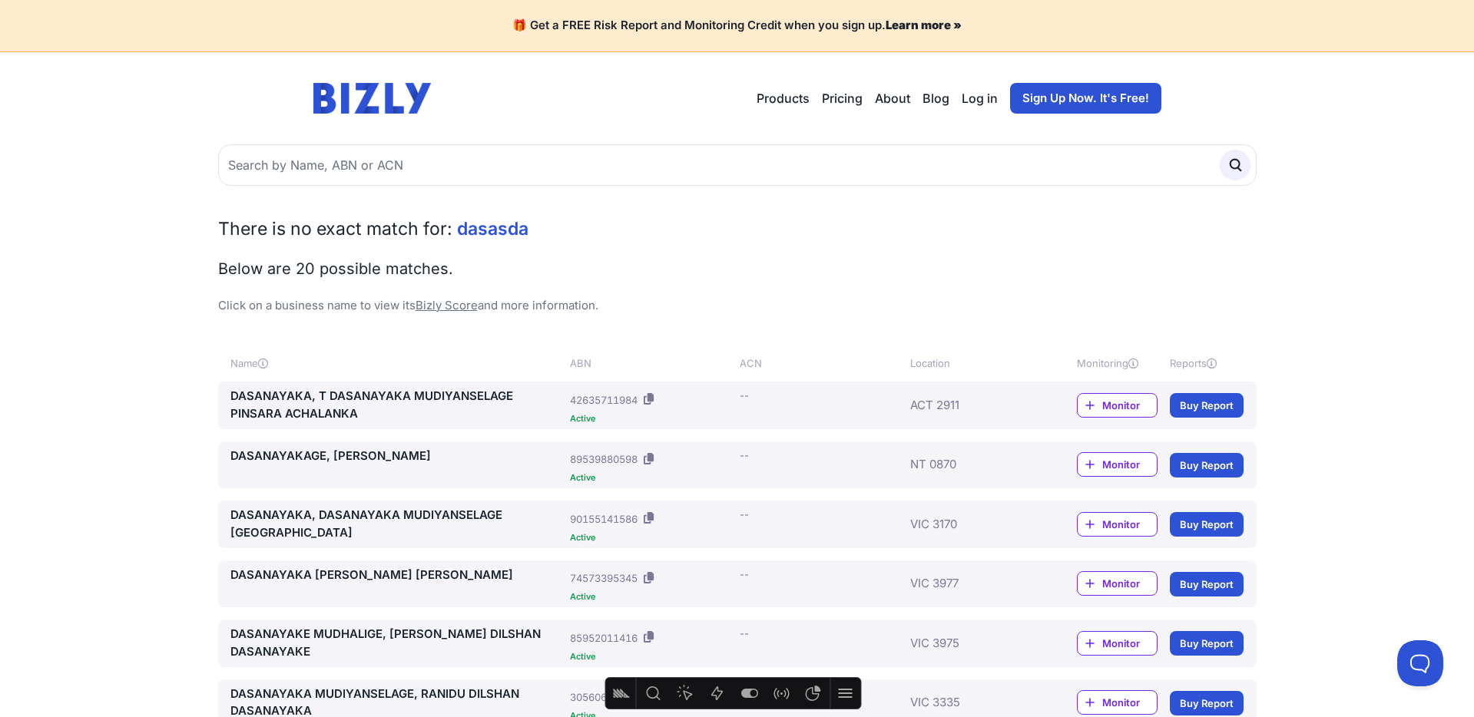
click at [379, 404] on link "DASANAYAKA, T DASANAYAKA MUDIYANSELAGE PINSARA ACHALANKA" at bounding box center [397, 405] width 334 height 35
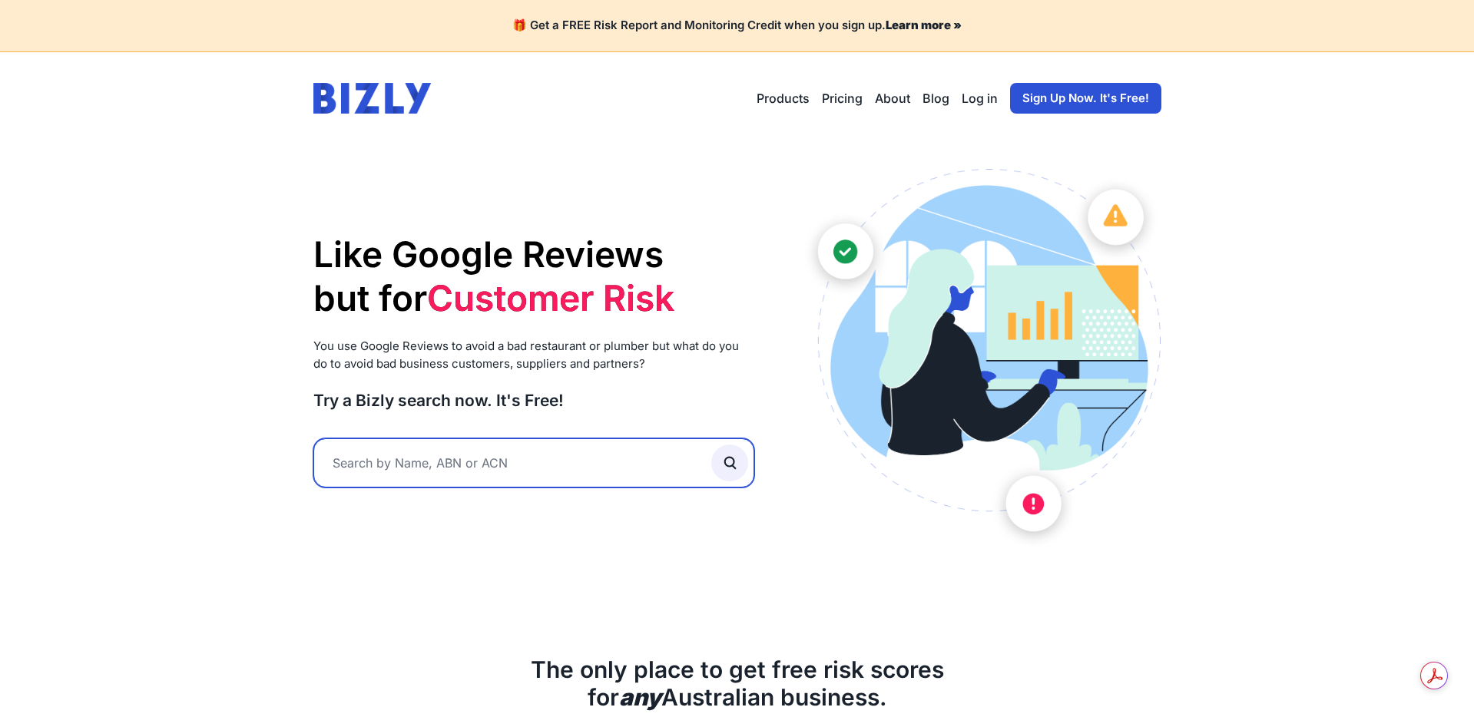
click at [416, 453] on input "text" at bounding box center [534, 463] width 442 height 49
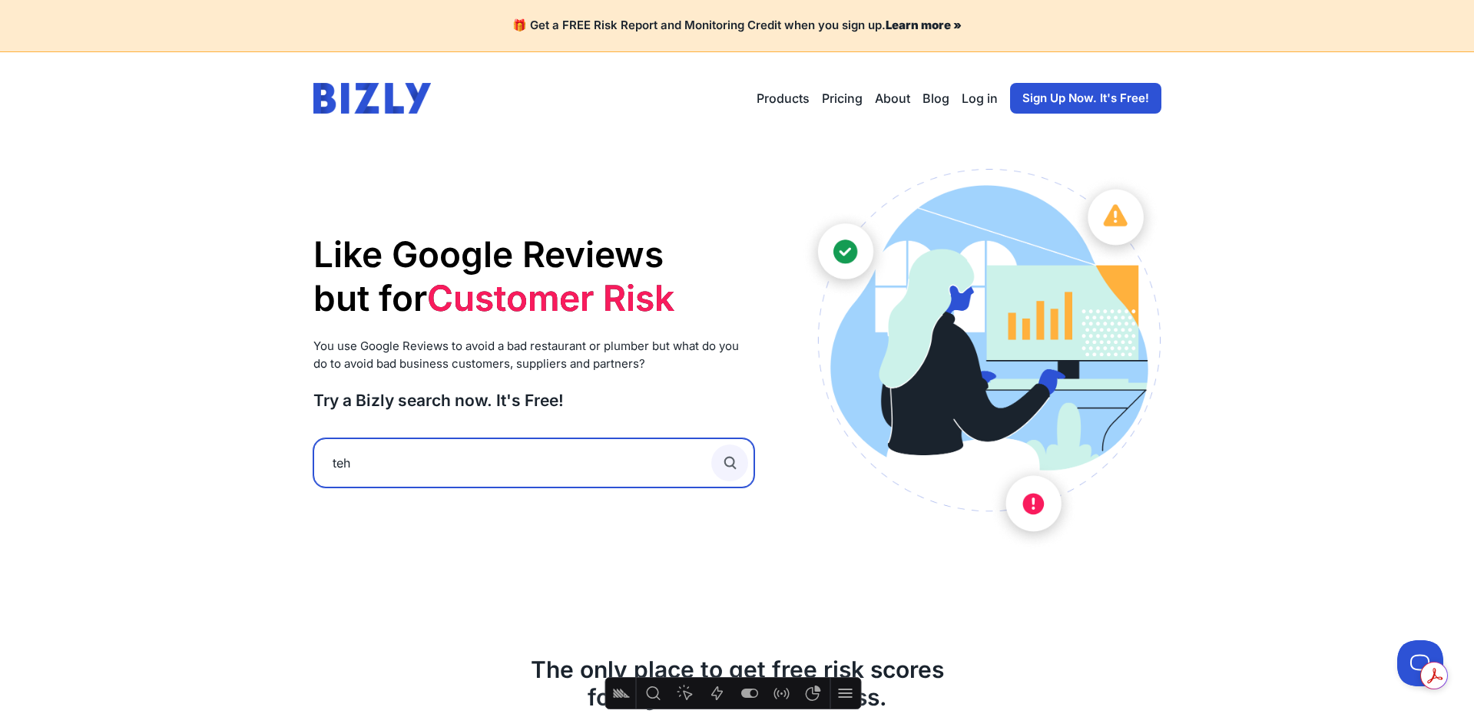
type input "teh"
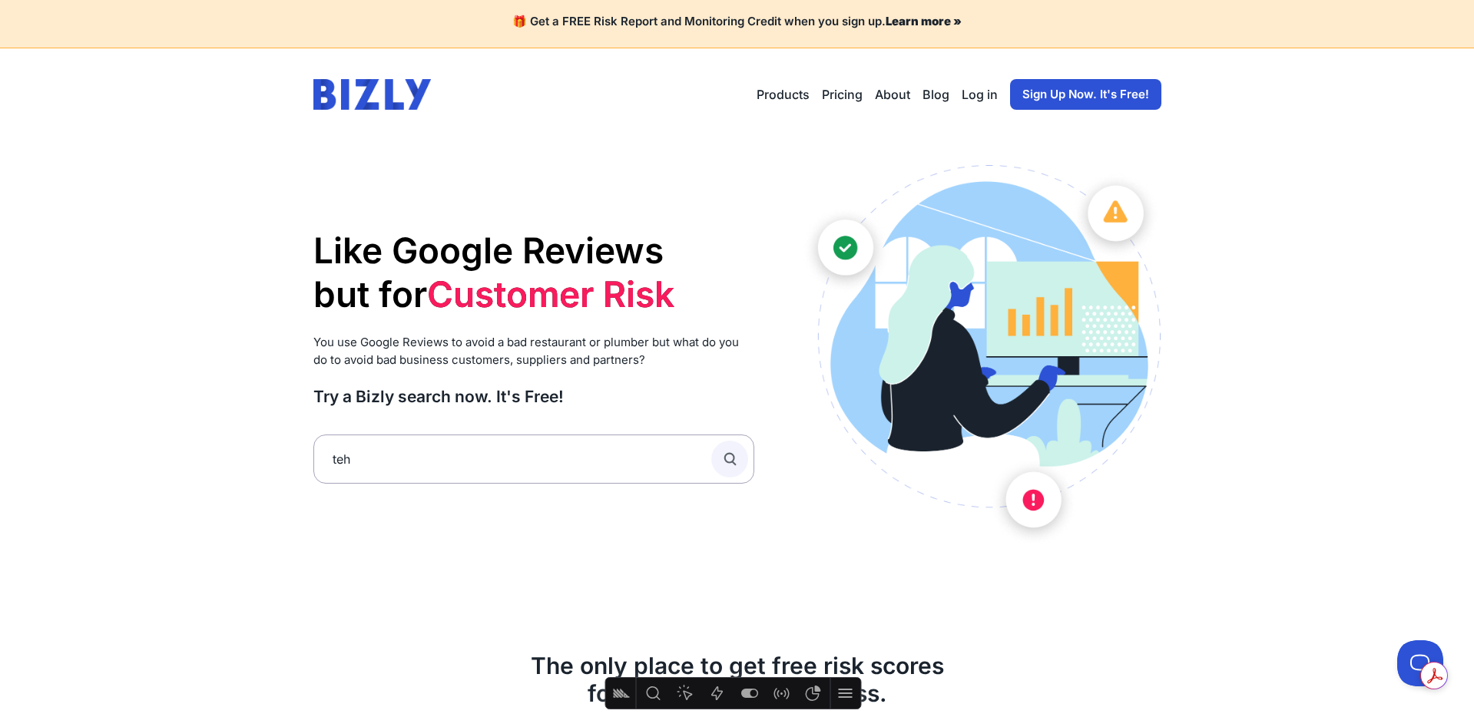
click at [727, 464] on icon "submit" at bounding box center [729, 459] width 17 height 17
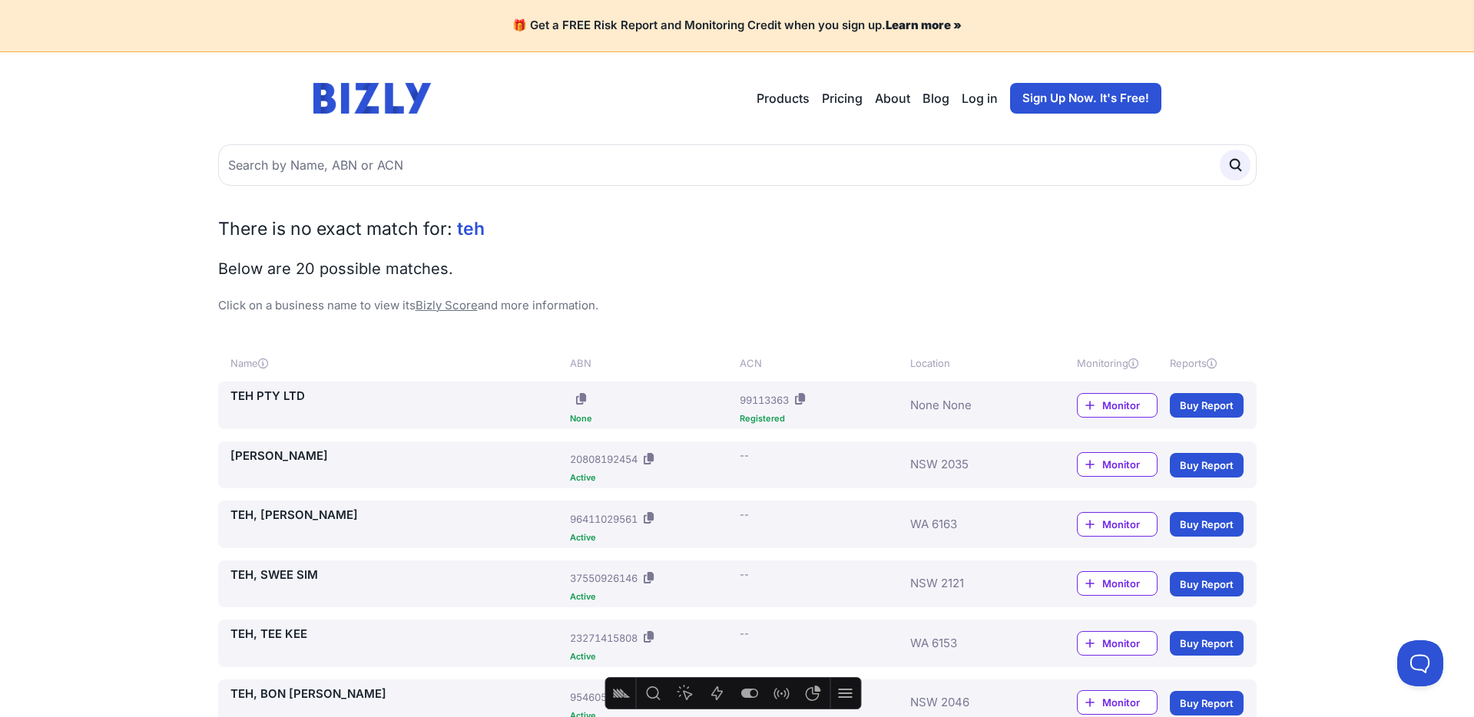
click at [291, 521] on link "TEH, KENG GIE" at bounding box center [397, 516] width 334 height 18
click at [293, 516] on link "TEH, KENG GIE" at bounding box center [397, 516] width 334 height 18
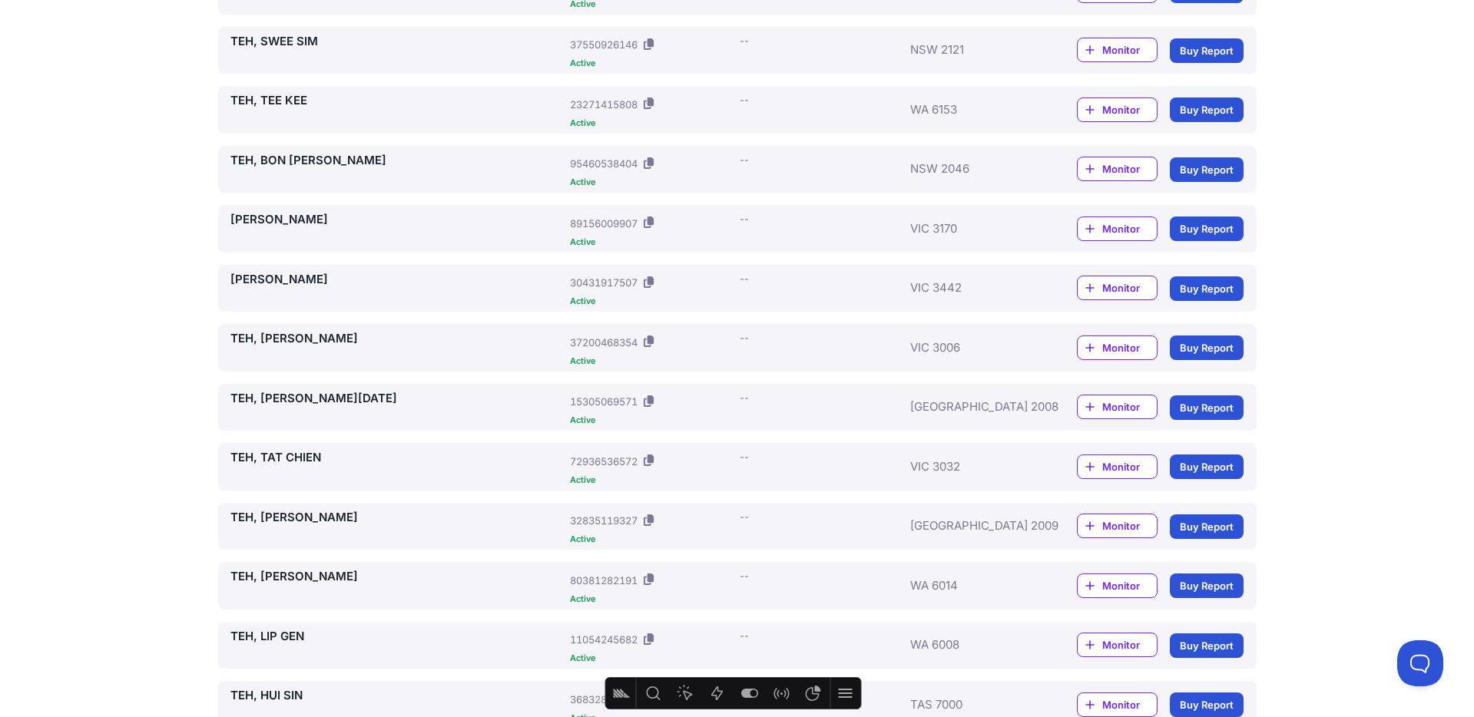
scroll to position [547, 0]
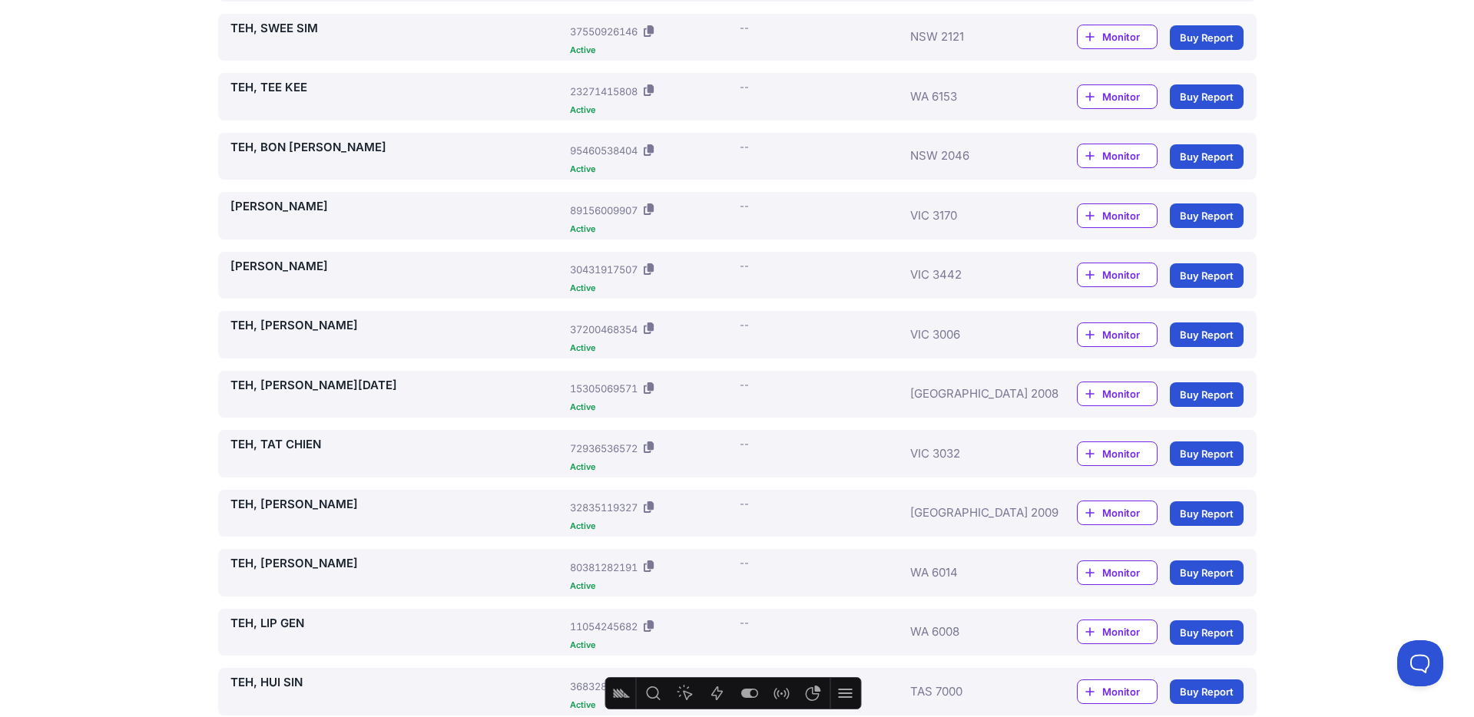
click at [299, 389] on link "TEH, ALYSSHA NOEL" at bounding box center [397, 386] width 334 height 18
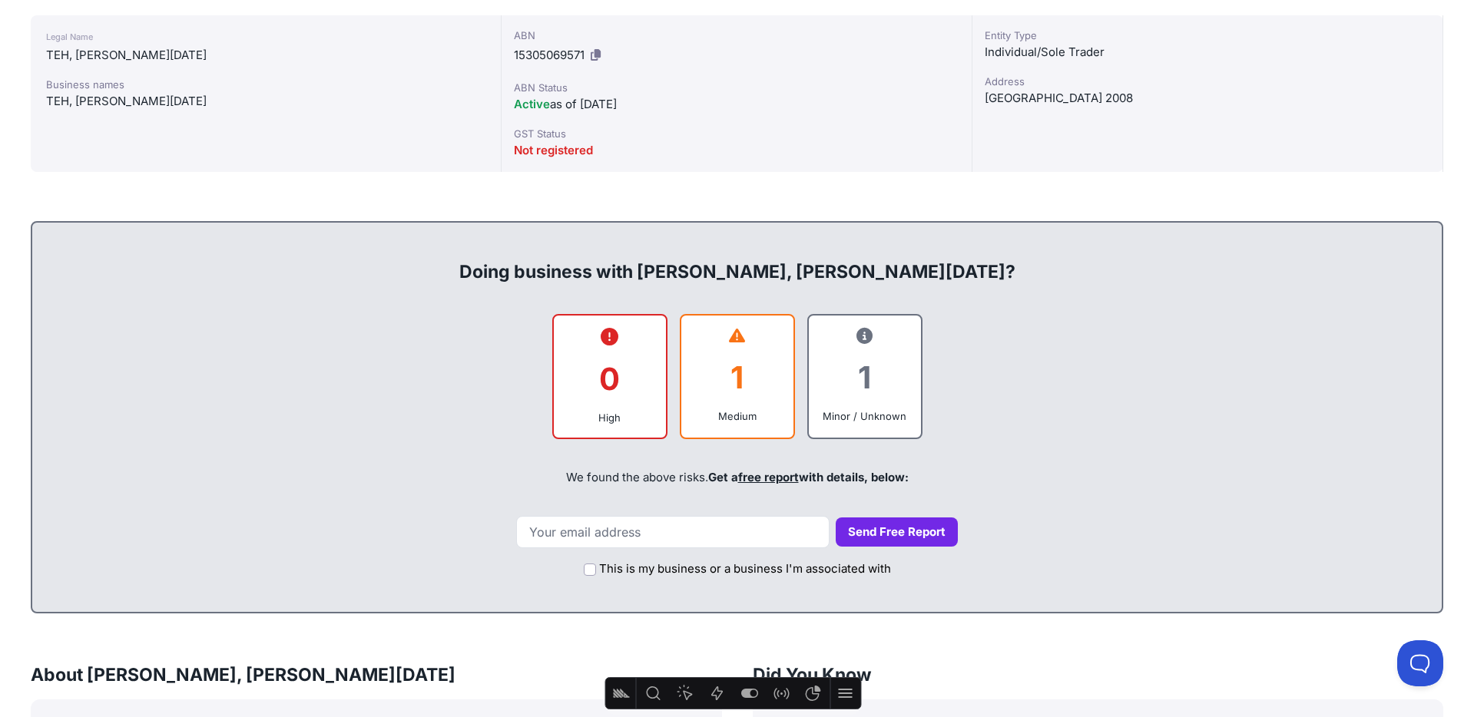
scroll to position [427, 0]
